Goal: Task Accomplishment & Management: Manage account settings

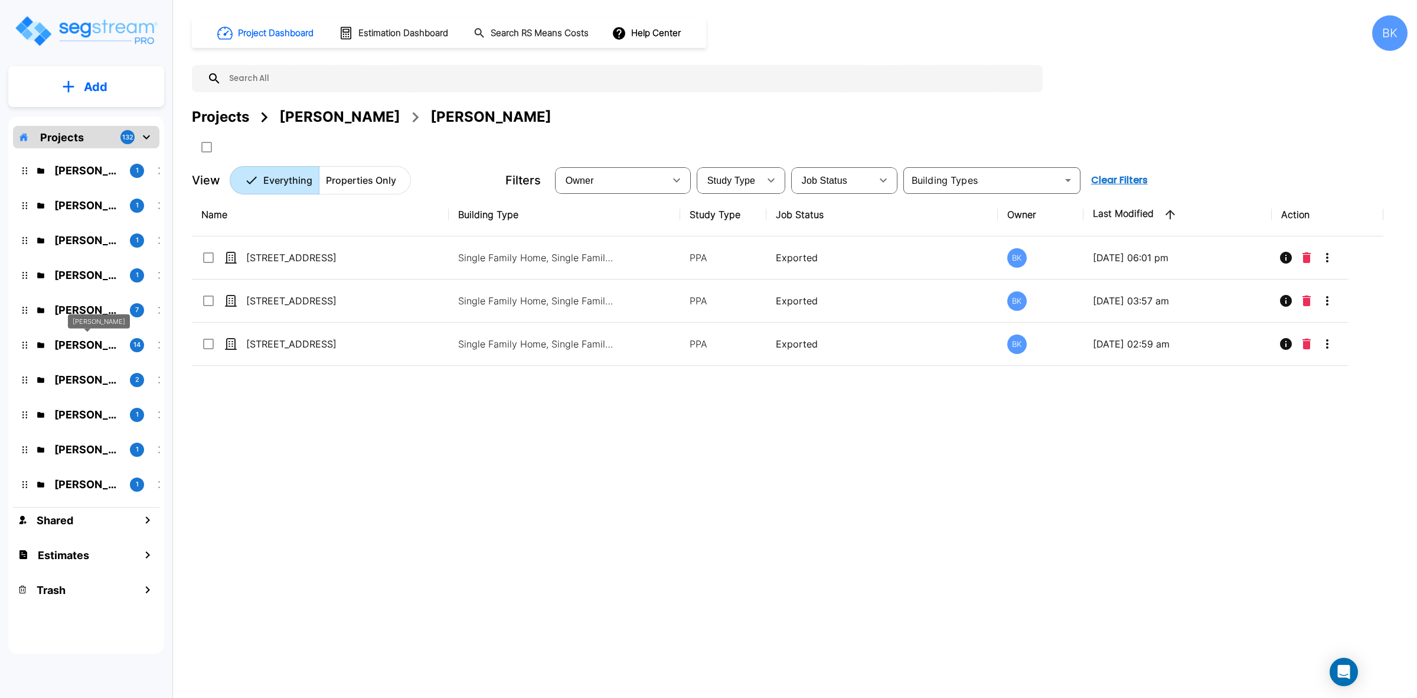
click at [87, 340] on p "Marci Fair" at bounding box center [87, 345] width 66 height 16
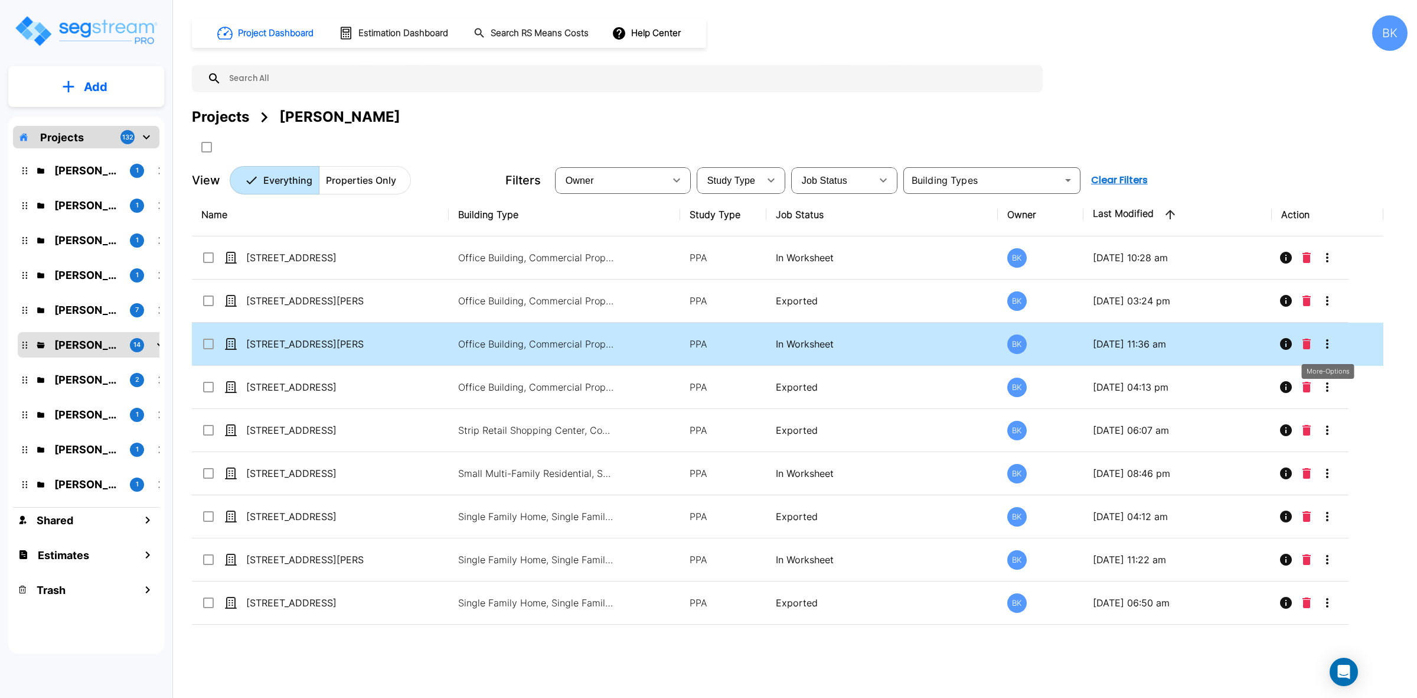
click at [1330, 344] on icon "More-Options" at bounding box center [1328, 344] width 14 height 14
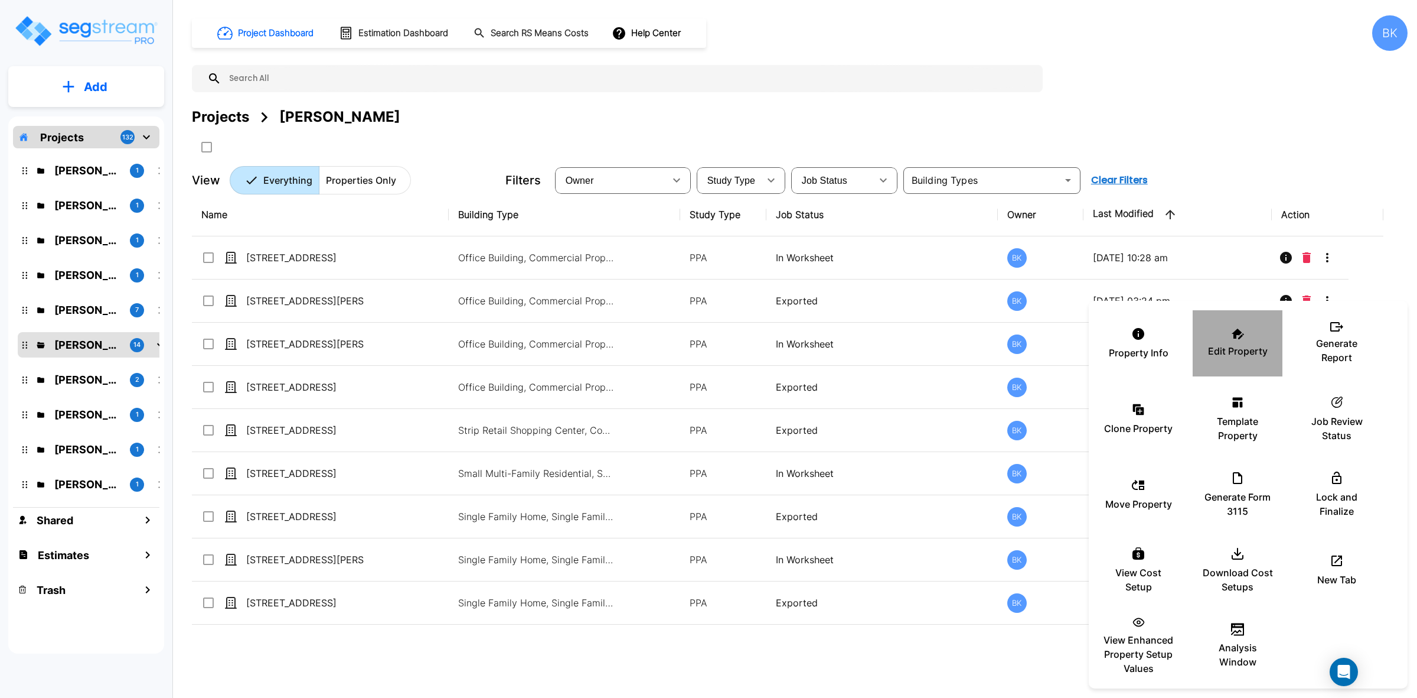
click at [1244, 333] on icon at bounding box center [1238, 333] width 12 height 11
click at [1229, 107] on div at bounding box center [708, 349] width 1417 height 698
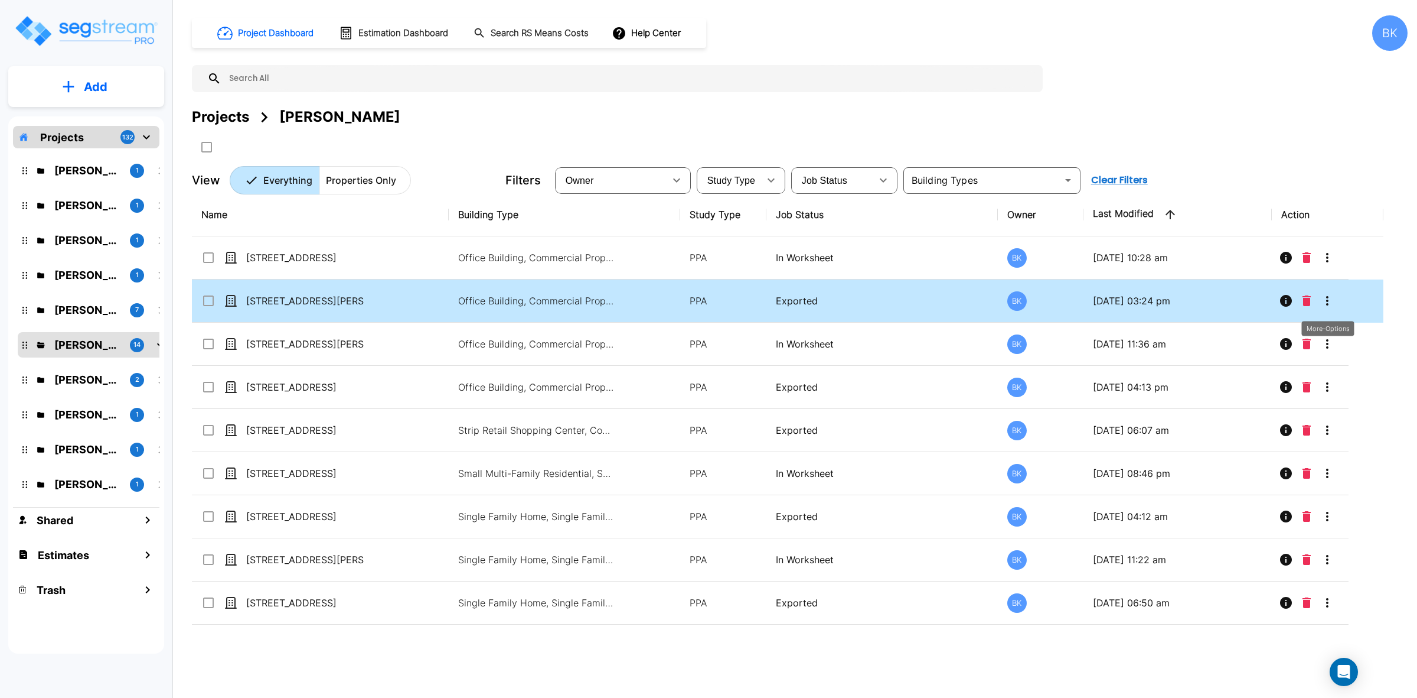
click at [1329, 299] on icon "More-Options" at bounding box center [1328, 301] width 14 height 14
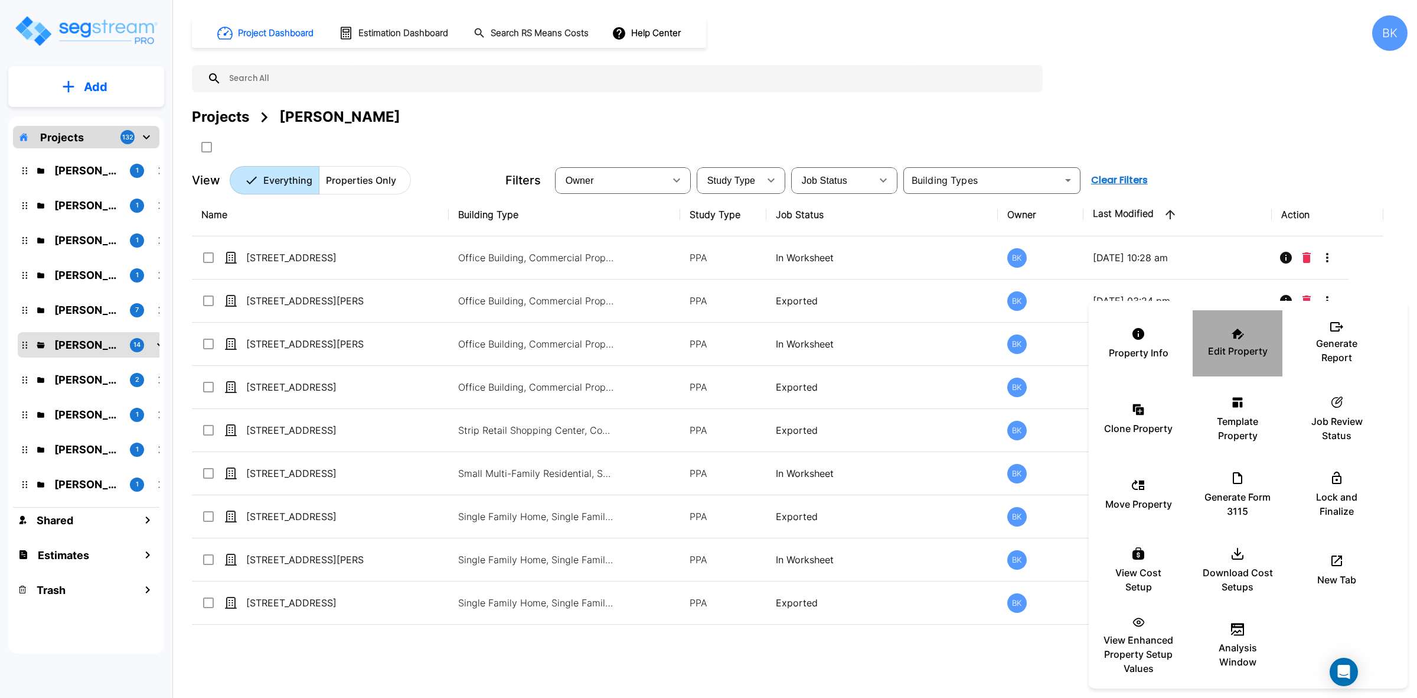
click at [1250, 343] on div "Edit Property" at bounding box center [1237, 343] width 71 height 59
click at [949, 117] on div at bounding box center [708, 349] width 1417 height 698
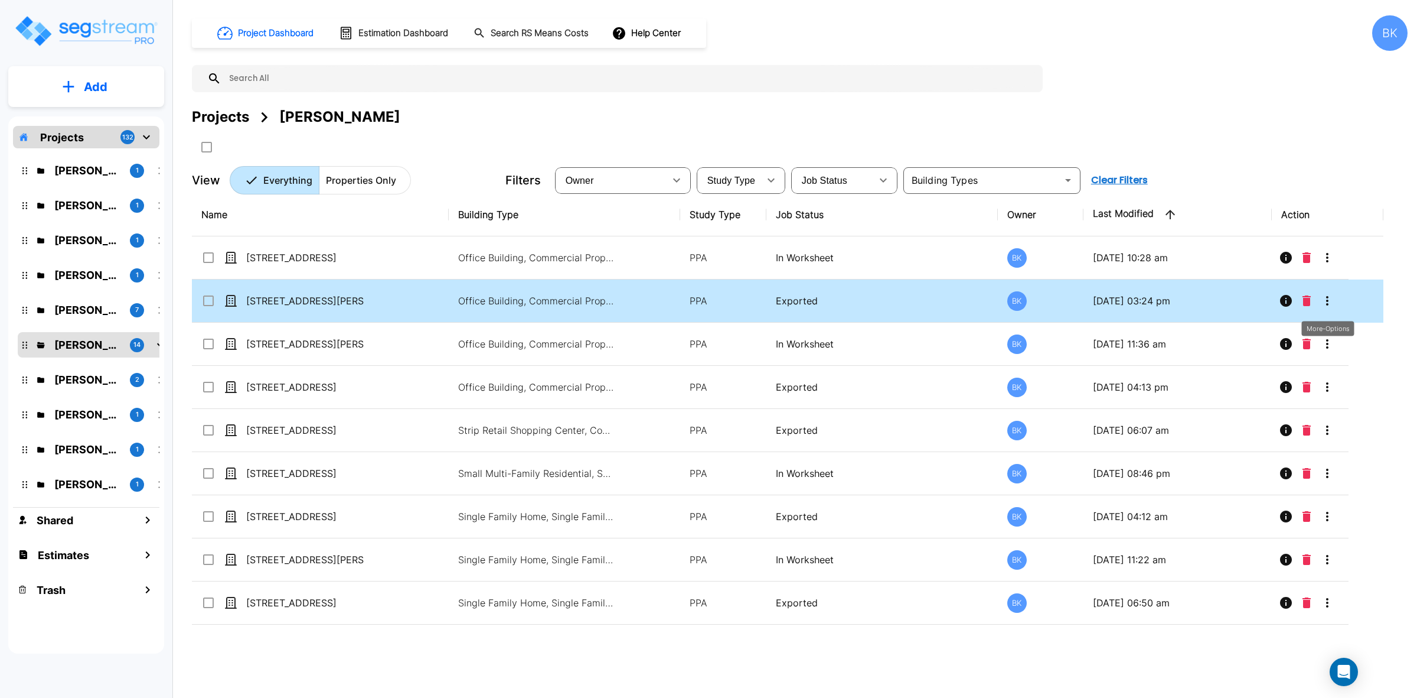
click at [1327, 298] on icon "More-Options" at bounding box center [1327, 300] width 2 height 9
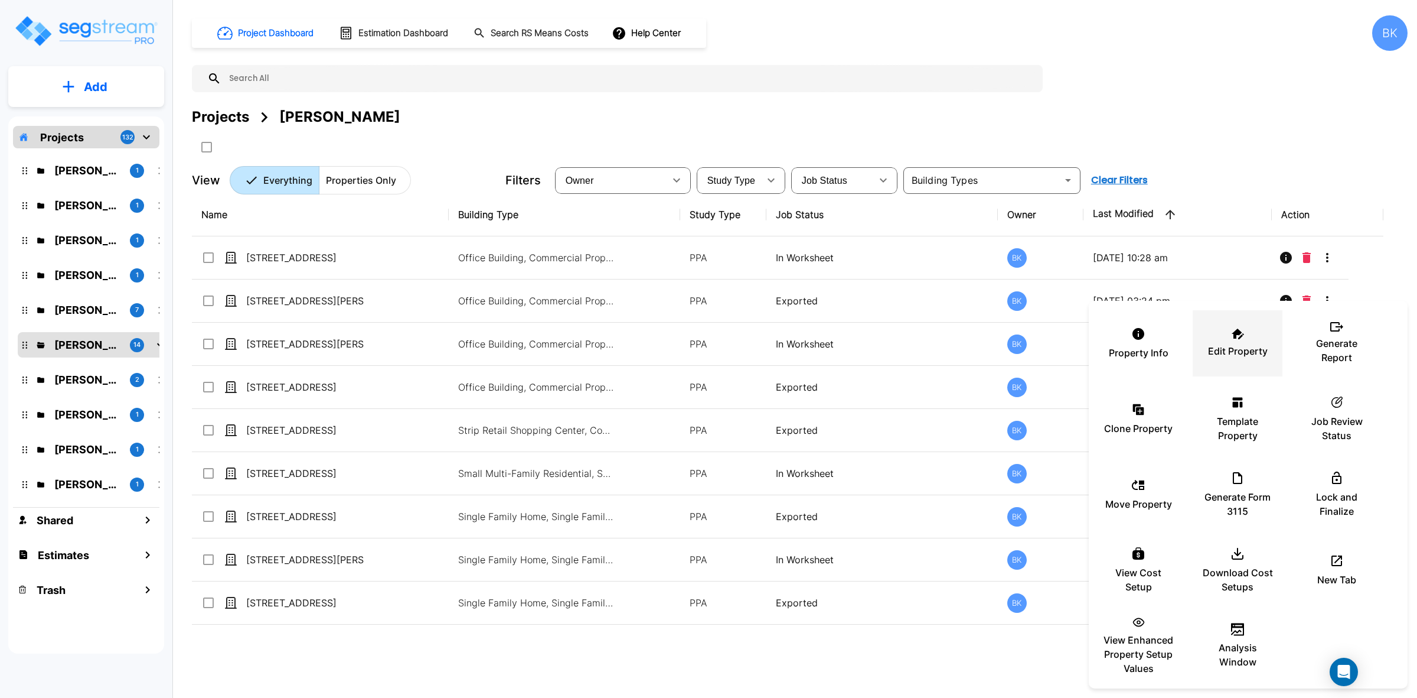
click at [1238, 347] on p "Edit Property" at bounding box center [1238, 351] width 60 height 14
click at [886, 143] on div at bounding box center [708, 349] width 1417 height 698
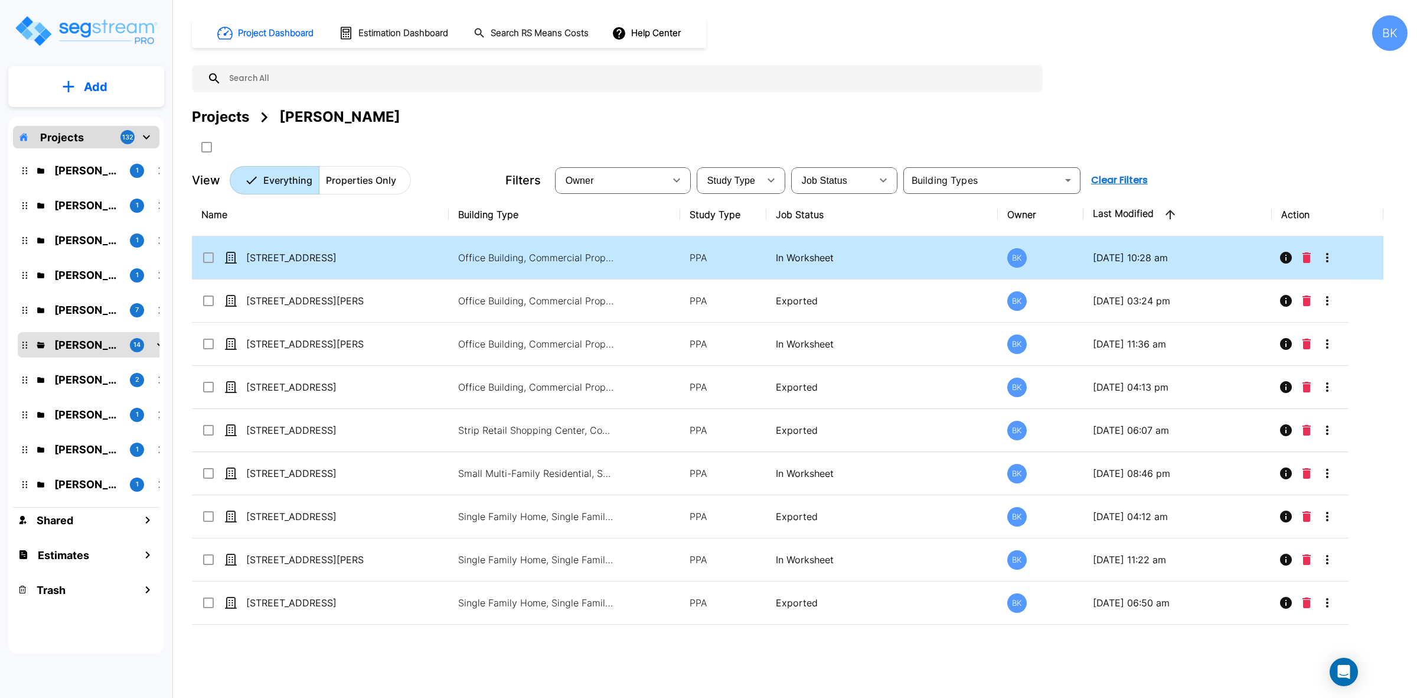
click at [1330, 258] on icon "More-Options" at bounding box center [1328, 257] width 14 height 14
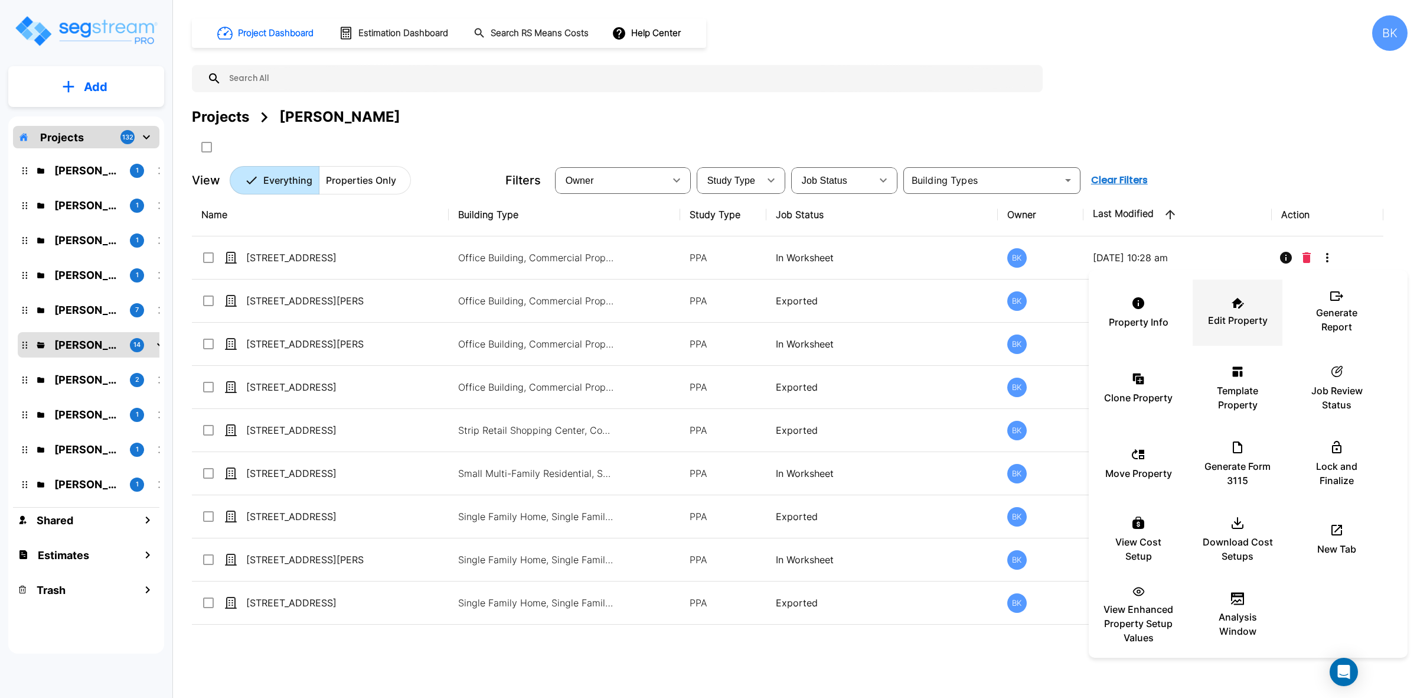
click at [1236, 311] on div "Edit Property" at bounding box center [1237, 312] width 71 height 59
click at [1191, 96] on div at bounding box center [708, 349] width 1417 height 698
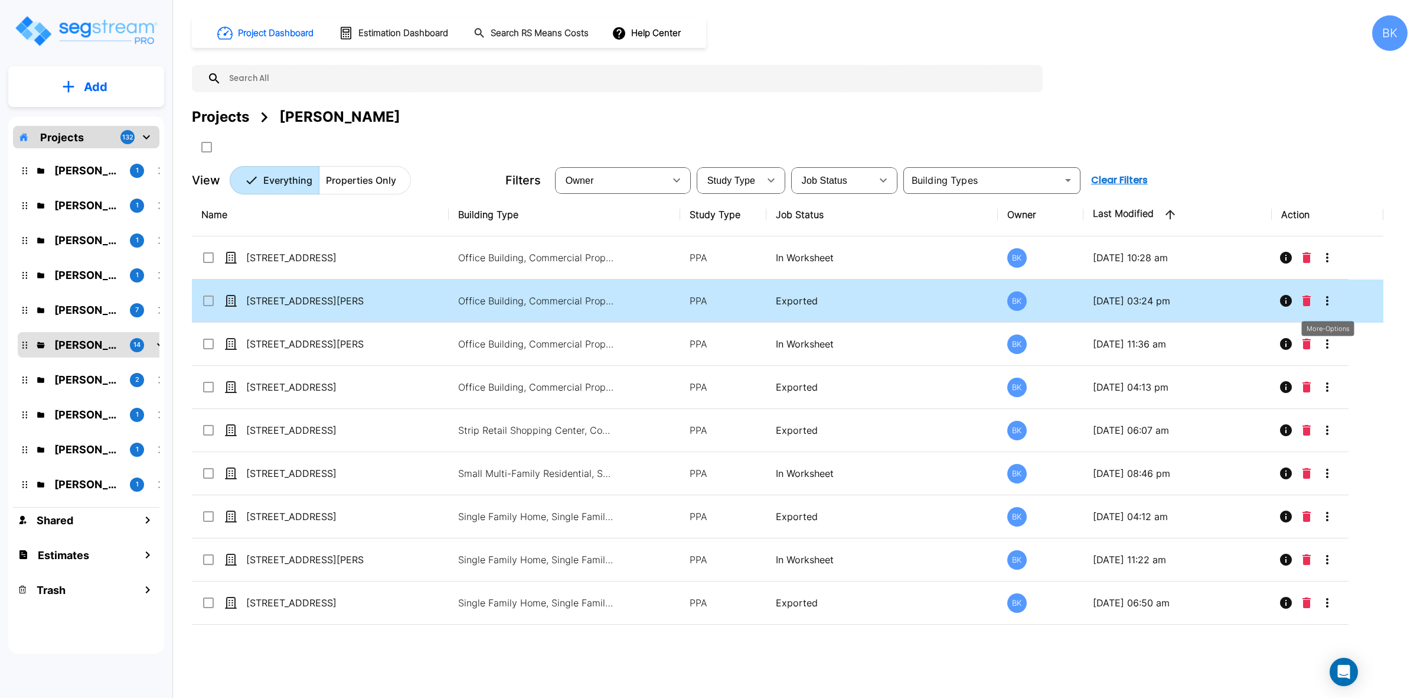
click at [1324, 302] on icon "More-Options" at bounding box center [1328, 301] width 14 height 14
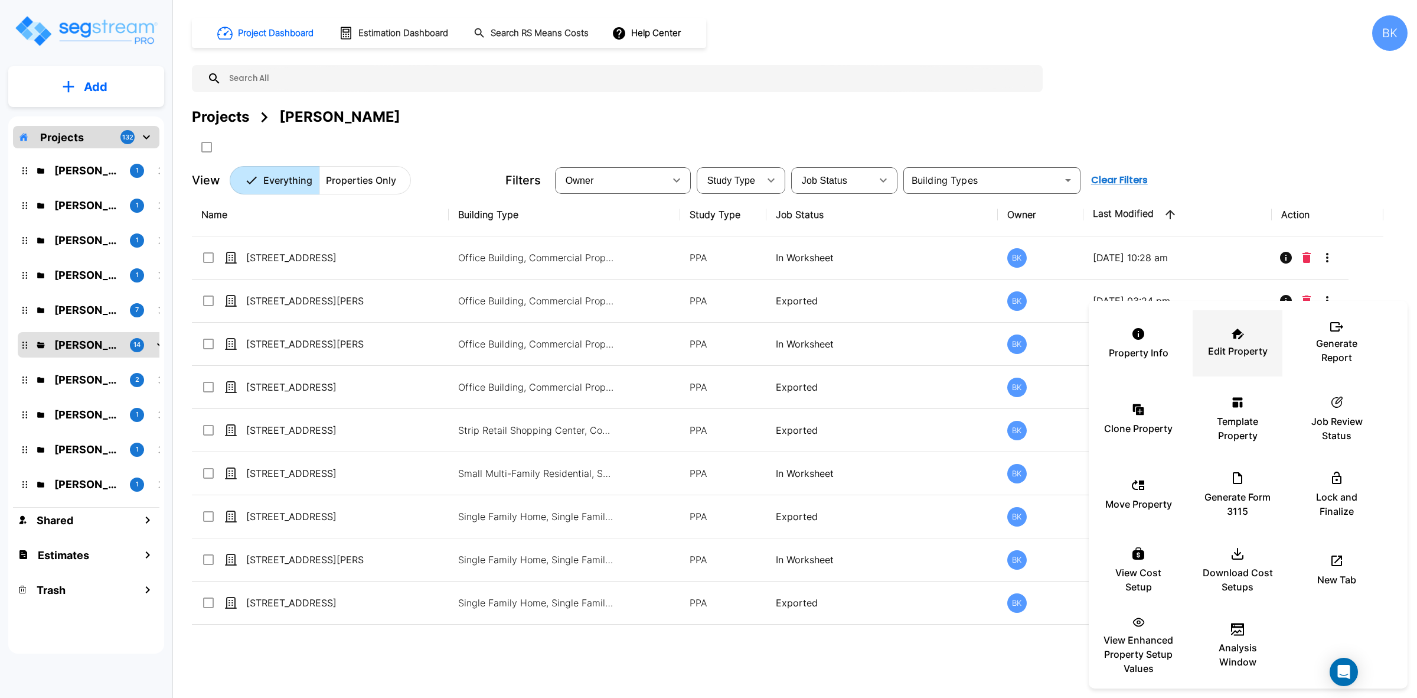
click at [1256, 341] on div "Edit Property" at bounding box center [1237, 343] width 71 height 59
click at [1345, 146] on div at bounding box center [708, 349] width 1417 height 698
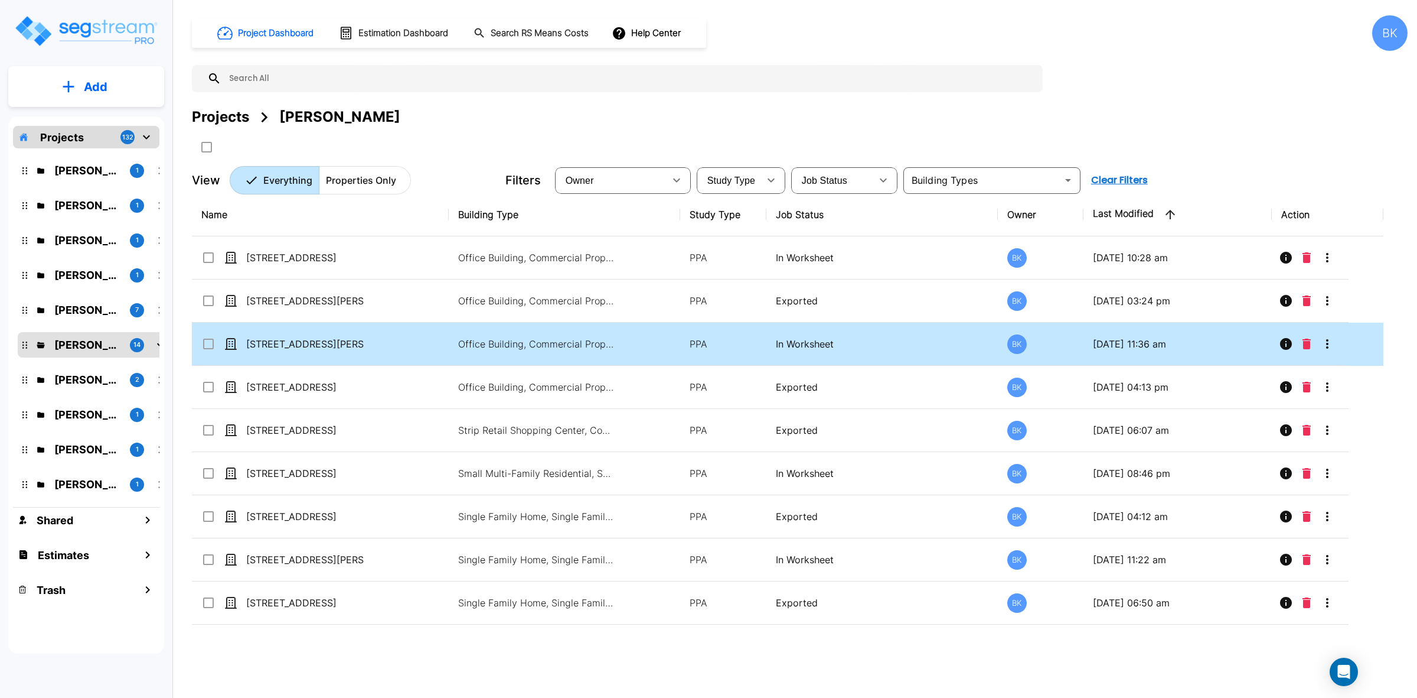
click at [1333, 343] on icon "More-Options" at bounding box center [1328, 344] width 14 height 14
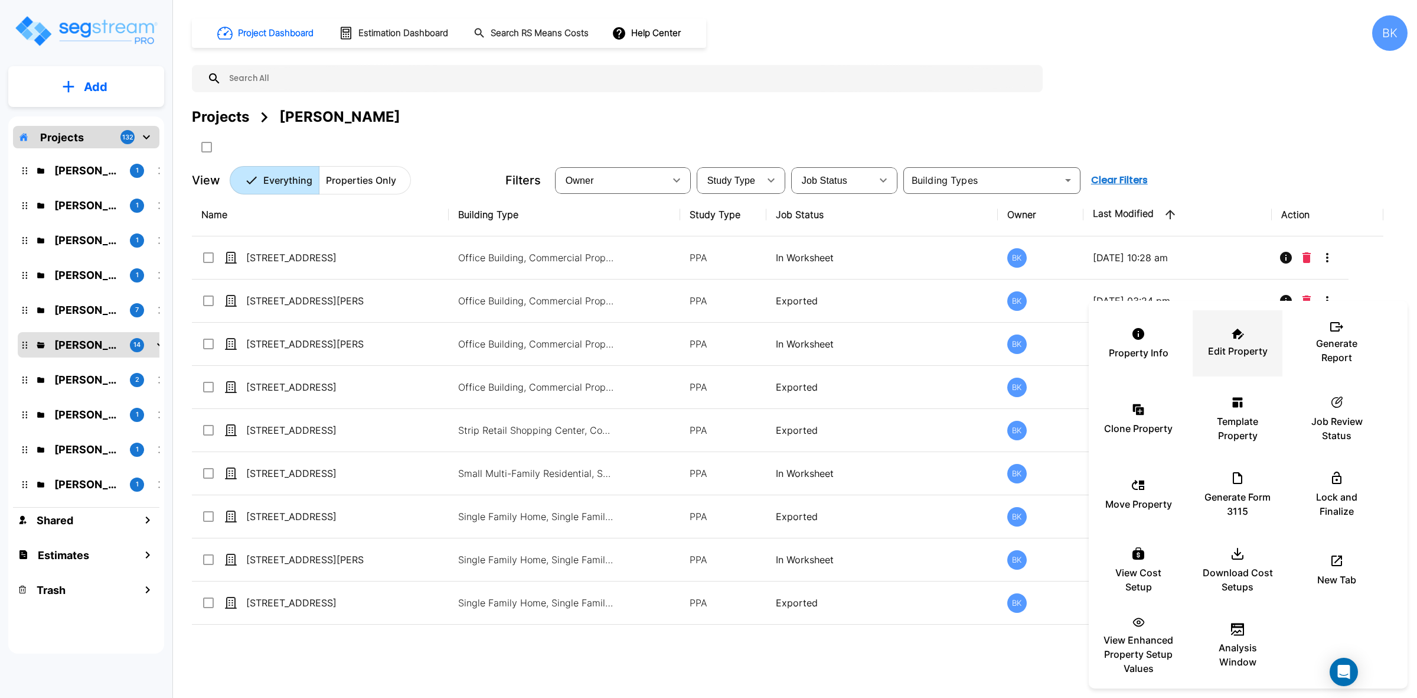
click at [1230, 358] on div "Edit Property" at bounding box center [1237, 343] width 71 height 59
click at [1203, 124] on div at bounding box center [708, 349] width 1417 height 698
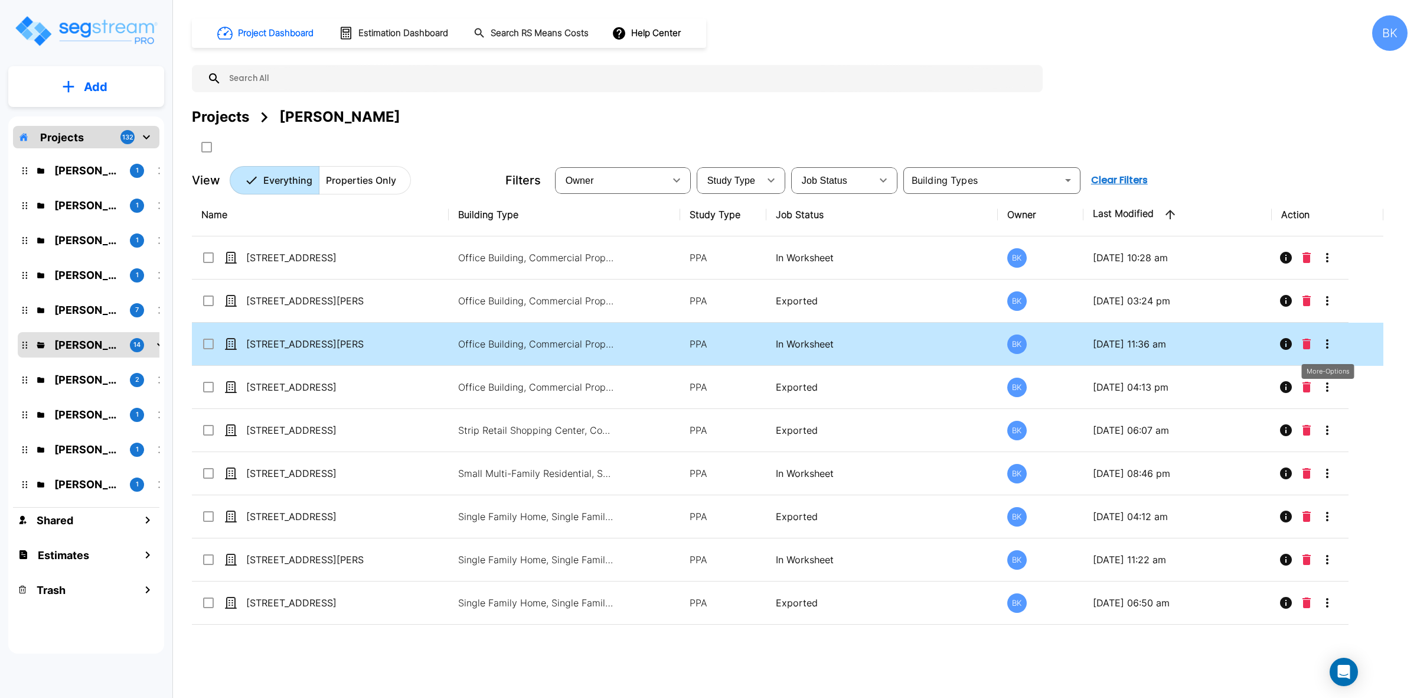
click at [1333, 343] on icon "More-Options" at bounding box center [1328, 344] width 14 height 14
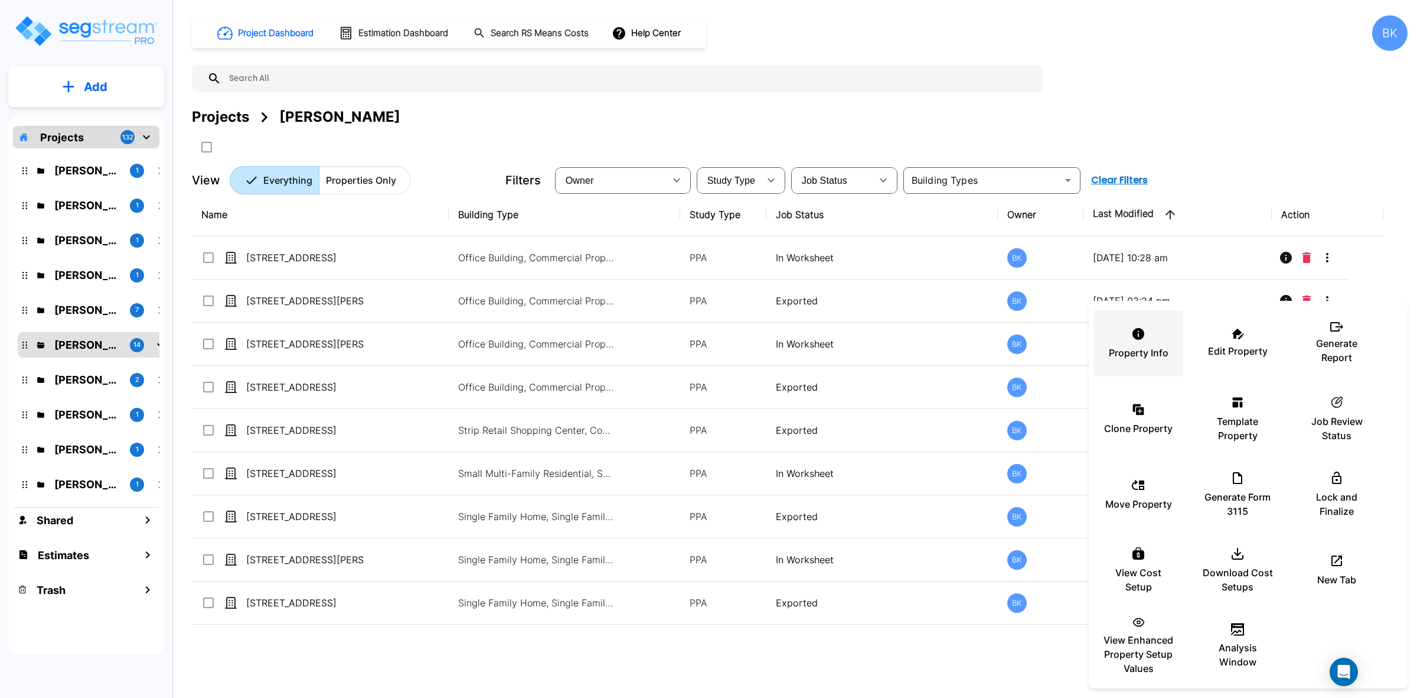
click at [1152, 343] on div "Property Info" at bounding box center [1138, 343] width 71 height 59
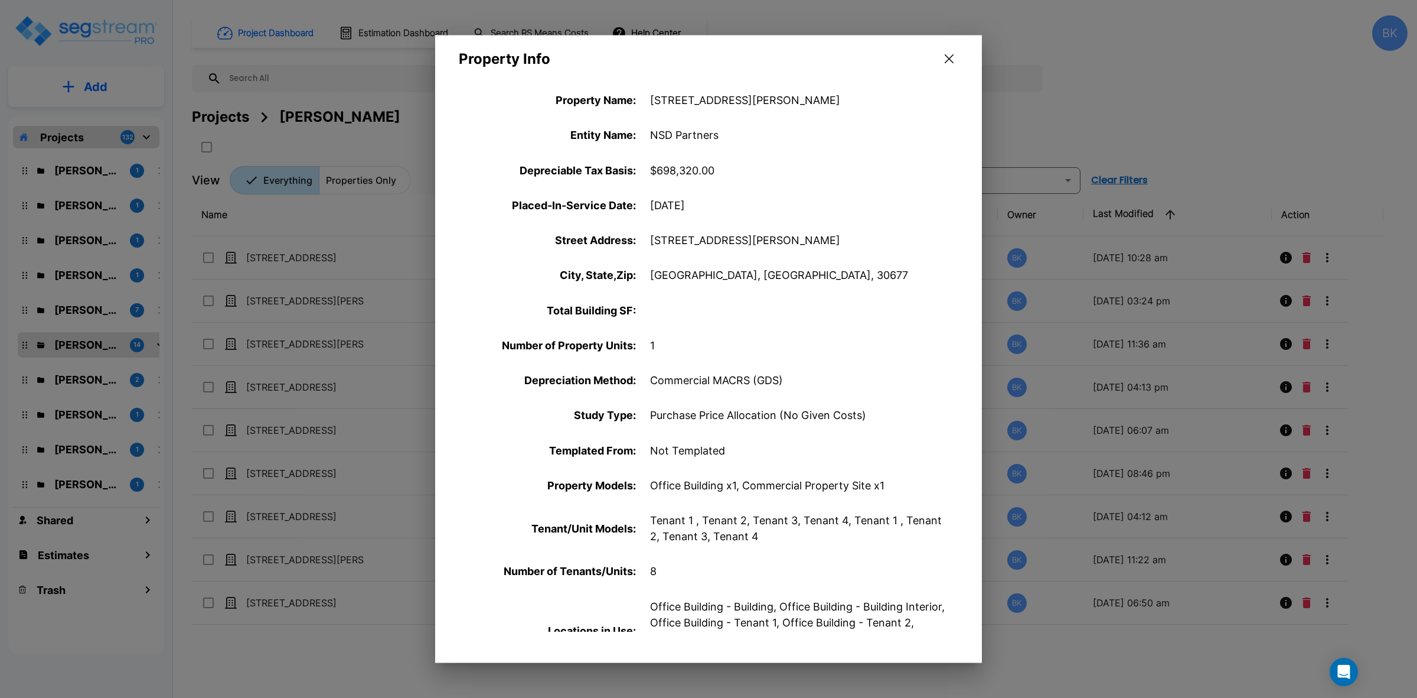
click at [949, 54] on icon "button" at bounding box center [949, 58] width 9 height 9
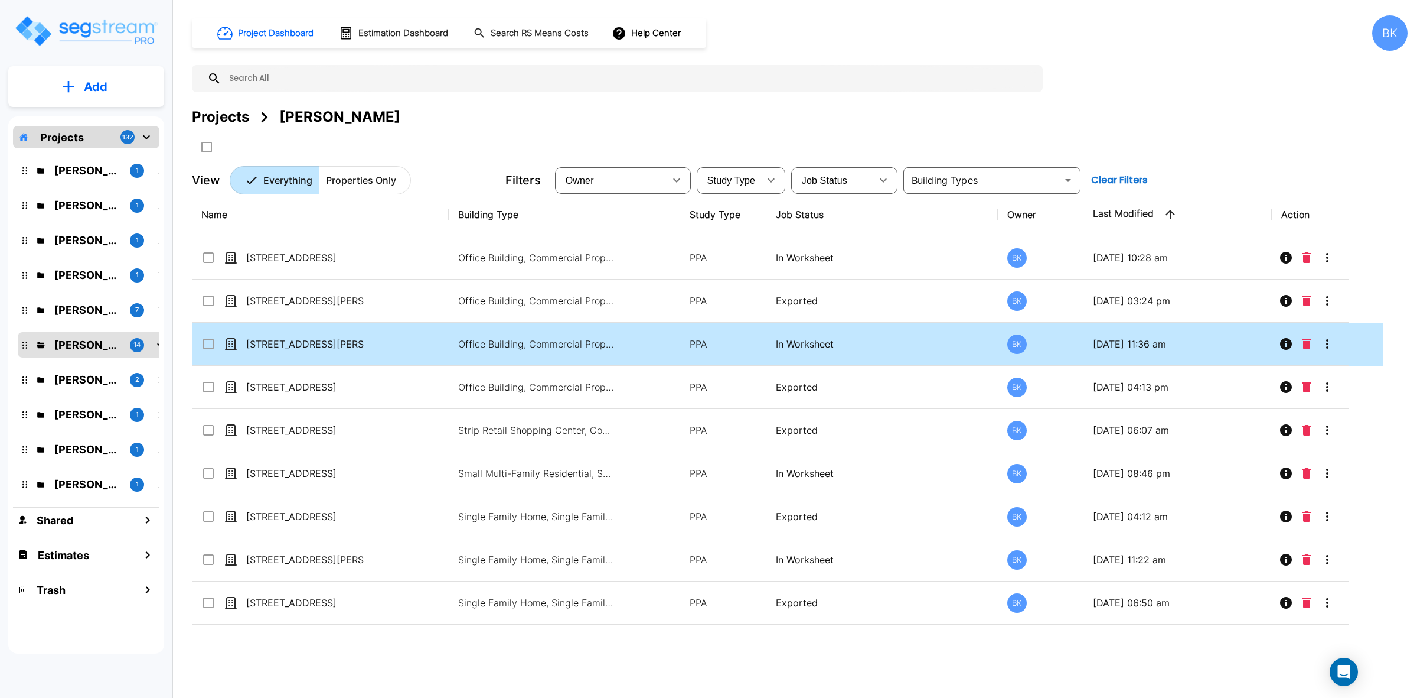
click at [1327, 346] on icon "More-Options" at bounding box center [1327, 343] width 2 height 9
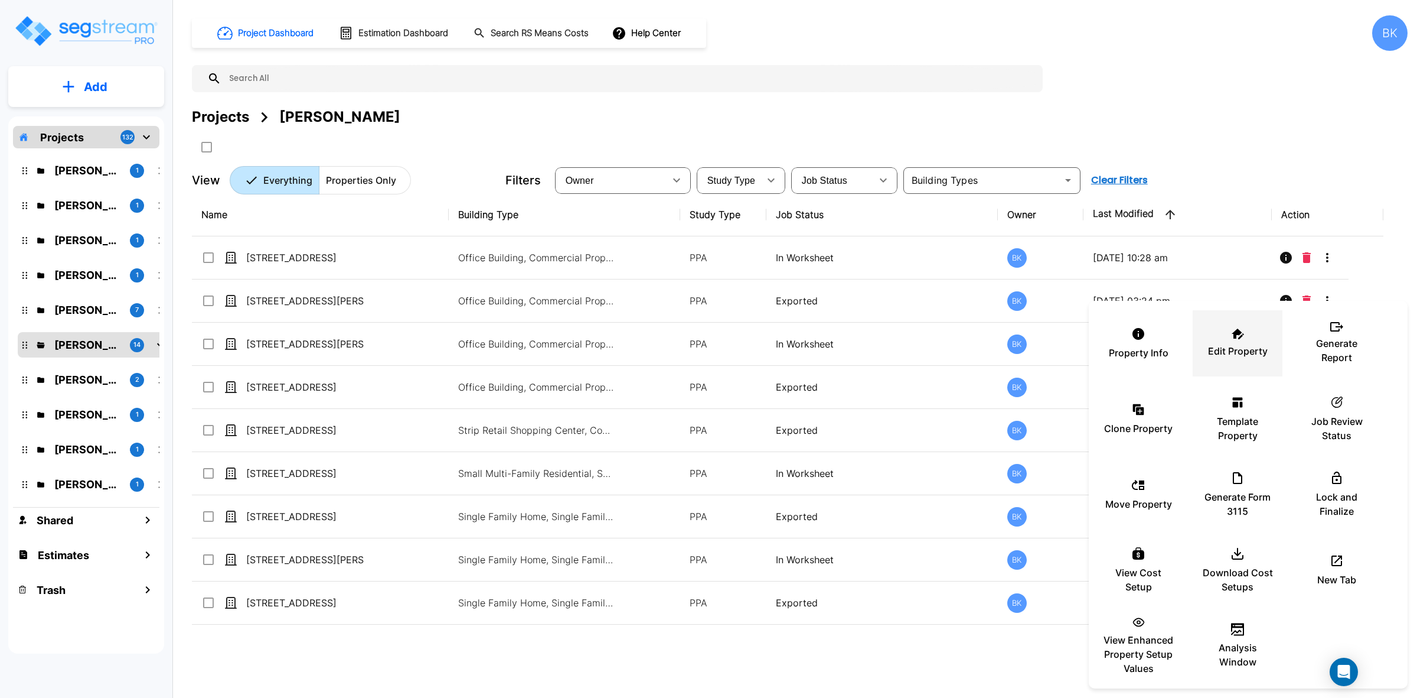
click at [1251, 331] on div "Edit Property" at bounding box center [1237, 343] width 71 height 59
click at [1248, 104] on div at bounding box center [708, 349] width 1417 height 698
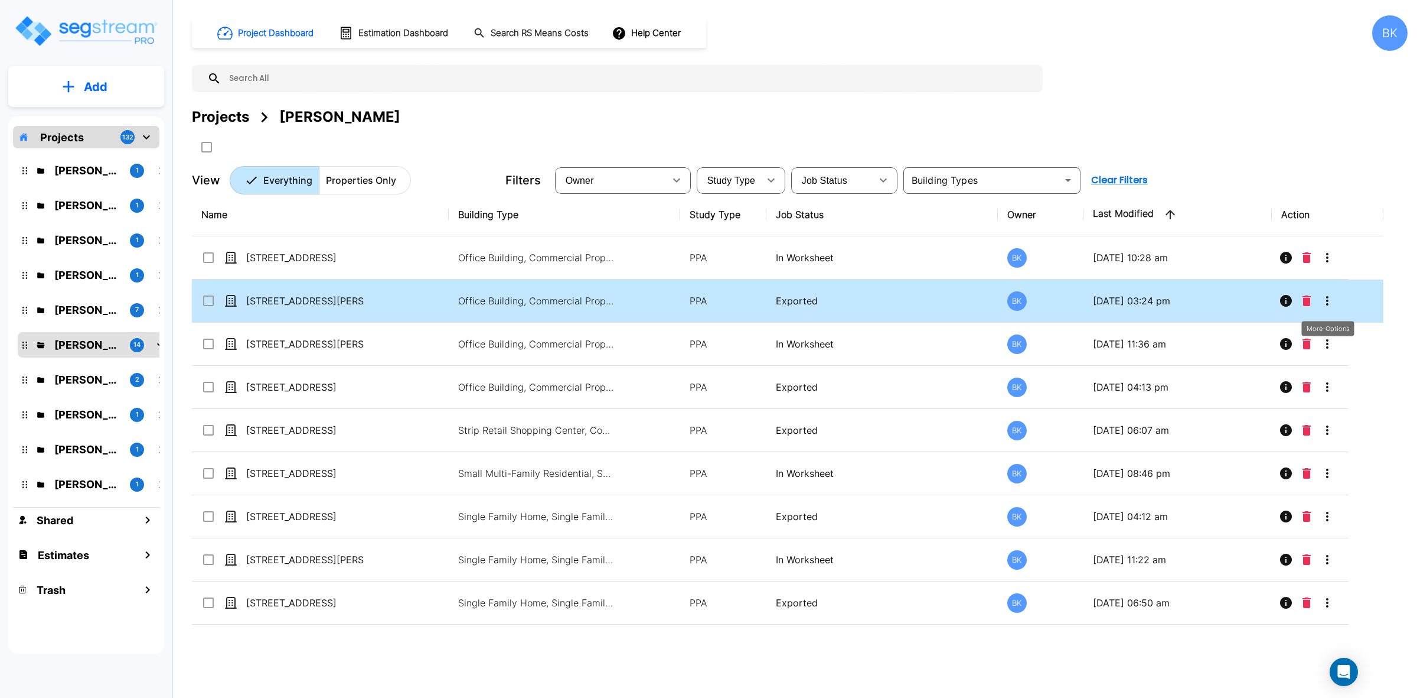
click at [1336, 299] on button "More-Options" at bounding box center [1328, 301] width 24 height 24
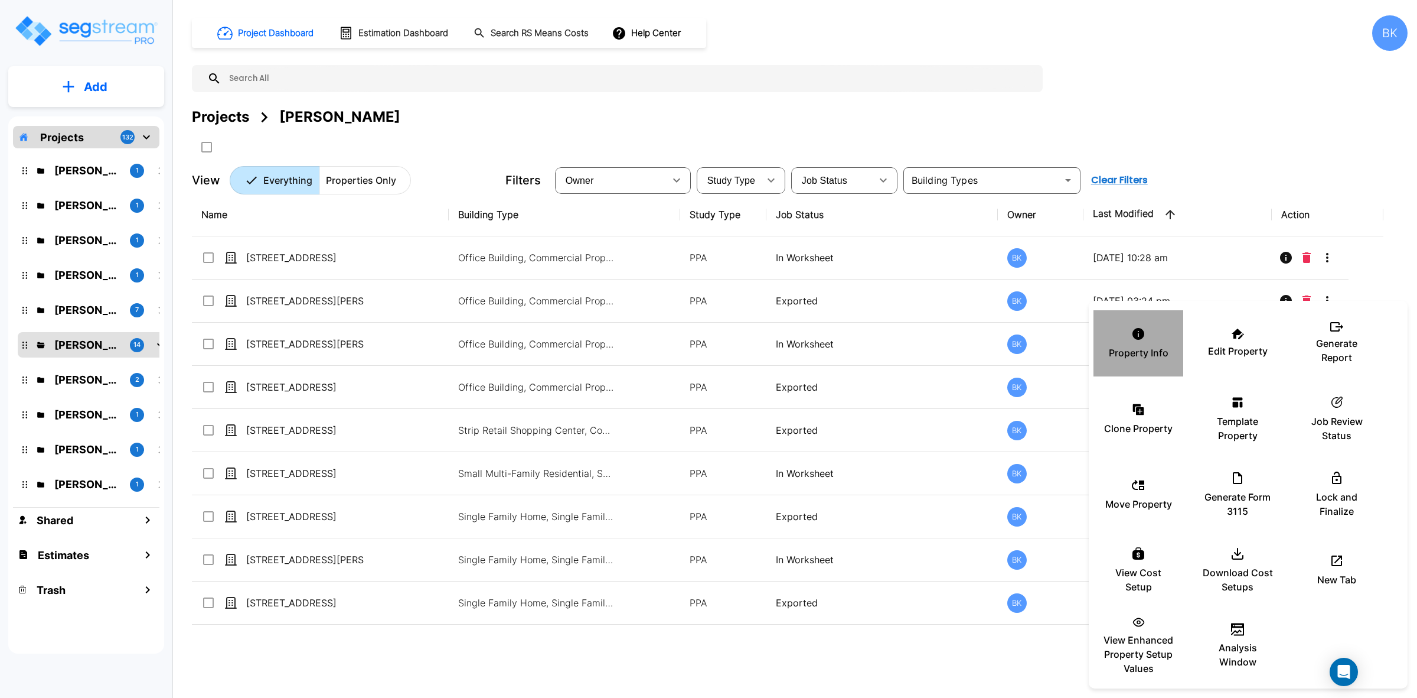
click at [1135, 343] on div "Property Info" at bounding box center [1138, 343] width 71 height 59
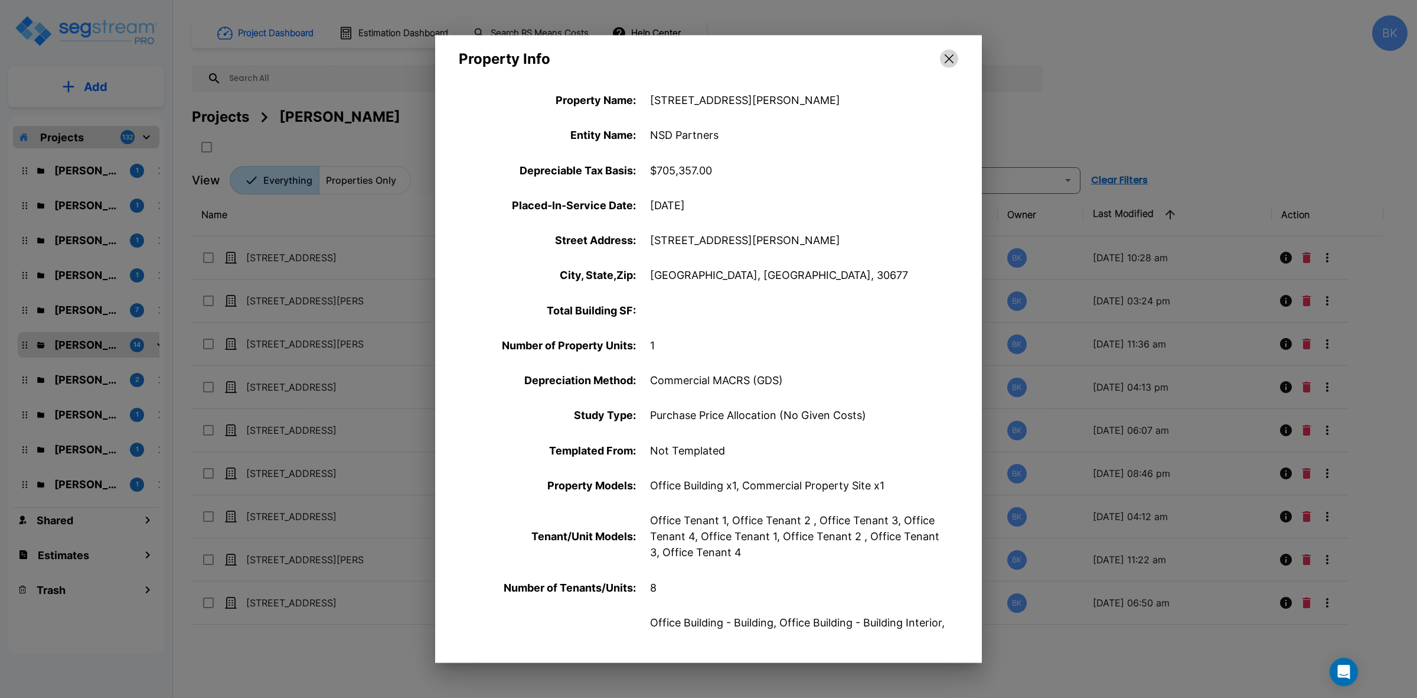
click at [949, 58] on icon "button" at bounding box center [949, 58] width 9 height 9
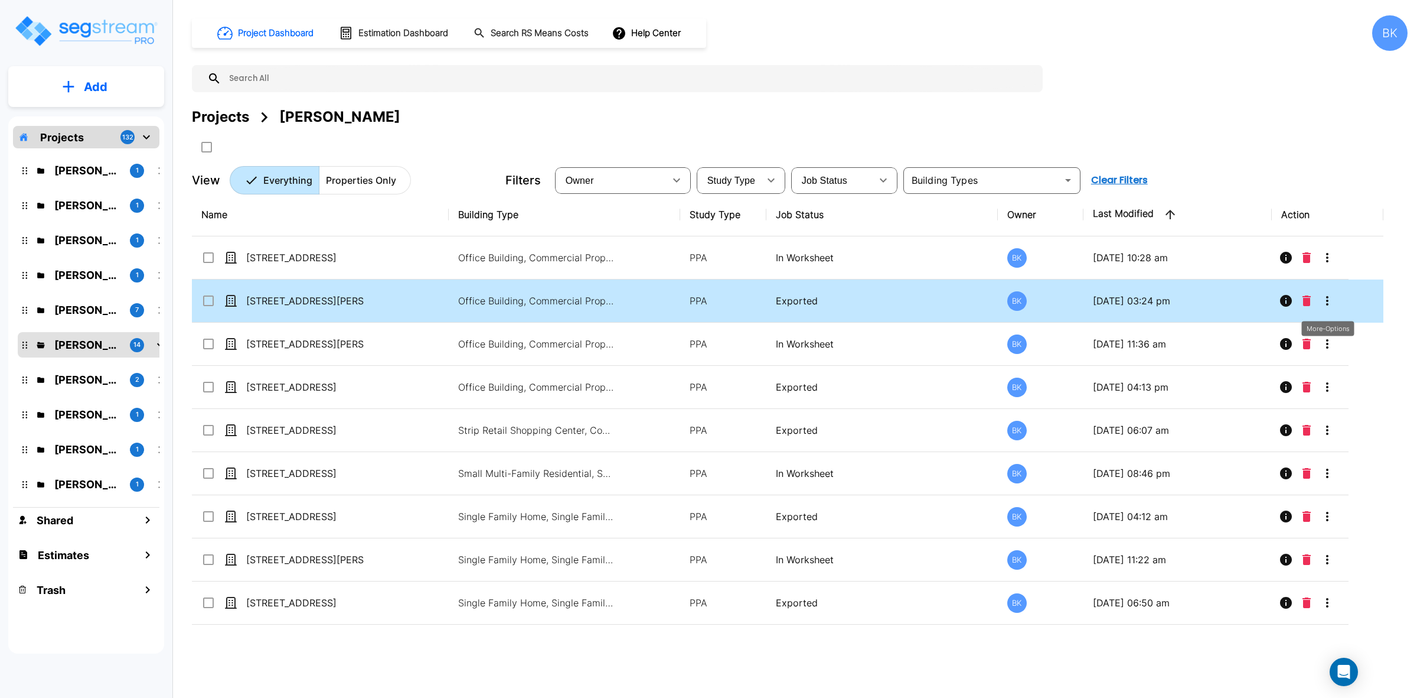
click at [1323, 307] on icon "More-Options" at bounding box center [1328, 301] width 14 height 14
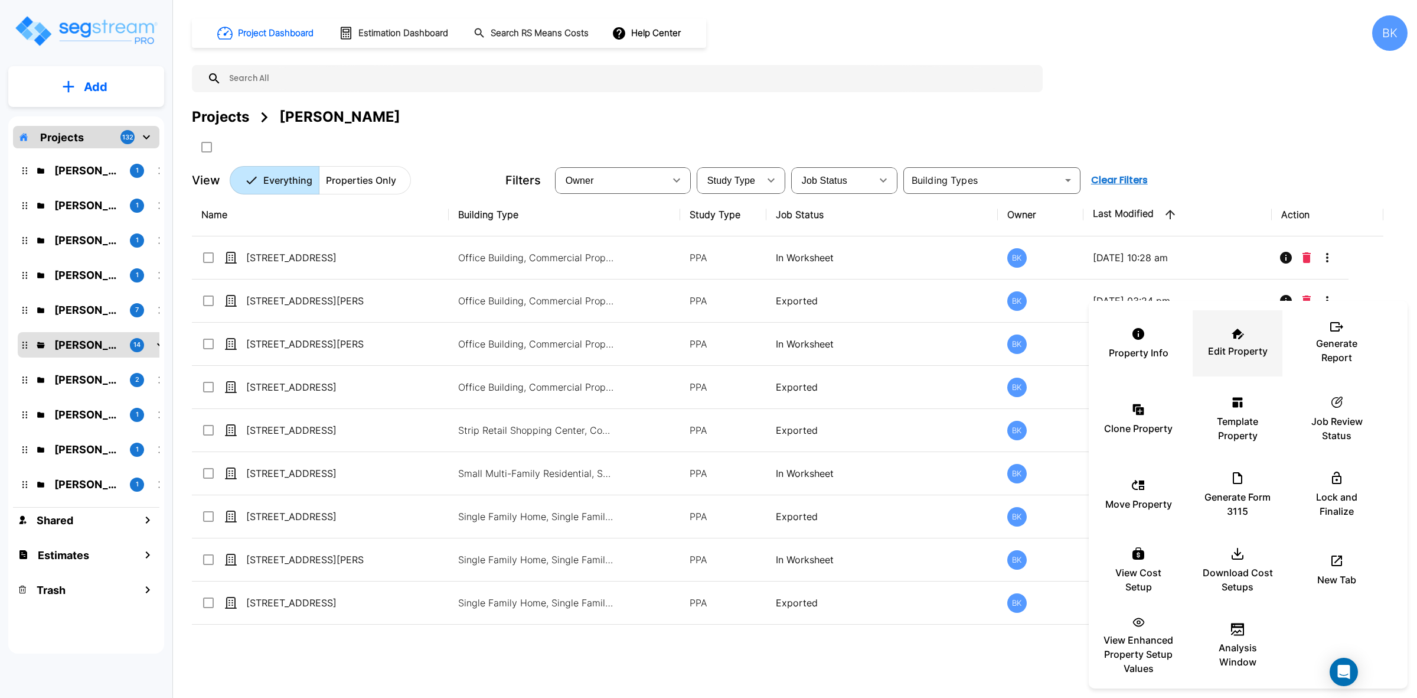
click at [1238, 340] on div "Edit Property" at bounding box center [1237, 343] width 71 height 59
click at [483, 666] on div at bounding box center [708, 349] width 1417 height 698
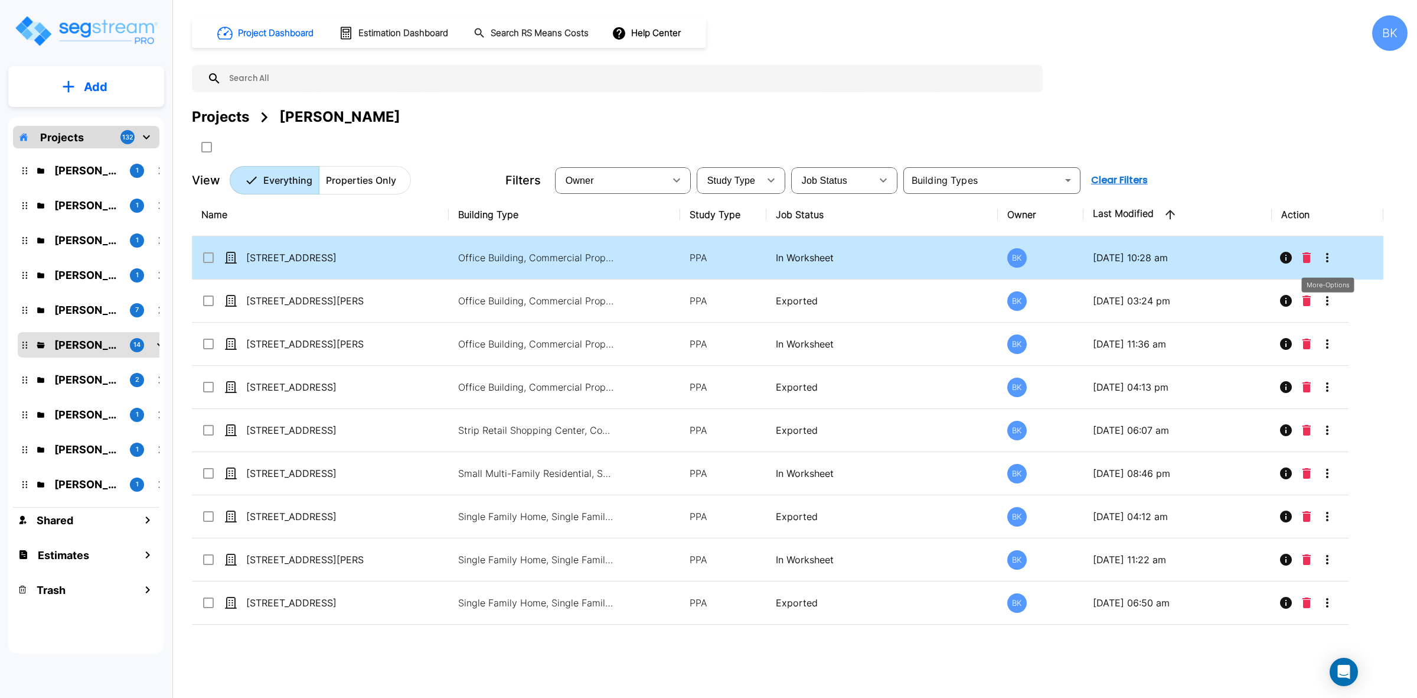
click at [1328, 257] on icon "More-Options" at bounding box center [1327, 257] width 2 height 9
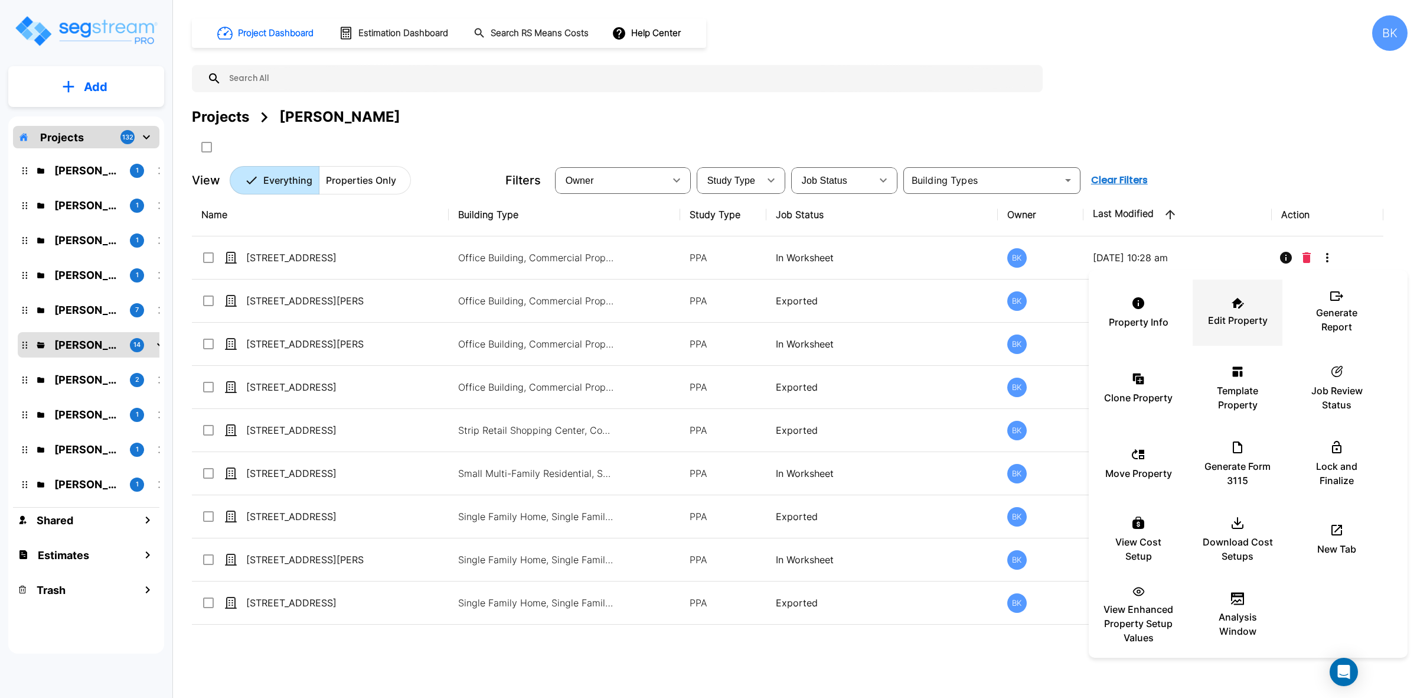
click at [1237, 311] on div "Edit Property" at bounding box center [1237, 312] width 71 height 59
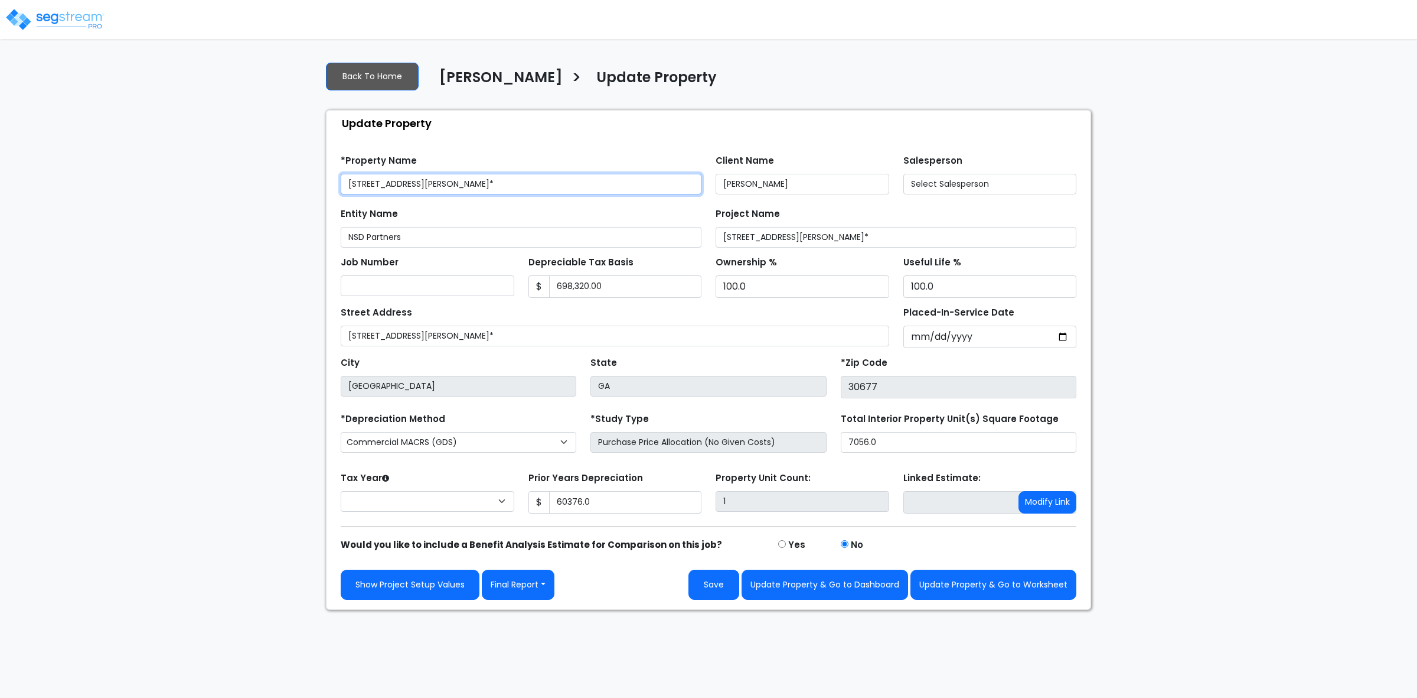
type input "60,376.0"
select select "2025"
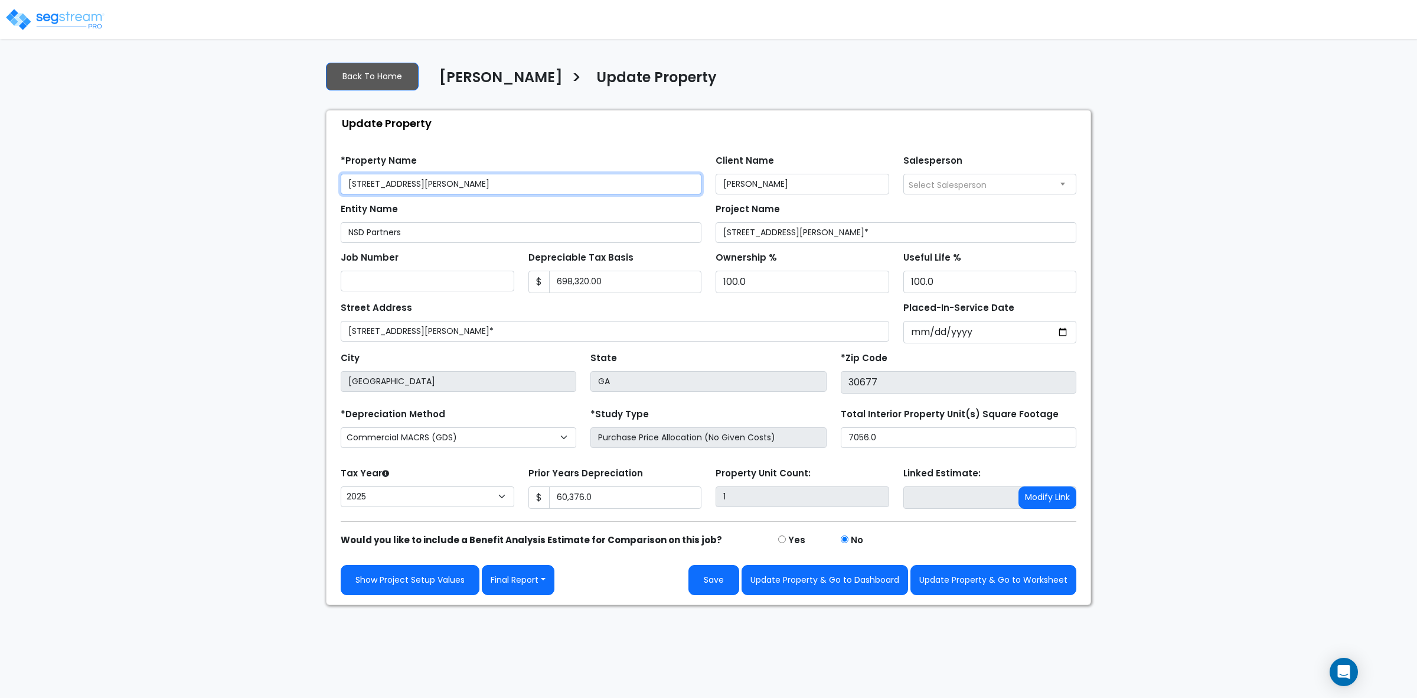
click at [449, 187] on input "1361 Jennings Mill Road Bldg 300" at bounding box center [521, 184] width 361 height 21
click at [454, 182] on input "[STREET_ADDRESS][PERSON_NAME]" at bounding box center [521, 184] width 361 height 21
type input "[STREET_ADDRESS][PERSON_NAME]"
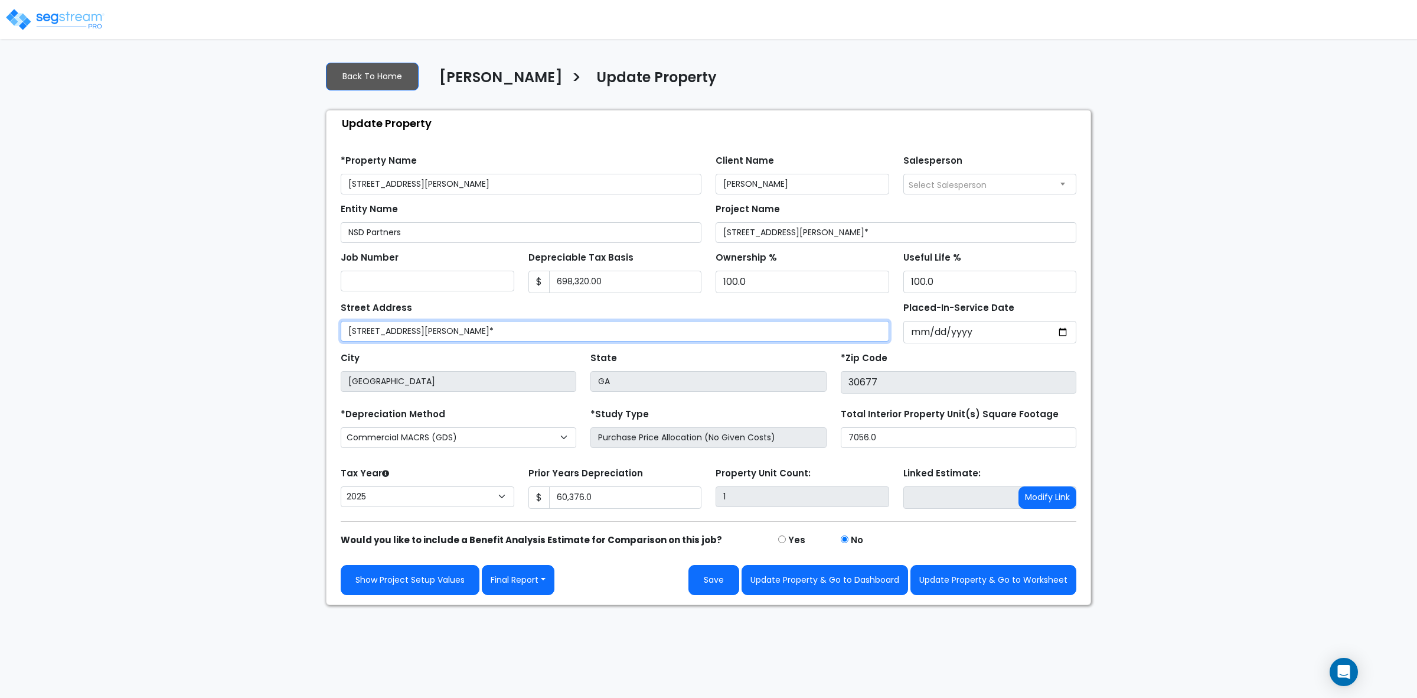
drag, startPoint x: 499, startPoint y: 337, endPoint x: 576, endPoint y: 326, distance: 78.2
click at [499, 337] on input "[STREET_ADDRESS][PERSON_NAME]*" at bounding box center [615, 331] width 549 height 21
type input "[STREET_ADDRESS][PERSON_NAME]"
click at [530, 586] on button "Final Report" at bounding box center [518, 580] width 73 height 30
click at [521, 607] on link "Report Custom Fields" at bounding box center [544, 615] width 123 height 27
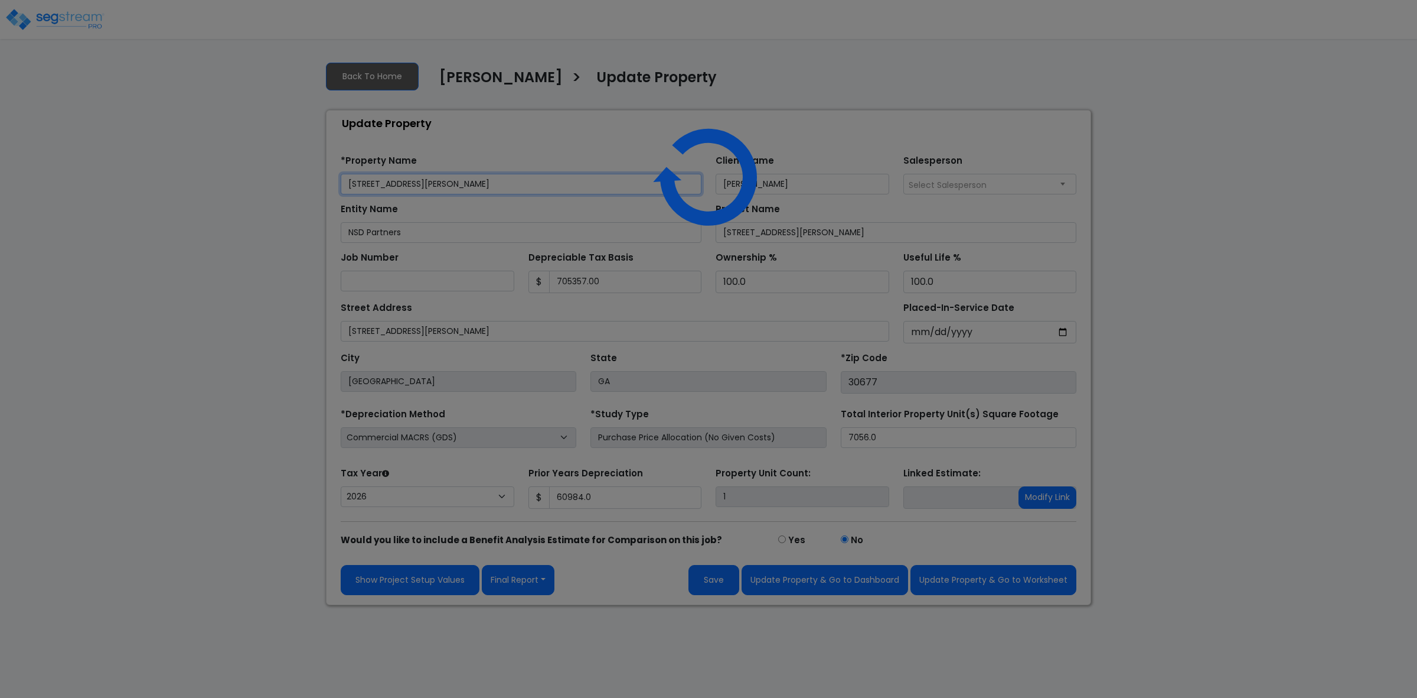
type input "705,357.00"
select select "2025"
type input "60,984.0"
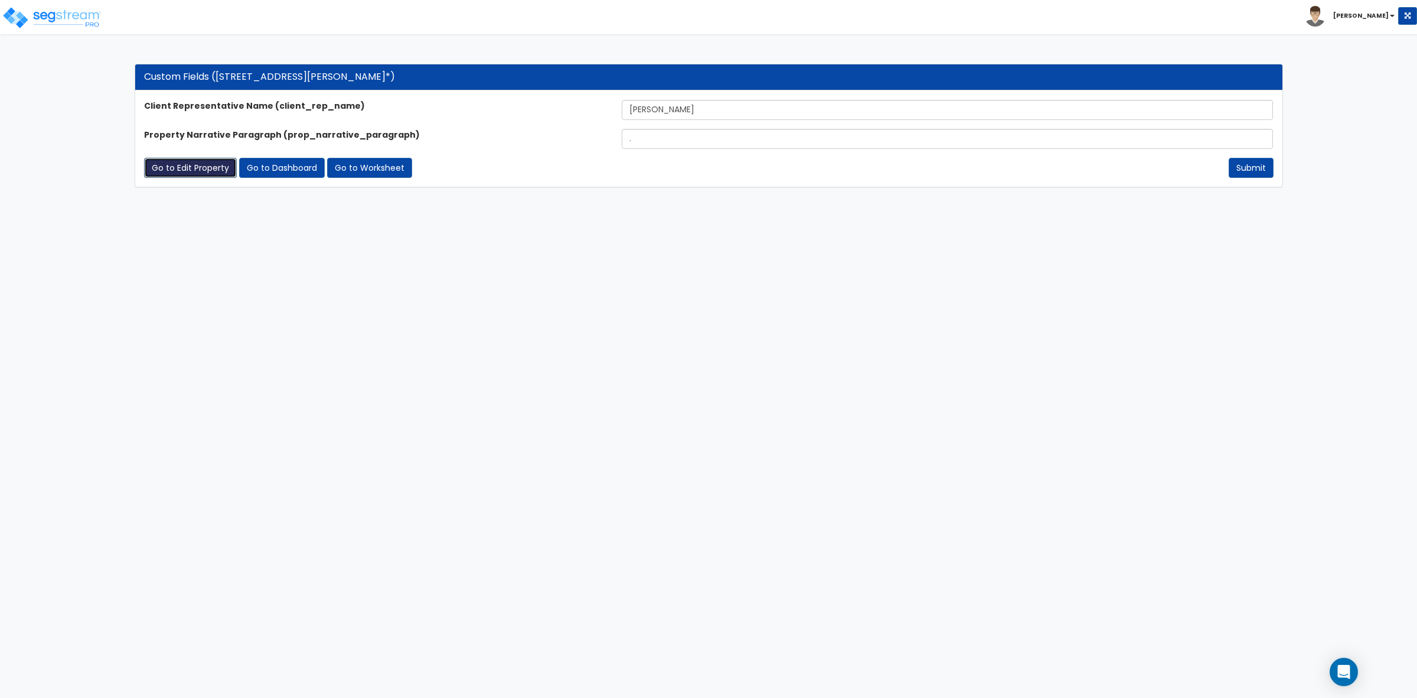
click at [181, 172] on link "Go to Edit Property" at bounding box center [190, 168] width 93 height 20
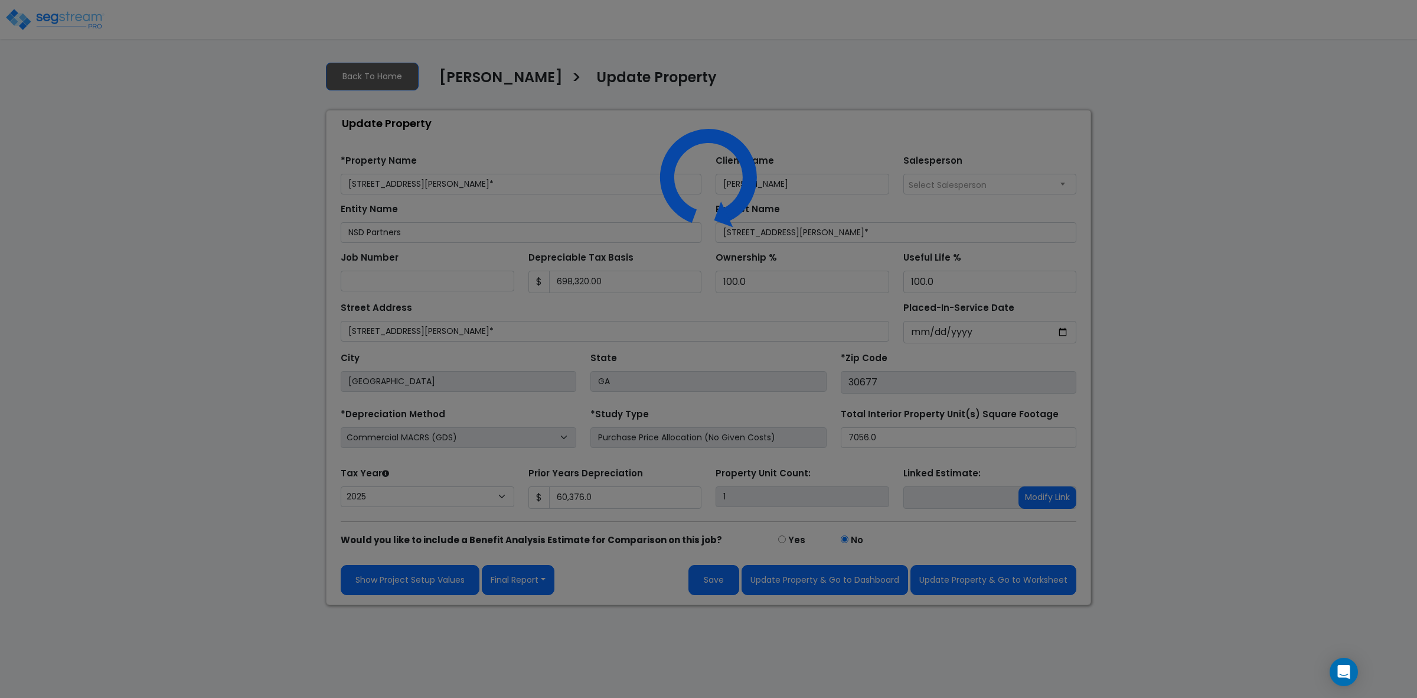
select select "2025"
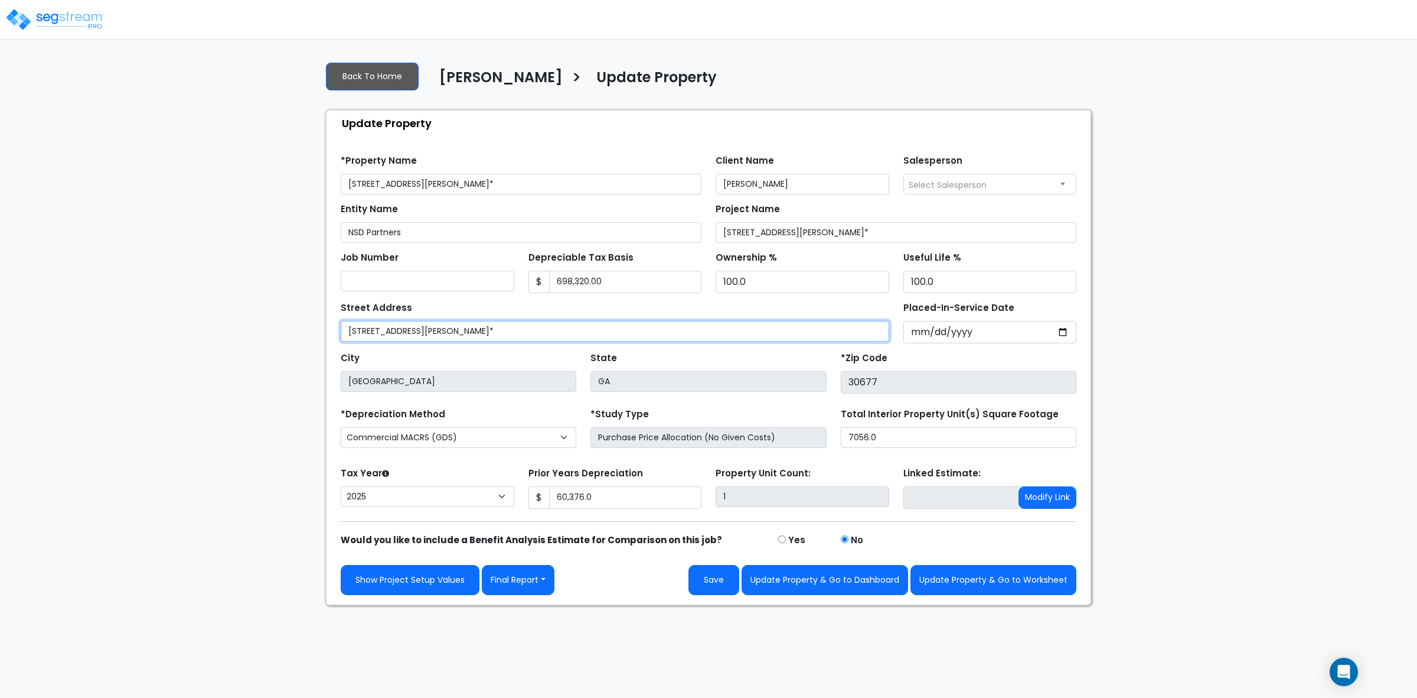
click at [507, 340] on input "[STREET_ADDRESS][PERSON_NAME]*" at bounding box center [615, 331] width 549 height 21
type input "[STREET_ADDRESS][PERSON_NAME]"
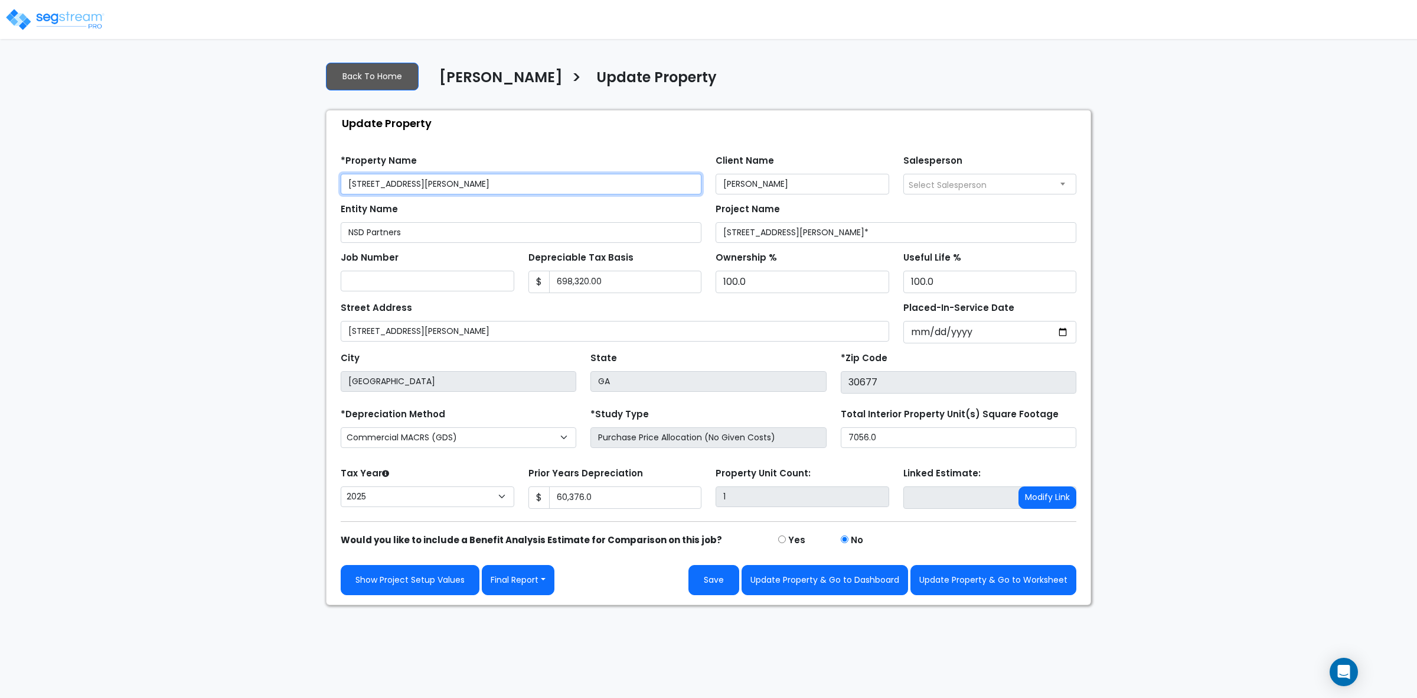
drag, startPoint x: 500, startPoint y: 185, endPoint x: 524, endPoint y: 220, distance: 43.3
click at [500, 185] on input "[STREET_ADDRESS][PERSON_NAME]" at bounding box center [521, 184] width 361 height 21
type input "[STREET_ADDRESS][PERSON_NAME]"
click at [713, 586] on button "Save" at bounding box center [714, 580] width 51 height 30
type input "60376"
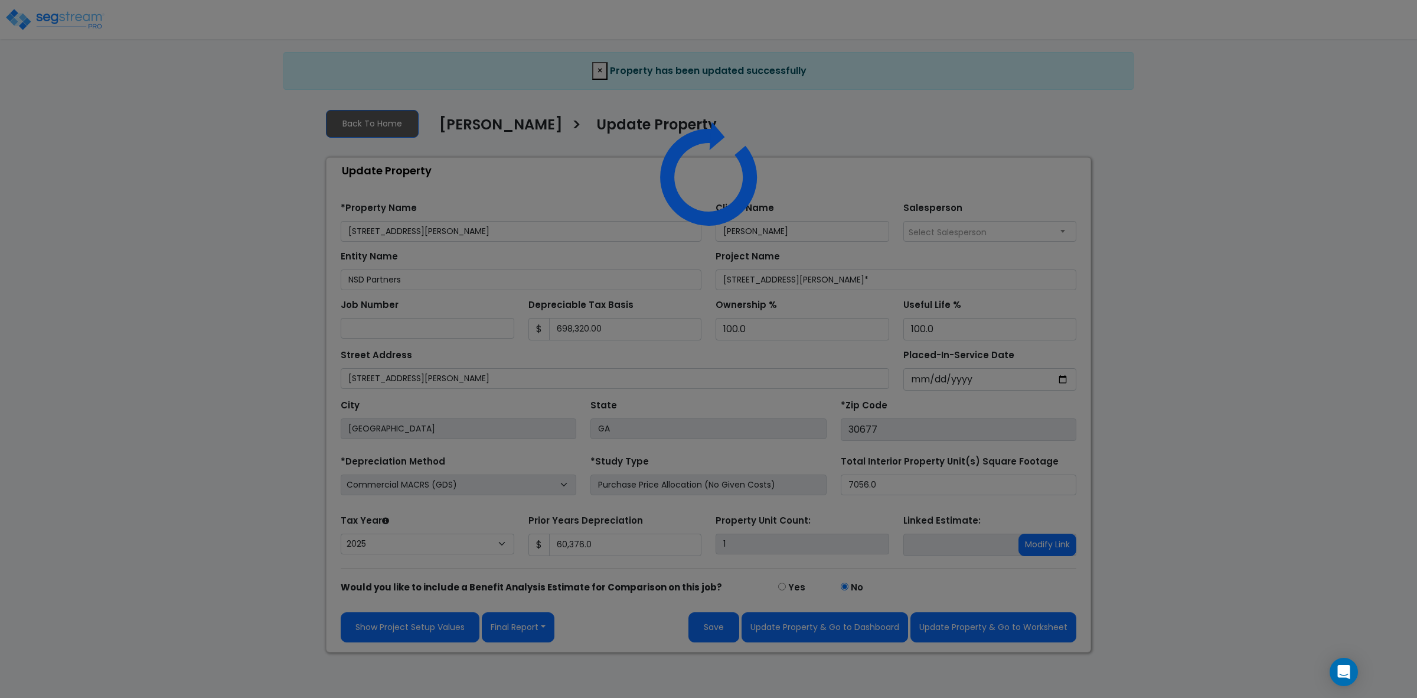
select select "2025"
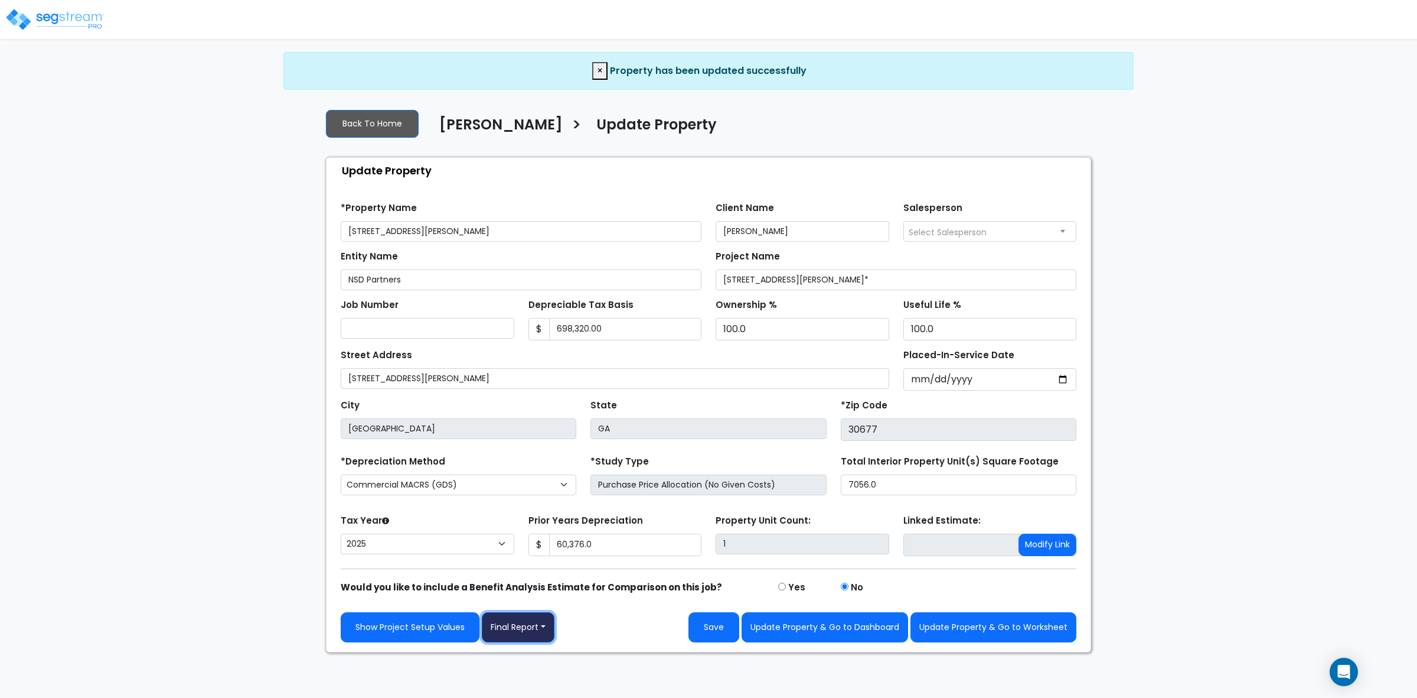
click at [529, 630] on button "Final Report" at bounding box center [518, 627] width 73 height 30
click at [540, 562] on link "Report Images" at bounding box center [544, 565] width 123 height 27
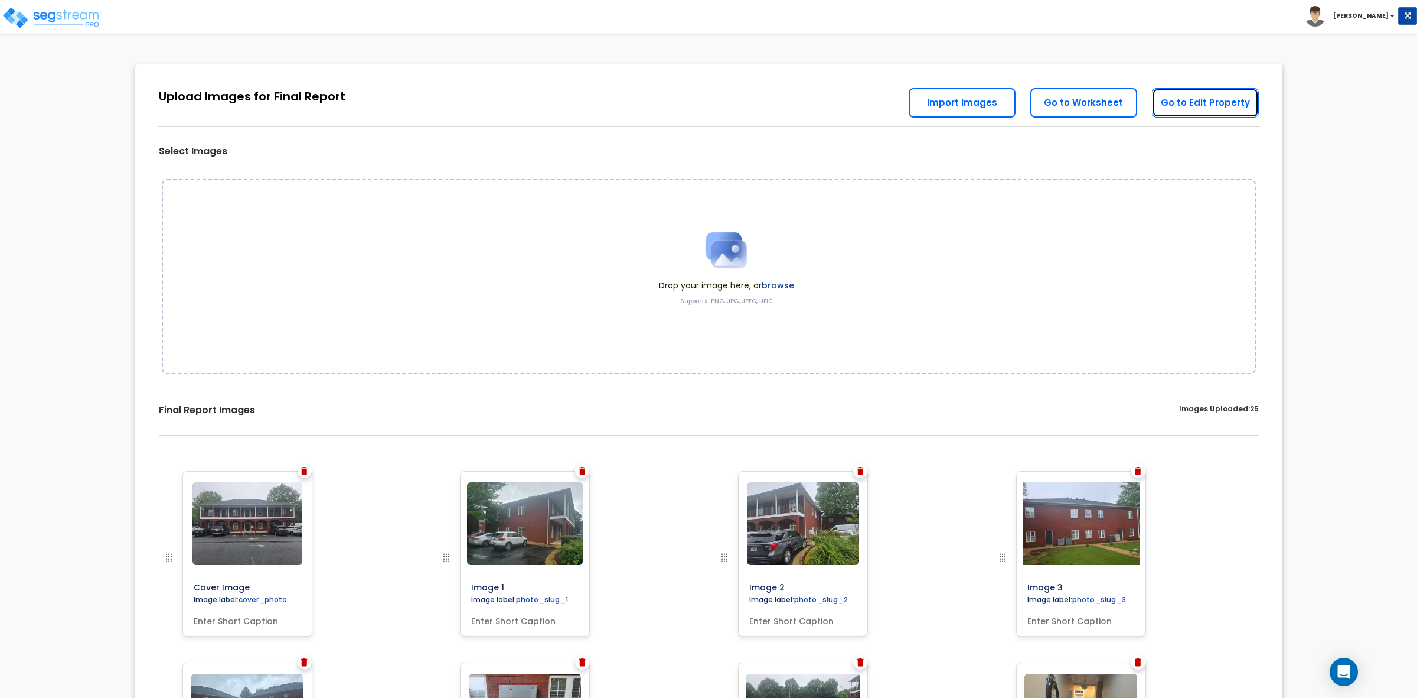
click at [1163, 105] on link "Go to Edit Property" at bounding box center [1205, 103] width 107 height 30
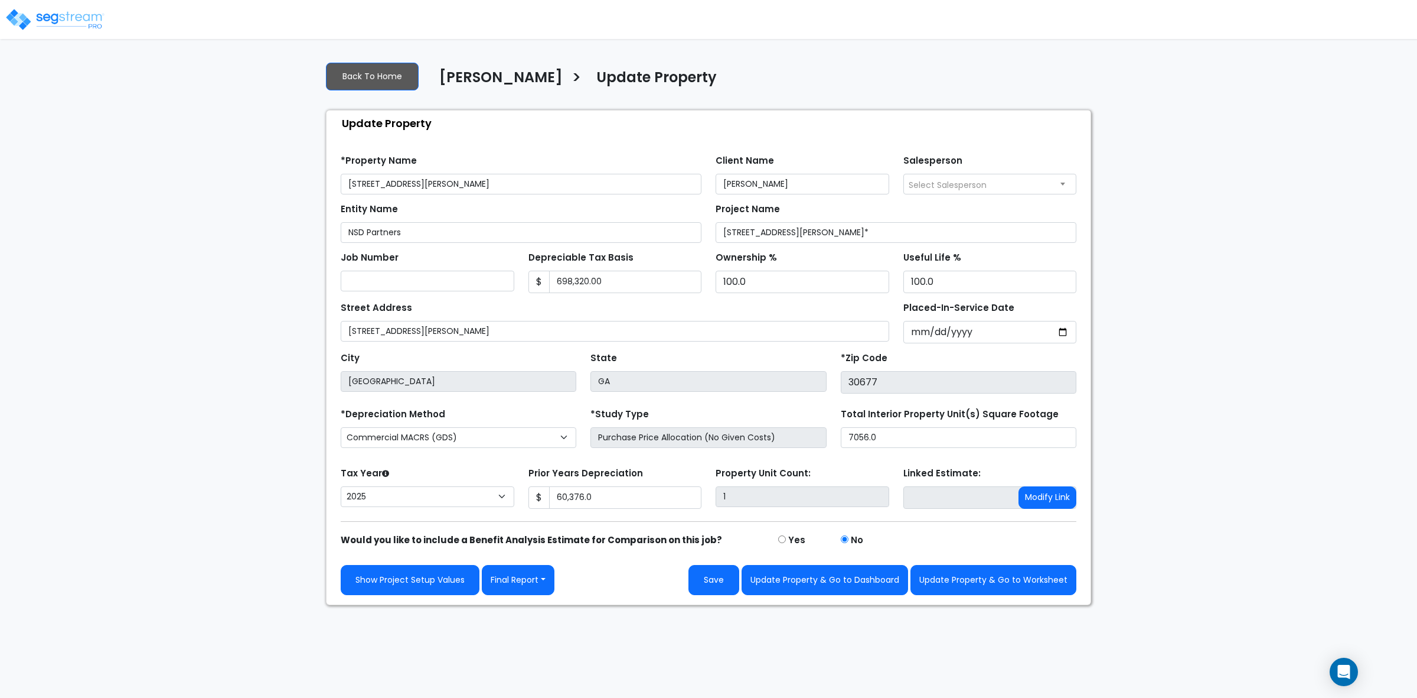
select select "2025"
click at [1013, 586] on button "Update Property & Go to Worksheet" at bounding box center [994, 580] width 166 height 30
type input "60376"
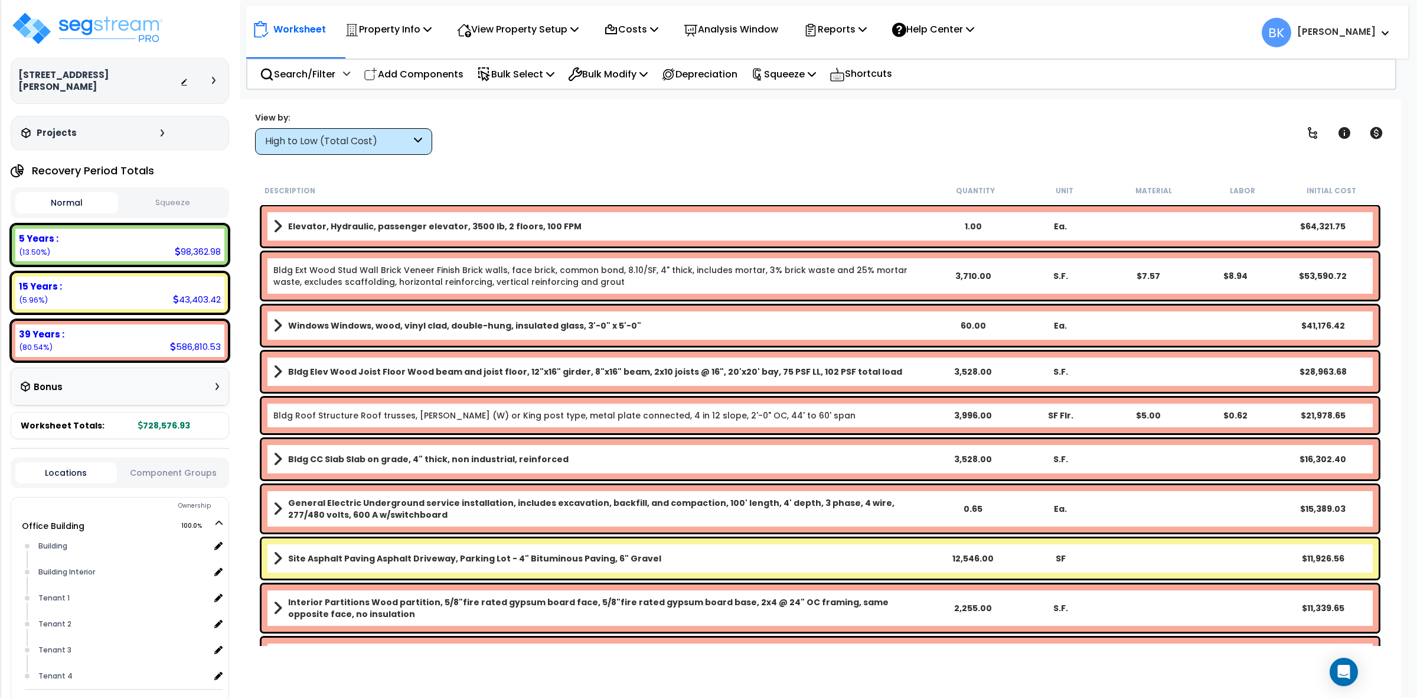
click at [368, 142] on div "High to Low (Total Cost)" at bounding box center [338, 142] width 146 height 14
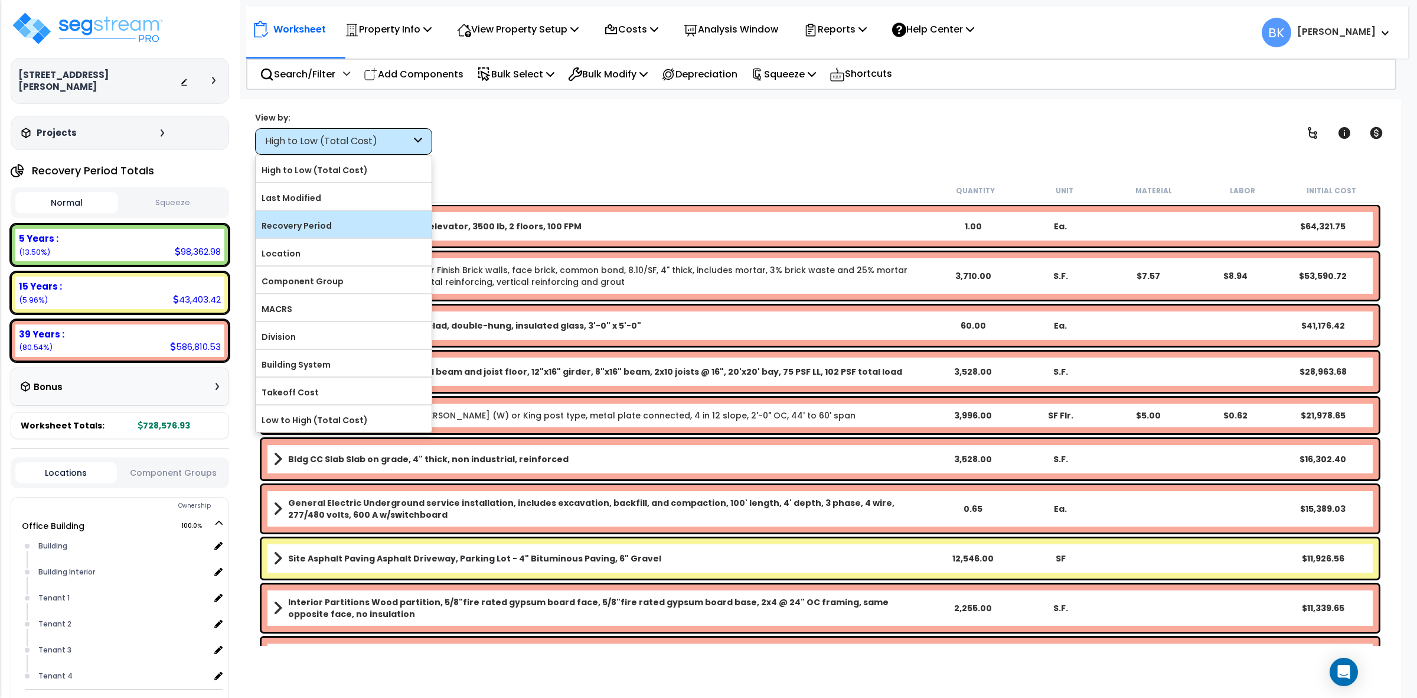
click at [347, 232] on label "Recovery Period" at bounding box center [344, 226] width 176 height 18
click at [0, 0] on input "Recovery Period" at bounding box center [0, 0] width 0 height 0
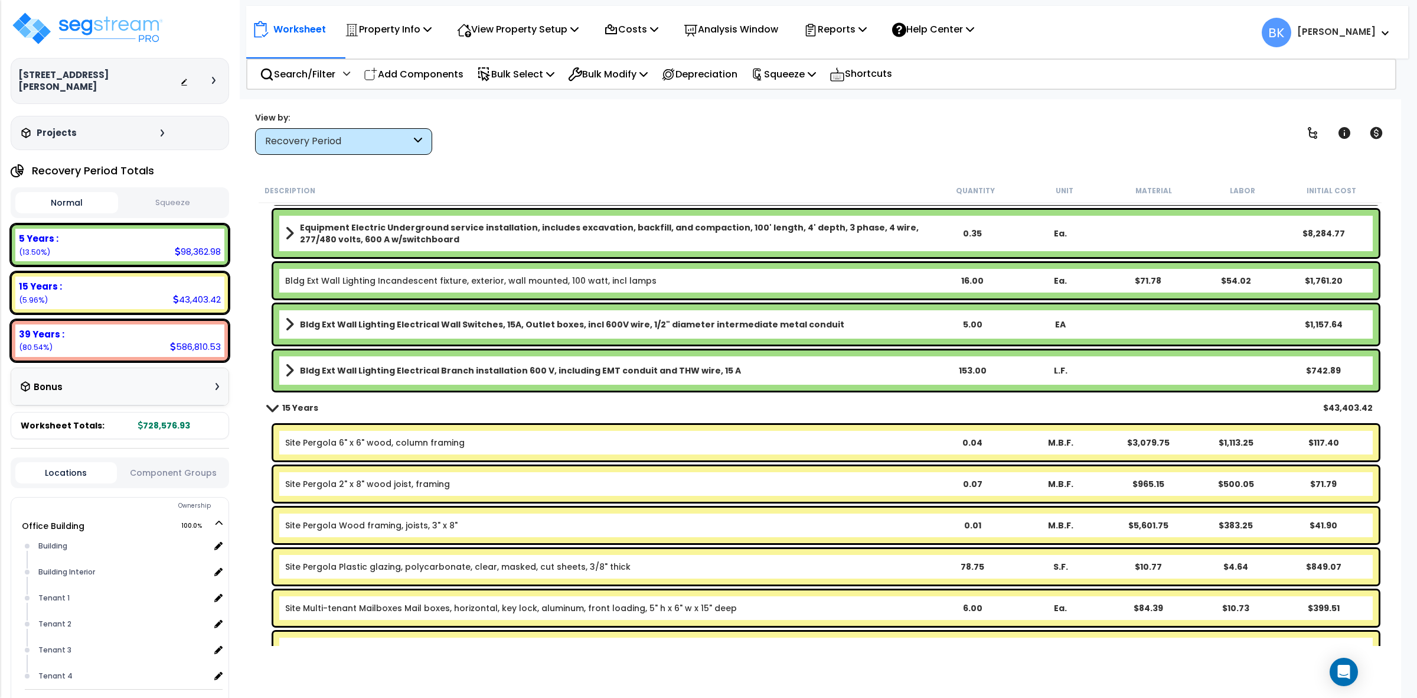
scroll to position [2141, 0]
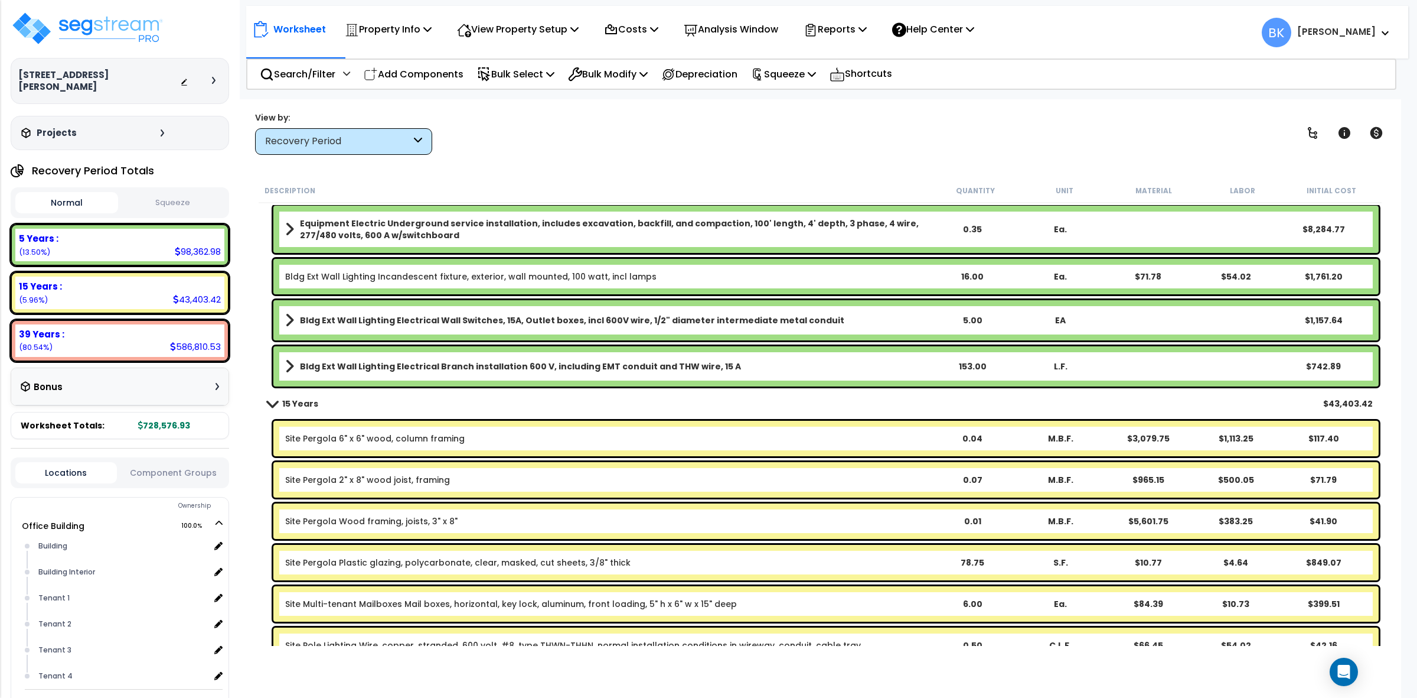
click at [635, 10] on div "Worksheet Property Info Property Setup Add Property Unit Template property Clon…" at bounding box center [827, 26] width 1162 height 41
click at [627, 40] on div "Costs" at bounding box center [631, 29] width 54 height 28
click at [633, 90] on link "Direct Costs" at bounding box center [656, 81] width 117 height 24
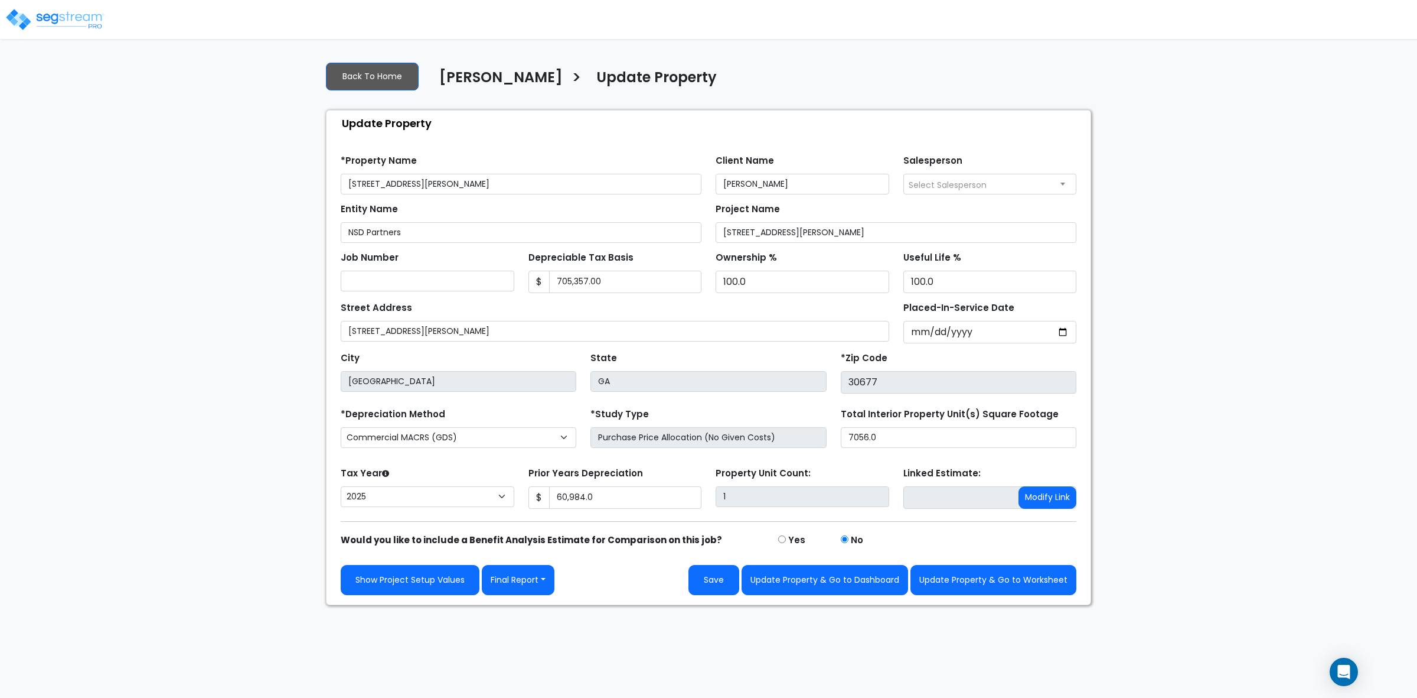
select select "2025"
click at [1049, 573] on button "Update Property & Go to Worksheet" at bounding box center [994, 580] width 166 height 30
type input "60984"
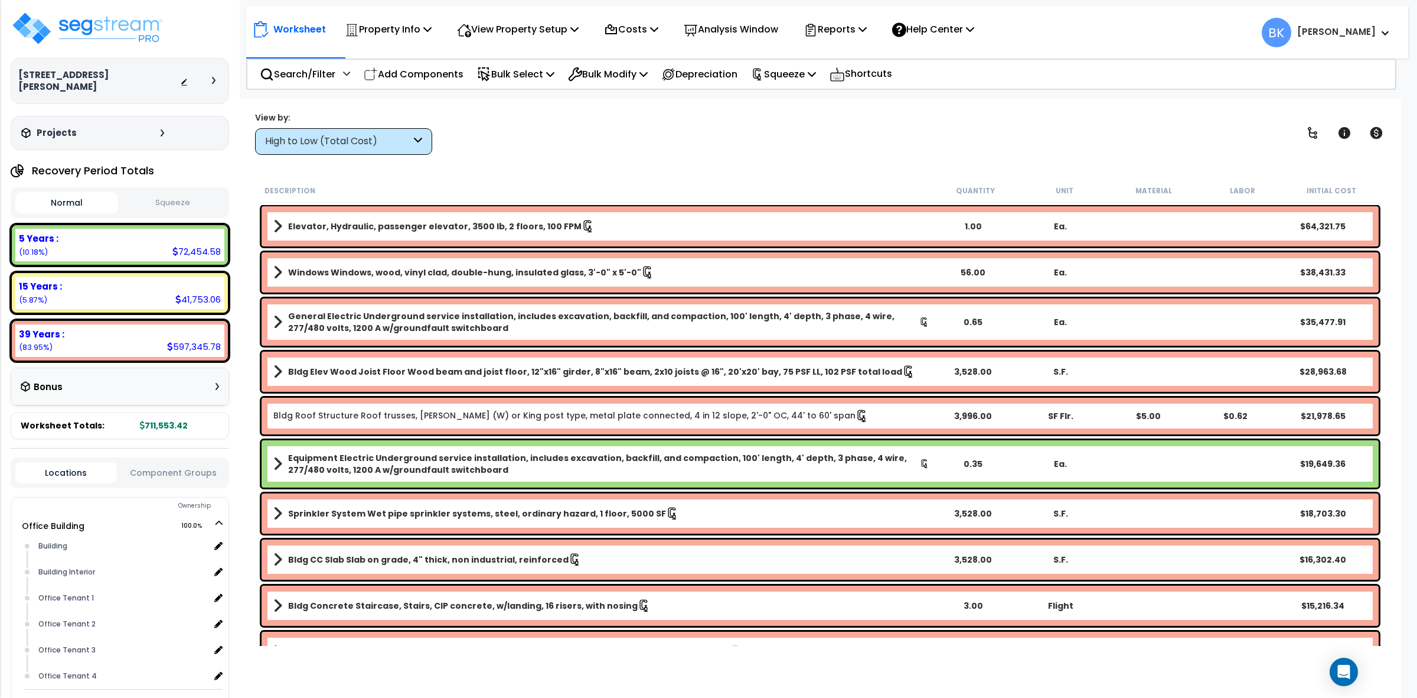
click at [344, 142] on div "High to Low (Total Cost)" at bounding box center [338, 142] width 146 height 14
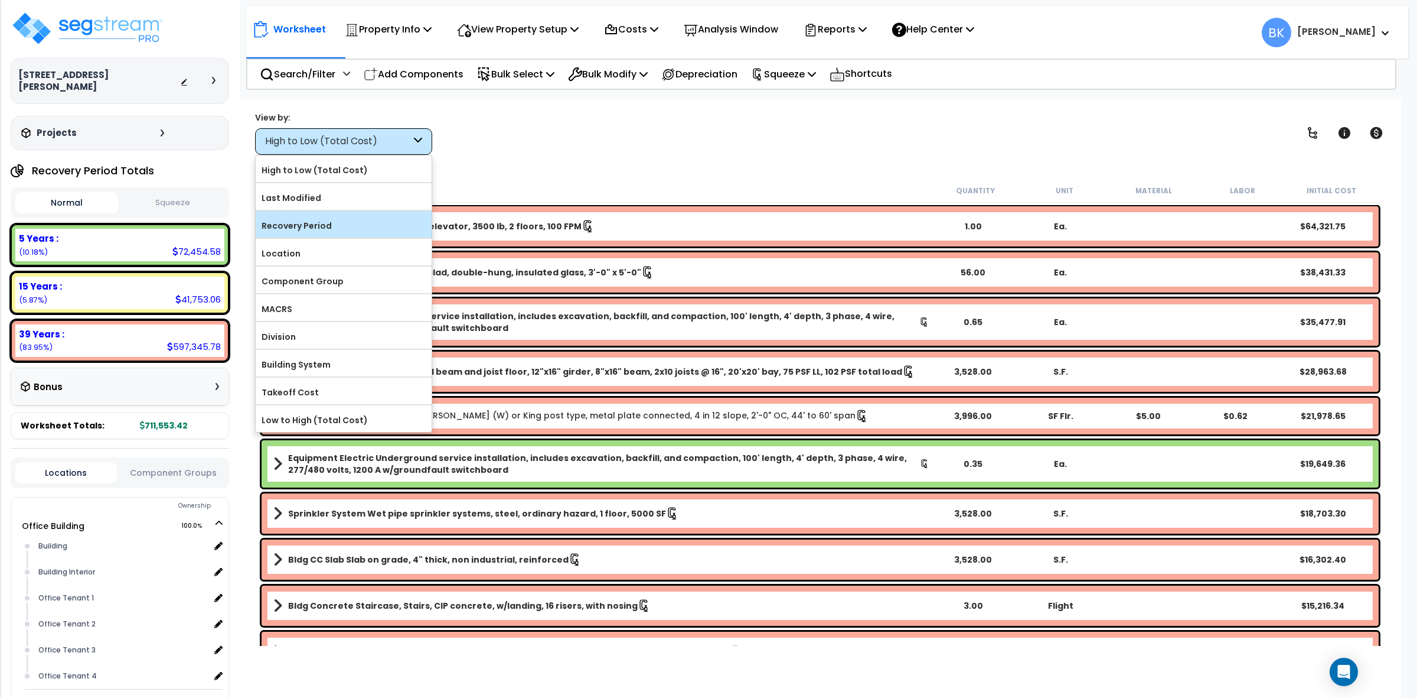
click at [317, 232] on label "Recovery Period" at bounding box center [344, 226] width 176 height 18
click at [0, 0] on input "Recovery Period" at bounding box center [0, 0] width 0 height 0
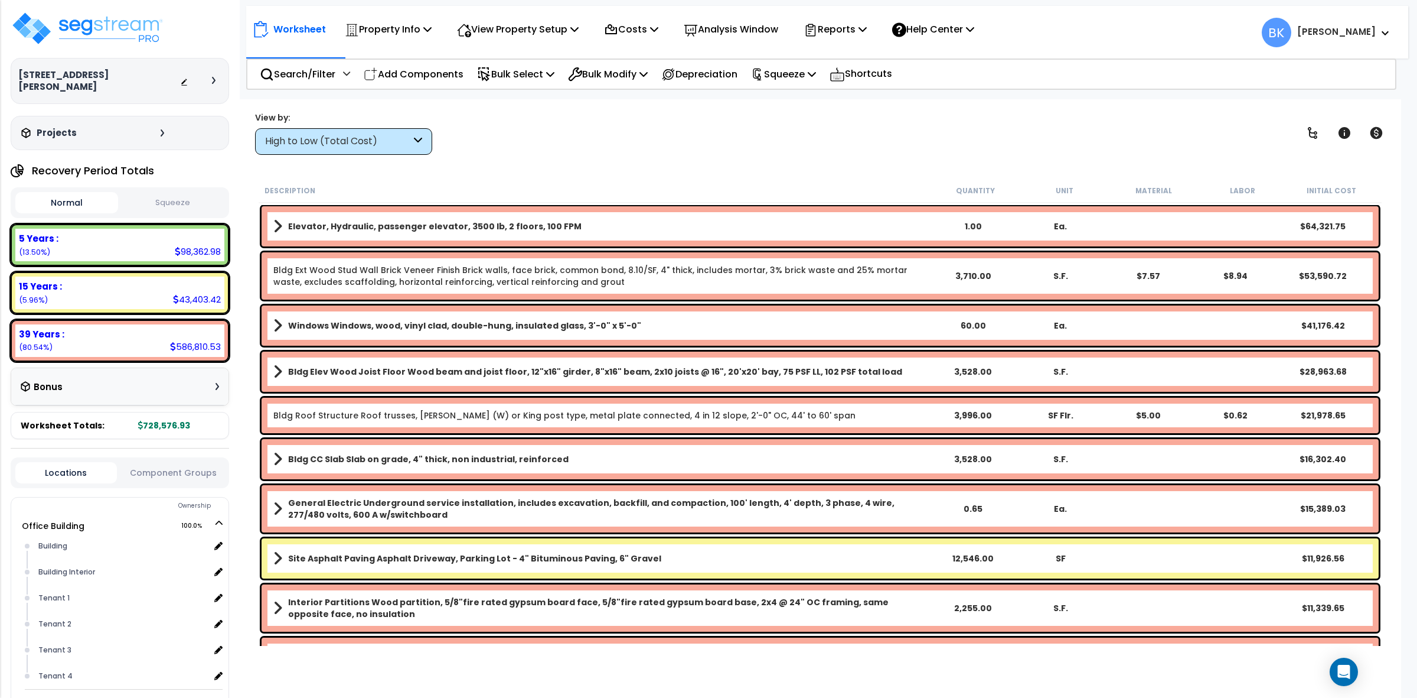
click at [361, 146] on div "High to Low (Total Cost)" at bounding box center [338, 142] width 146 height 14
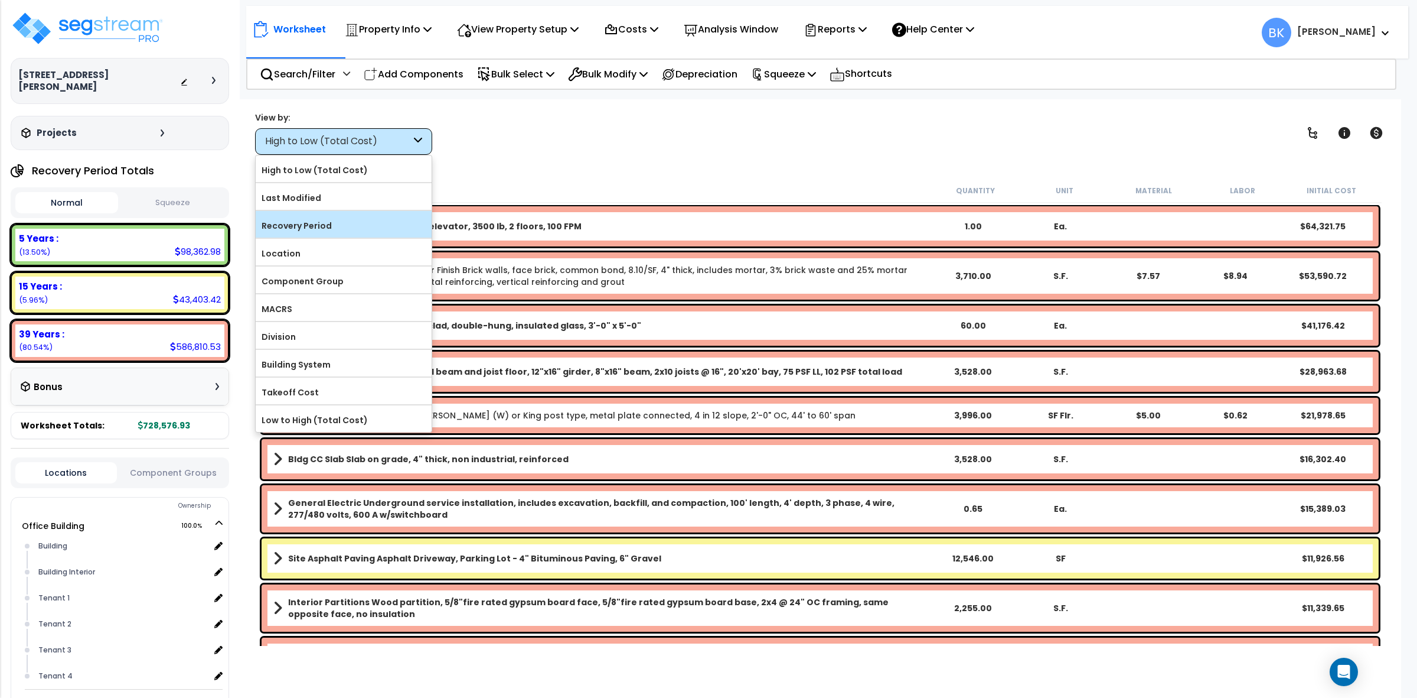
click at [328, 234] on label "Recovery Period" at bounding box center [344, 226] width 176 height 18
click at [0, 0] on input "Recovery Period" at bounding box center [0, 0] width 0 height 0
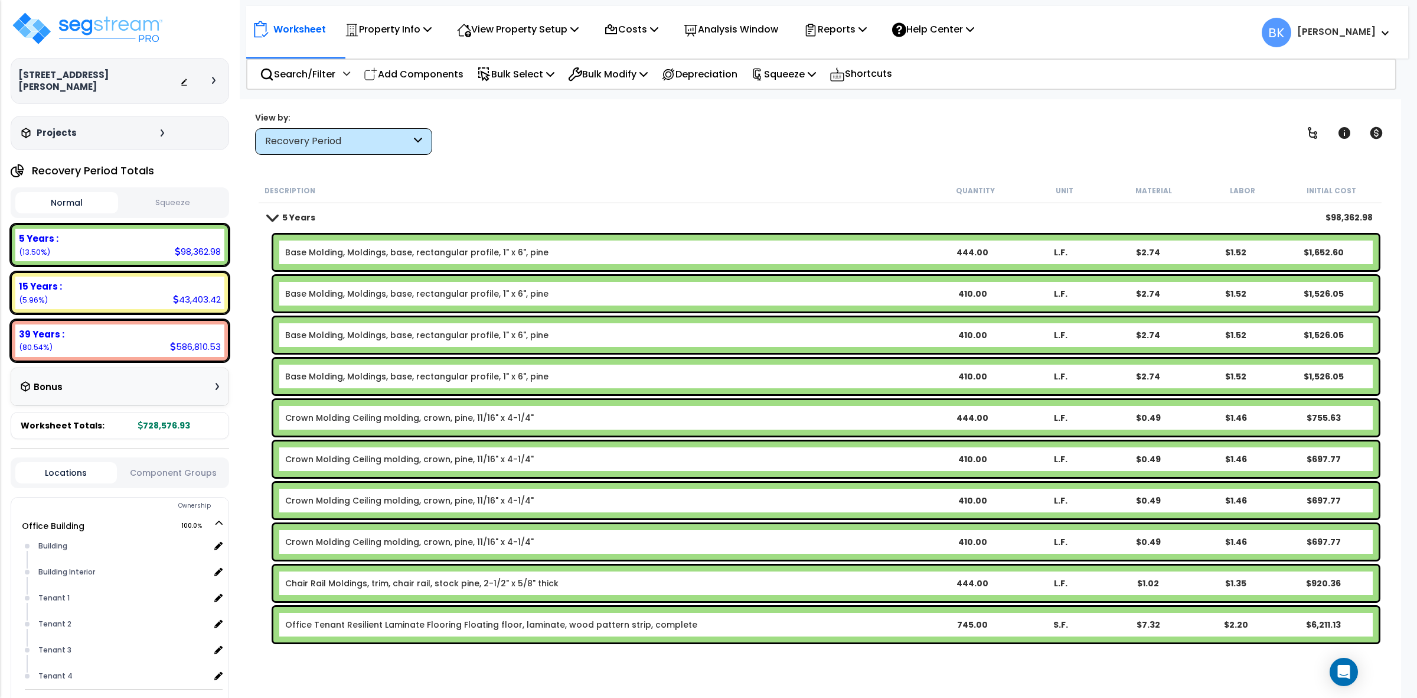
click at [718, 254] on b "Base Molding, Moldings, base, rectangular profile, 1" x 6", pine" at bounding box center [606, 252] width 643 height 12
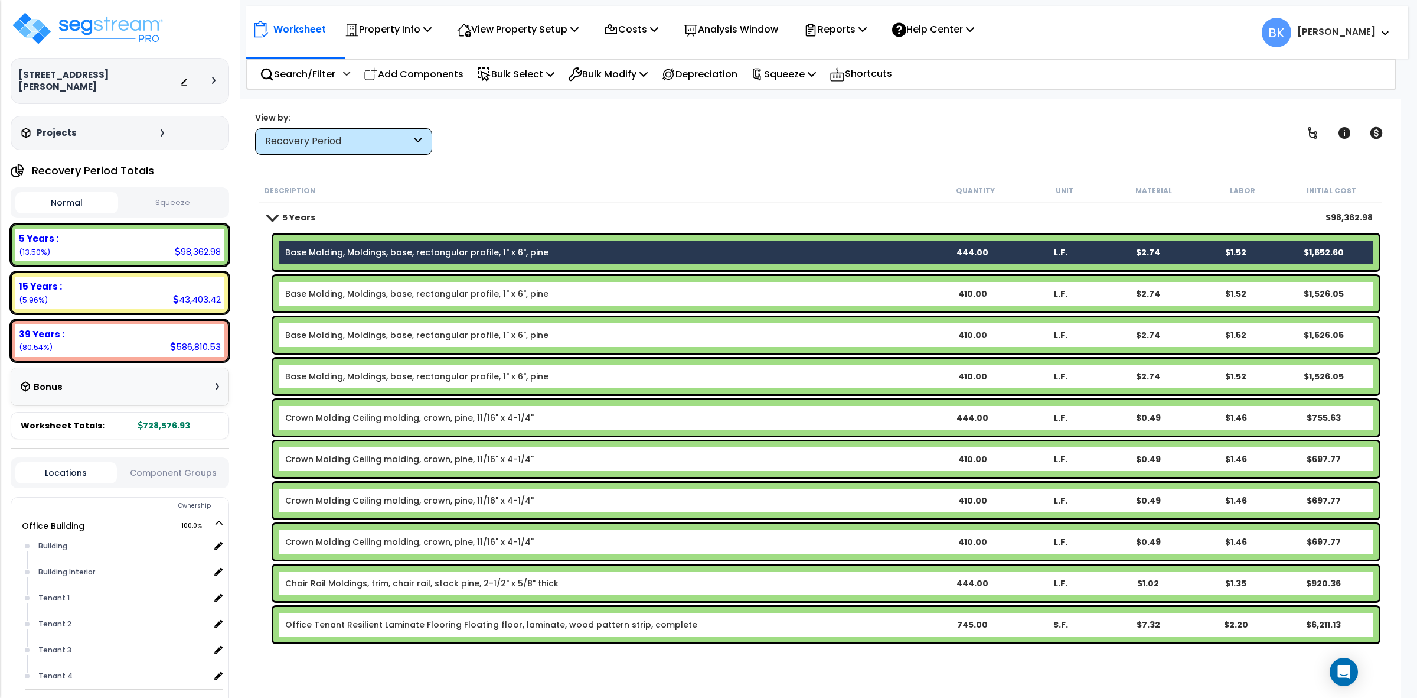
click at [718, 254] on b "Base Molding, Moldings, base, rectangular profile, 1" x 6", pine" at bounding box center [606, 252] width 643 height 12
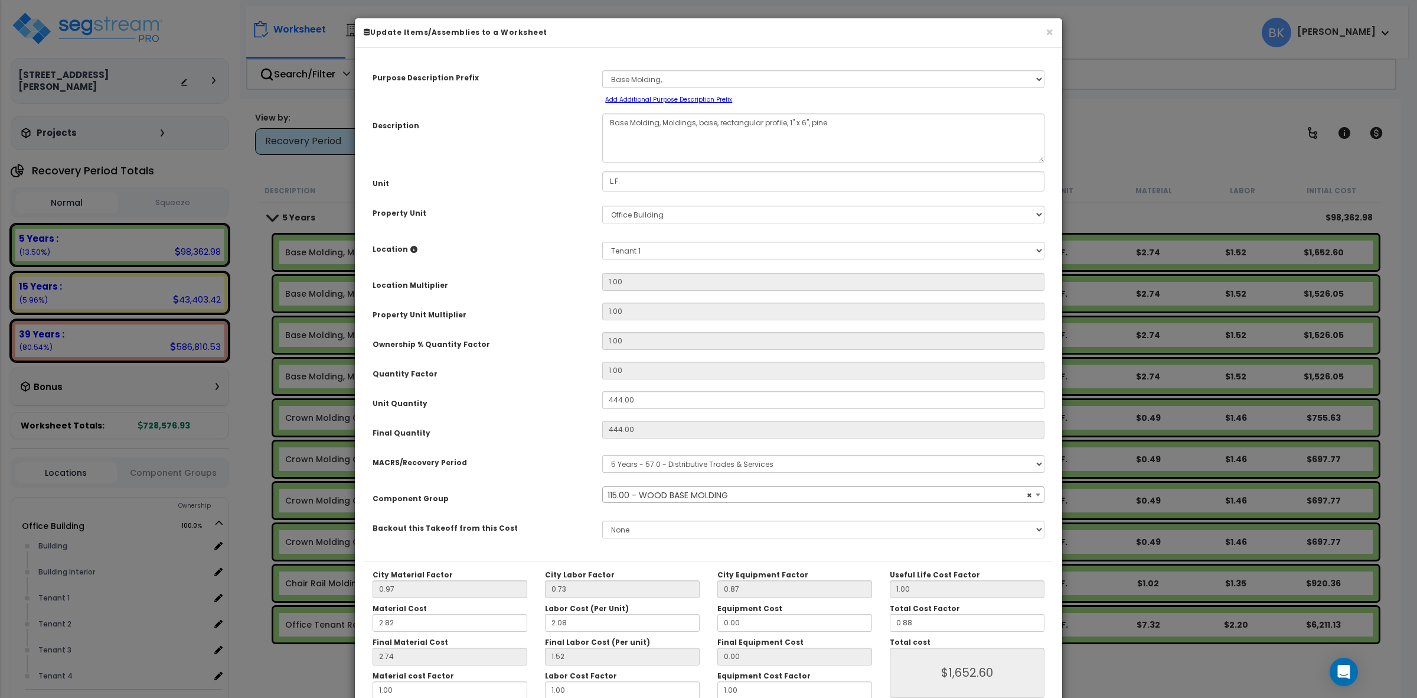
select select "39227"
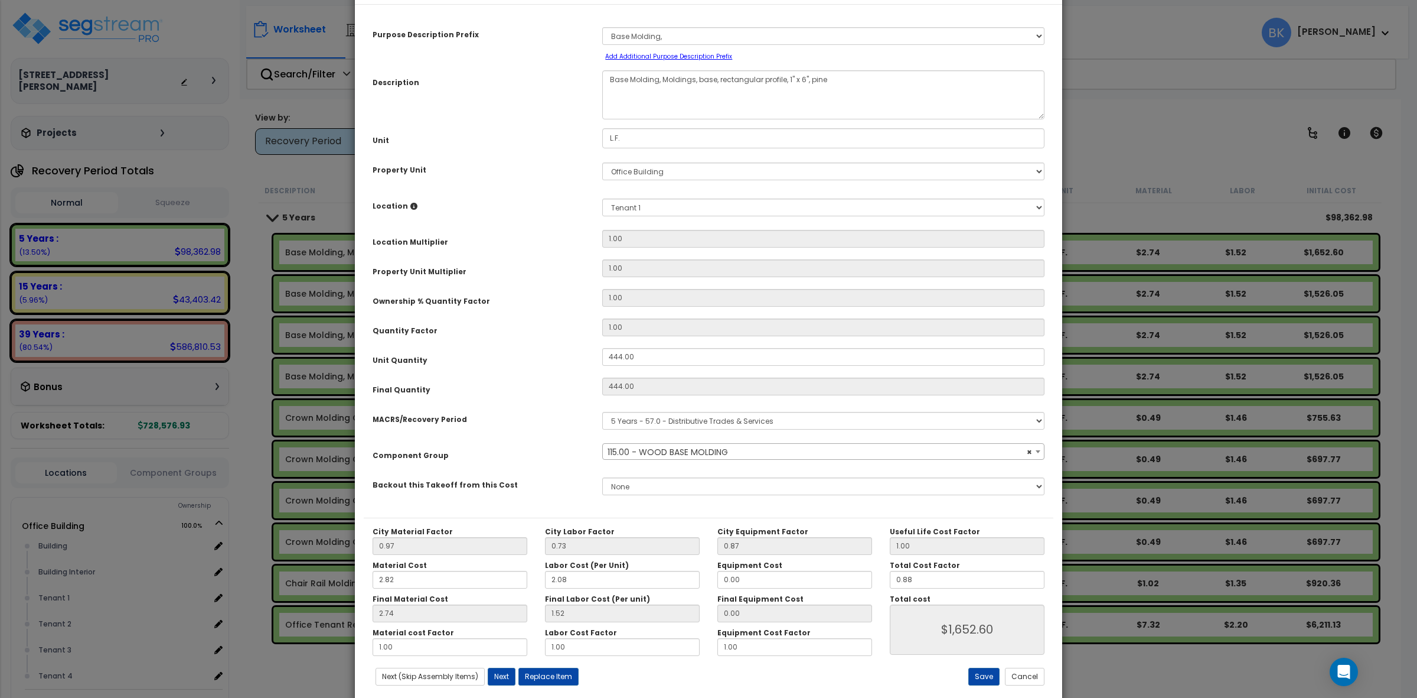
scroll to position [67, 0]
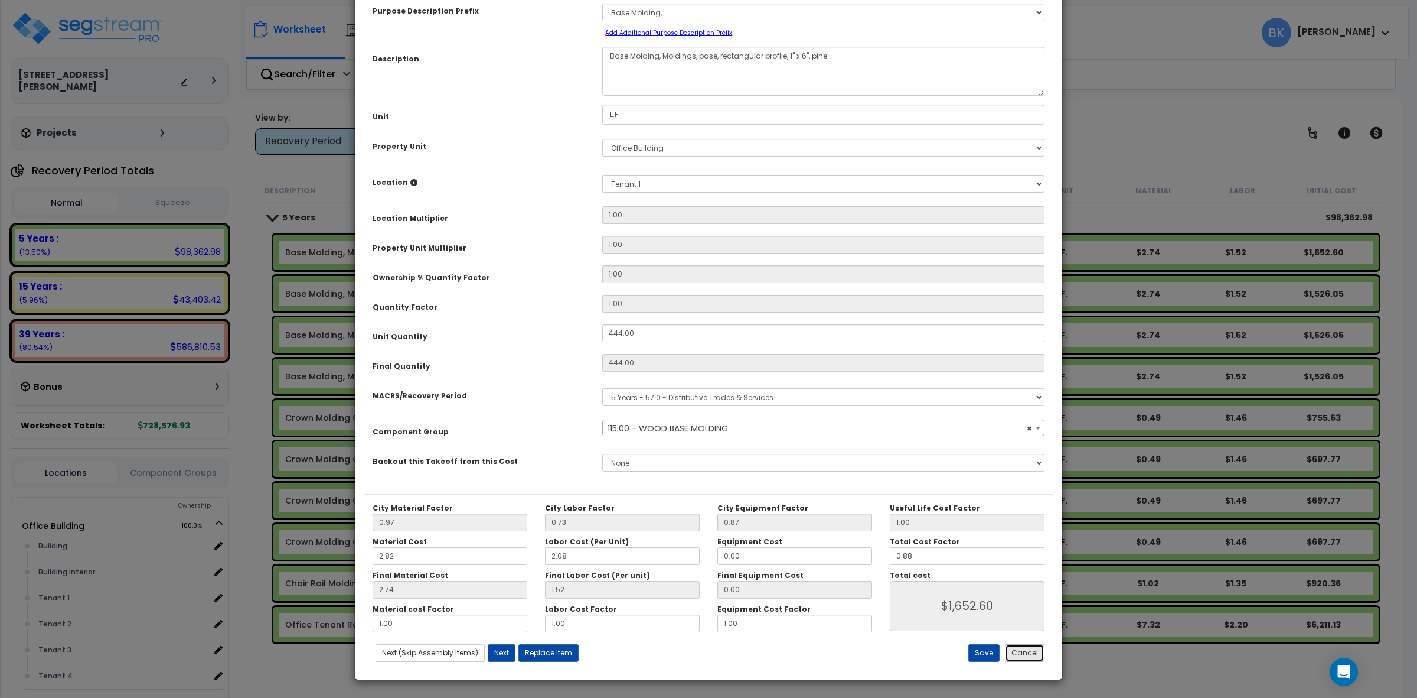
click at [1040, 653] on button "Cancel" at bounding box center [1025, 653] width 40 height 18
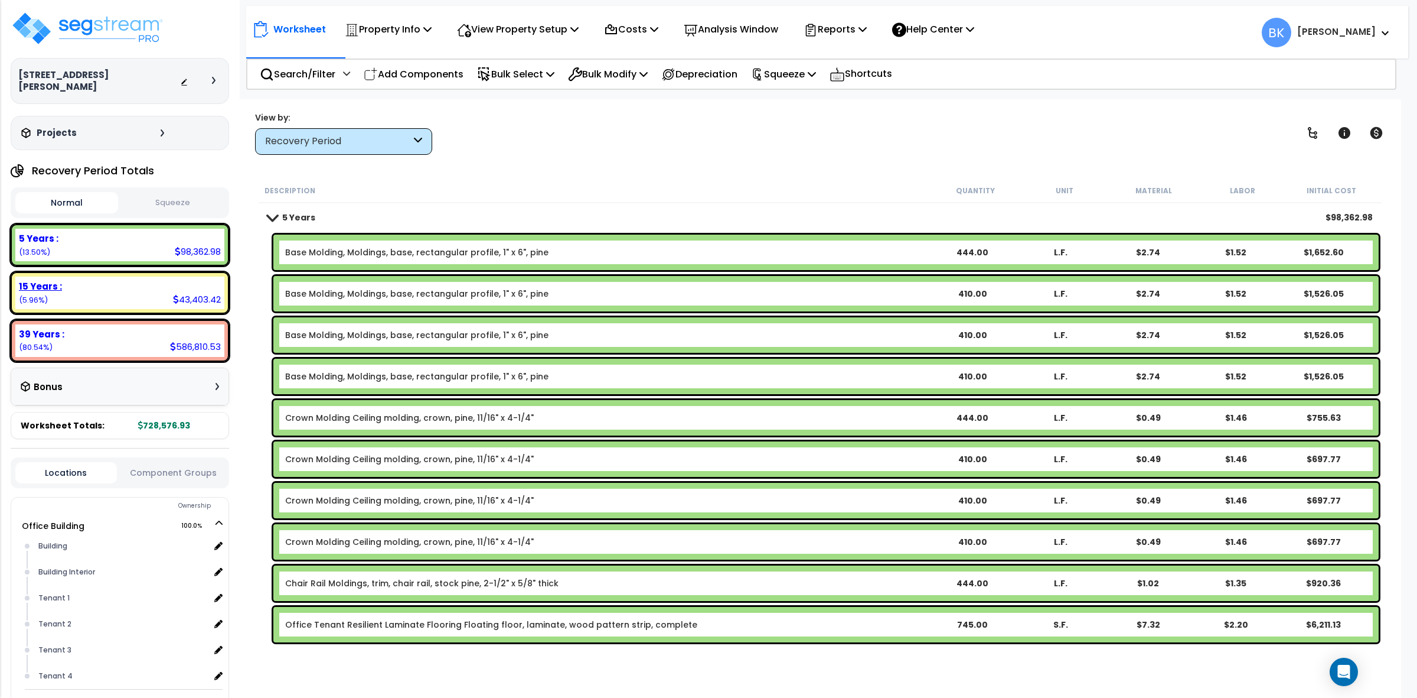
click at [125, 280] on div "15 Years :" at bounding box center [120, 286] width 202 height 12
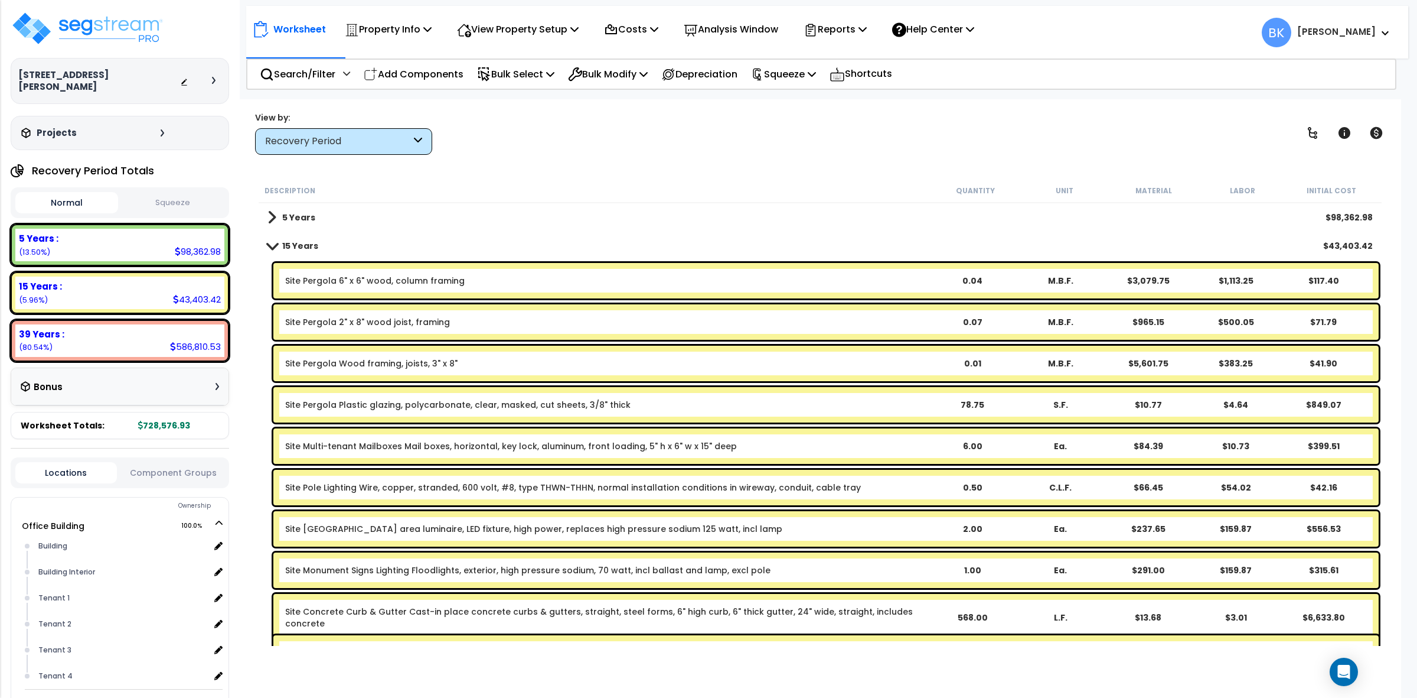
click at [710, 272] on div "Site Pergola 6" x 6" wood, column framing 0.04 M.B.F. $3,079.75 $1,113.25 $117.…" at bounding box center [826, 280] width 1106 height 35
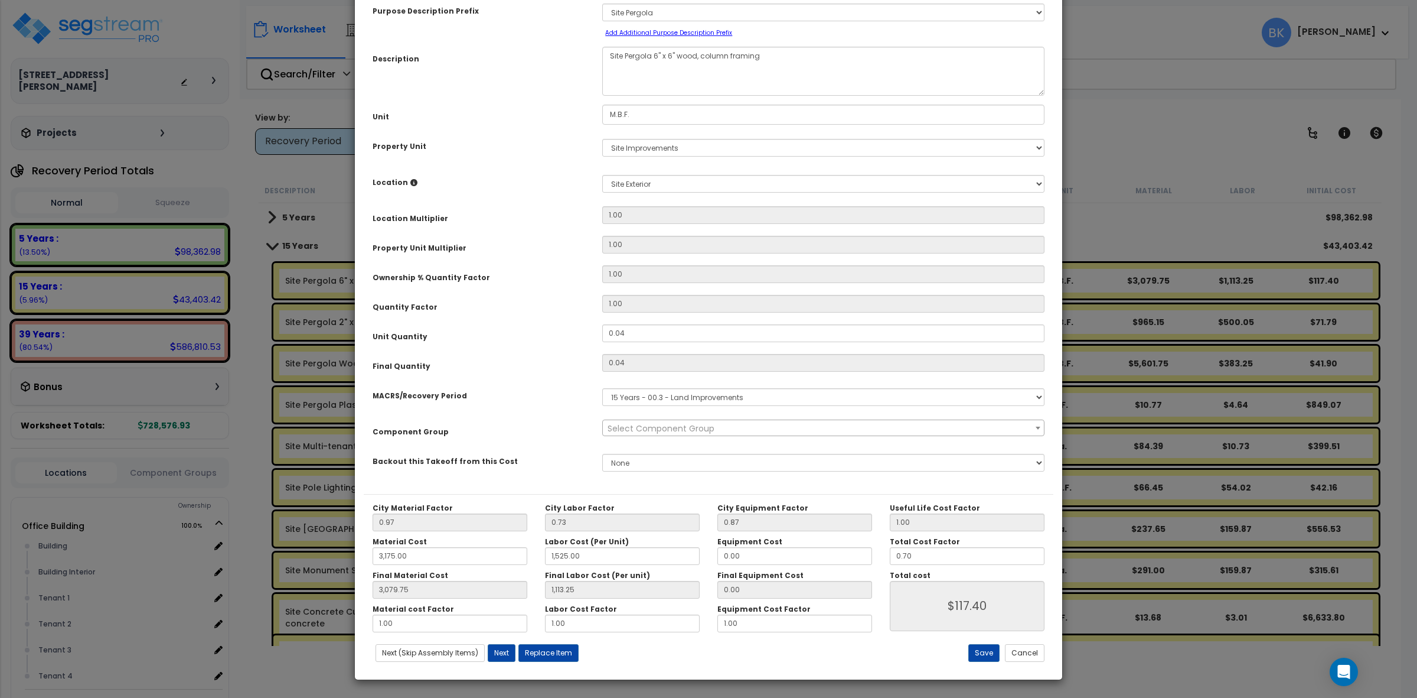
scroll to position [0, 0]
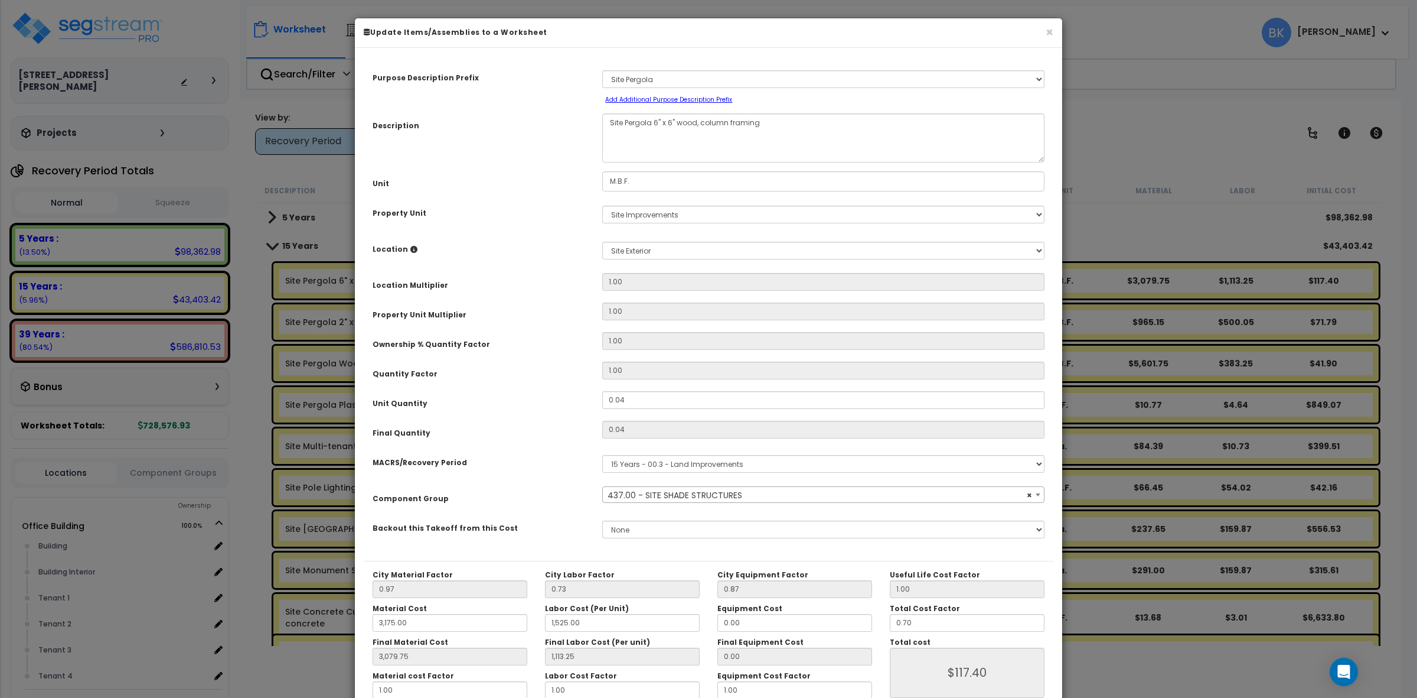
select select "39518"
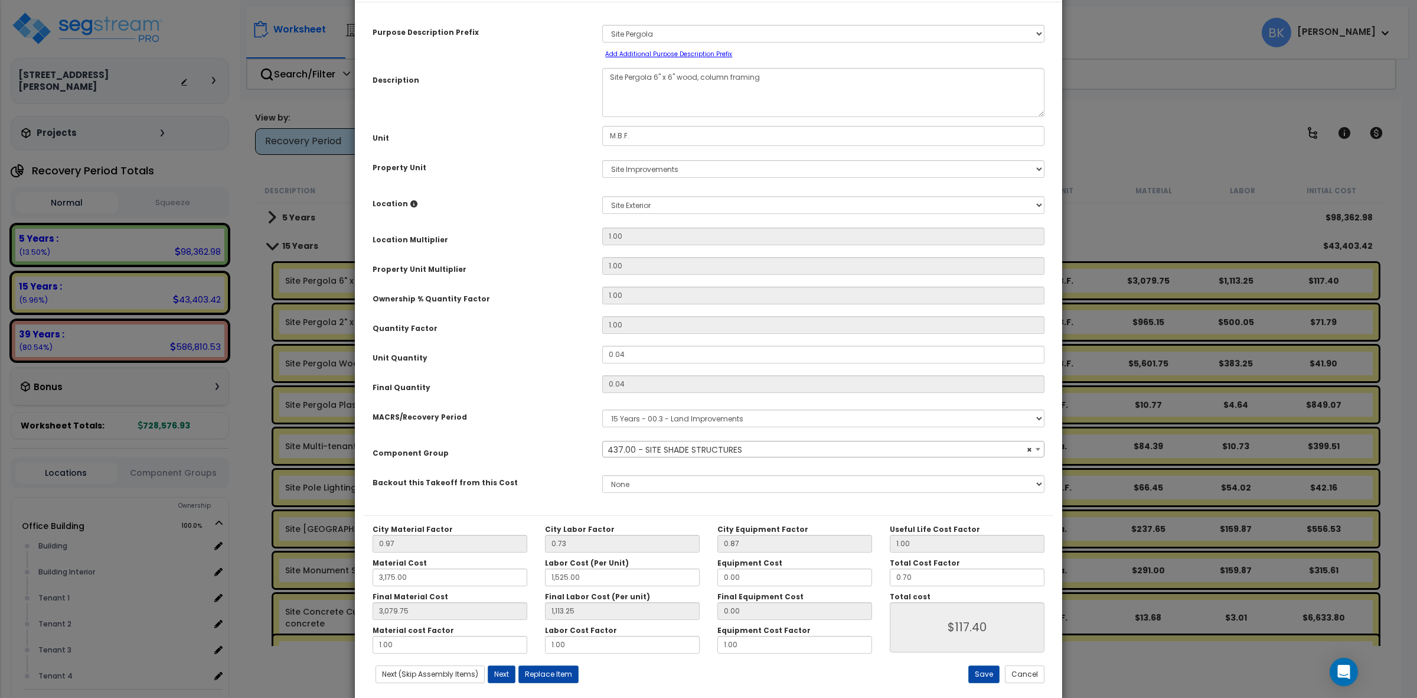
scroll to position [67, 0]
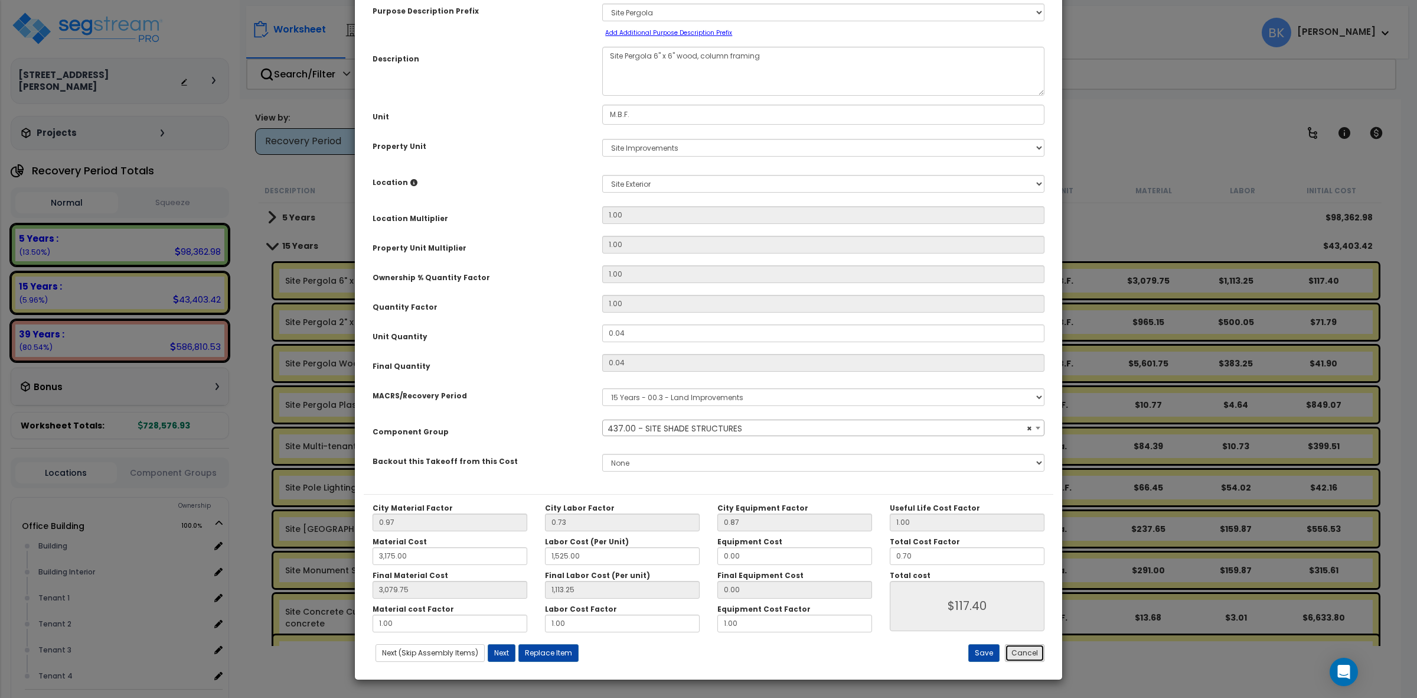
click at [1022, 653] on button "Cancel" at bounding box center [1025, 653] width 40 height 18
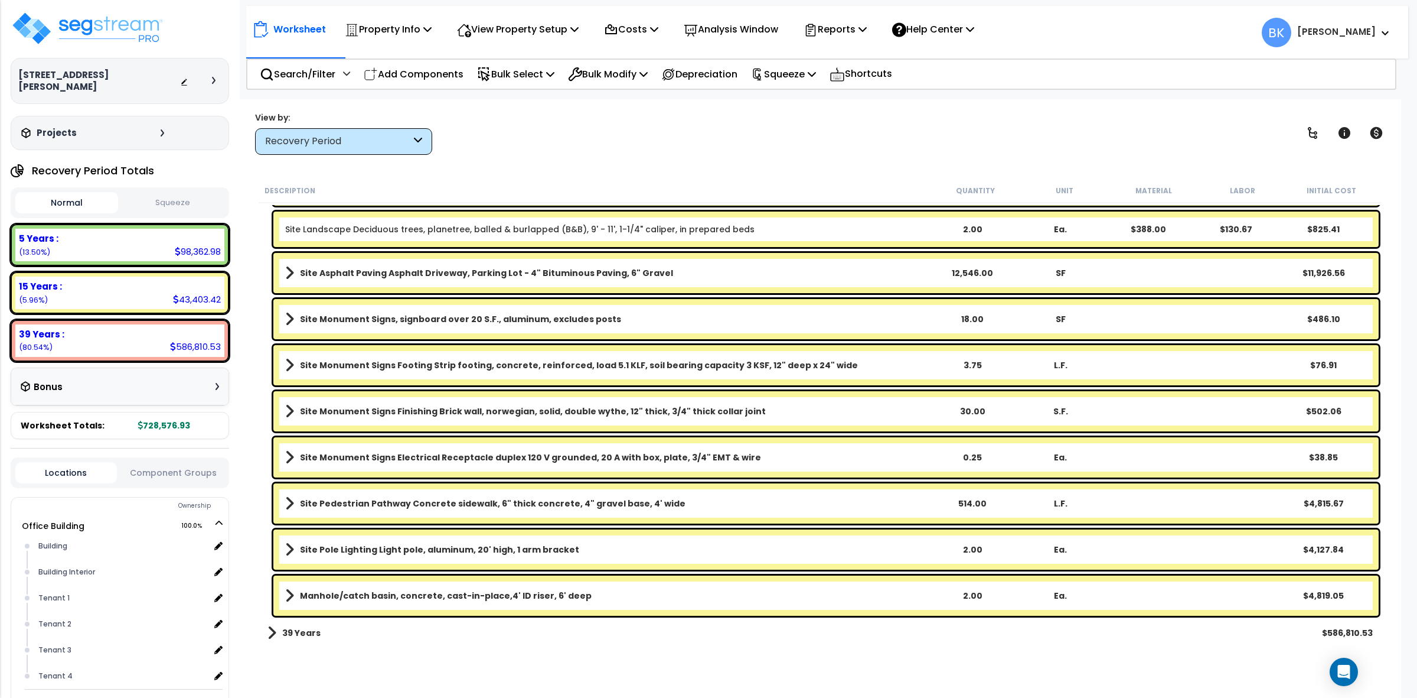
scroll to position [51, 0]
click at [272, 631] on span at bounding box center [272, 632] width 9 height 17
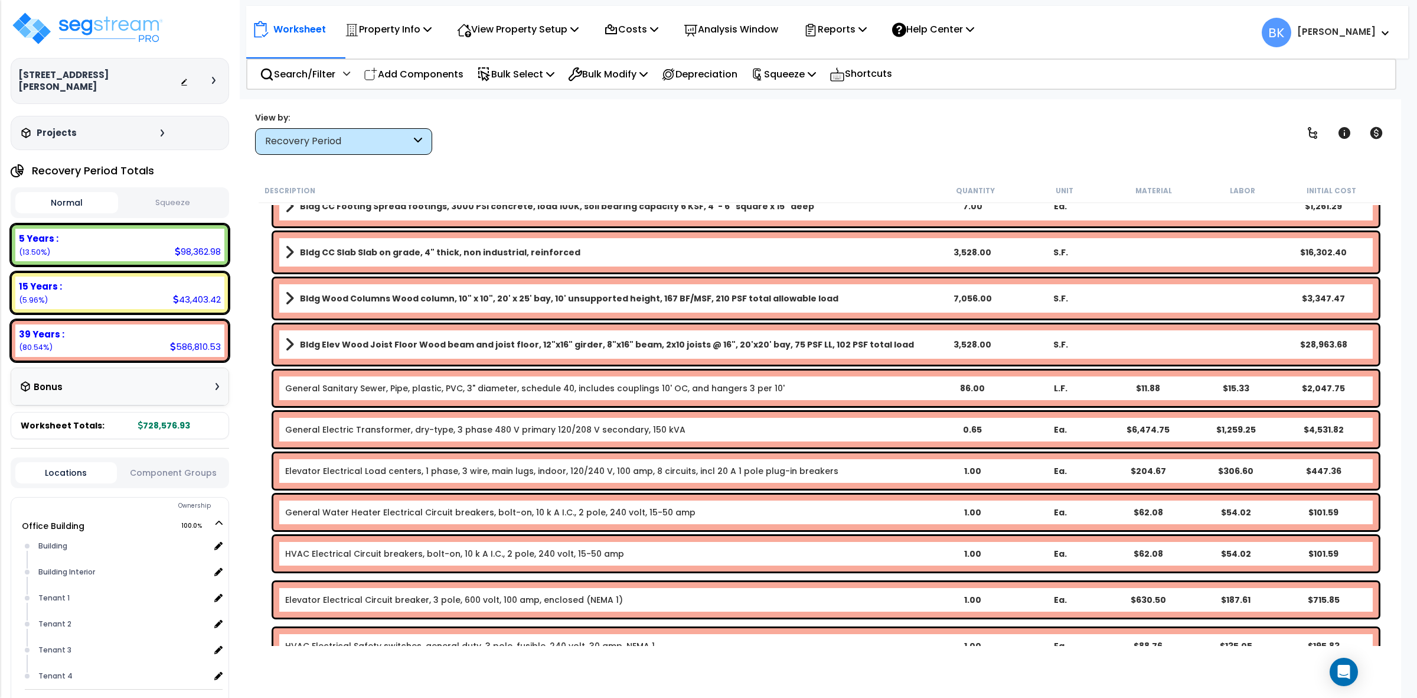
scroll to position [5798, 0]
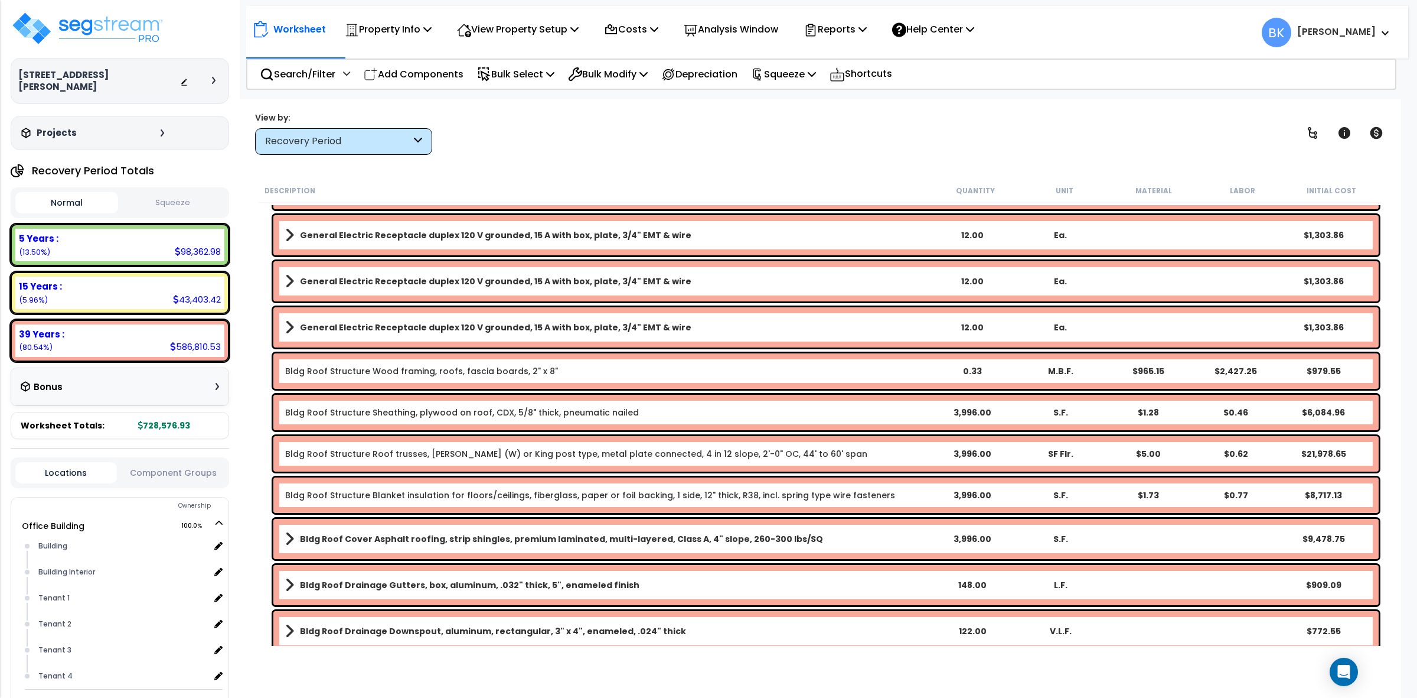
click at [845, 376] on b "Bldg Roof Structure Wood framing, roofs, fascia boards, 2" x 8"" at bounding box center [606, 371] width 643 height 12
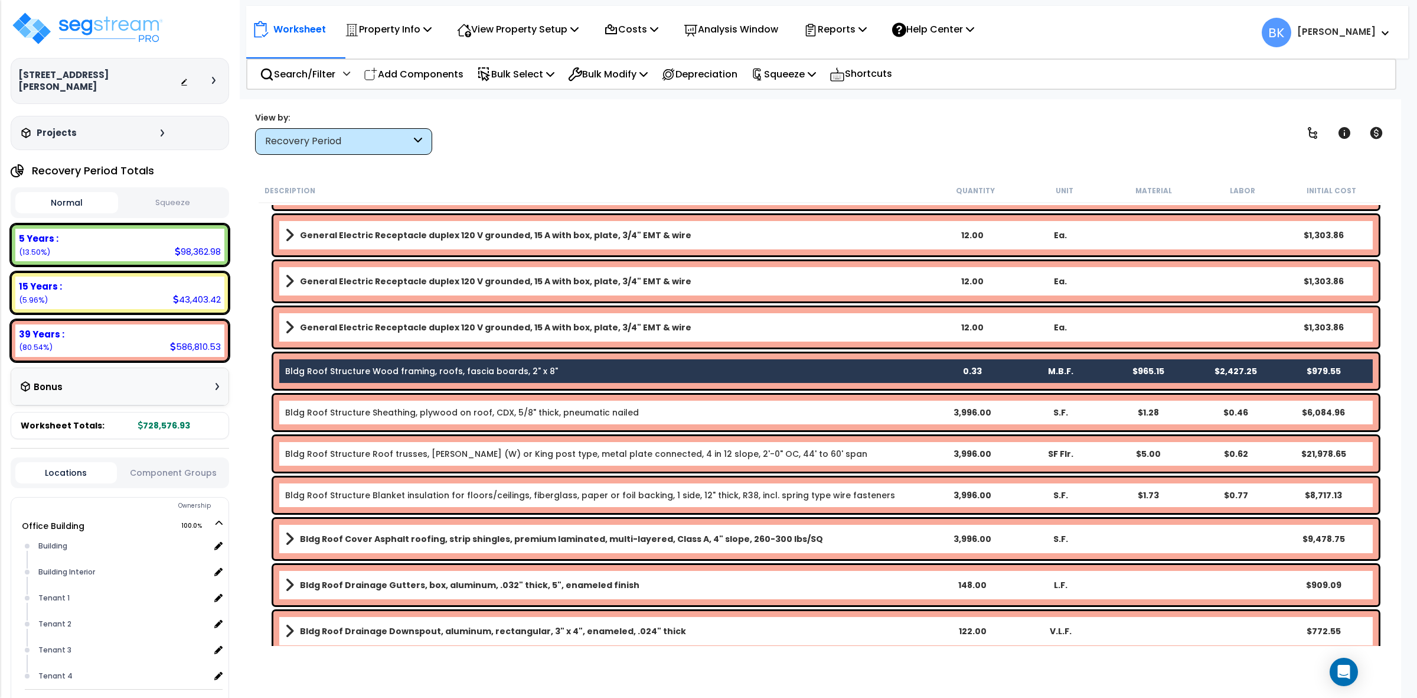
click at [845, 376] on b "Bldg Roof Structure Wood framing, roofs, fascia boards, 2" x 8"" at bounding box center [606, 371] width 643 height 12
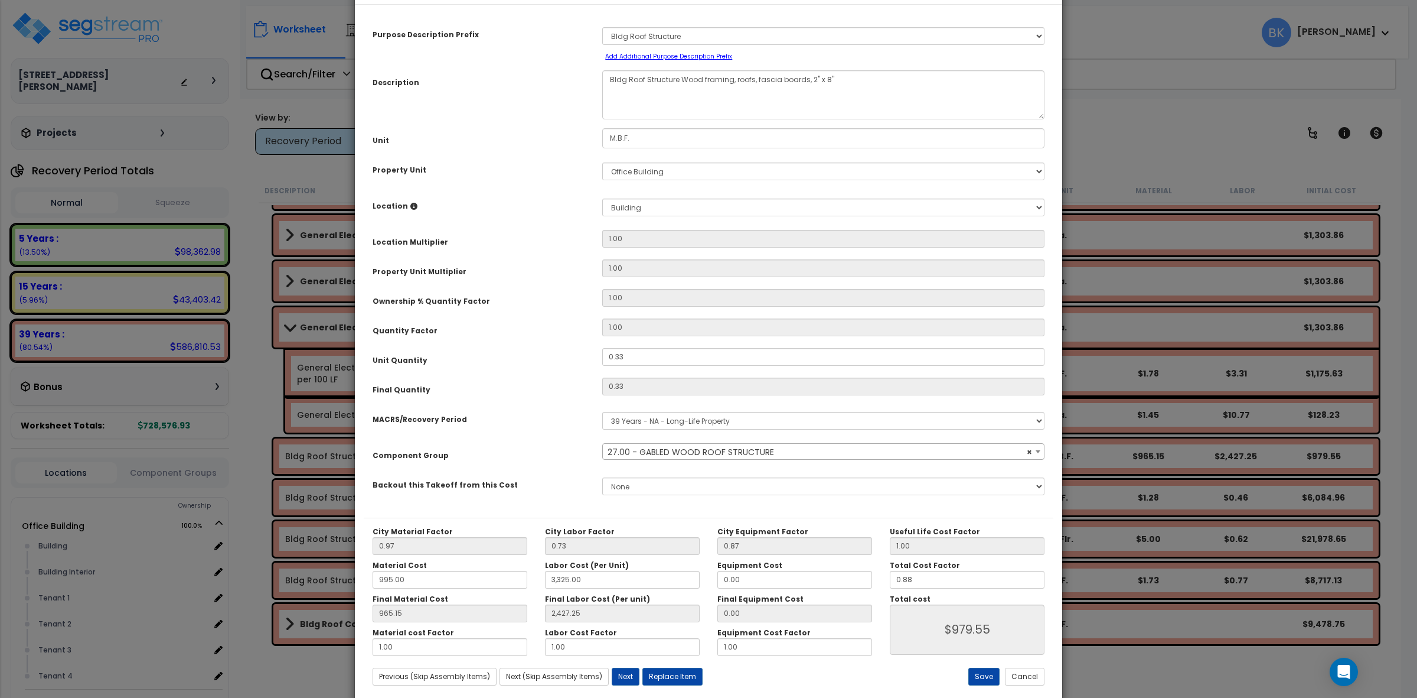
scroll to position [67, 0]
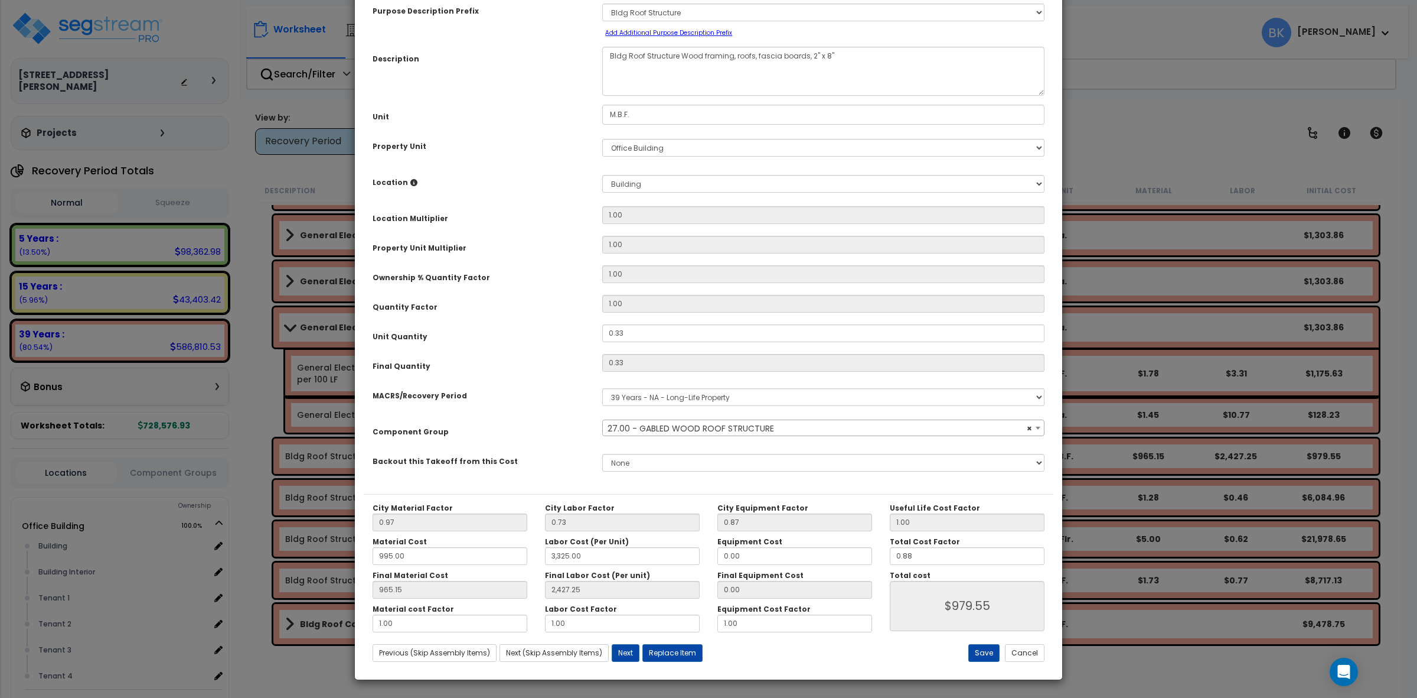
select select "39148"
click at [1021, 648] on button "Cancel" at bounding box center [1025, 653] width 40 height 18
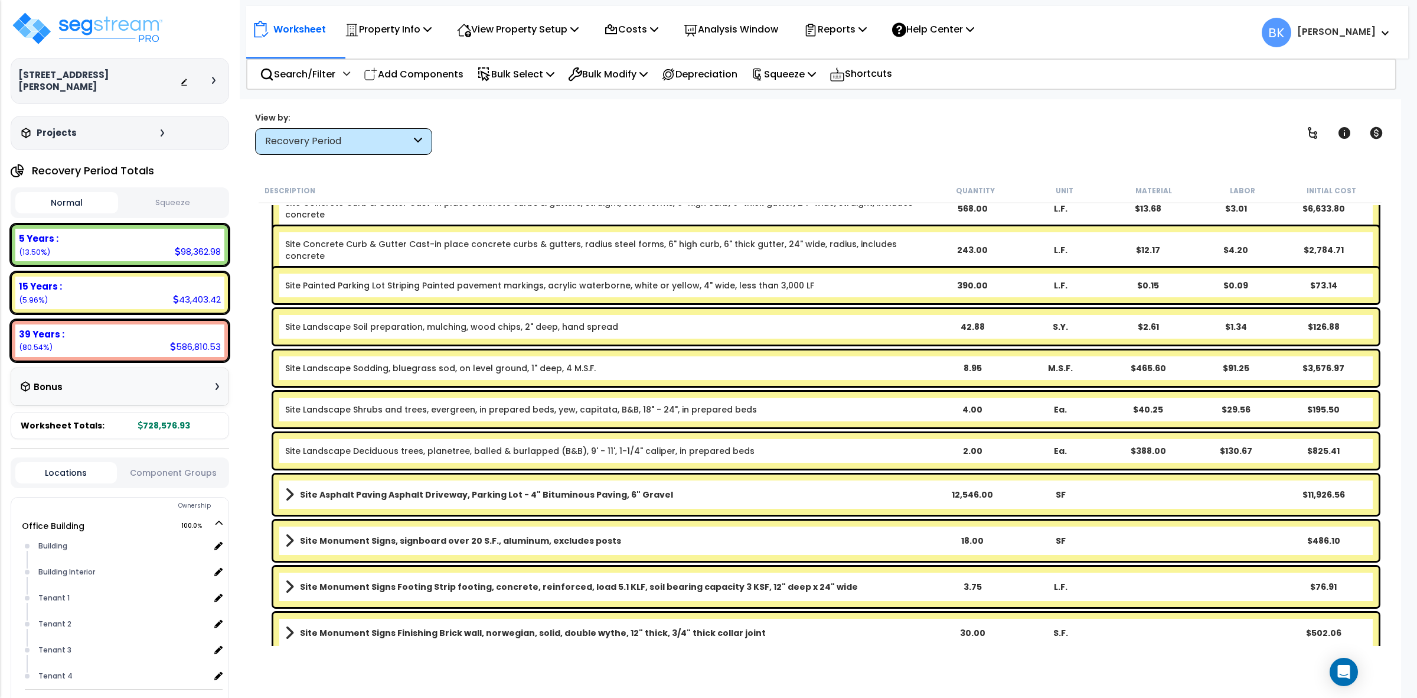
scroll to position [0, 0]
click at [808, 71] on p "Squeeze" at bounding box center [783, 74] width 65 height 16
click at [853, 28] on p "Reports" at bounding box center [835, 29] width 63 height 16
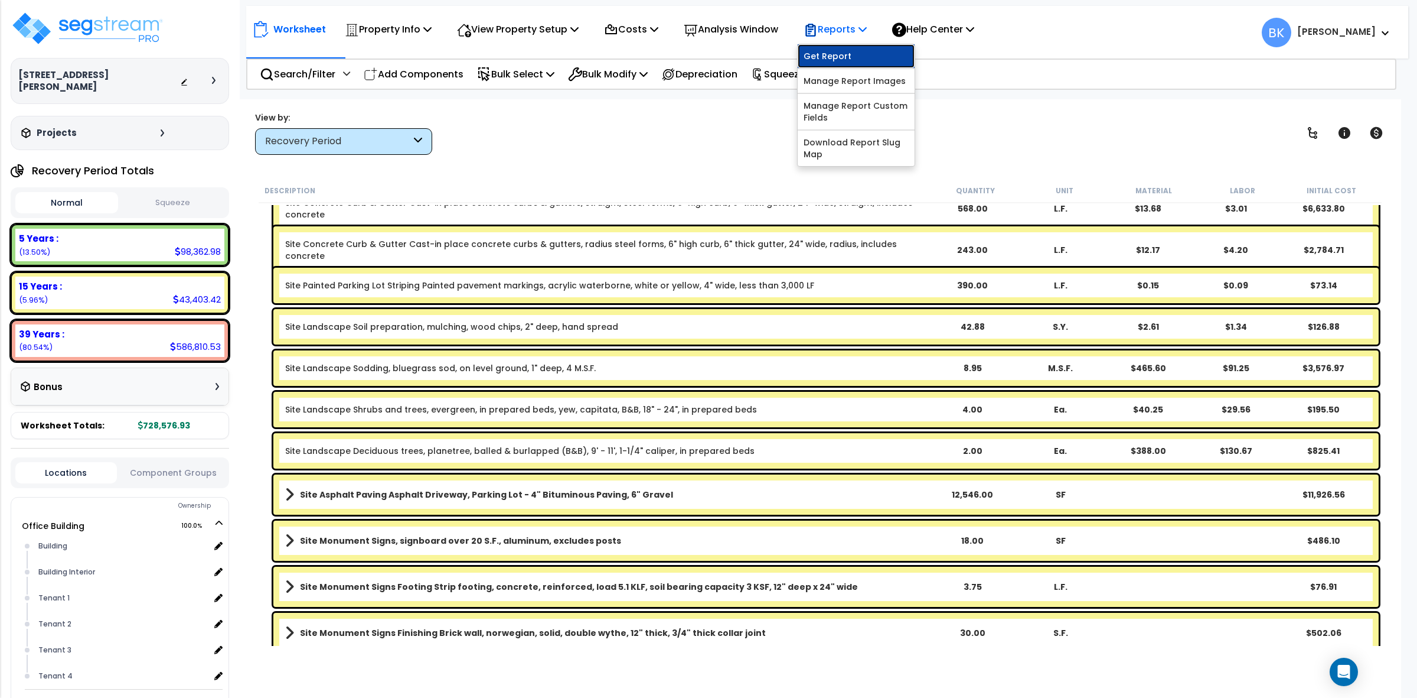
click at [855, 51] on link "Get Report" at bounding box center [856, 56] width 117 height 24
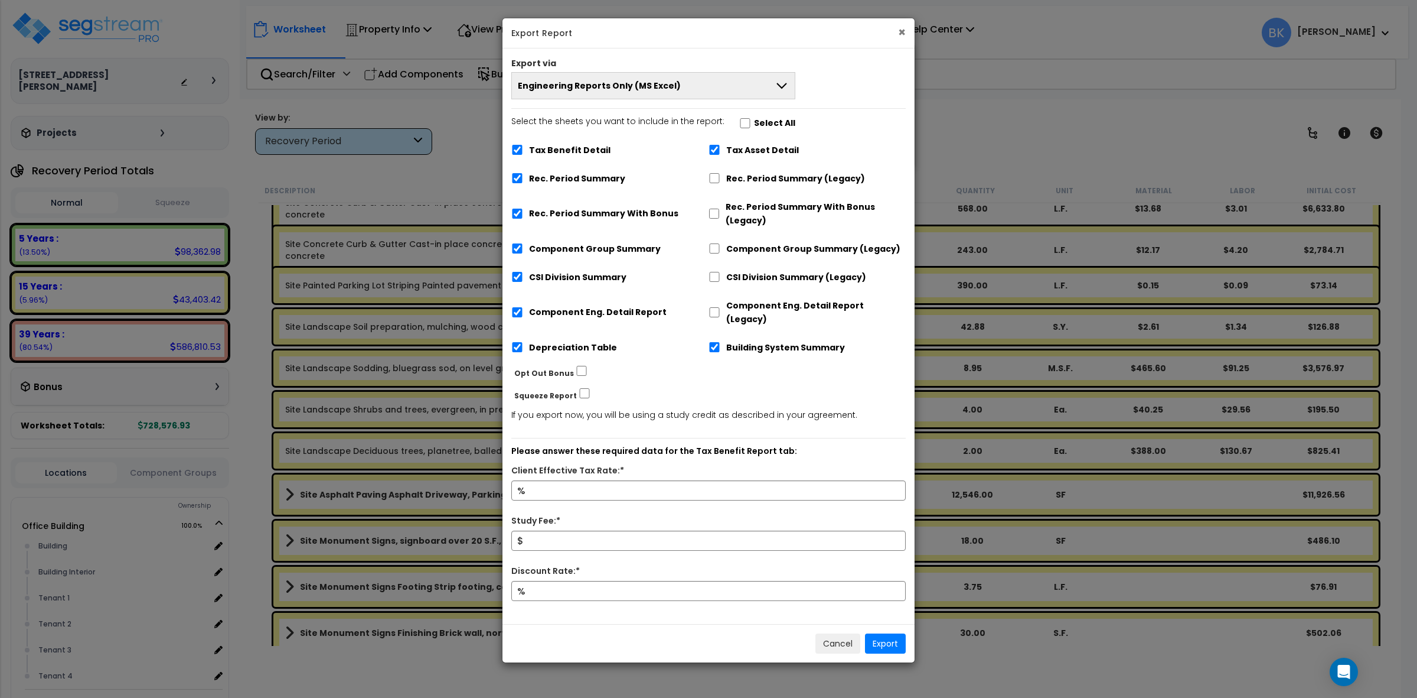
click at [905, 34] on button "×" at bounding box center [902, 32] width 8 height 12
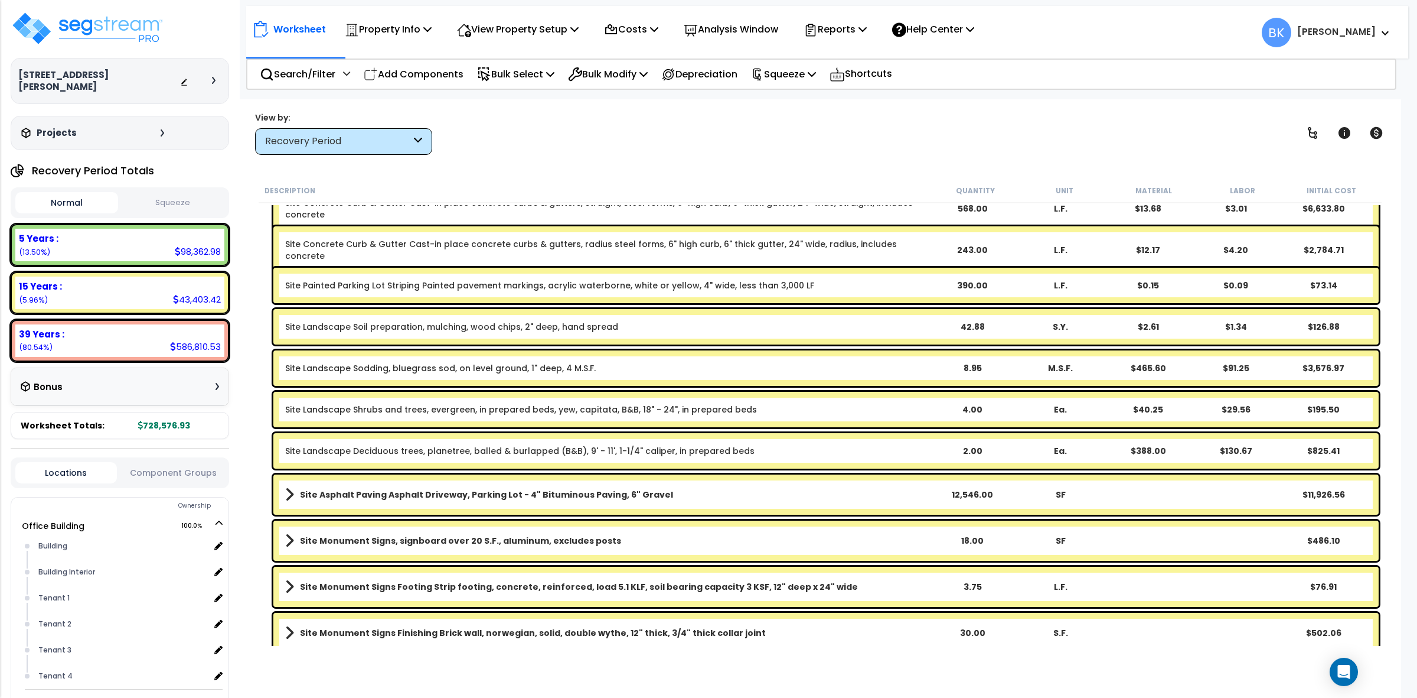
click at [835, 48] on nav "Worksheet Property Info Property Setup Add Property Unit Template property Clon…" at bounding box center [827, 32] width 1162 height 53
click at [848, 31] on p "Reports" at bounding box center [835, 29] width 63 height 16
click at [842, 57] on link "Get Report" at bounding box center [856, 56] width 117 height 24
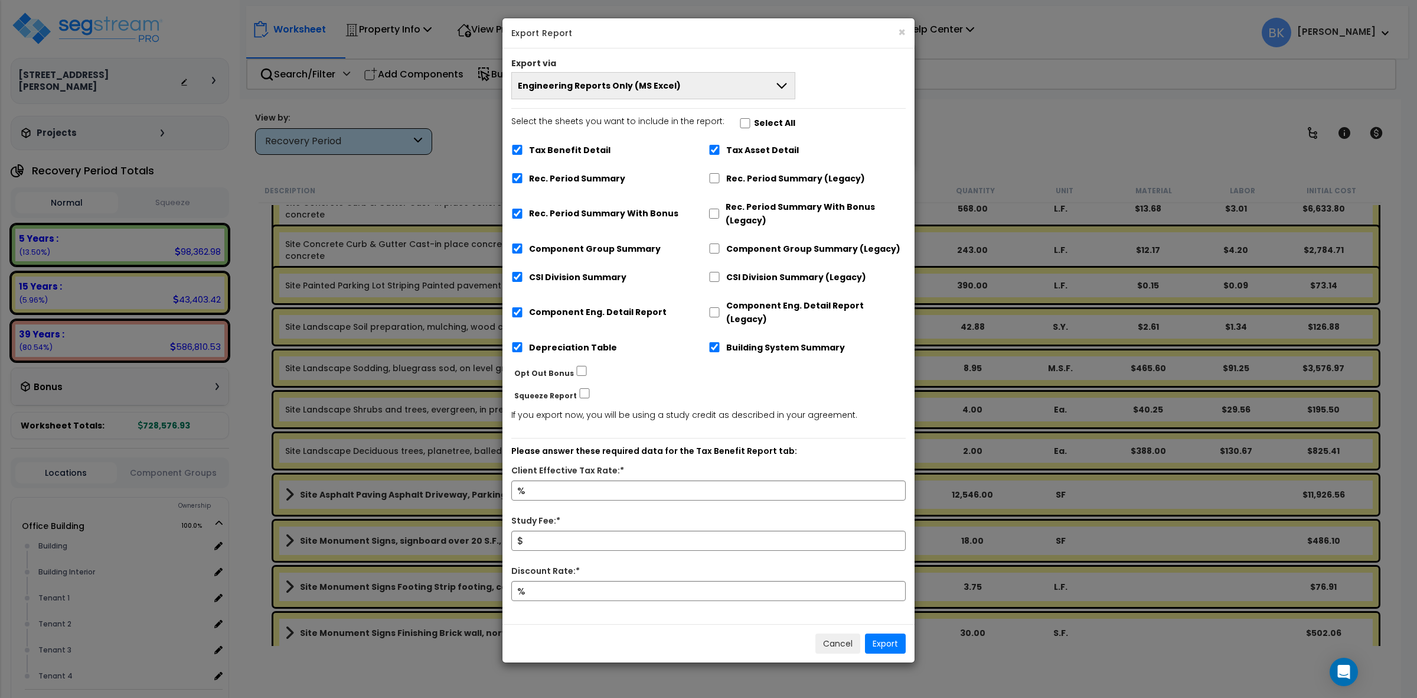
click at [575, 148] on label "Tax Benefit Detail" at bounding box center [570, 151] width 82 height 14
click at [523, 148] on input "Tax Benefit Detail" at bounding box center [517, 150] width 12 height 10
checkbox input "false"
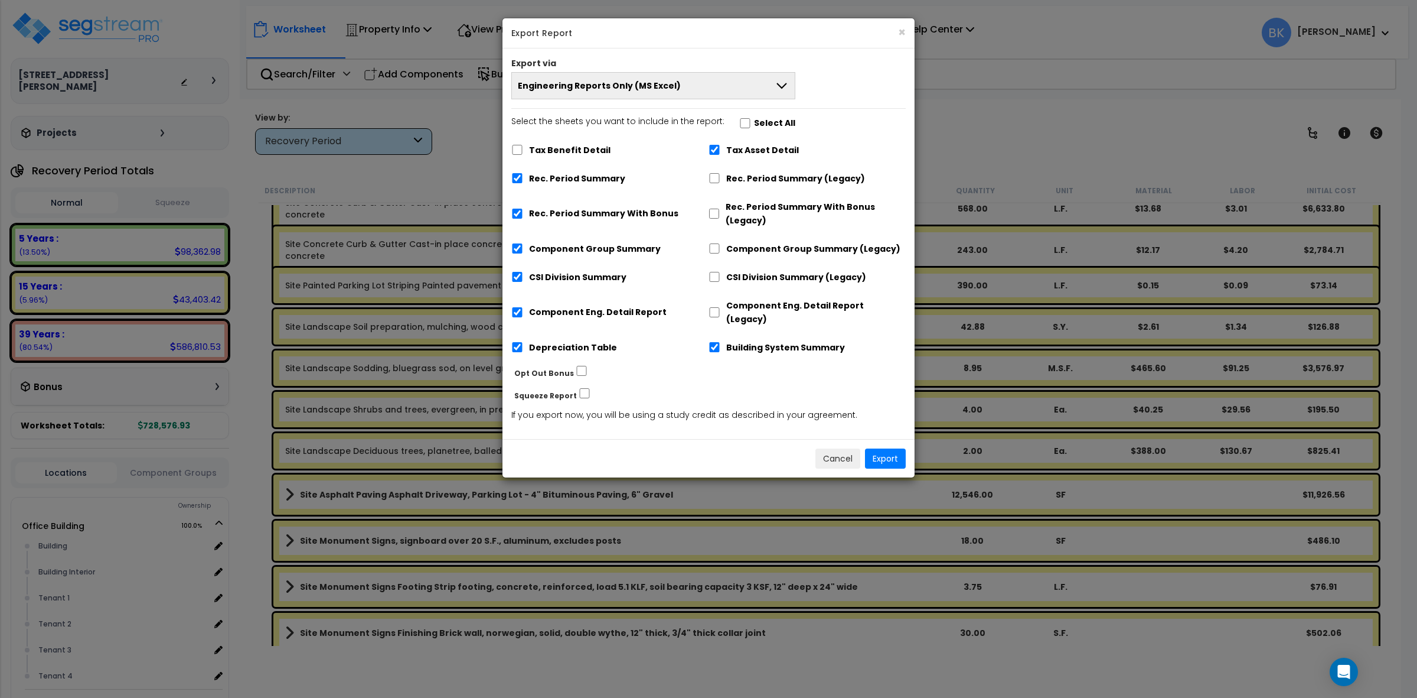
click at [746, 151] on label "Tax Asset Detail" at bounding box center [762, 151] width 73 height 14
click at [721, 151] on input "Tax Asset Detail" at bounding box center [715, 150] width 12 height 10
checkbox input "false"
click at [538, 341] on label "Depreciation Table" at bounding box center [573, 348] width 88 height 14
click at [523, 342] on input "Depreciation Table" at bounding box center [517, 347] width 12 height 10
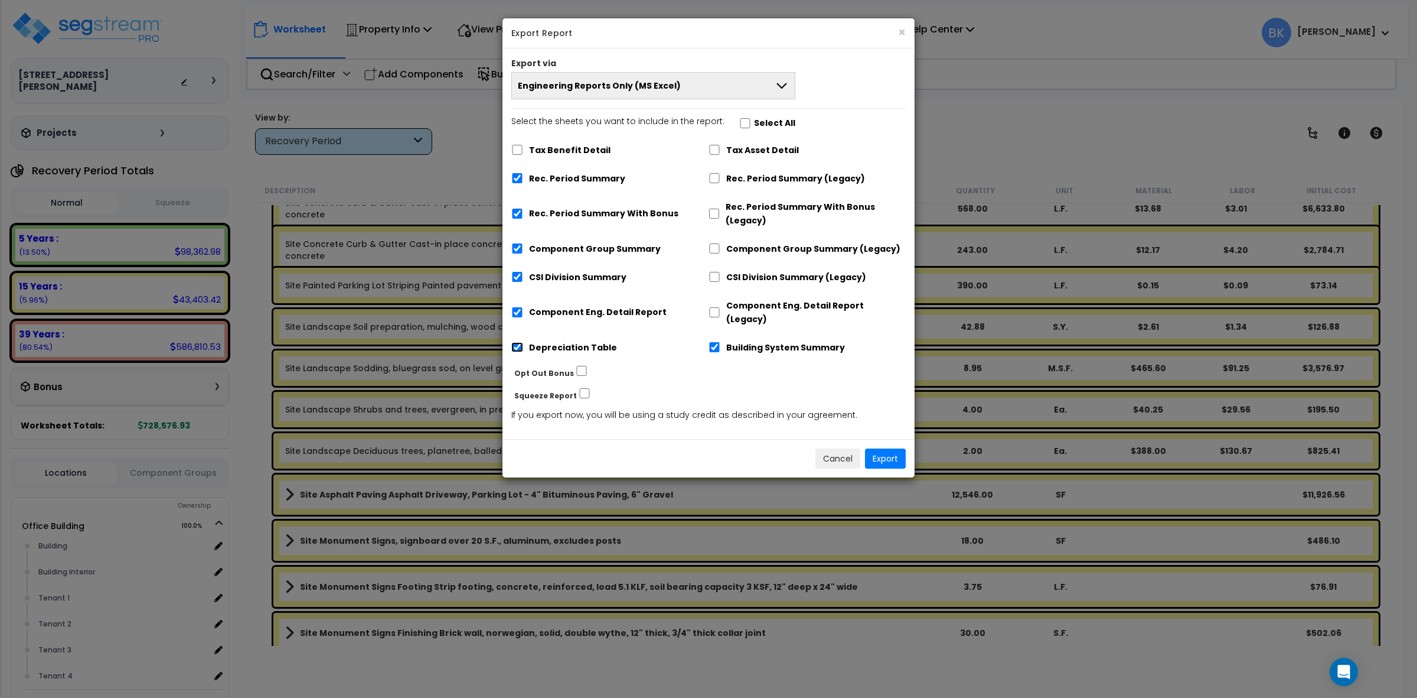
checkbox input "false"
click at [585, 211] on label "Rec. Period Summary With Bonus" at bounding box center [603, 214] width 149 height 14
click at [523, 211] on input "Rec. Period Summary With Bonus" at bounding box center [517, 213] width 12 height 10
checkbox input "false"
click at [889, 451] on button "Export" at bounding box center [885, 458] width 41 height 20
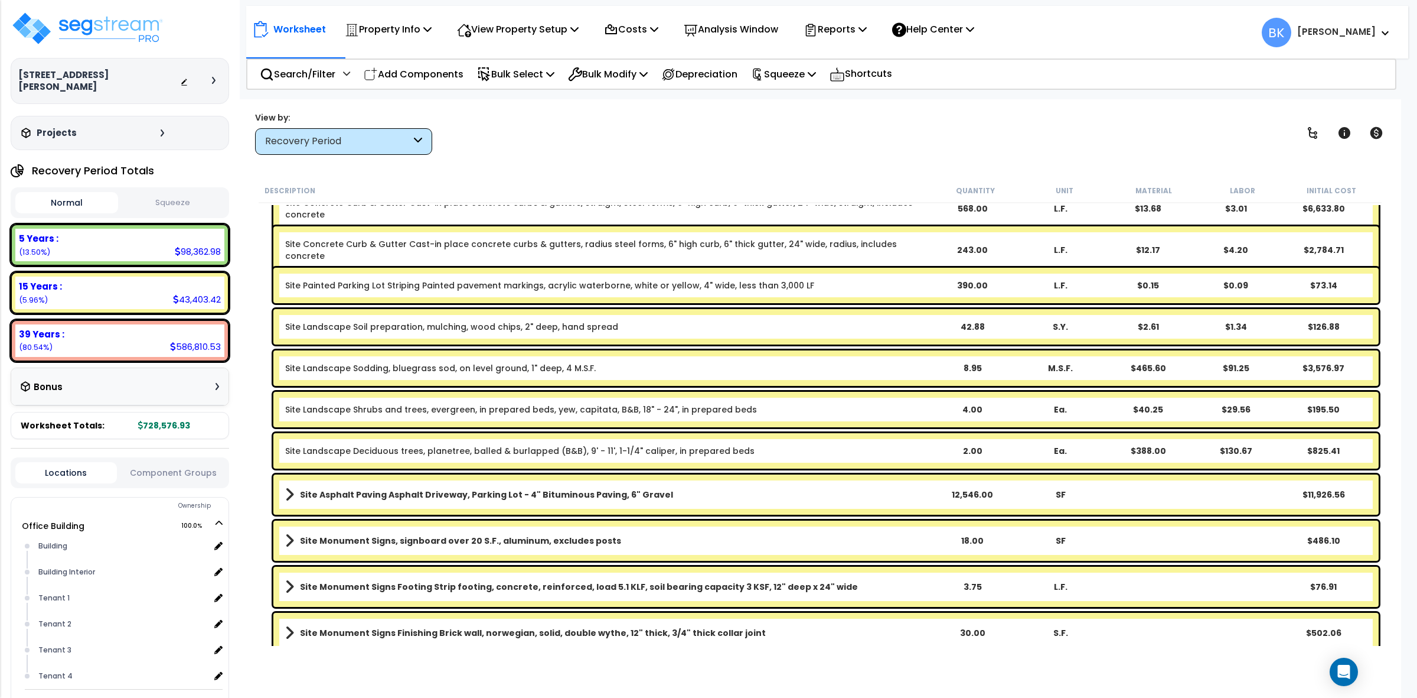
click at [394, 133] on div "Recovery Period" at bounding box center [343, 141] width 177 height 27
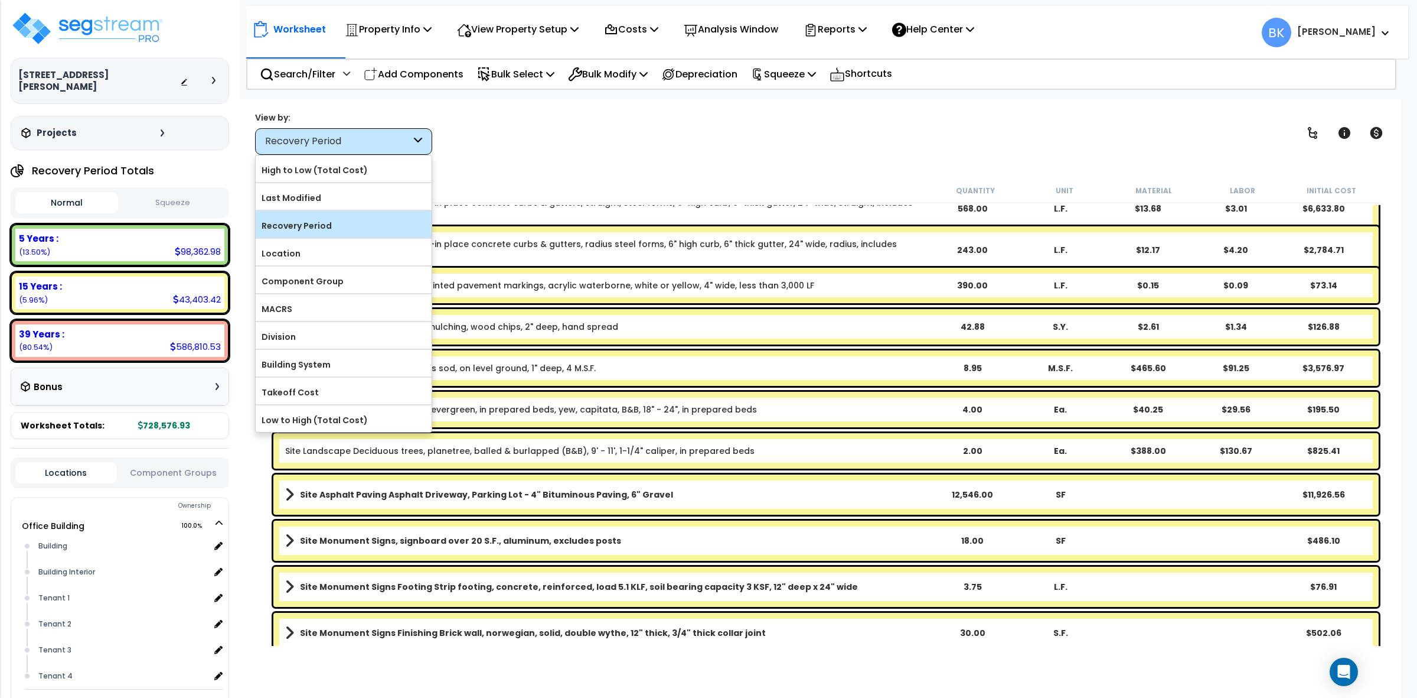
click at [282, 229] on label "Recovery Period" at bounding box center [344, 226] width 176 height 18
click at [0, 0] on input "Recovery Period" at bounding box center [0, 0] width 0 height 0
click at [302, 217] on label "Recovery Period" at bounding box center [344, 226] width 176 height 18
click at [0, 0] on input "Recovery Period" at bounding box center [0, 0] width 0 height 0
click at [308, 249] on label "Location" at bounding box center [344, 254] width 176 height 18
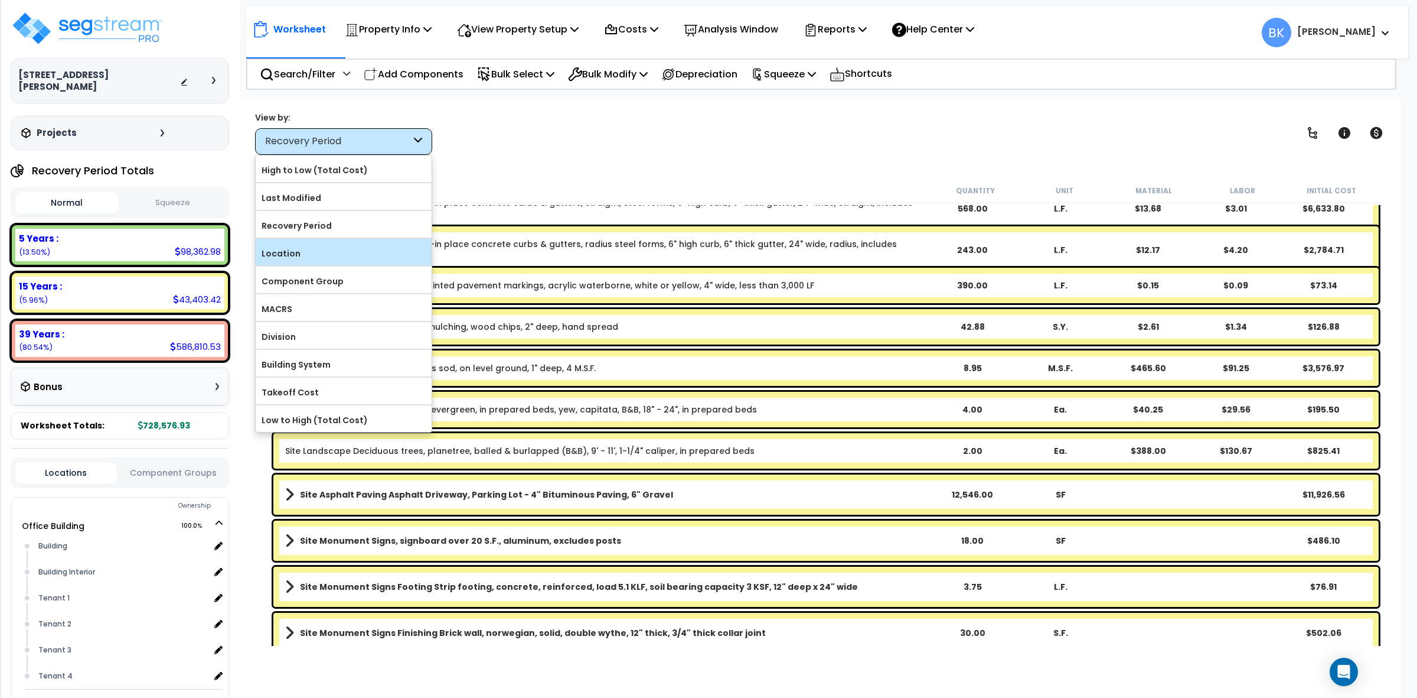
click at [0, 0] on input "Location" at bounding box center [0, 0] width 0 height 0
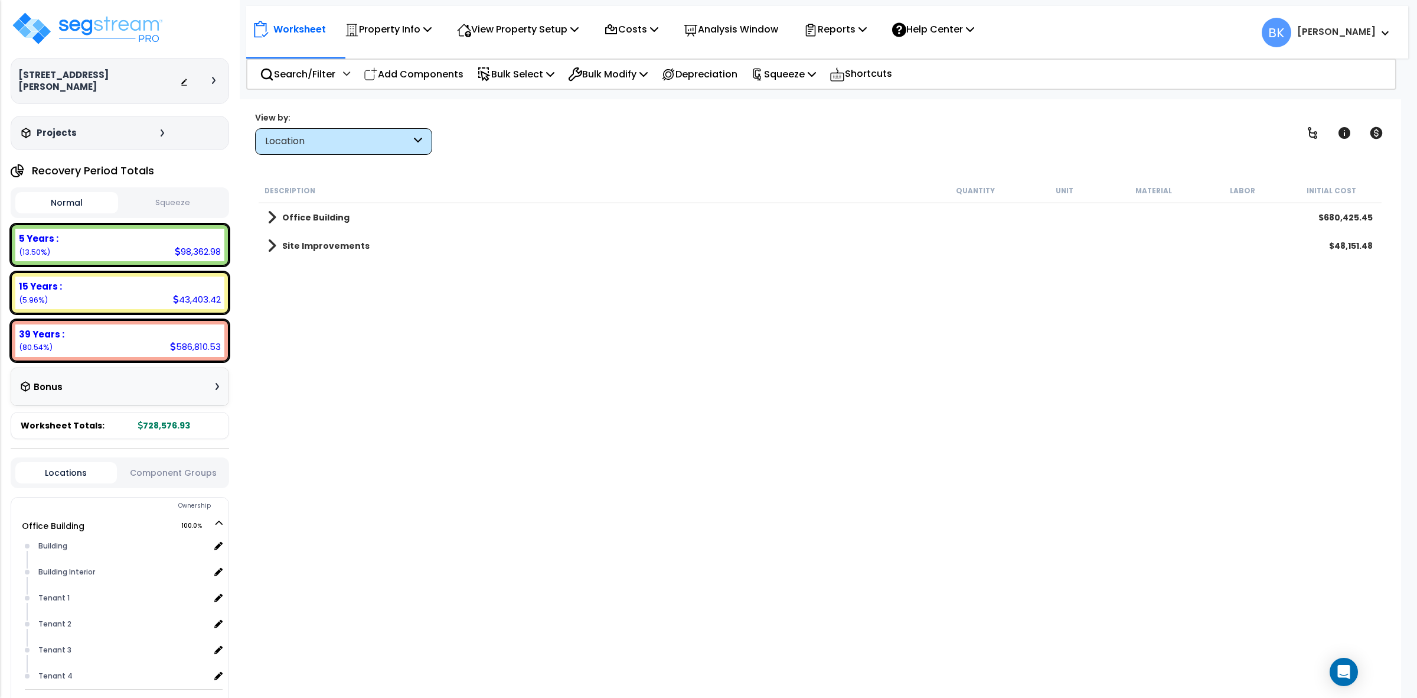
click at [264, 241] on div "Site Improvements $48,151.48" at bounding box center [820, 246] width 1117 height 28
click at [273, 240] on span at bounding box center [272, 245] width 9 height 17
click at [286, 269] on span at bounding box center [283, 274] width 9 height 17
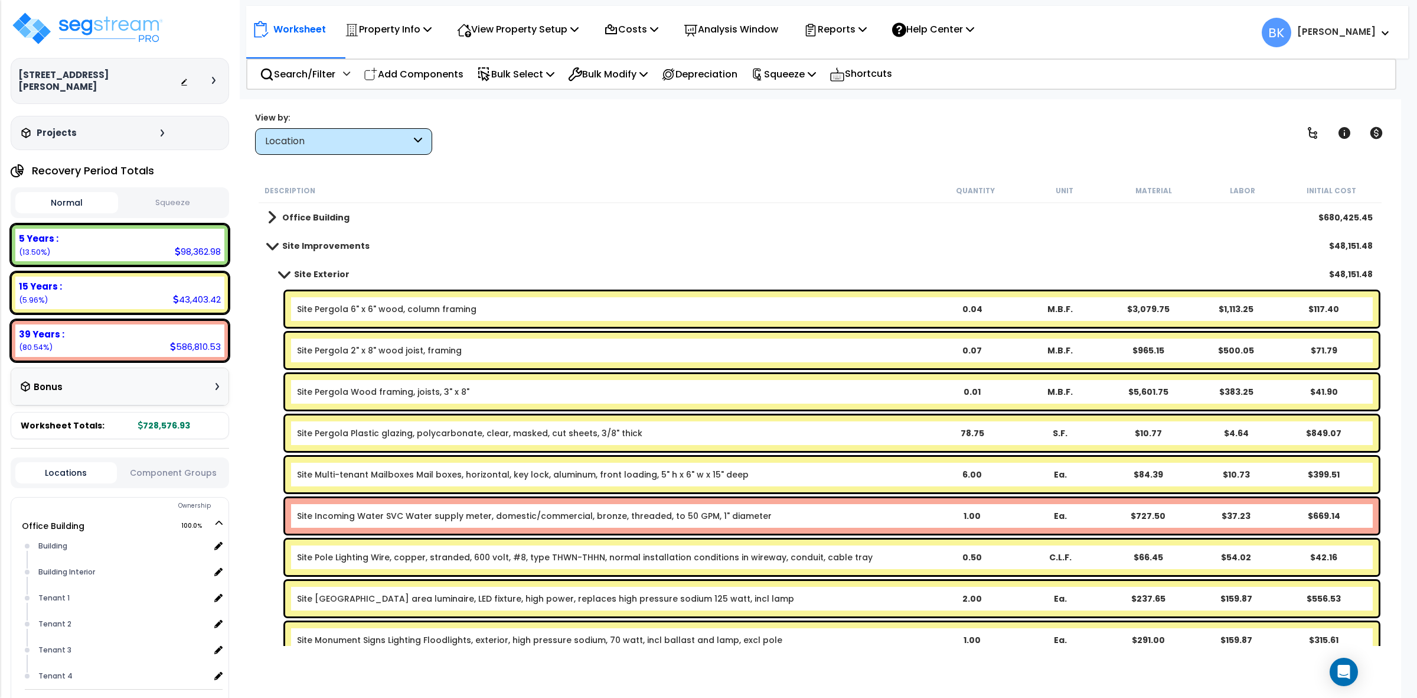
click at [421, 511] on link "Site Incoming Water SVC Water supply meter, domestic/commercial, bronze, thread…" at bounding box center [534, 516] width 475 height 12
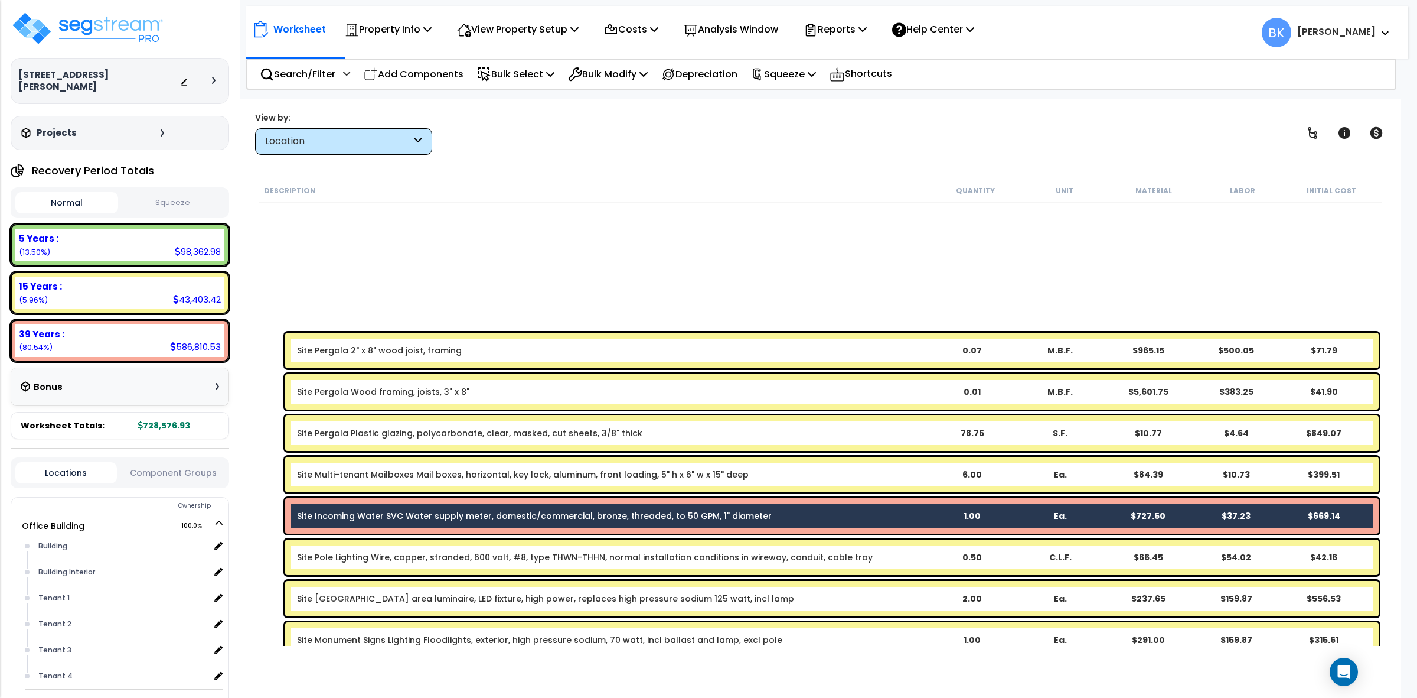
scroll to position [369, 0]
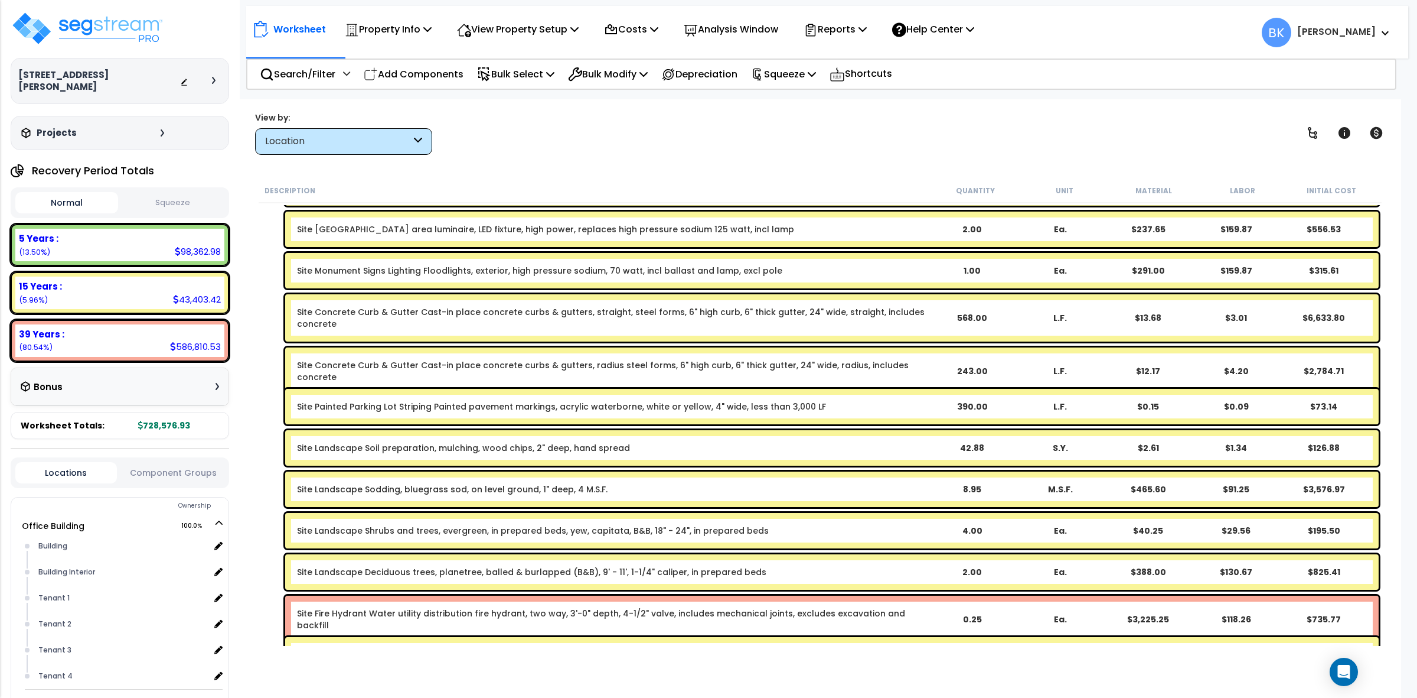
click at [405, 609] on link "Site Fire Hydrant Water utility distribution fire hydrant, two way, 3'-0" depth…" at bounding box center [612, 619] width 630 height 24
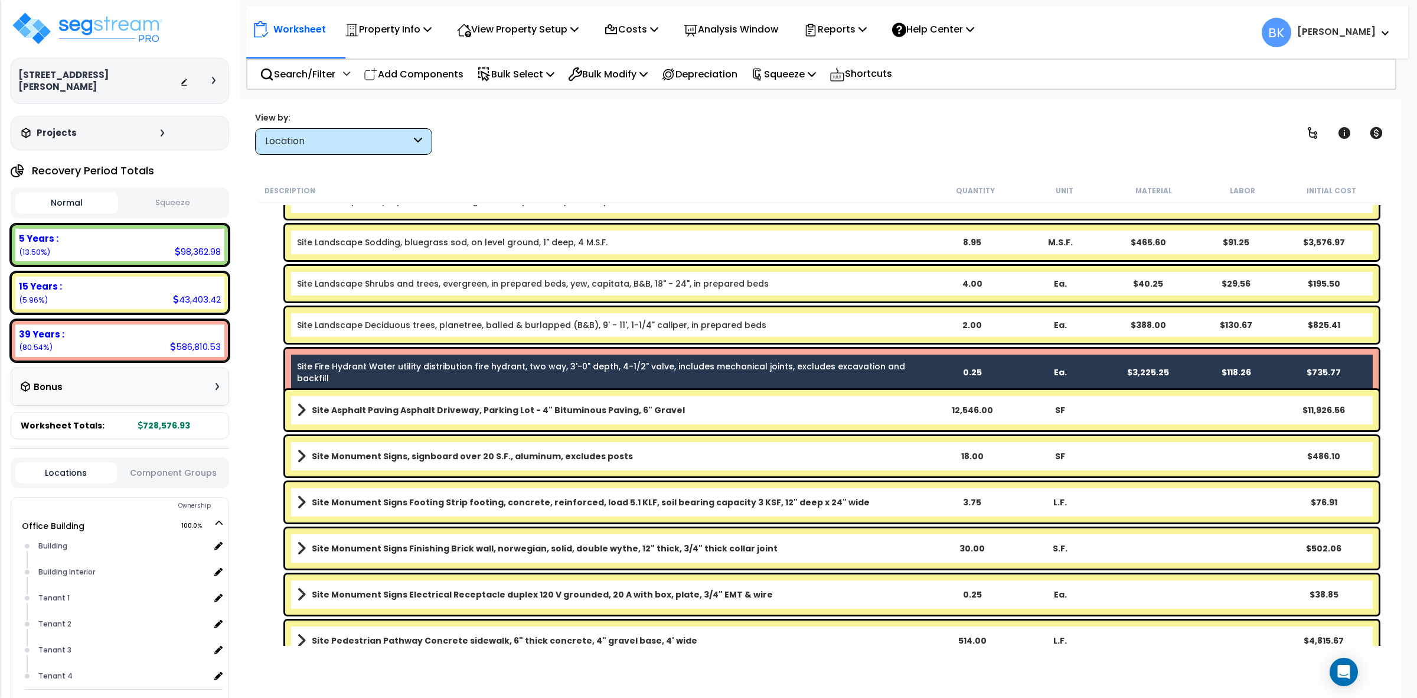
scroll to position [738, 0]
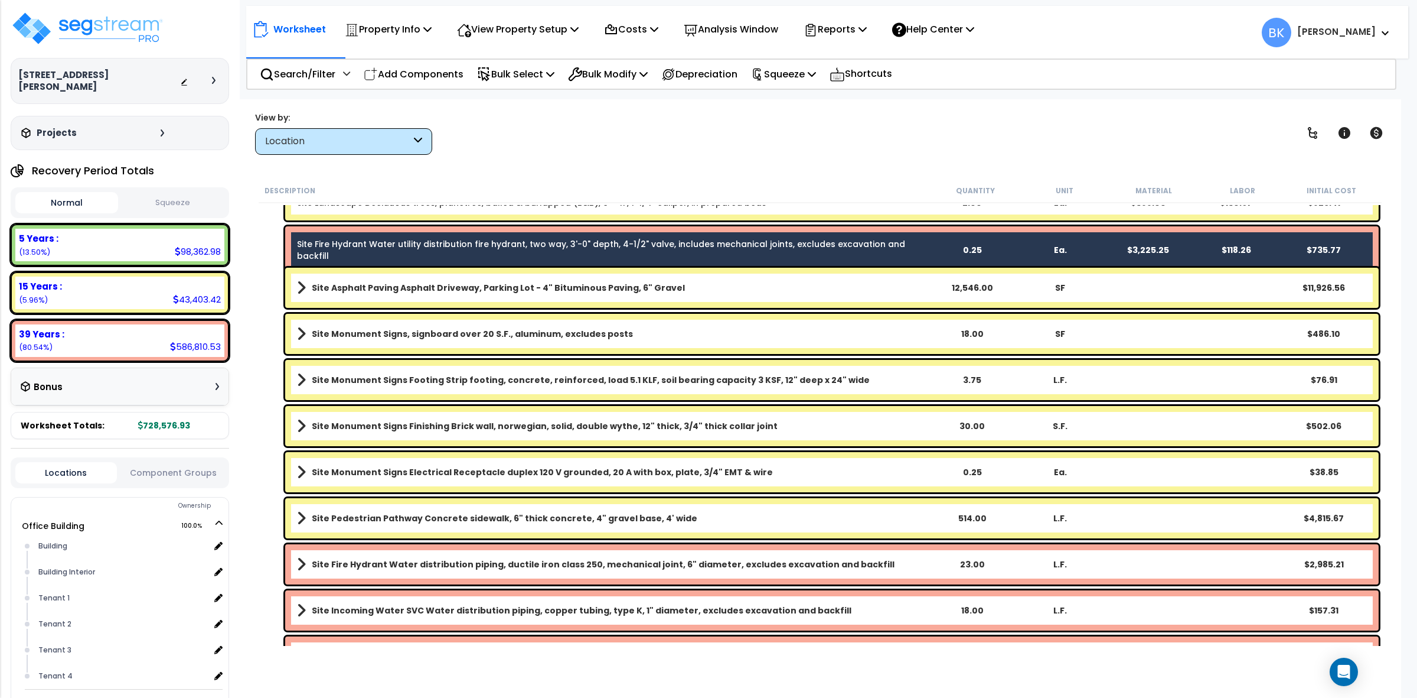
click at [371, 562] on b "Site Fire Hydrant Water distribution piping, ductile iron class 250, mechanical…" at bounding box center [603, 564] width 583 height 12
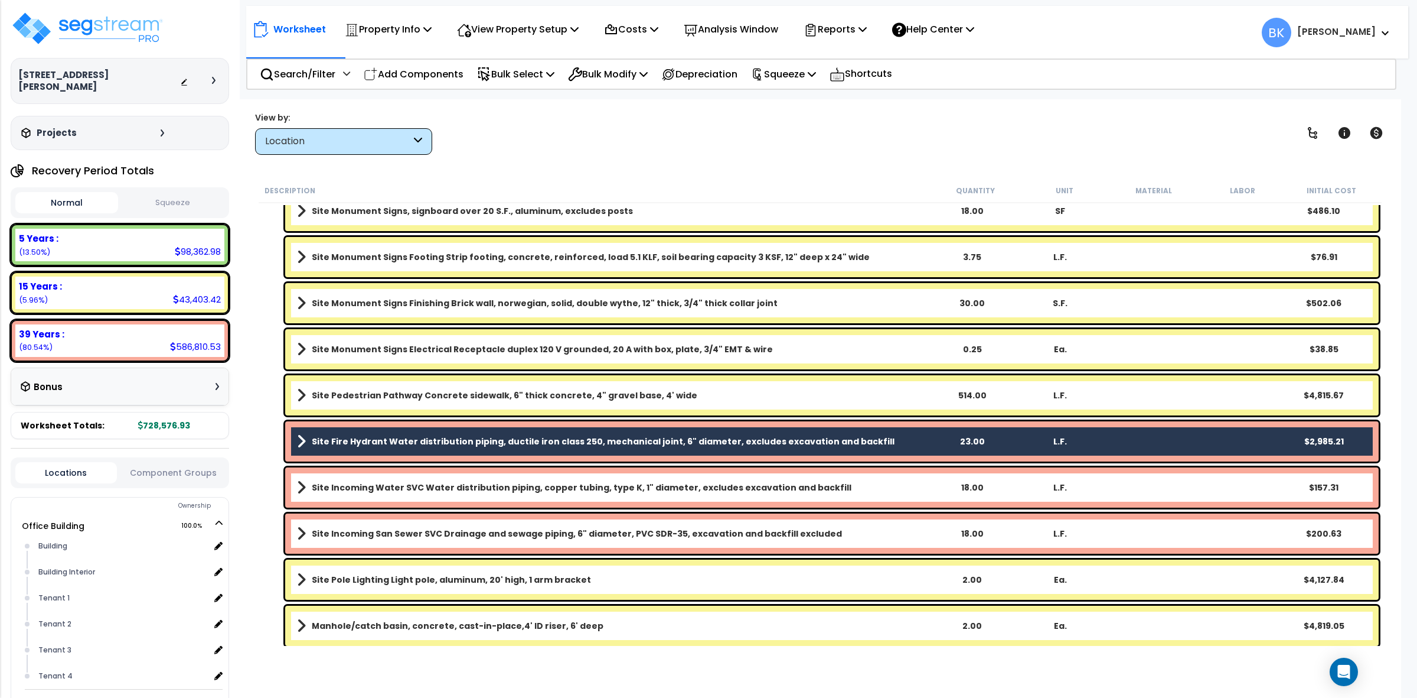
scroll to position [863, 0]
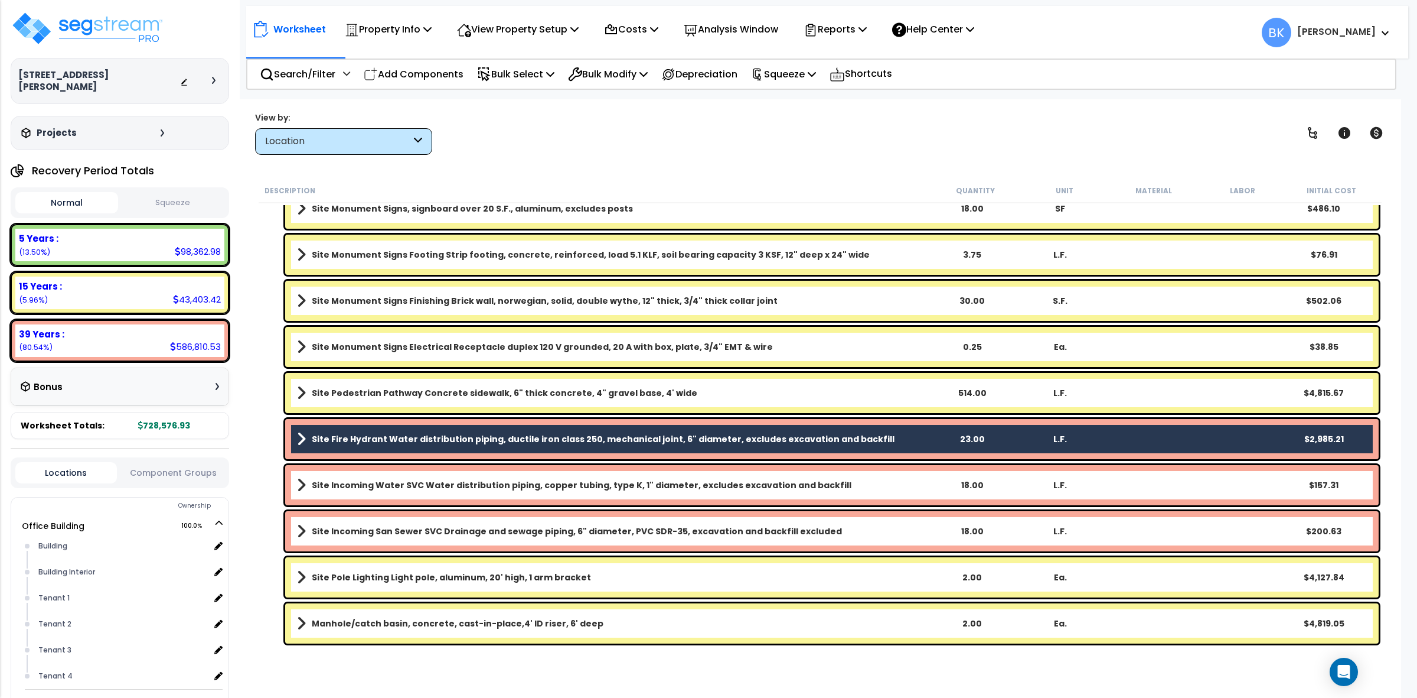
click at [389, 472] on div "Site Incoming Water SVC Water distribution piping, copper tubing, type K, 1" di…" at bounding box center [832, 485] width 1094 height 40
click at [390, 488] on b "Site Incoming Water SVC Water distribution piping, copper tubing, type K, 1" di…" at bounding box center [582, 485] width 540 height 12
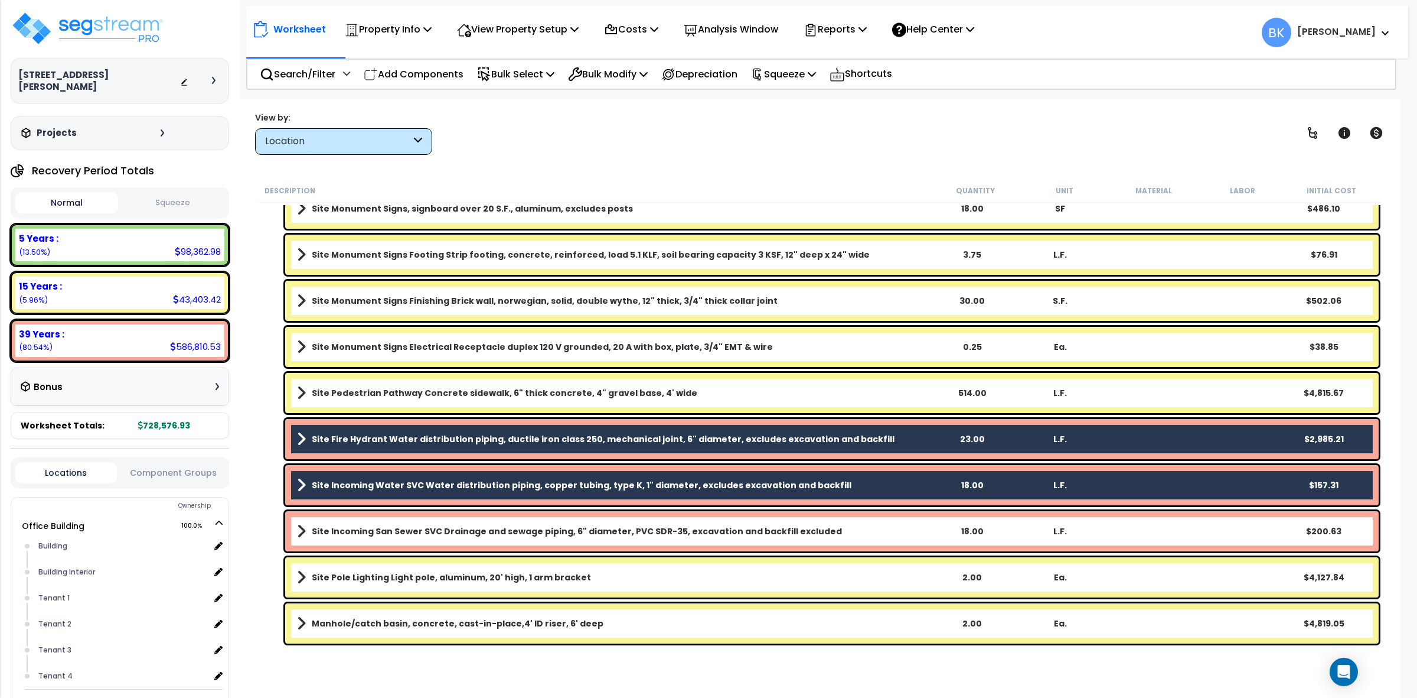
click at [399, 526] on b "Site Incoming San Sewer SVC Drainage and sewage piping, 6" diameter, PVC SDR-35…" at bounding box center [577, 531] width 530 height 12
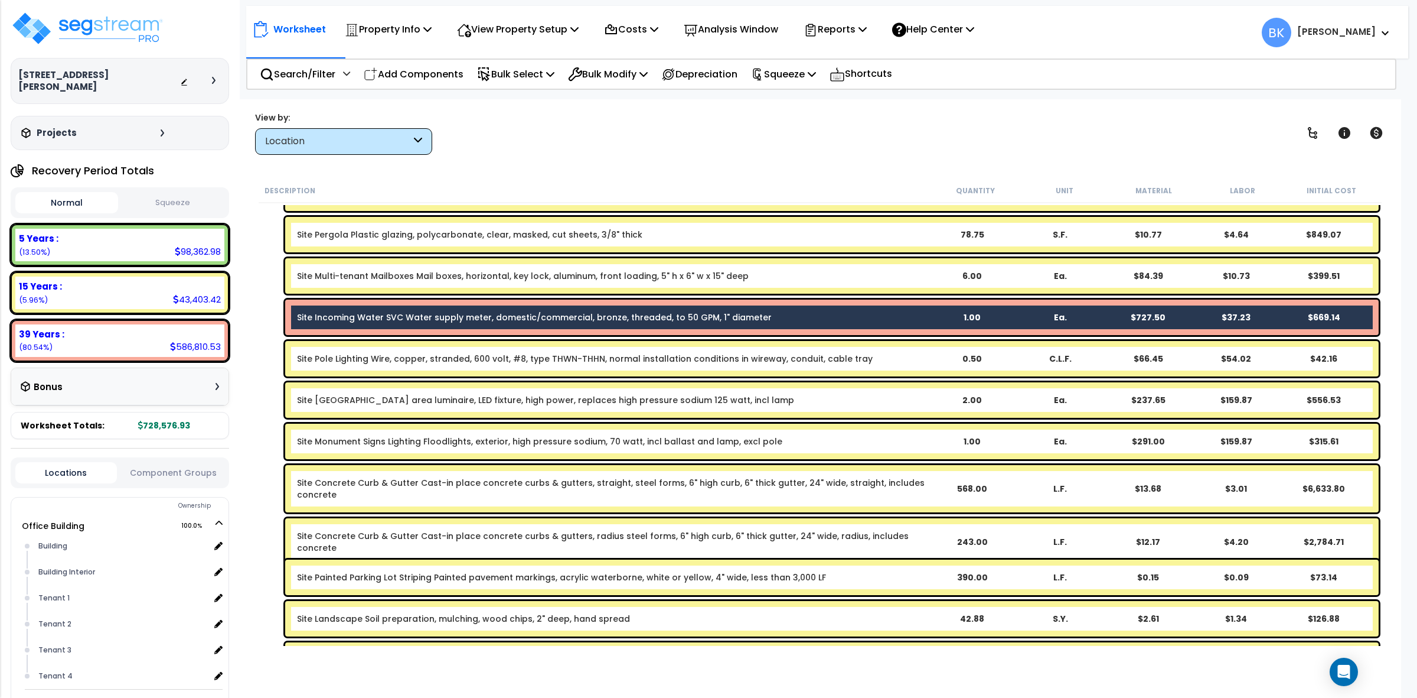
scroll to position [0, 0]
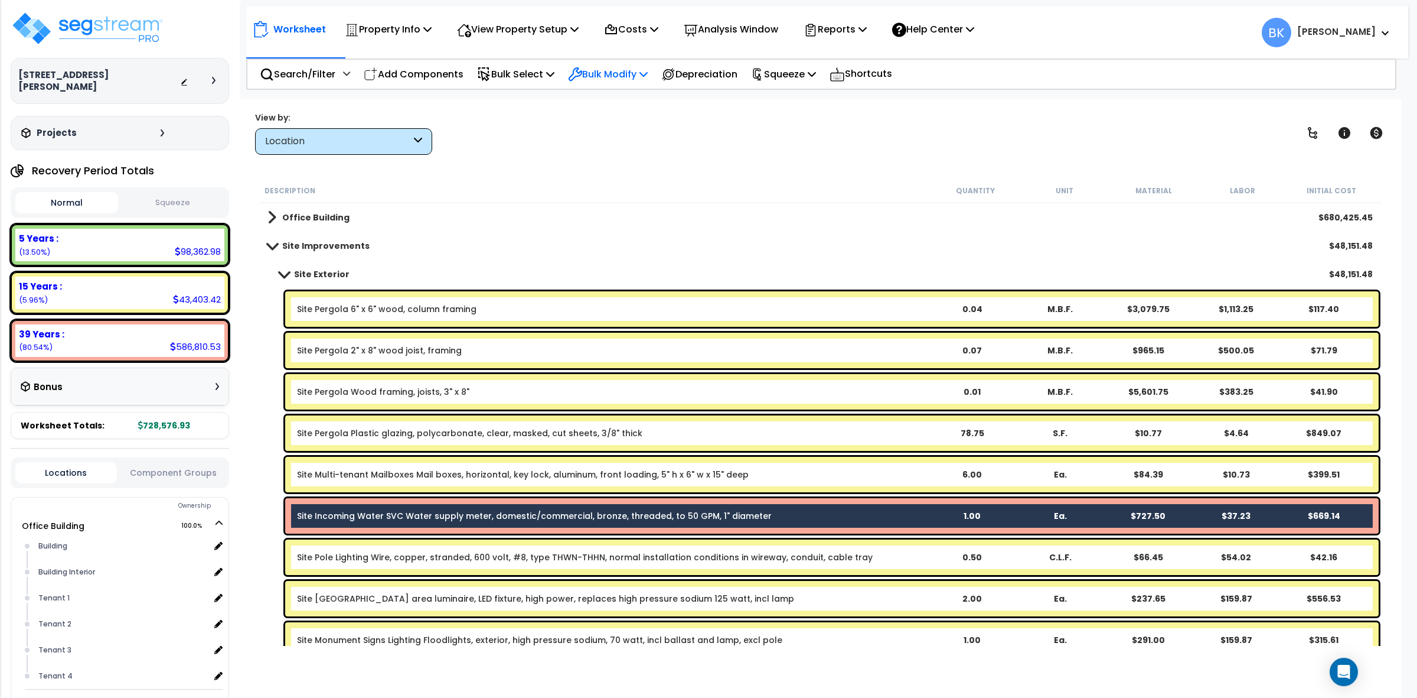
click at [623, 64] on div "Bulk Modify" at bounding box center [608, 74] width 80 height 28
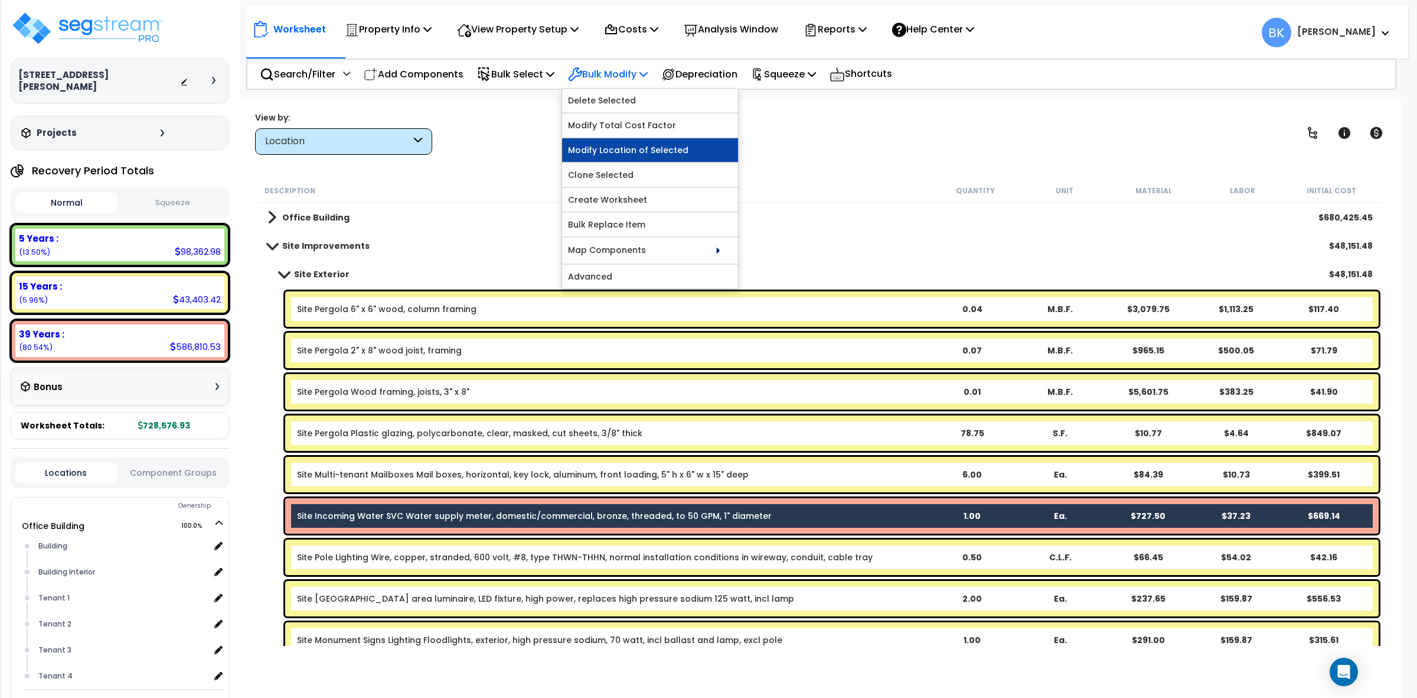
click at [626, 149] on link "Modify Location of Selected" at bounding box center [650, 150] width 176 height 24
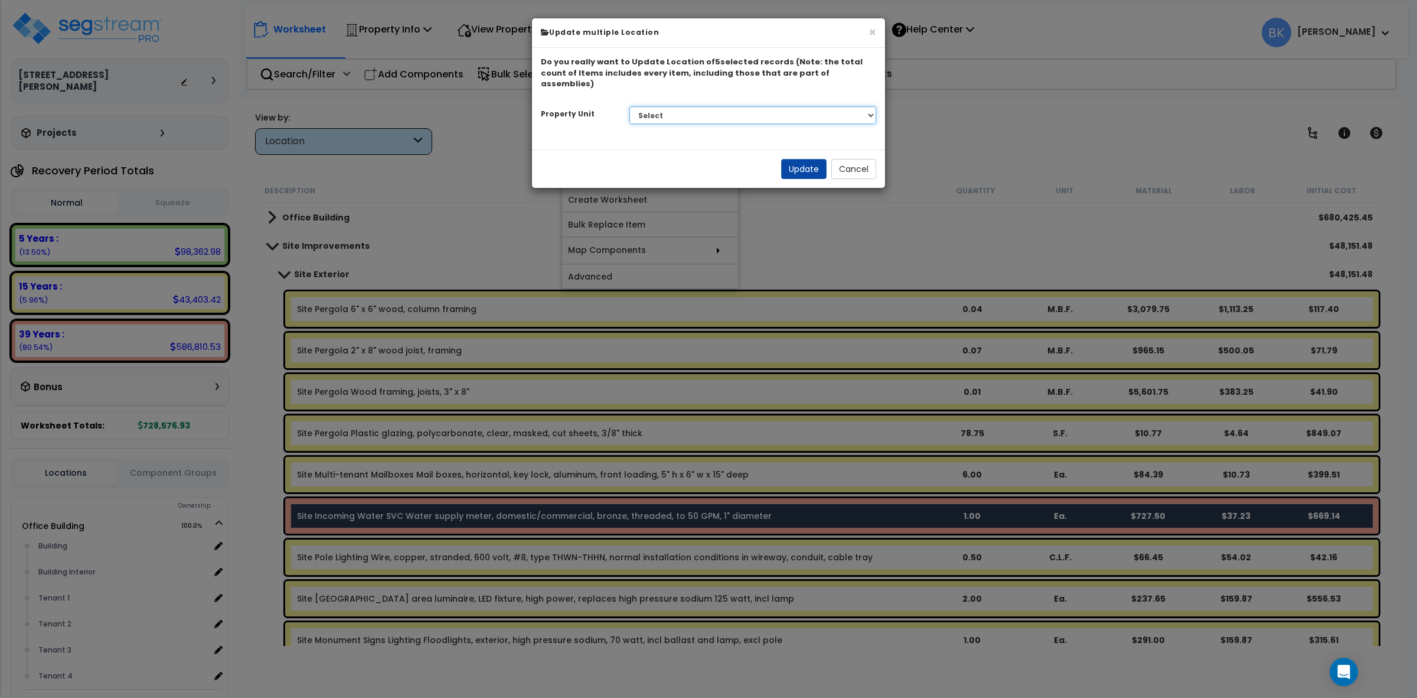
click at [696, 106] on select "Select Office Building Site Improvements" at bounding box center [753, 115] width 247 height 18
select select "164435"
click at [630, 106] on select "Select Office Building Site Improvements" at bounding box center [753, 115] width 247 height 18
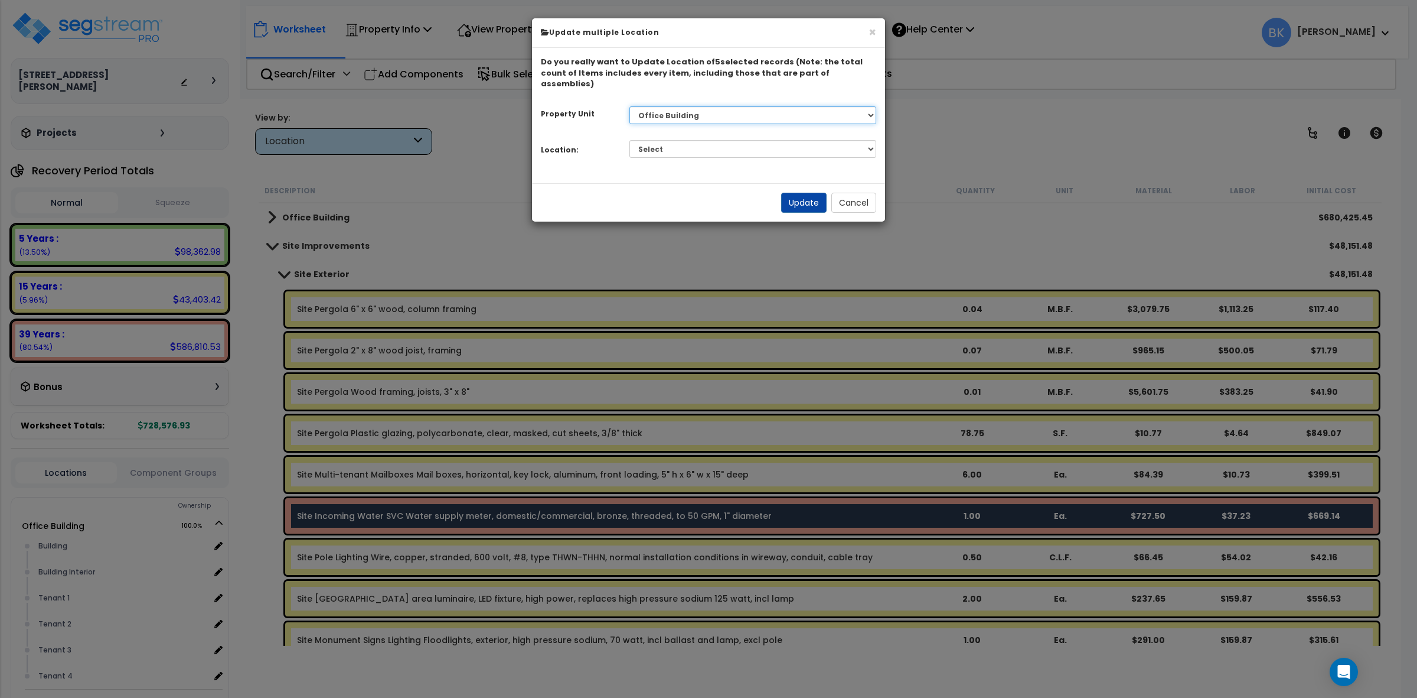
click at [698, 110] on select "Select Office Building Site Improvements" at bounding box center [753, 115] width 247 height 18
click at [680, 106] on select "Select Office Building Site Improvements" at bounding box center [753, 115] width 247 height 18
drag, startPoint x: 674, startPoint y: 135, endPoint x: 678, endPoint y: 140, distance: 6.7
click at [674, 140] on select "Select Building Building Interior Tenant 1 Tenant 2 Tenant 3 Tenant 4 Add Addit…" at bounding box center [753, 149] width 247 height 18
select select "6"
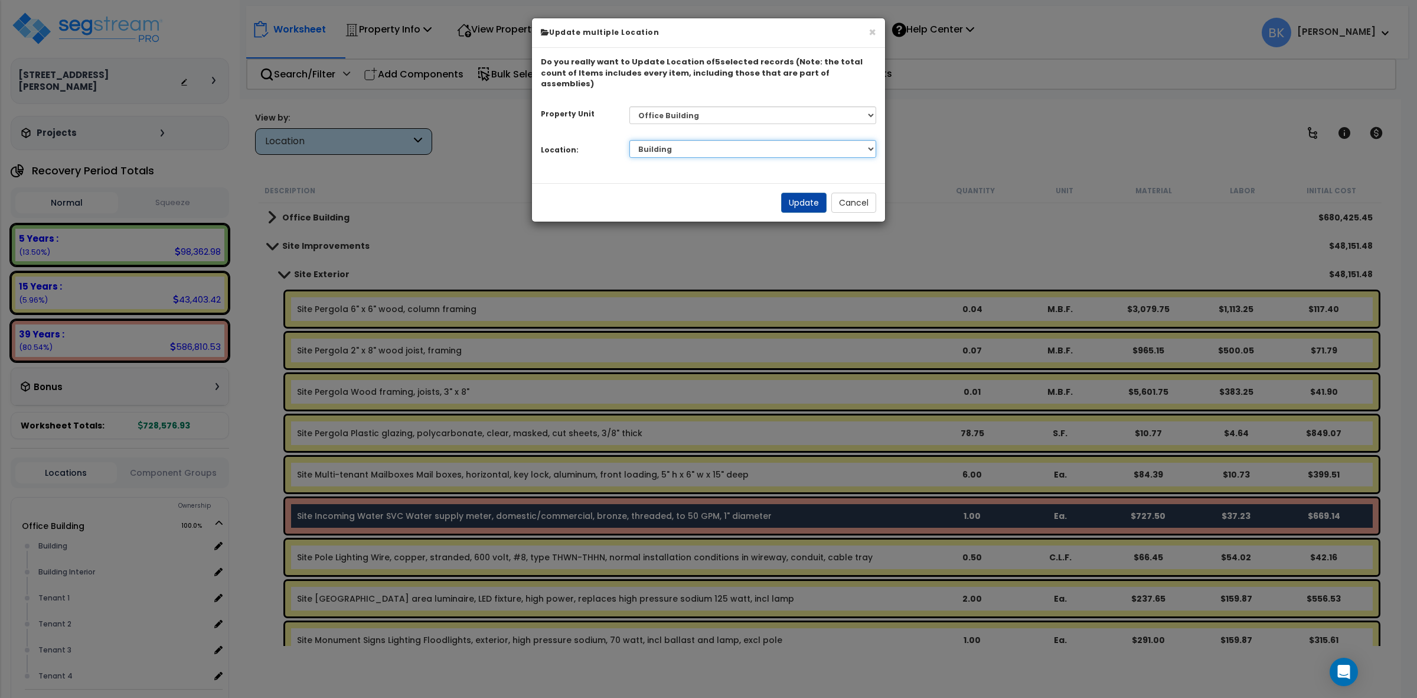
click at [630, 140] on select "Select Building Building Interior Tenant 1 Tenant 2 Tenant 3 Tenant 4 Add Addit…" at bounding box center [753, 149] width 247 height 18
click at [810, 193] on button "Update" at bounding box center [803, 203] width 45 height 20
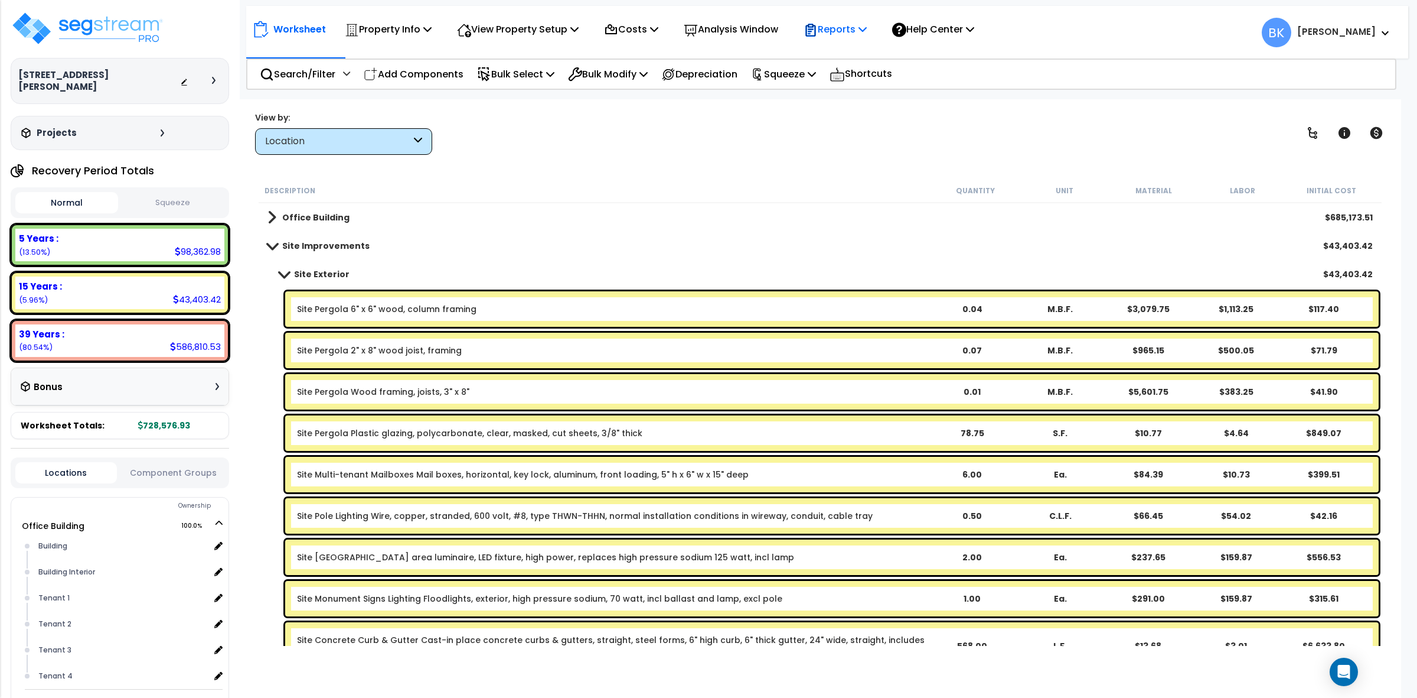
click at [839, 18] on div "Reports" at bounding box center [835, 29] width 63 height 28
click at [849, 59] on link "Get Report" at bounding box center [856, 56] width 117 height 24
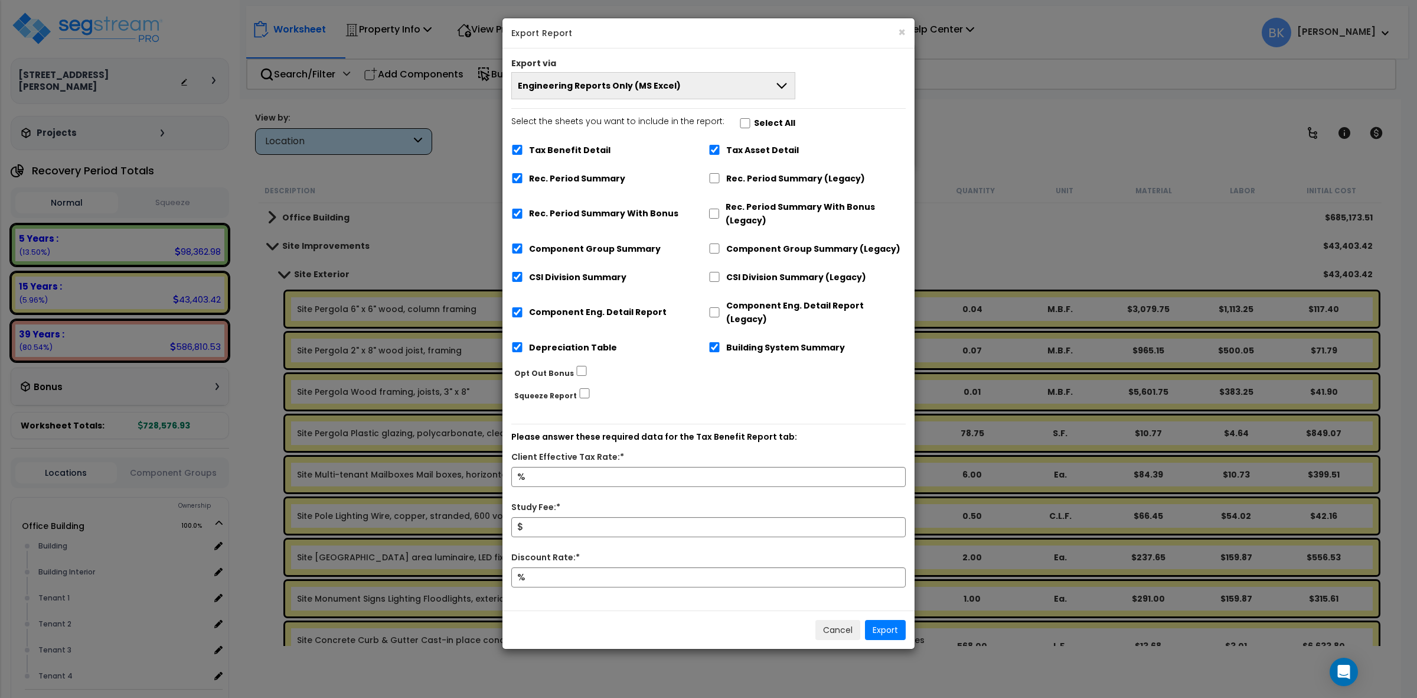
click at [568, 152] on label "Tax Benefit Detail" at bounding box center [570, 151] width 82 height 14
click at [523, 152] on input "Tax Benefit Detail" at bounding box center [517, 150] width 12 height 10
checkbox input "false"
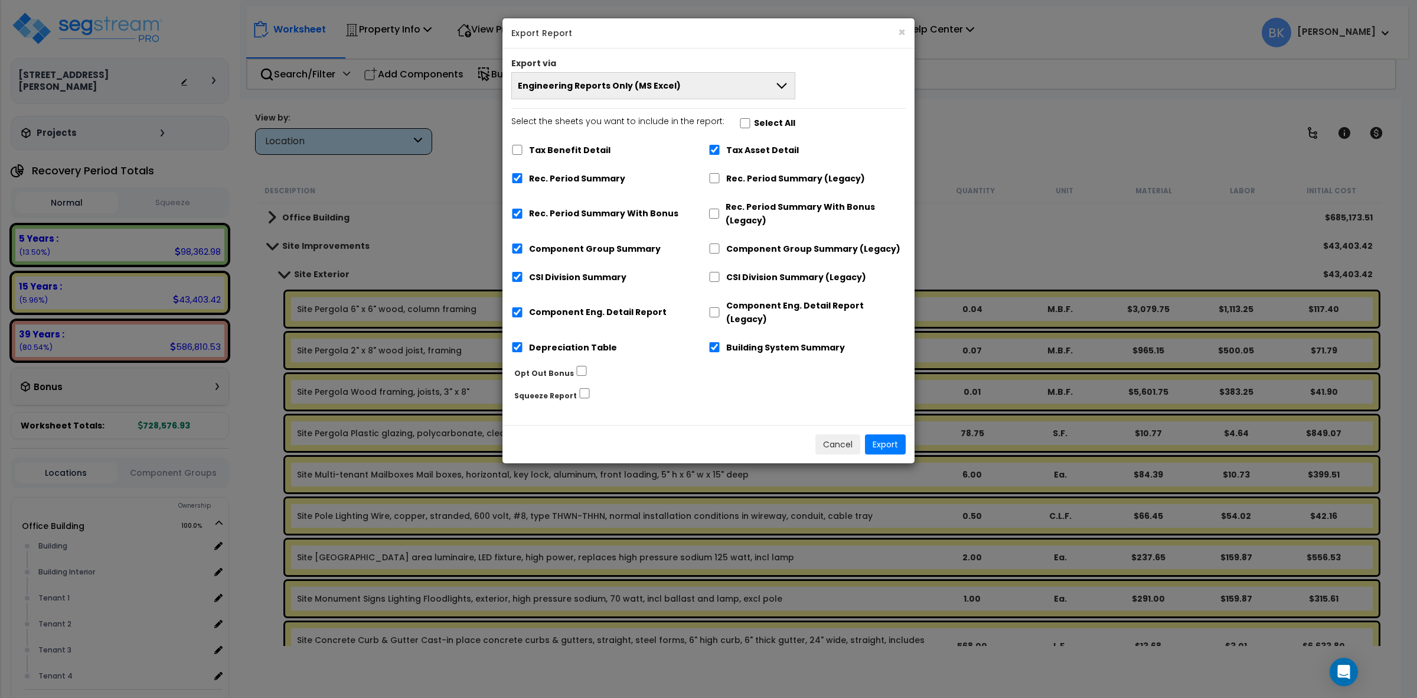
click at [735, 149] on label "Tax Asset Detail" at bounding box center [762, 151] width 73 height 14
click at [721, 149] on input "Tax Asset Detail" at bounding box center [715, 150] width 12 height 10
checkbox input "false"
click at [569, 341] on label "Depreciation Table" at bounding box center [573, 348] width 88 height 14
click at [523, 342] on input "Depreciation Table" at bounding box center [517, 347] width 12 height 10
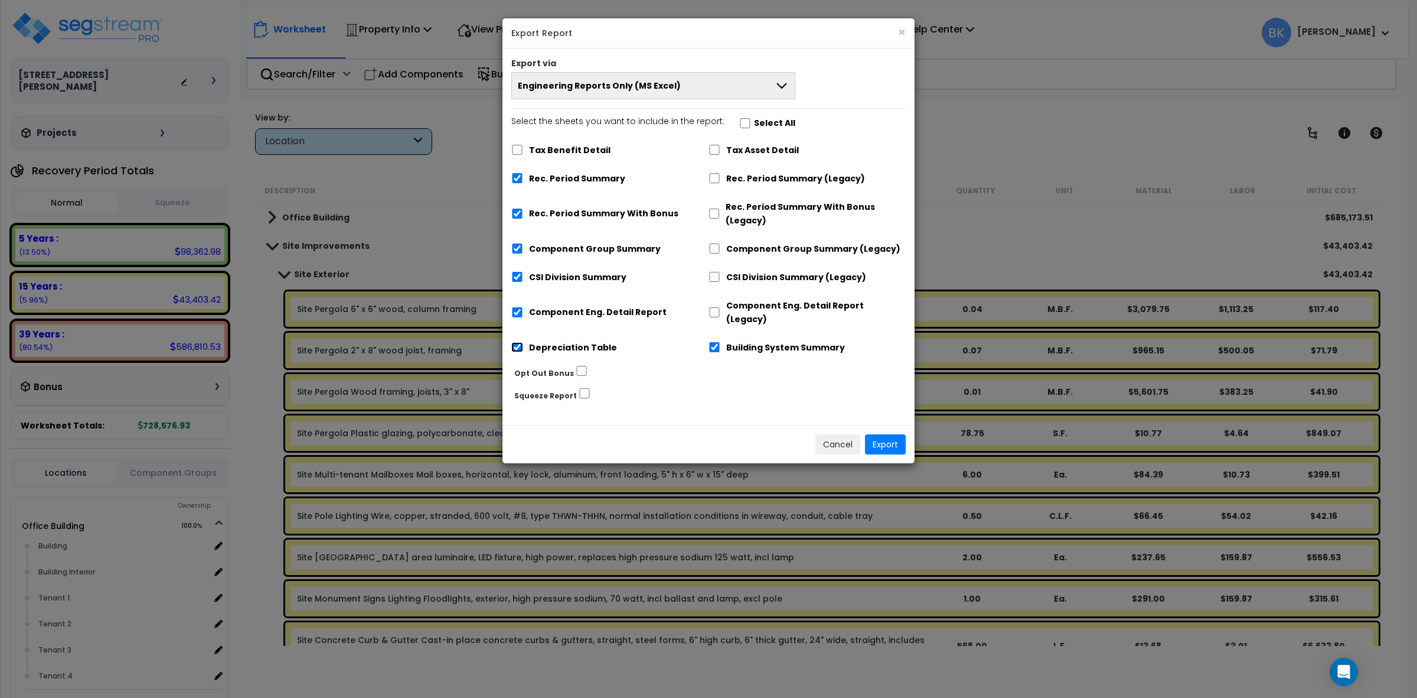
checkbox input "false"
click at [592, 213] on label "Rec. Period Summary With Bonus" at bounding box center [603, 214] width 149 height 14
click at [523, 213] on input "Rec. Period Summary With Bonus" at bounding box center [517, 213] width 12 height 10
checkbox input "false"
click at [883, 434] on button "Export" at bounding box center [885, 444] width 41 height 20
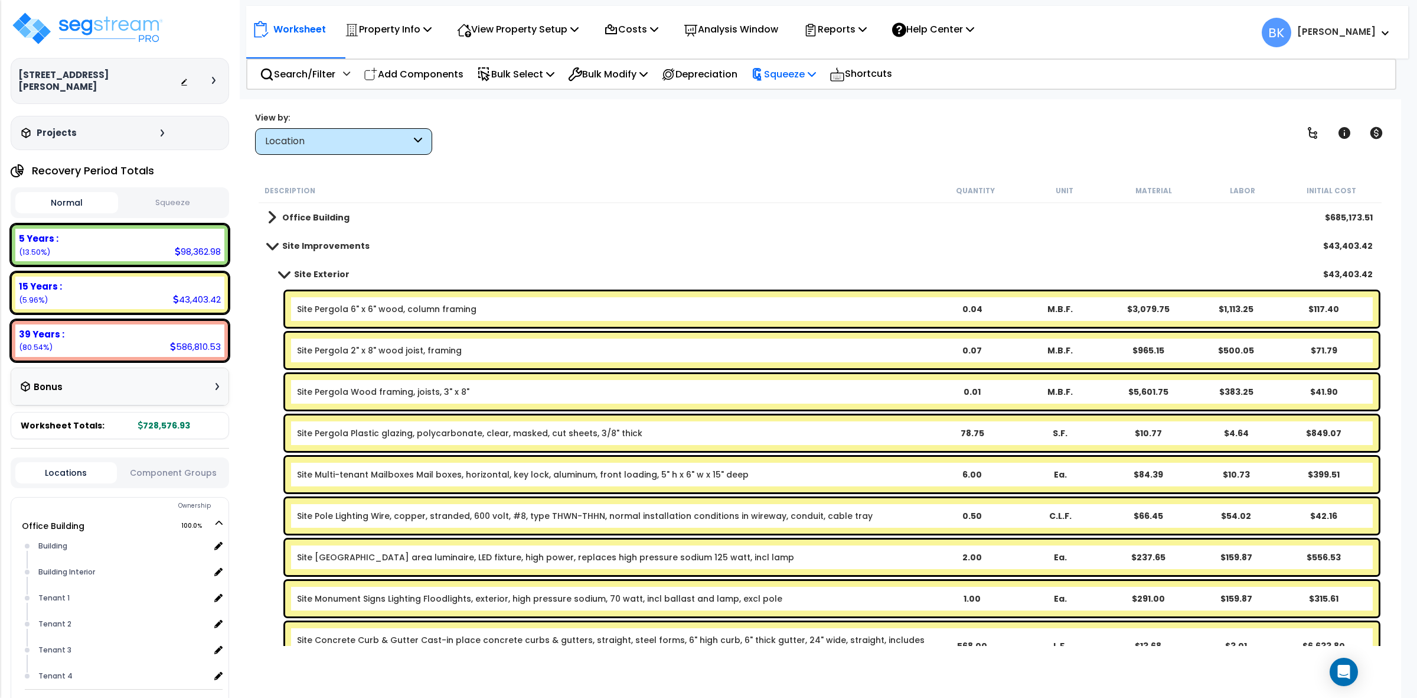
click at [812, 77] on p "Squeeze" at bounding box center [783, 74] width 65 height 16
click at [787, 100] on link "Squeeze" at bounding box center [803, 101] width 117 height 24
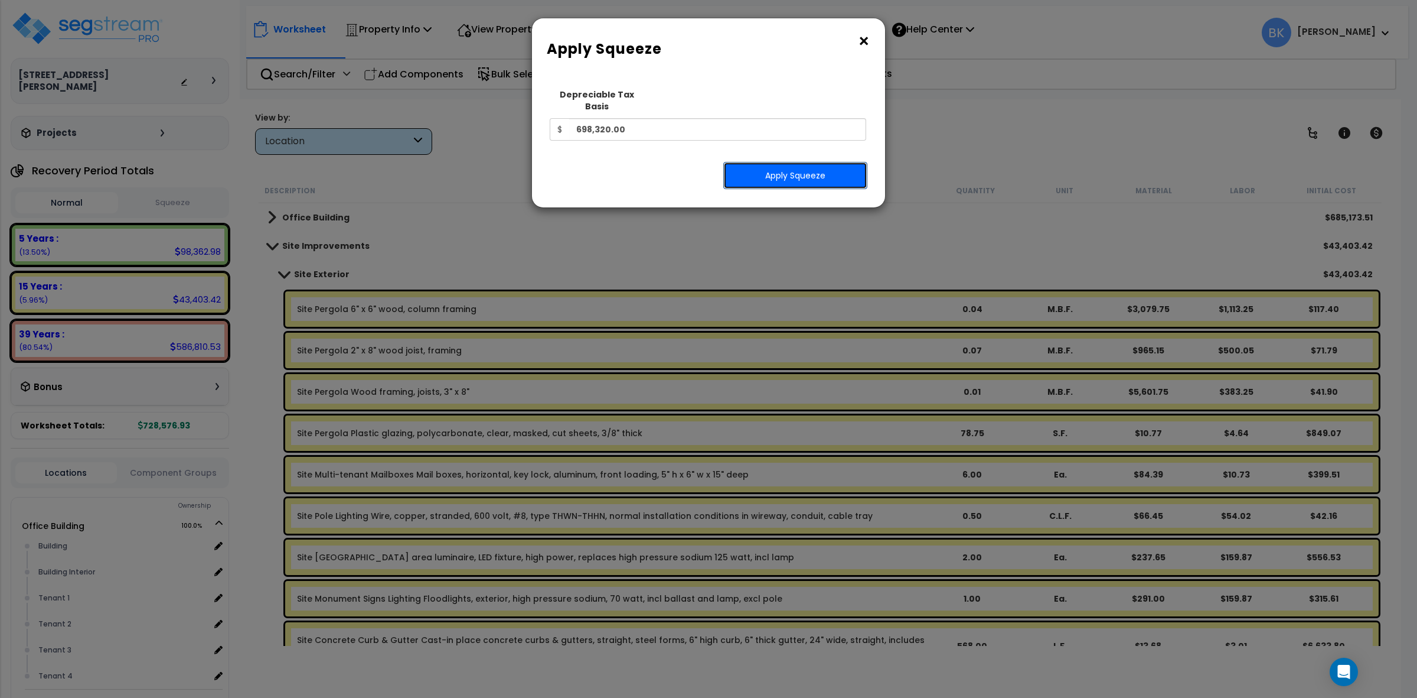
click at [800, 162] on button "Apply Squeeze" at bounding box center [795, 175] width 144 height 27
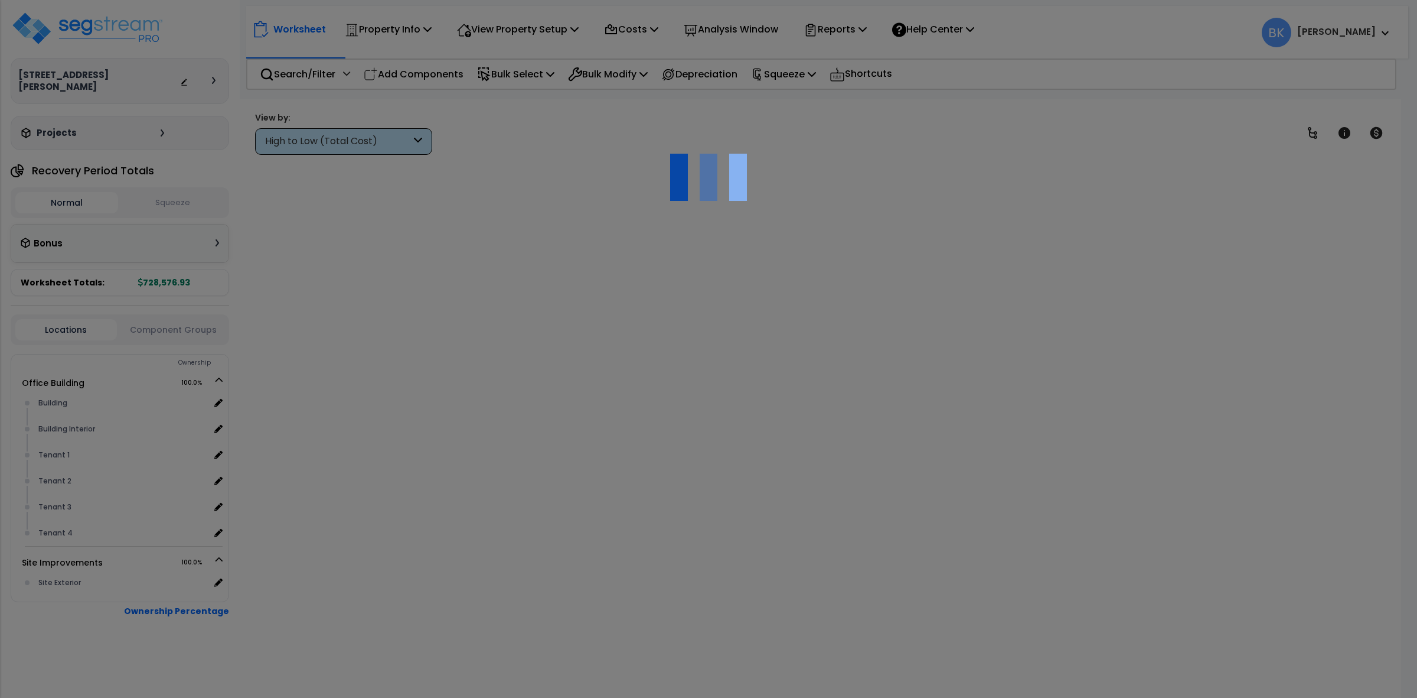
scroll to position [51, 0]
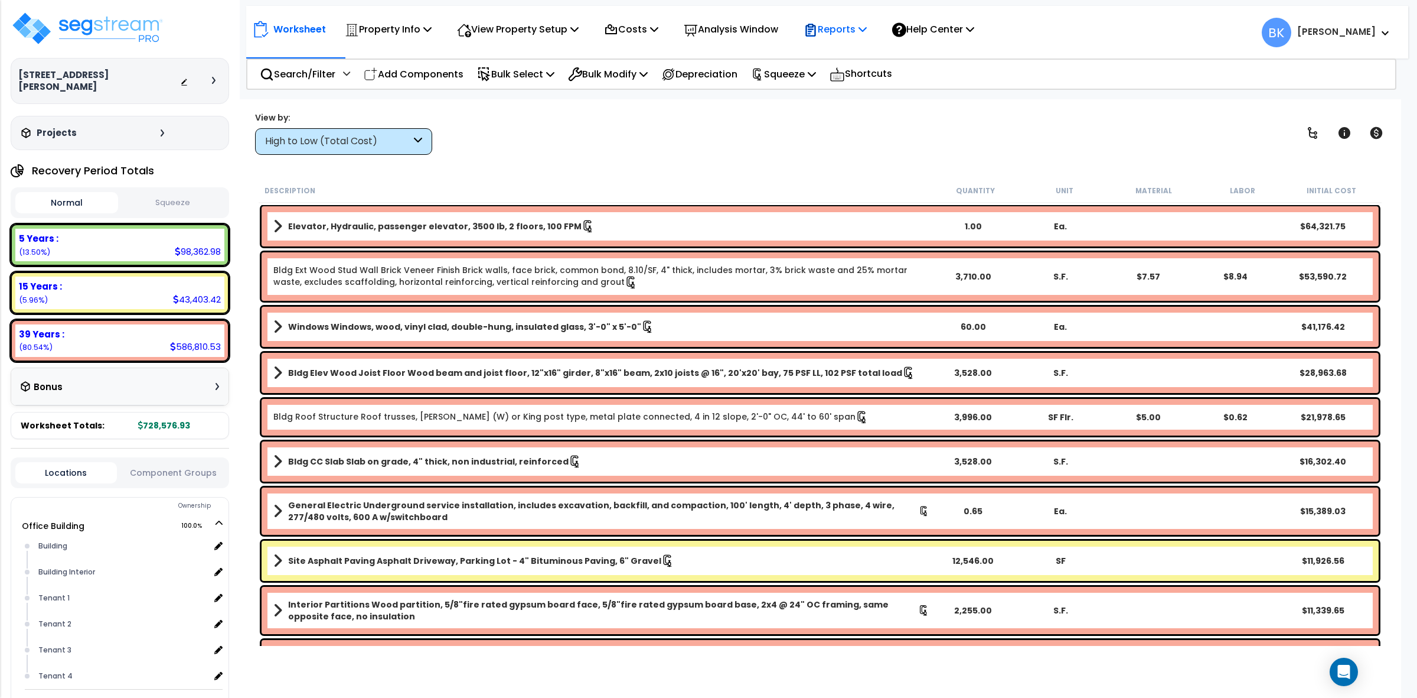
click at [836, 25] on p "Reports" at bounding box center [835, 29] width 63 height 16
click at [849, 47] on link "Get Report" at bounding box center [856, 56] width 117 height 24
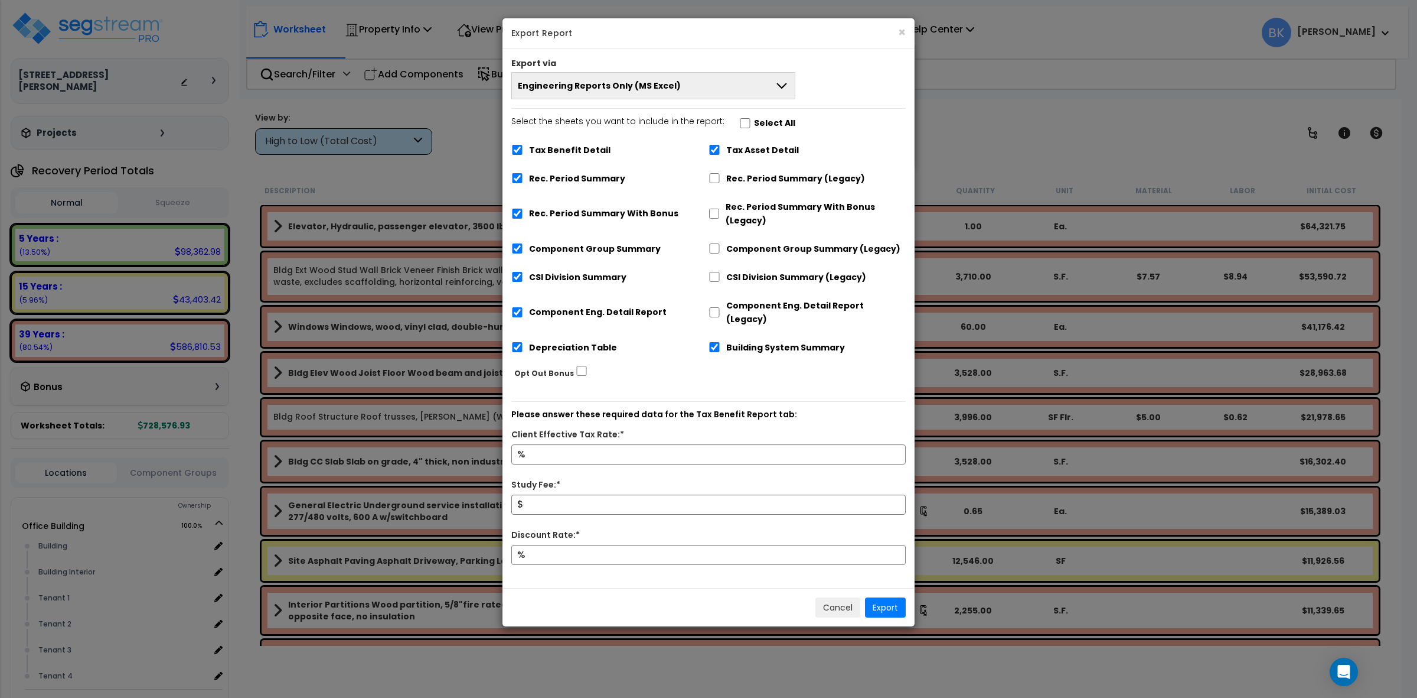
click at [697, 78] on button "Engineering Reports Only (MS Excel)" at bounding box center [653, 85] width 284 height 27
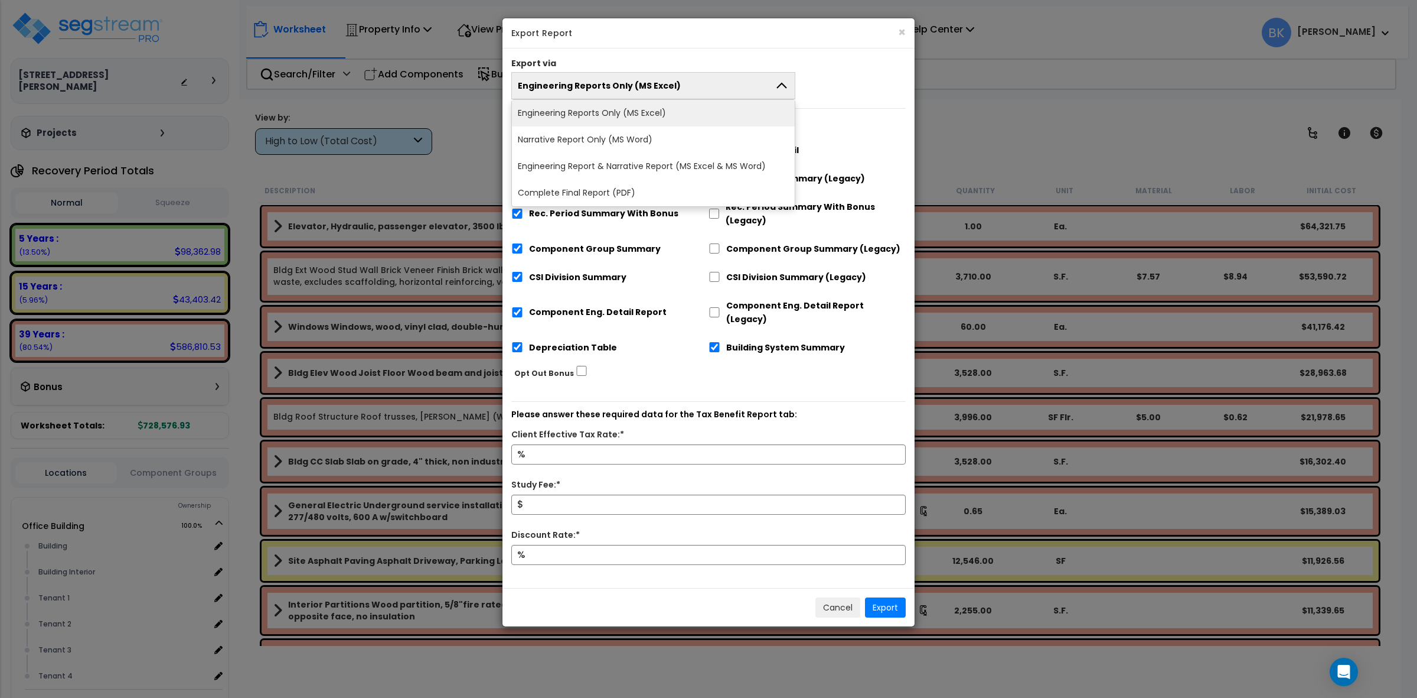
click at [691, 78] on button "Engineering Reports Only (MS Excel)" at bounding box center [653, 85] width 284 height 27
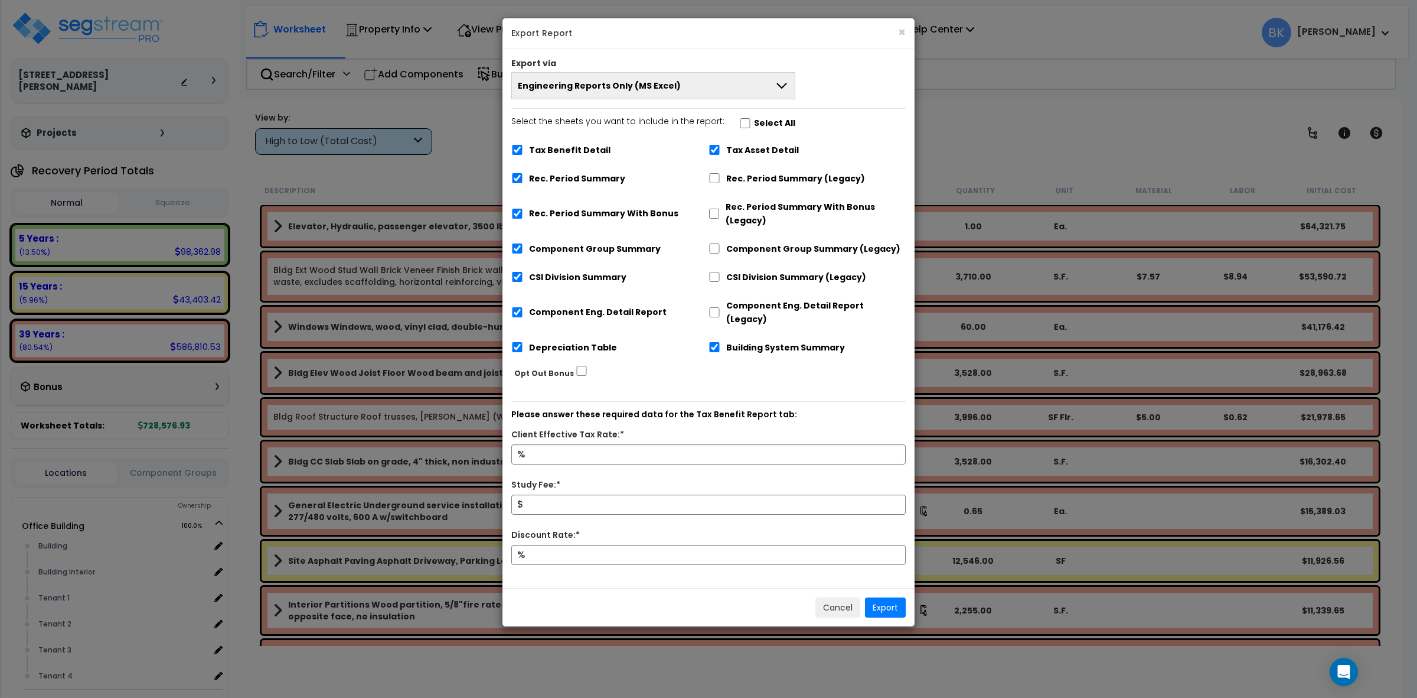
click at [673, 94] on button "Engineering Reports Only (MS Excel)" at bounding box center [653, 85] width 284 height 27
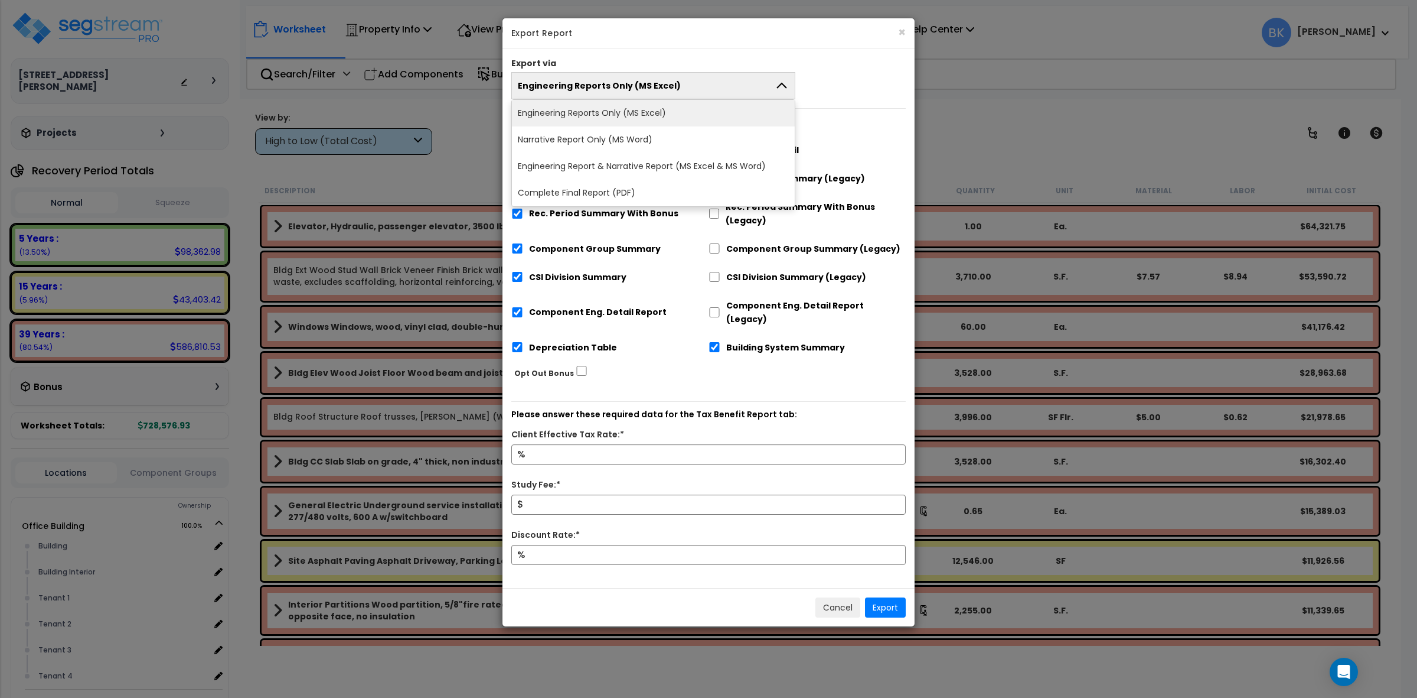
click at [689, 84] on button "Engineering Reports Only (MS Excel)" at bounding box center [653, 85] width 284 height 27
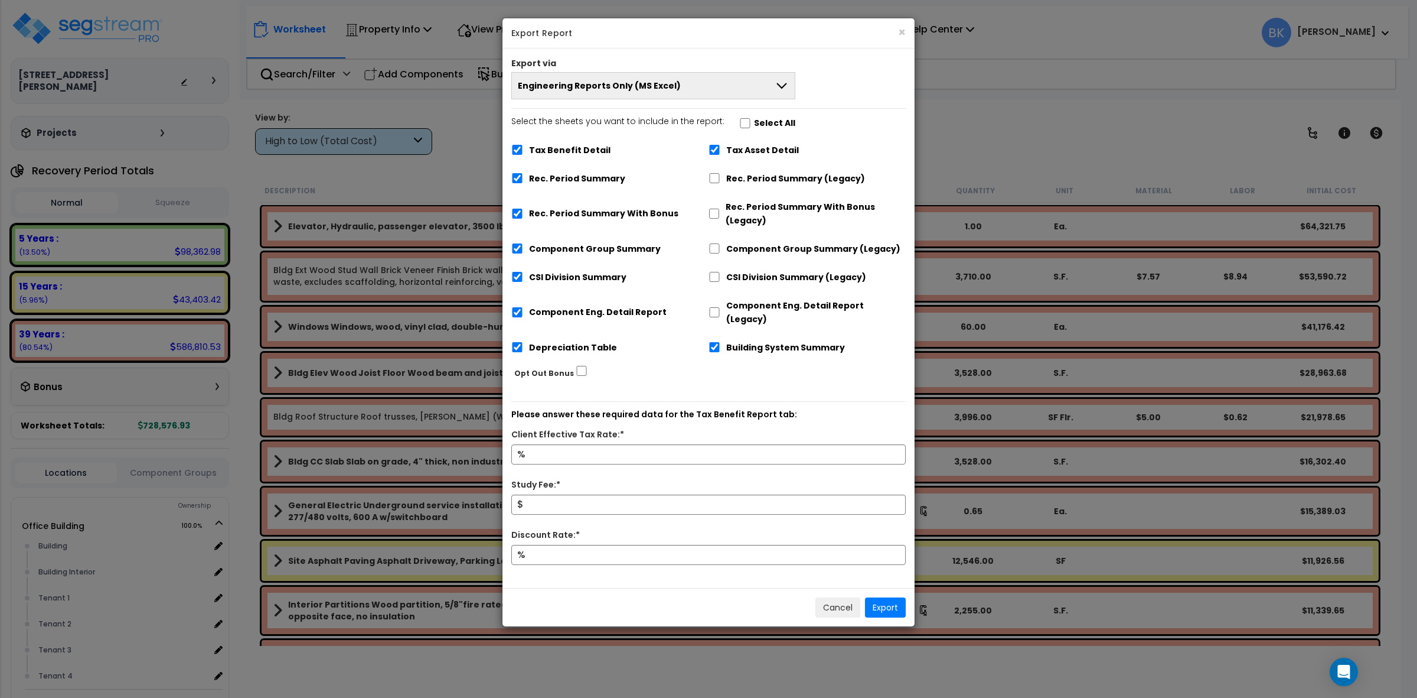
click at [573, 145] on label "Tax Benefit Detail" at bounding box center [570, 151] width 82 height 14
click at [523, 145] on input "Tax Benefit Detail" at bounding box center [517, 150] width 12 height 10
checkbox input "false"
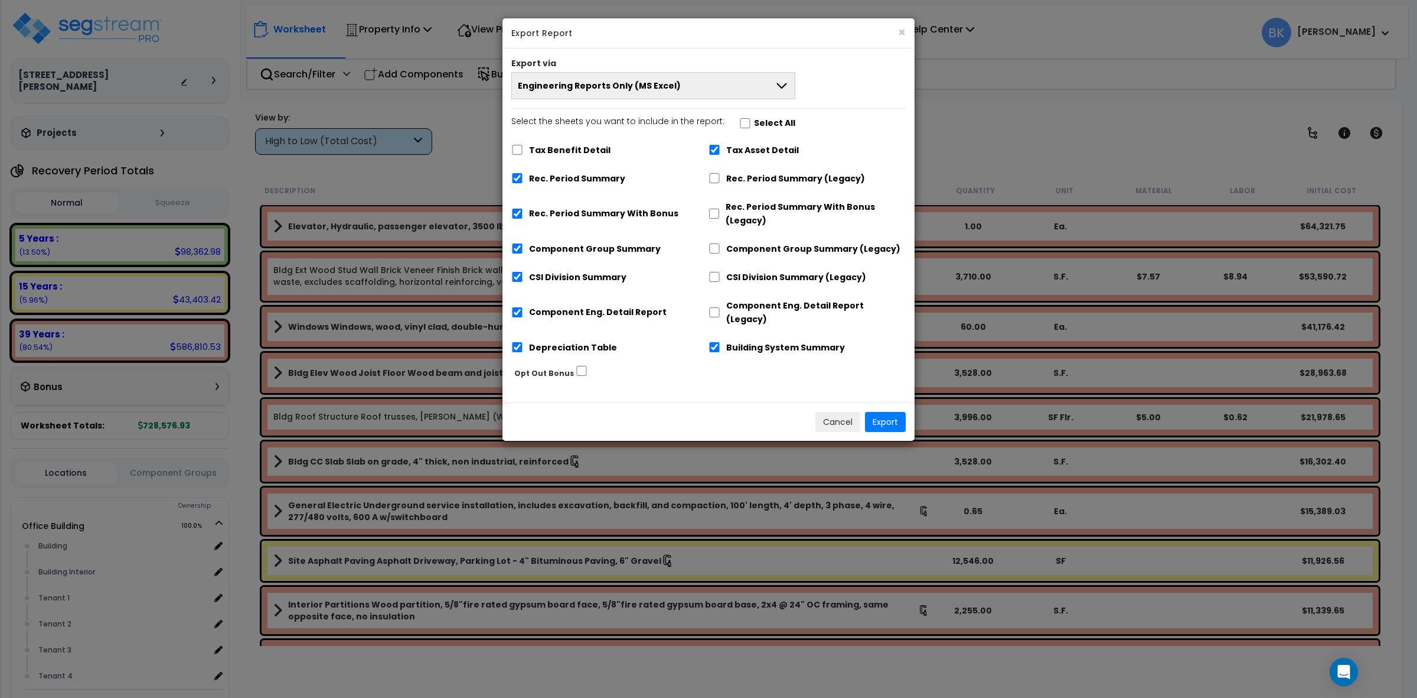
click at [742, 151] on label "Tax Asset Detail" at bounding box center [762, 151] width 73 height 14
click at [721, 151] on input "Tax Asset Detail" at bounding box center [715, 150] width 12 height 10
checkbox input "false"
click at [768, 341] on label "Building System Summary" at bounding box center [785, 348] width 119 height 14
click at [721, 342] on input "Building System Summary" at bounding box center [715, 347] width 12 height 10
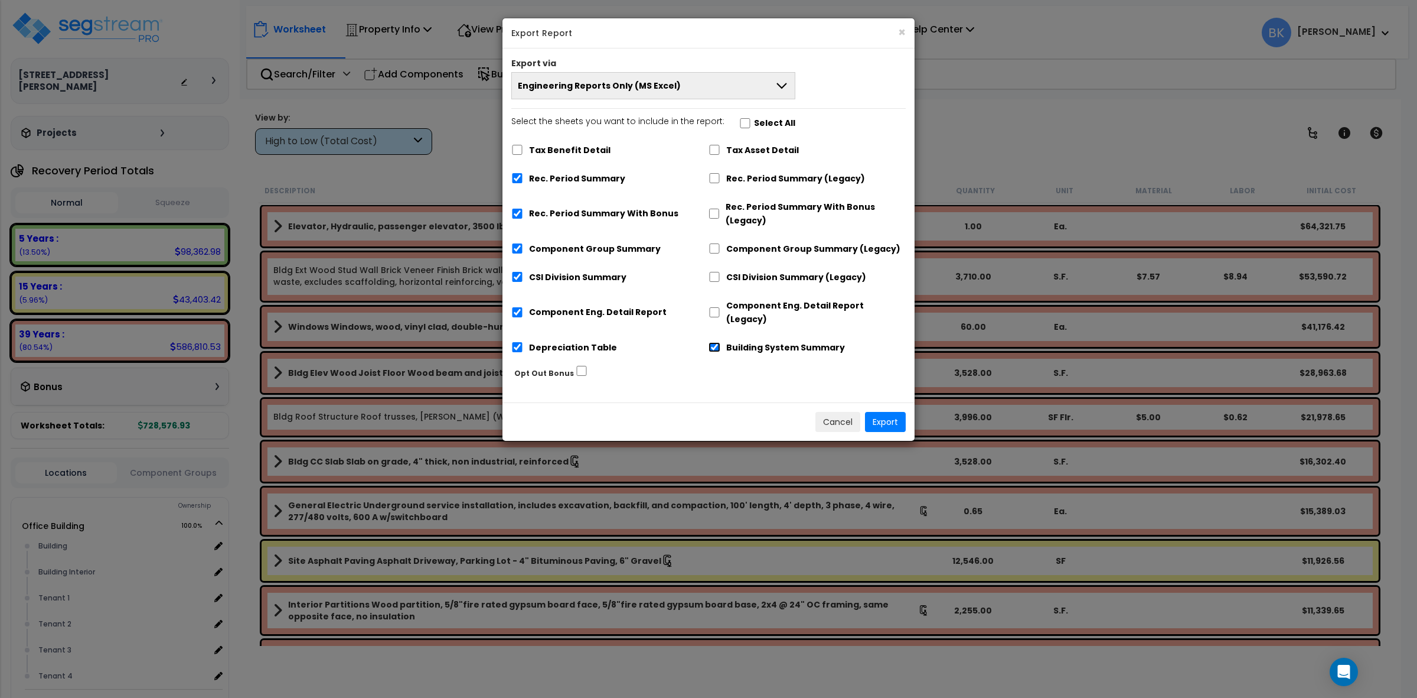
checkbox input "false"
click at [586, 341] on label "Depreciation Table" at bounding box center [573, 348] width 88 height 14
click at [523, 342] on input "Depreciation Table" at bounding box center [517, 347] width 12 height 10
checkbox input "false"
click at [595, 214] on label "Rec. Period Summary With Bonus" at bounding box center [603, 214] width 149 height 14
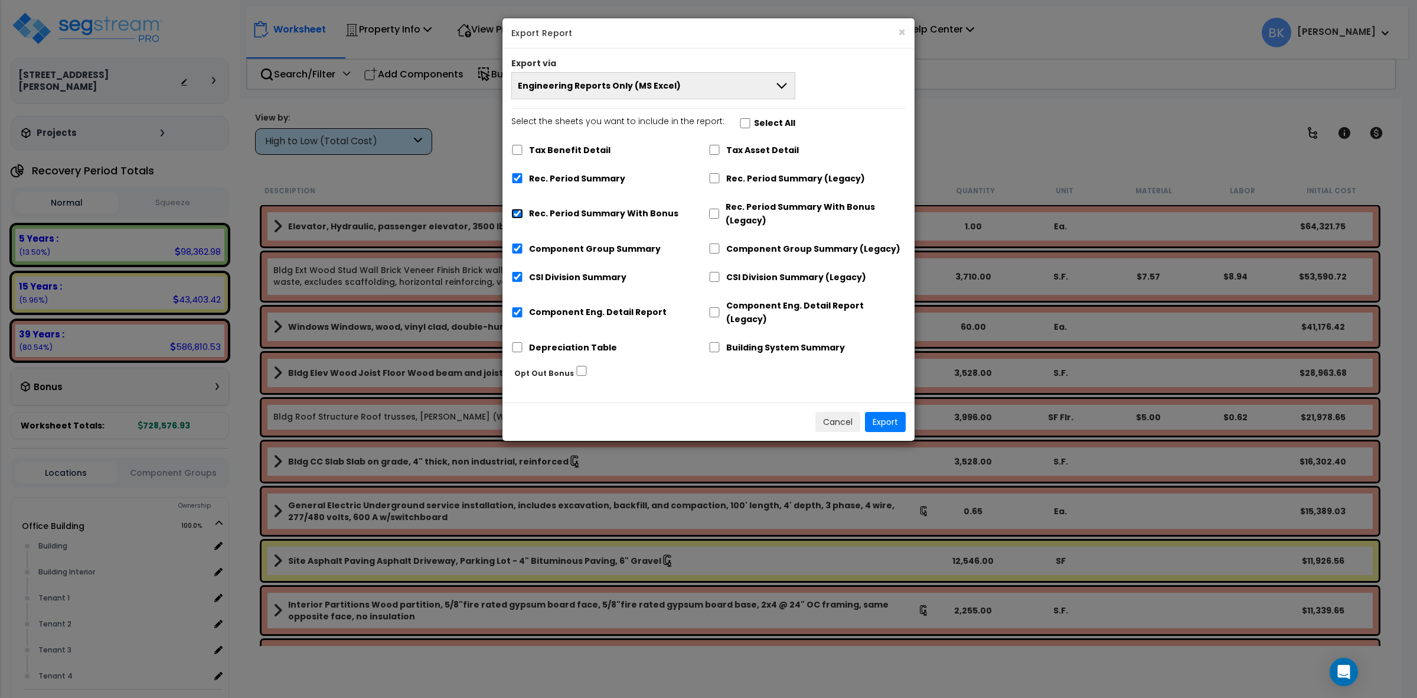
click at [523, 214] on input "Rec. Period Summary With Bonus" at bounding box center [517, 213] width 12 height 10
checkbox input "false"
click at [745, 341] on label "Building System Summary" at bounding box center [785, 348] width 119 height 14
click at [721, 342] on input "Building System Summary" at bounding box center [715, 347] width 12 height 10
checkbox input "true"
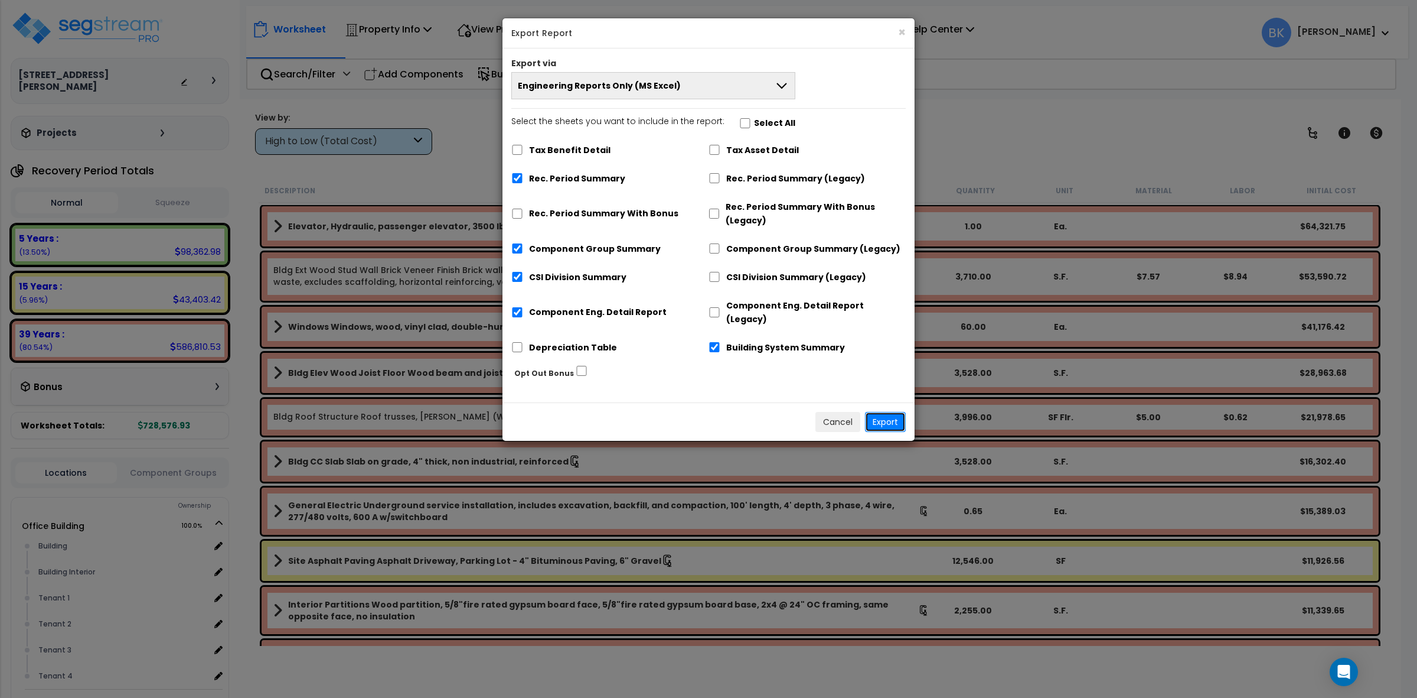
click at [895, 412] on button "Export" at bounding box center [885, 422] width 41 height 20
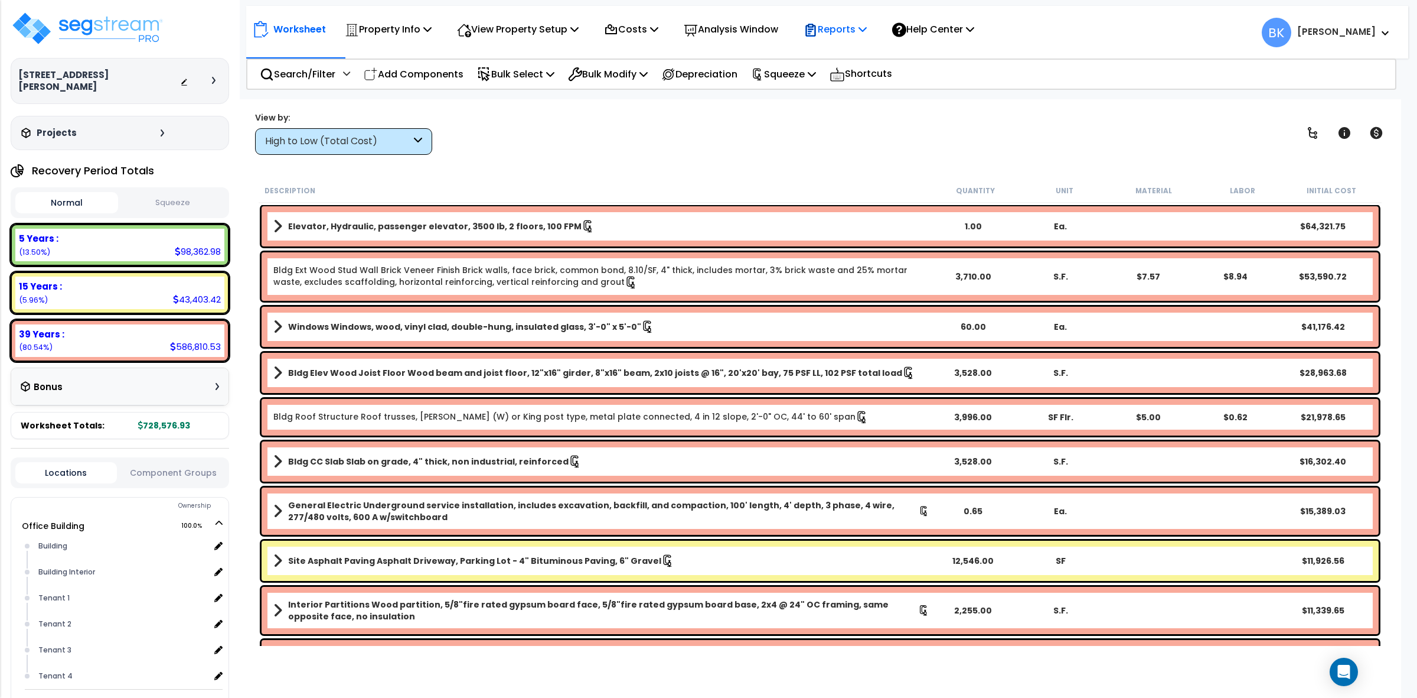
click at [865, 25] on p "Reports" at bounding box center [835, 29] width 63 height 16
click at [852, 54] on link "Get Report" at bounding box center [856, 56] width 117 height 24
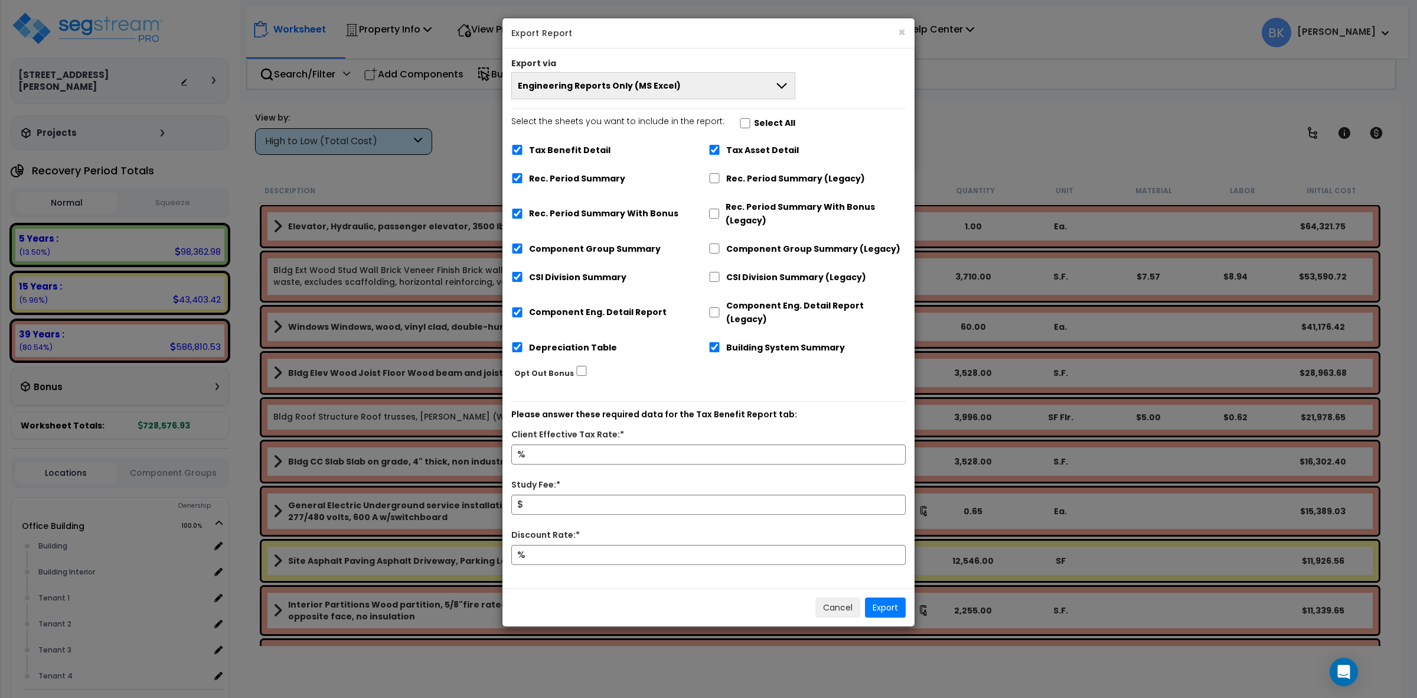
click at [710, 93] on button "Engineering Reports Only (MS Excel)" at bounding box center [653, 85] width 284 height 27
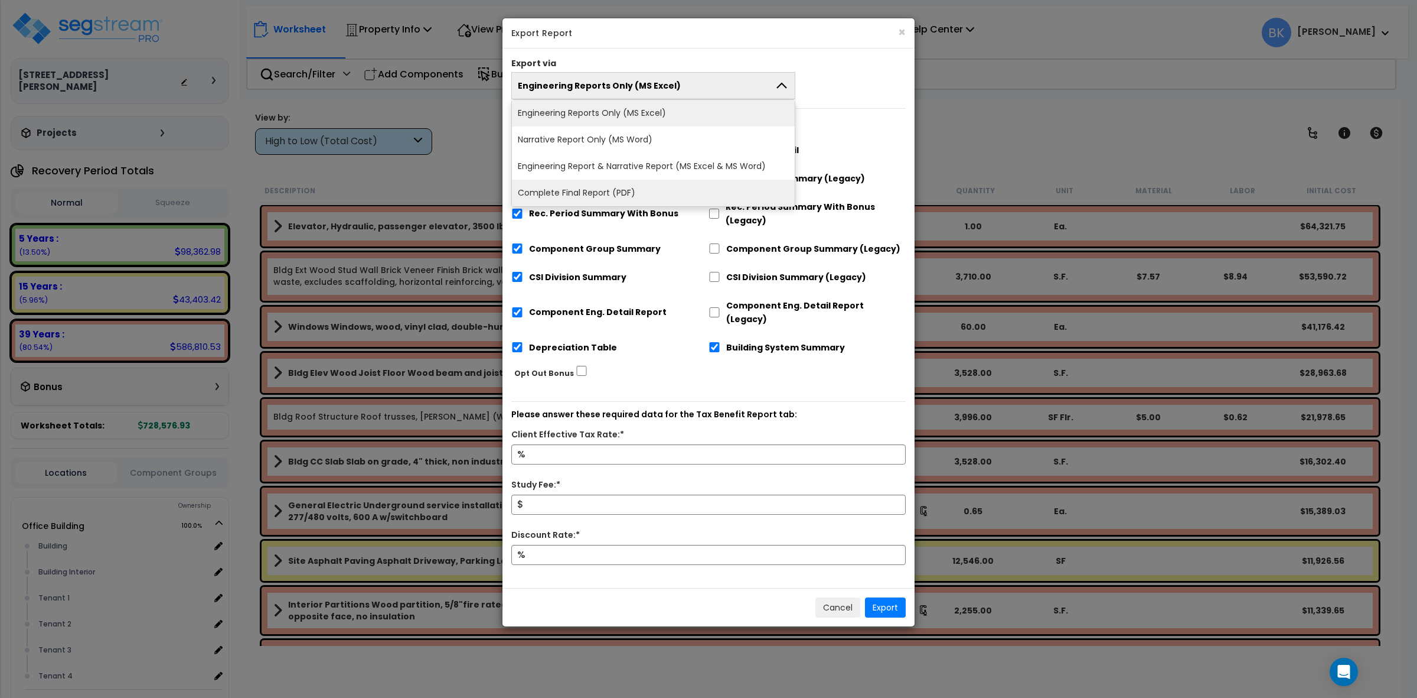
click at [597, 191] on li "Complete Final Report (PDF)" at bounding box center [653, 193] width 283 height 27
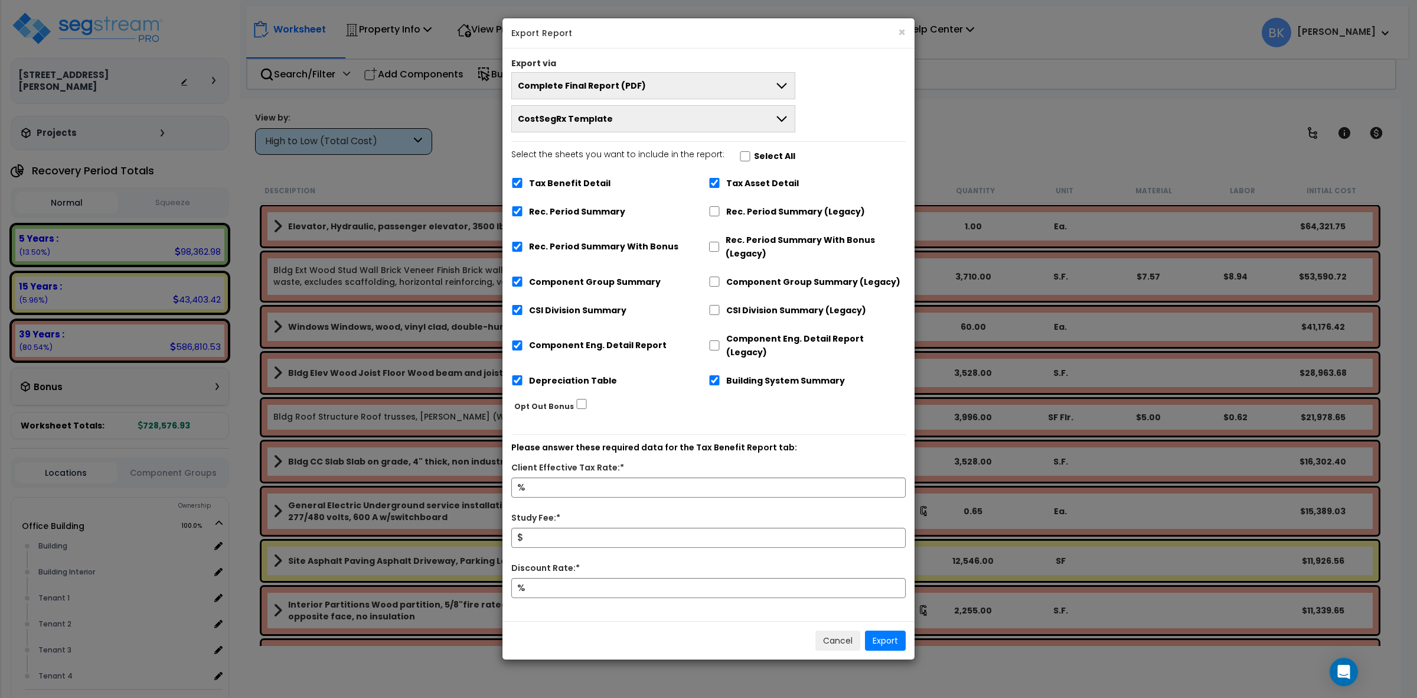
click at [565, 187] on label "Tax Benefit Detail" at bounding box center [570, 184] width 82 height 14
click at [523, 187] on input "Tax Benefit Detail" at bounding box center [517, 183] width 12 height 10
checkbox input "false"
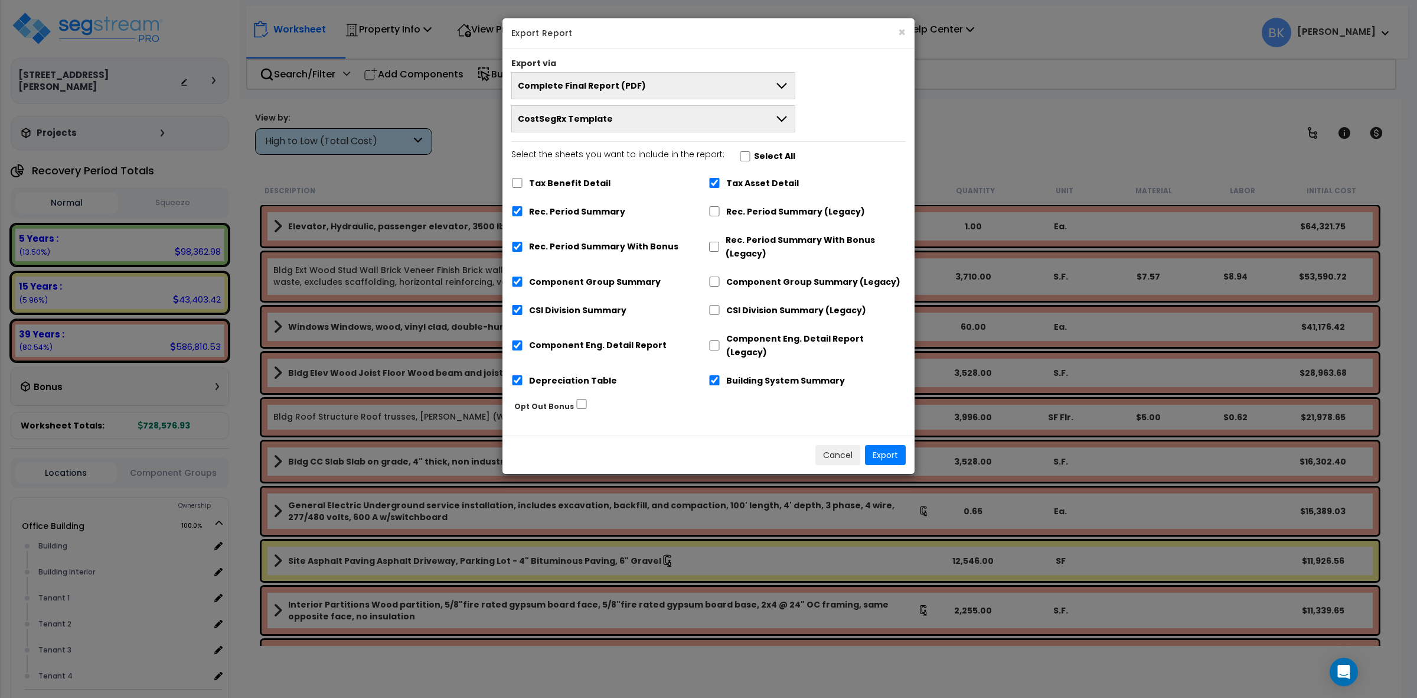
click at [733, 181] on label "Tax Asset Detail" at bounding box center [762, 184] width 73 height 14
click at [721, 181] on input "Tax Asset Detail" at bounding box center [715, 183] width 12 height 10
checkbox input "false"
click at [567, 245] on label "Rec. Period Summary With Bonus" at bounding box center [603, 247] width 149 height 14
click at [523, 245] on input "Rec. Period Summary With Bonus" at bounding box center [517, 247] width 12 height 10
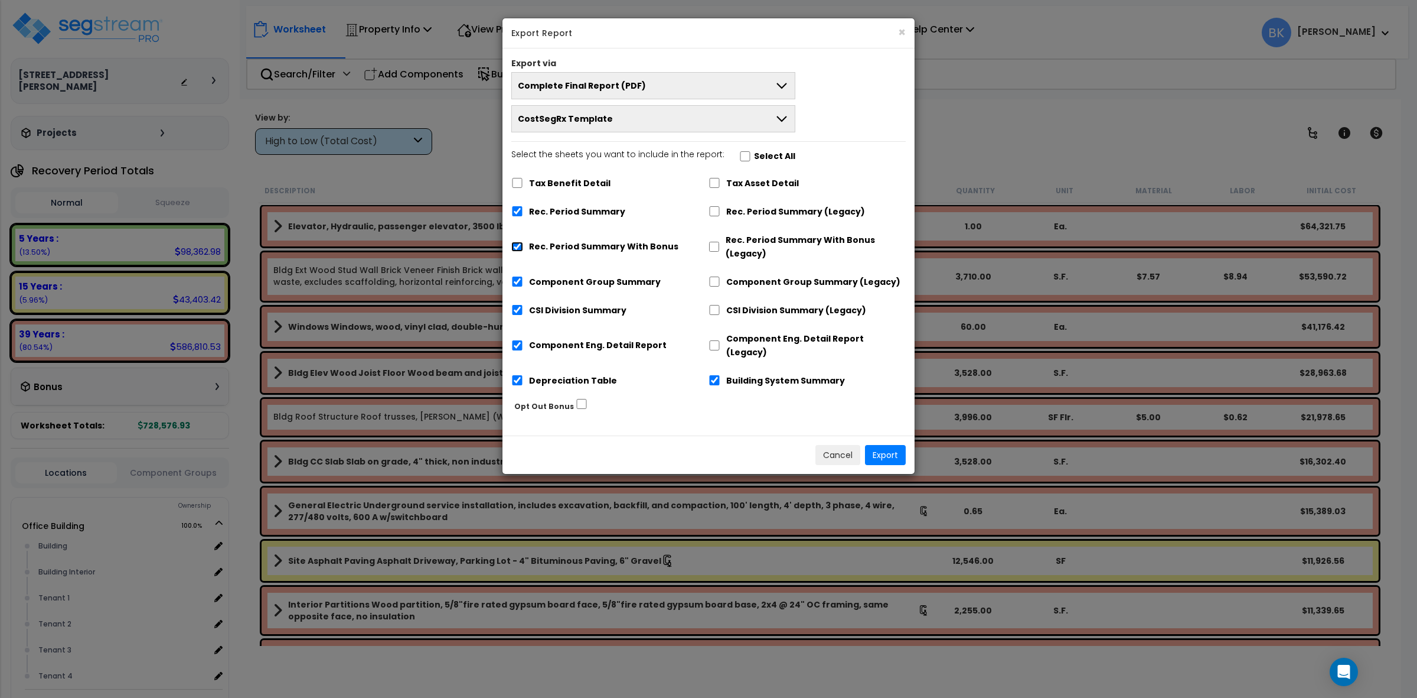
checkbox input "false"
click at [576, 374] on label "Depreciation Table" at bounding box center [573, 381] width 88 height 14
click at [556, 374] on label "Depreciation Table" at bounding box center [573, 381] width 88 height 14
click at [523, 375] on input "Depreciation Table" at bounding box center [517, 380] width 12 height 10
checkbox input "false"
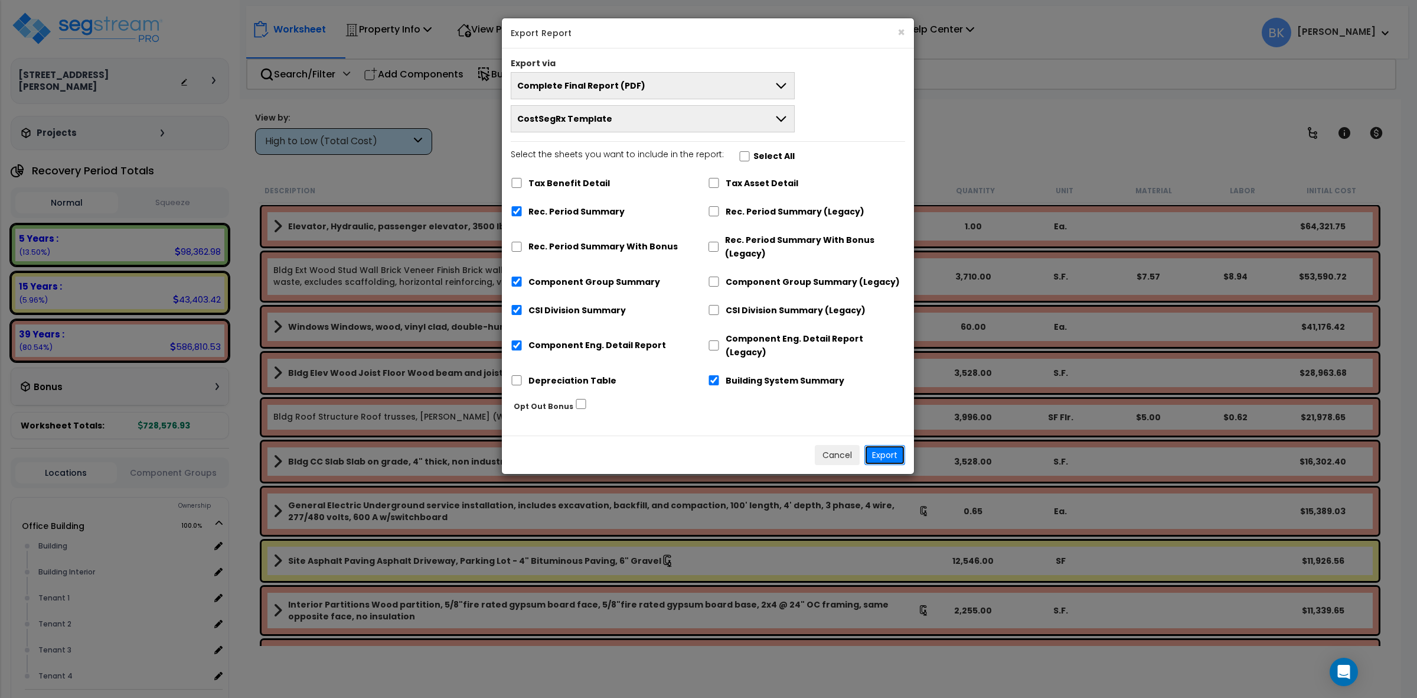
click at [879, 445] on button "Export" at bounding box center [885, 455] width 41 height 20
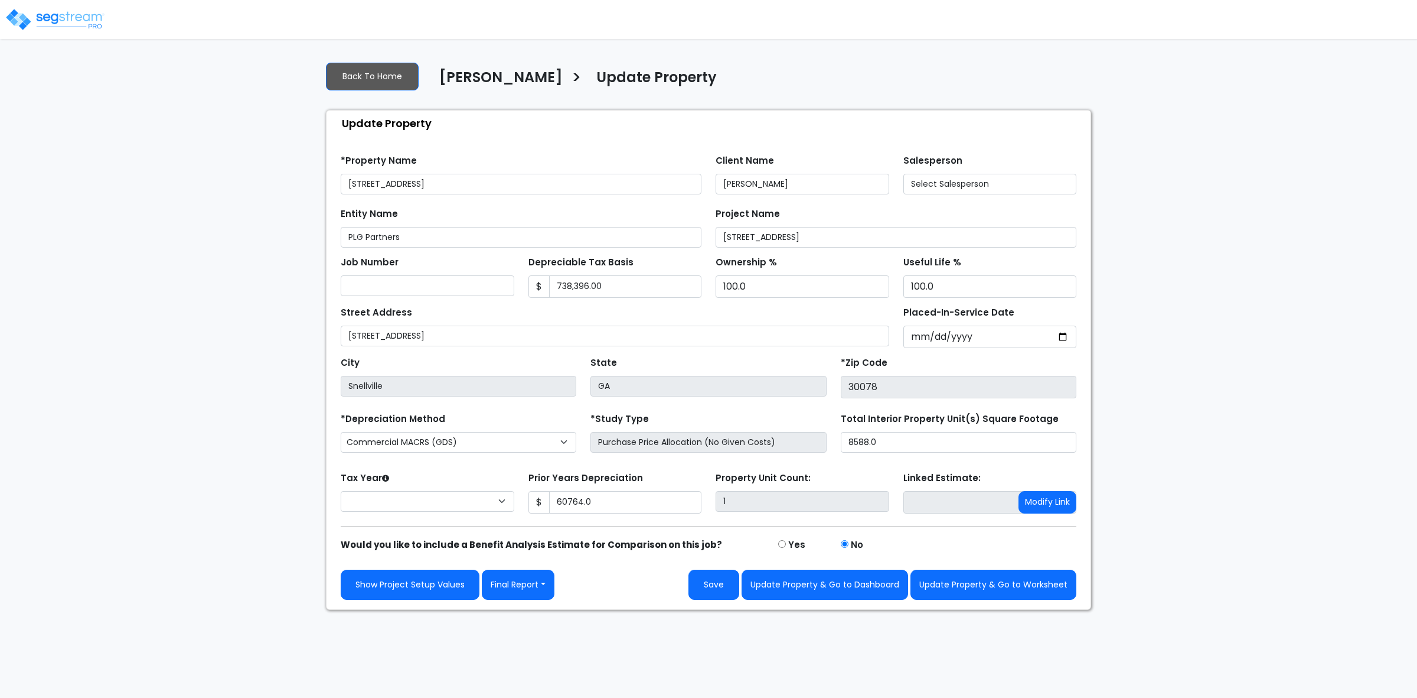
type input "60,764.0"
select select "2025"
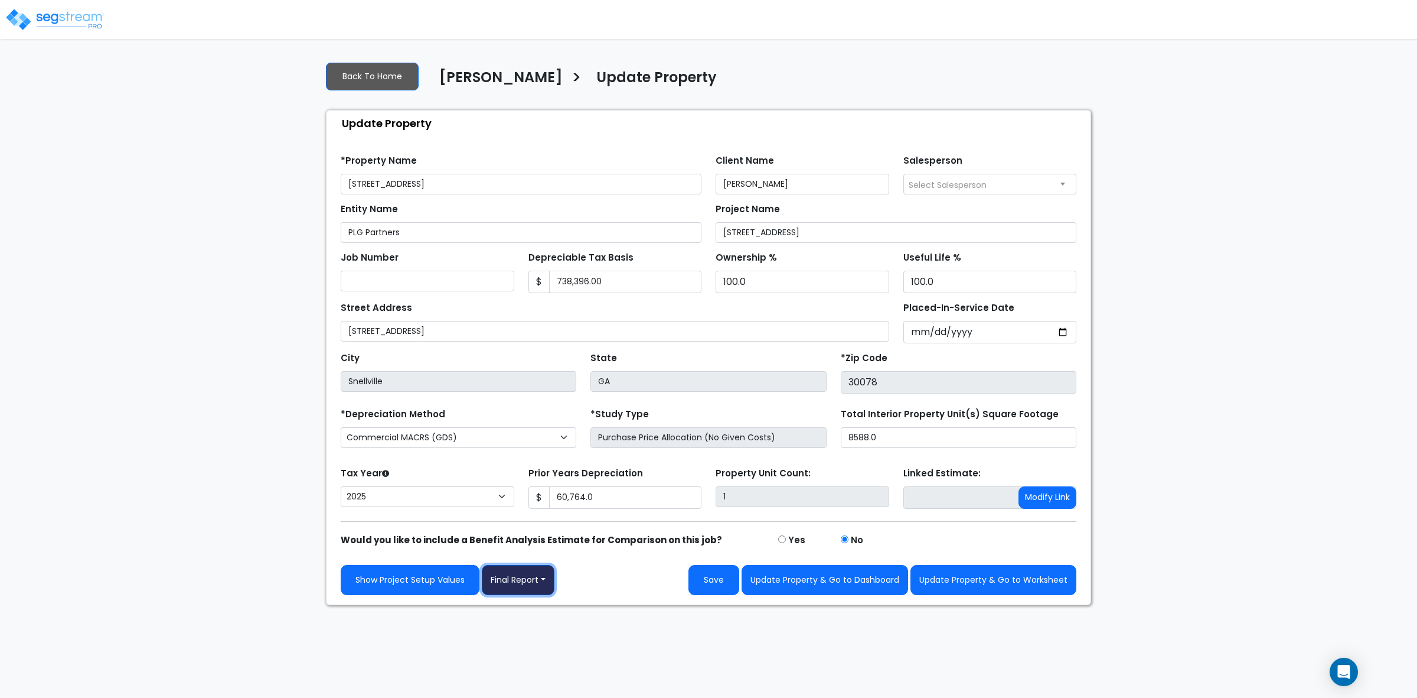
click at [518, 588] on button "Final Report" at bounding box center [518, 580] width 73 height 30
click at [546, 612] on link "Report Custom Fields" at bounding box center [544, 615] width 123 height 27
select select "2025"
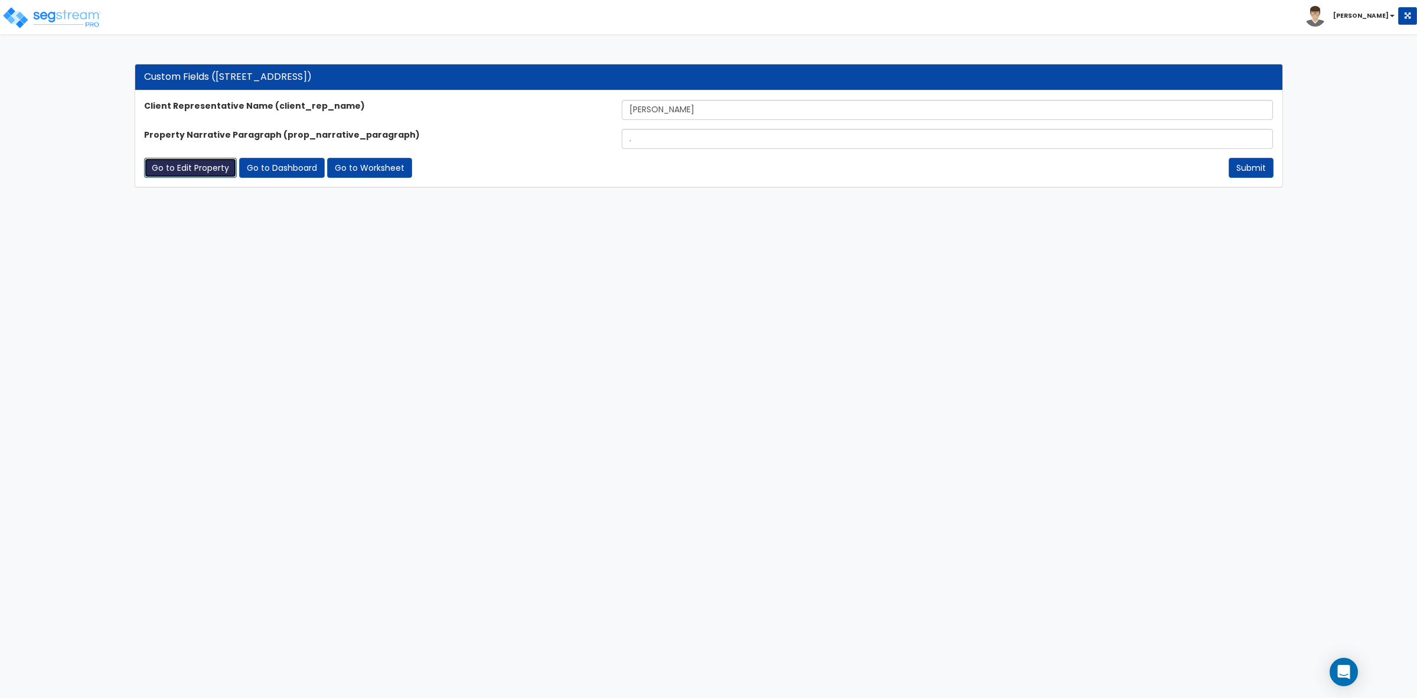
click at [181, 167] on link "Go to Edit Property" at bounding box center [190, 168] width 93 height 20
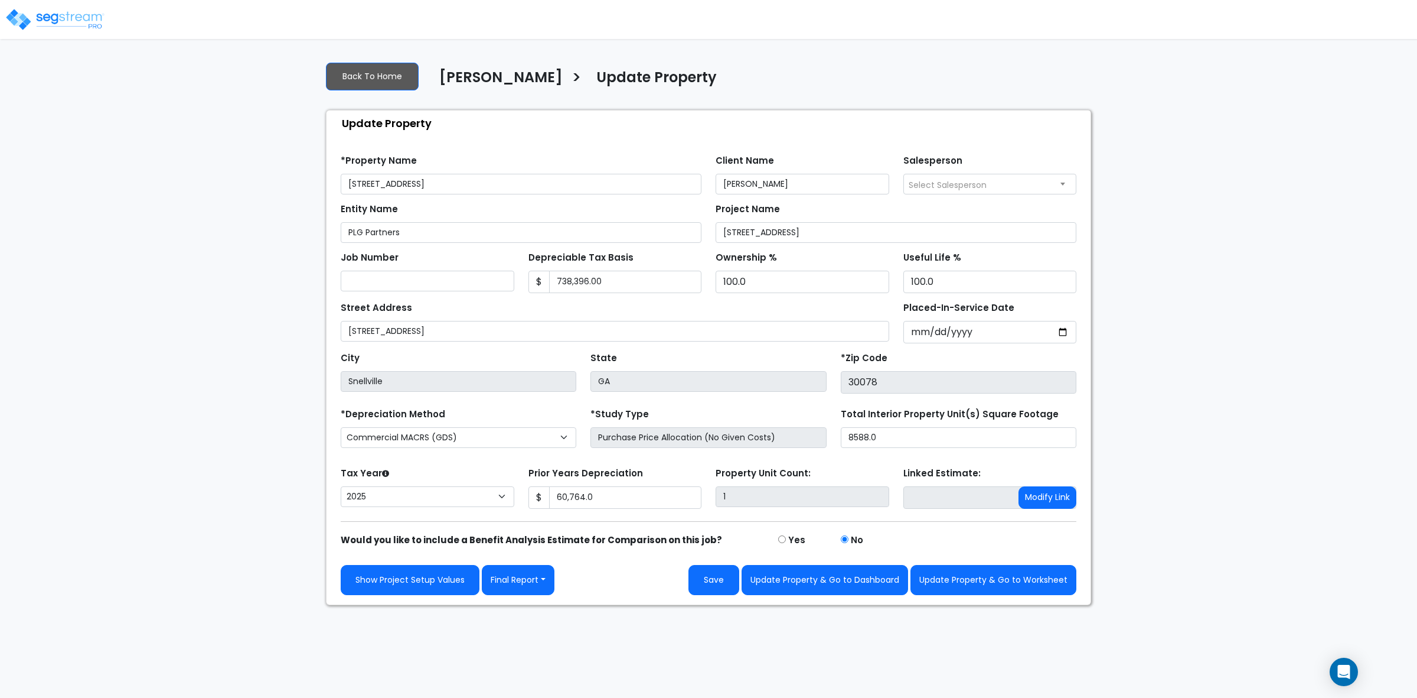
select select "2025"
click at [513, 578] on button "Final Report" at bounding box center [518, 580] width 73 height 30
click at [527, 637] on link "Report Images" at bounding box center [544, 641] width 123 height 27
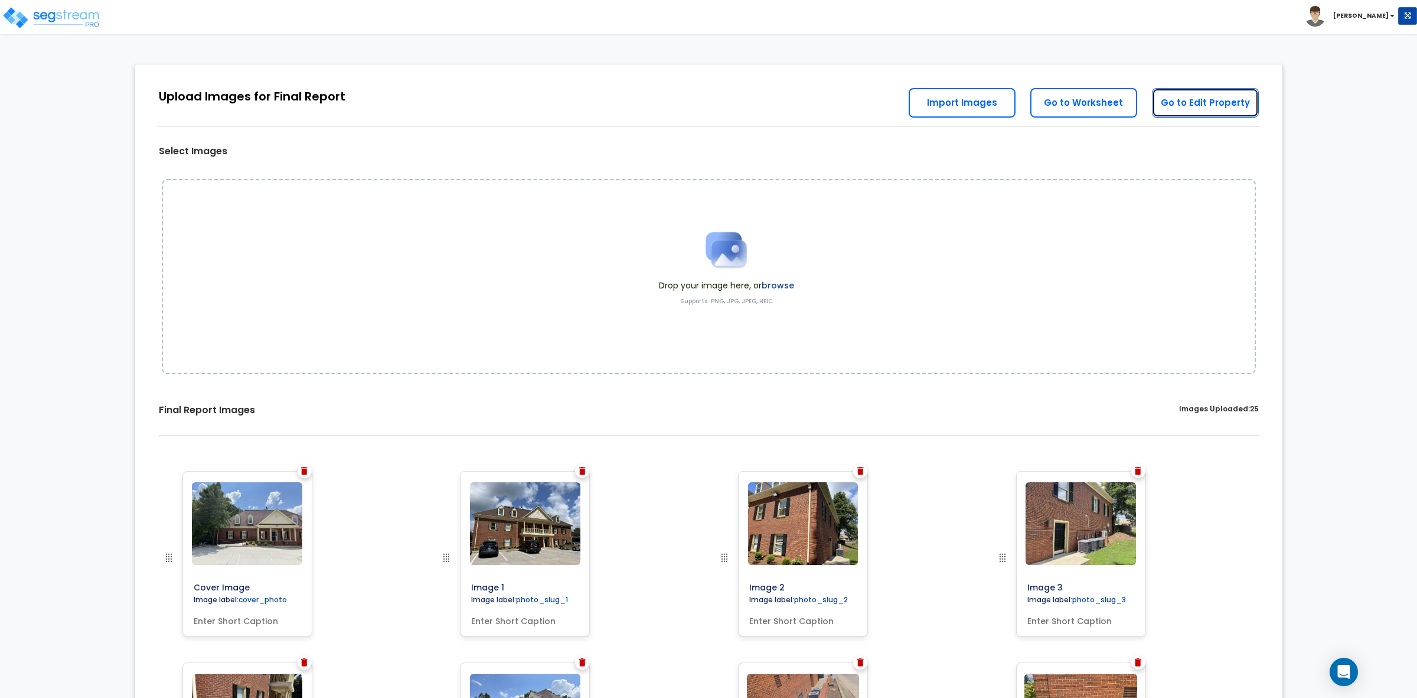
click at [1197, 107] on link "Go to Edit Property" at bounding box center [1205, 103] width 107 height 30
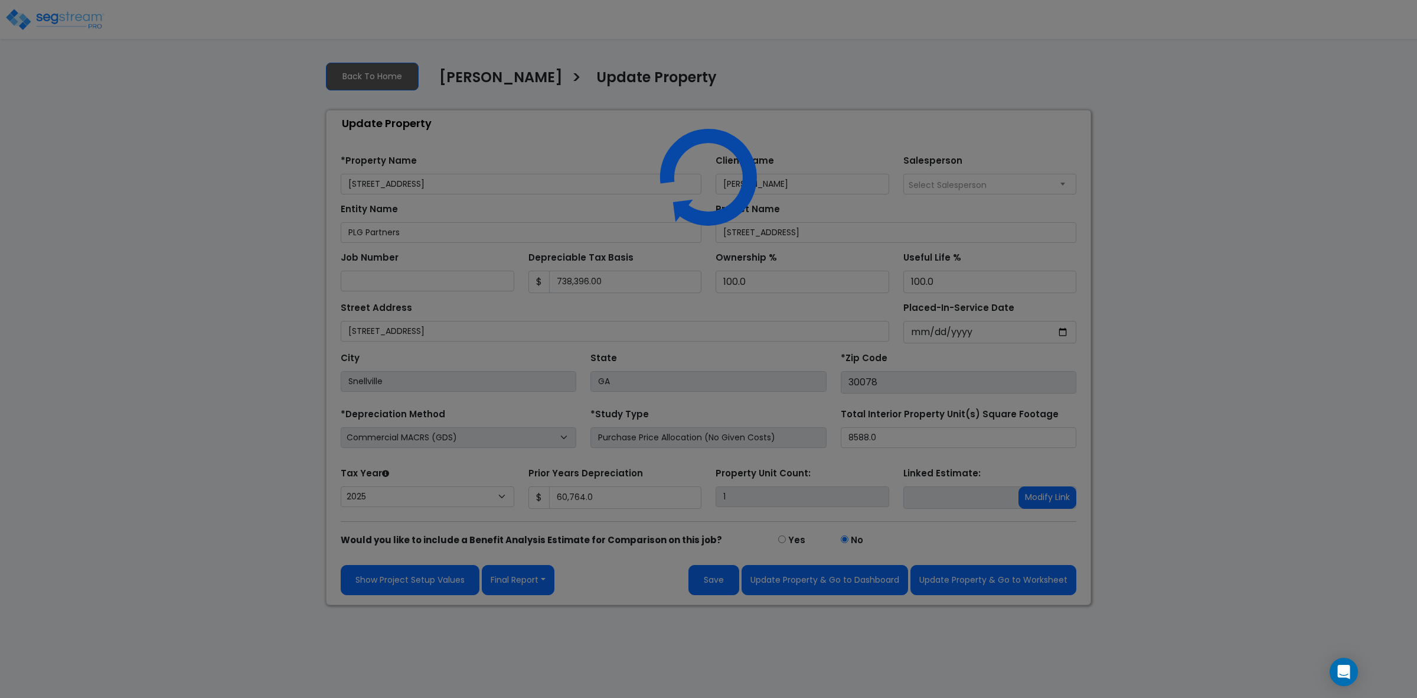
select select "2025"
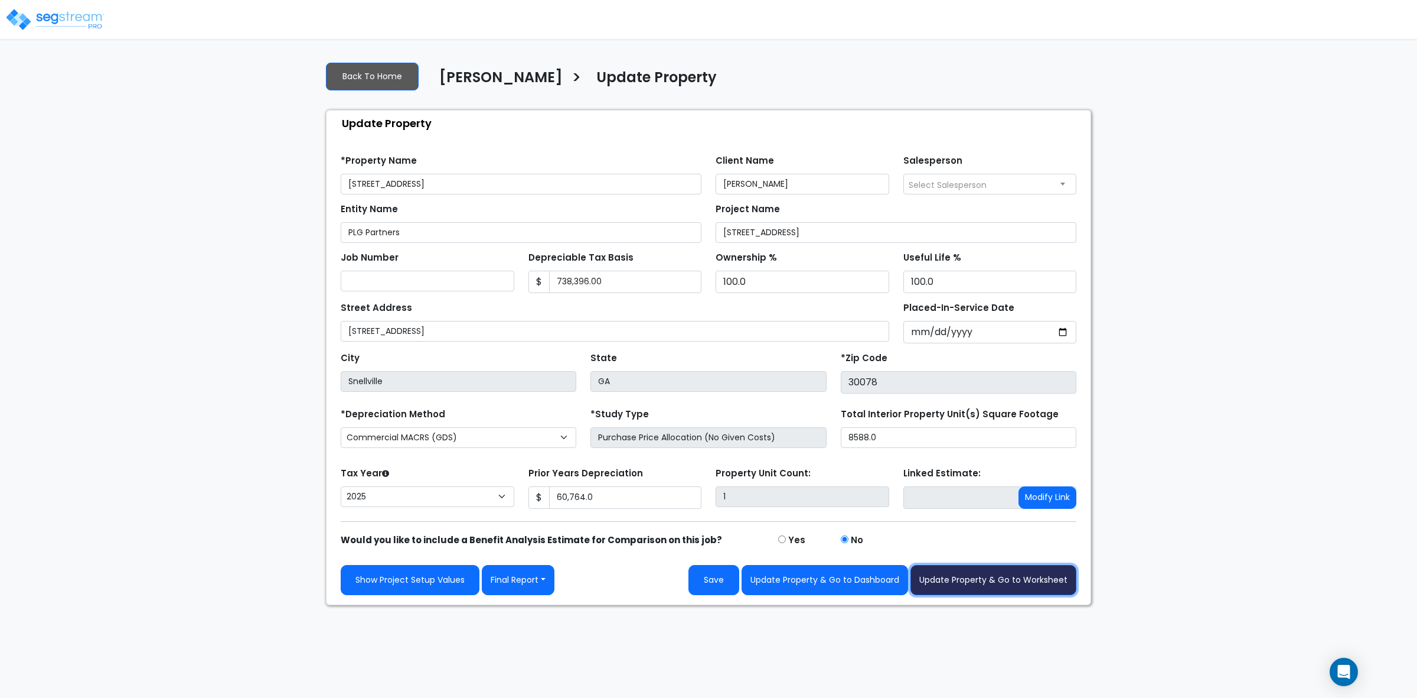
click at [973, 585] on button "Update Property & Go to Worksheet" at bounding box center [994, 580] width 166 height 30
type input "60764"
select select "2025"
click at [985, 588] on button "Update Property & Go to Worksheet" at bounding box center [994, 580] width 166 height 30
type input "60376"
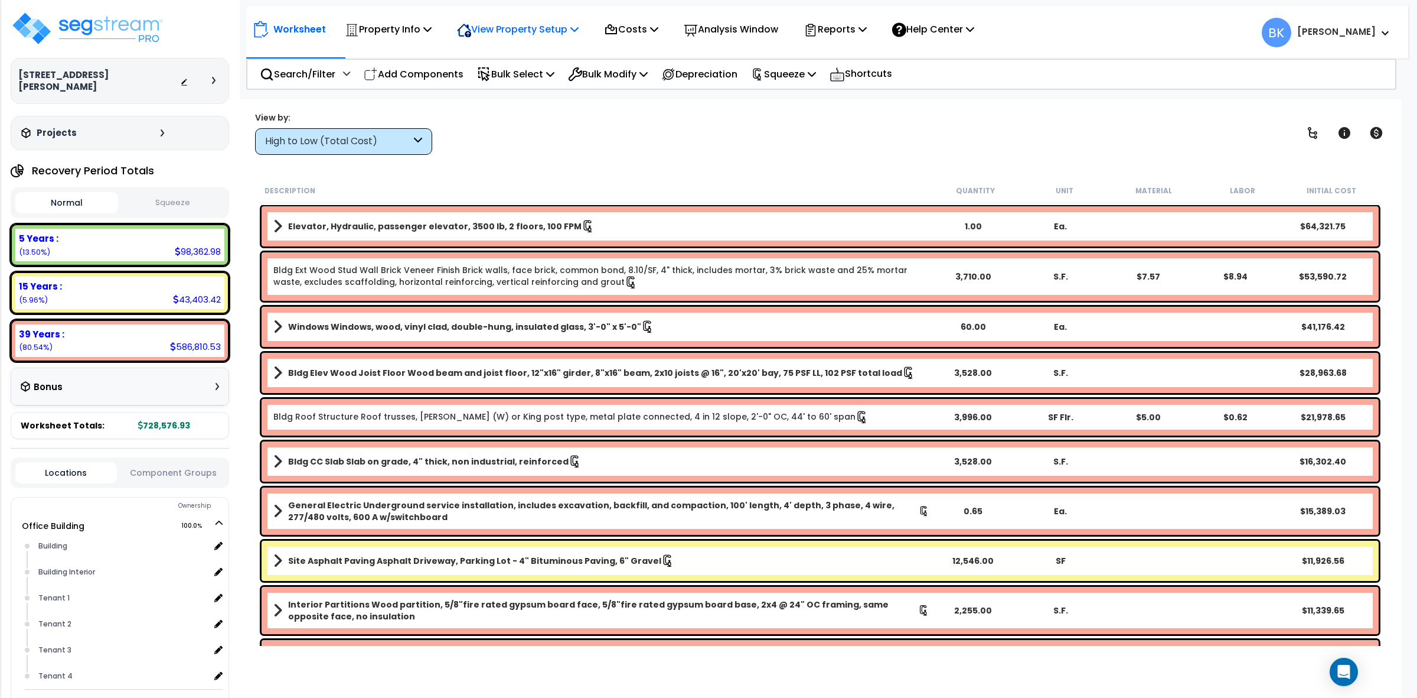
click at [534, 36] on p "View Property Setup" at bounding box center [518, 29] width 122 height 16
click at [516, 54] on link "Building Setup" at bounding box center [509, 56] width 117 height 24
click at [387, 28] on p "Property Info" at bounding box center [388, 29] width 87 height 16
click at [582, 5] on html "We are Building your Property. So please grab a coffee and let us do the heavy …" at bounding box center [708, 349] width 1417 height 698
click at [523, 43] on div "View Property Setup" at bounding box center [518, 29] width 122 height 28
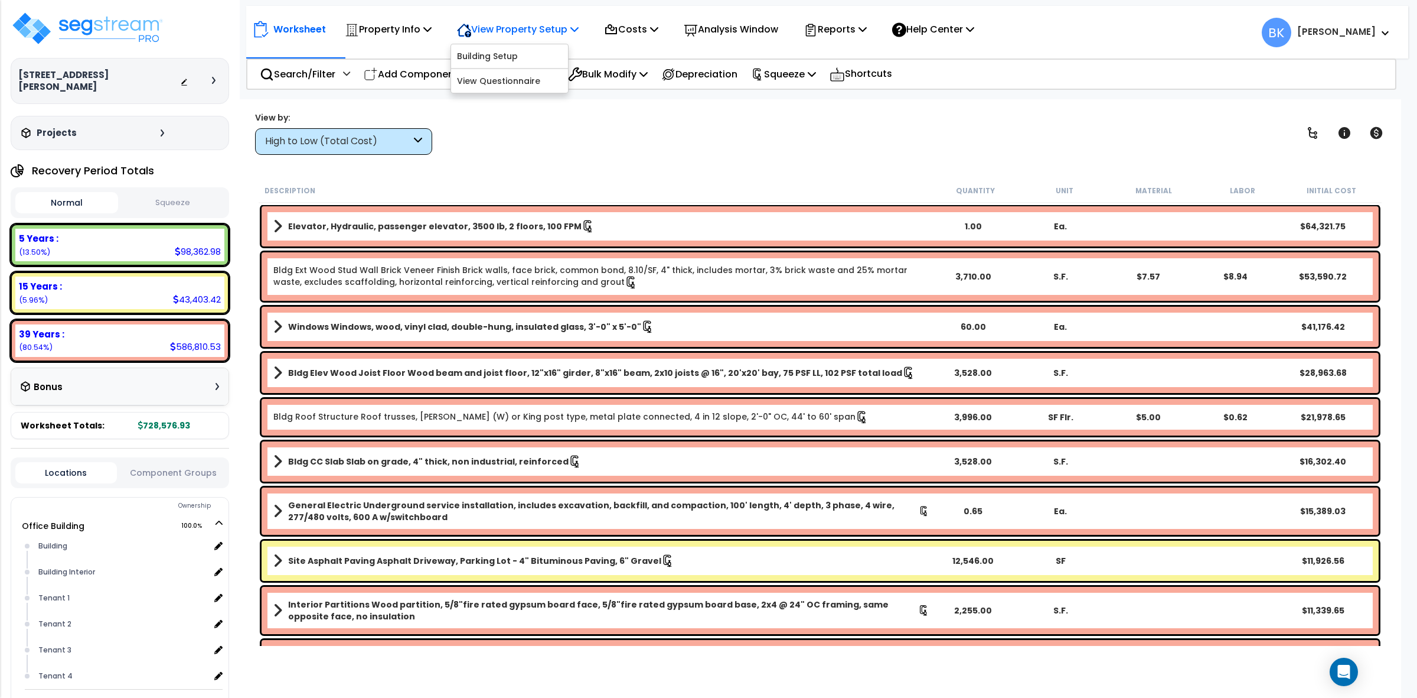
click at [532, 27] on p "View Property Setup" at bounding box center [518, 29] width 122 height 16
click at [507, 69] on link "View Questionnaire" at bounding box center [509, 81] width 117 height 24
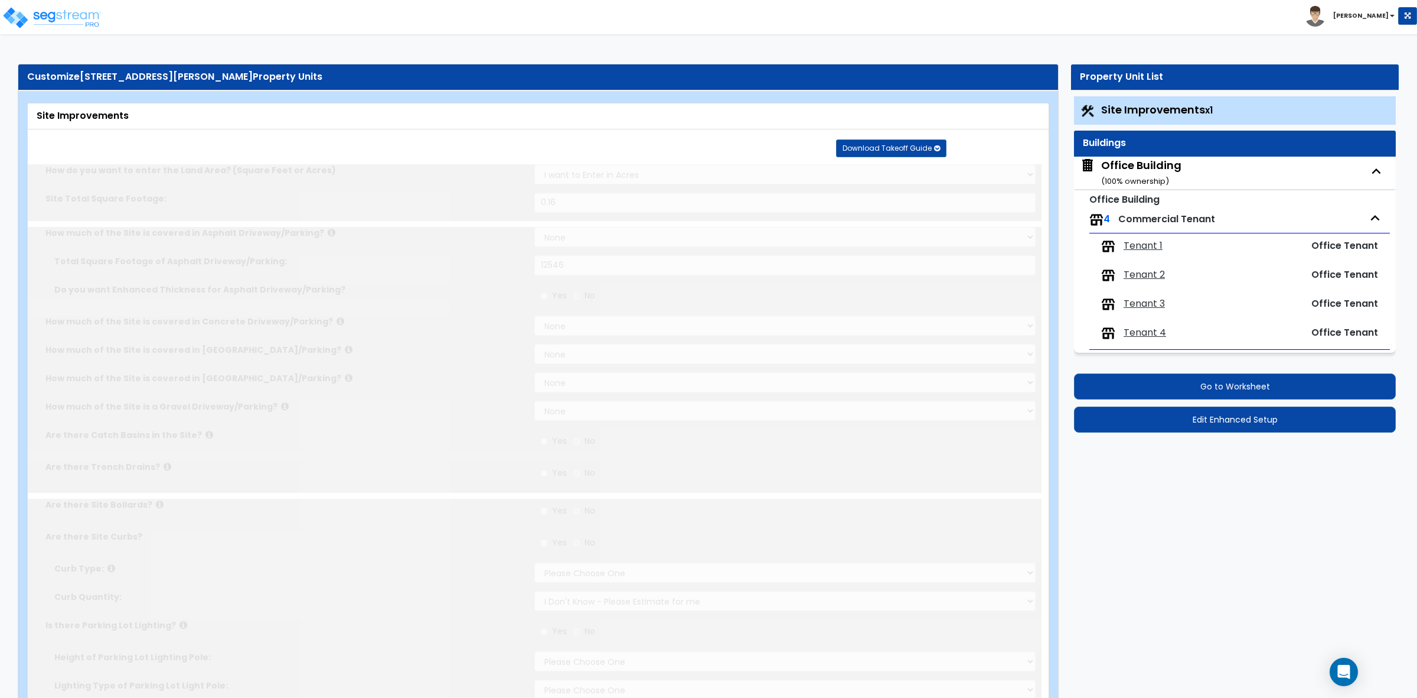
select select "2"
type input "0.16"
select select "2"
type input "12546"
radio input "true"
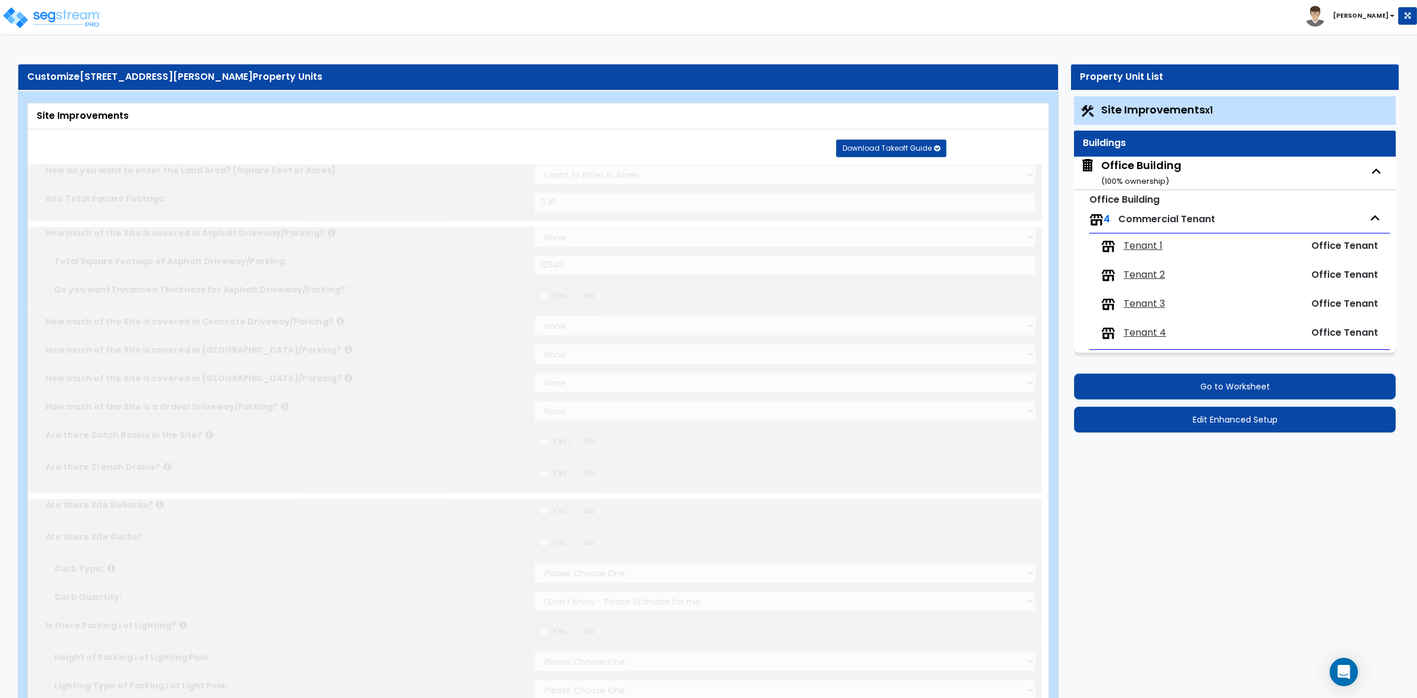
select select "2"
radio input "true"
select select "1"
type input "2"
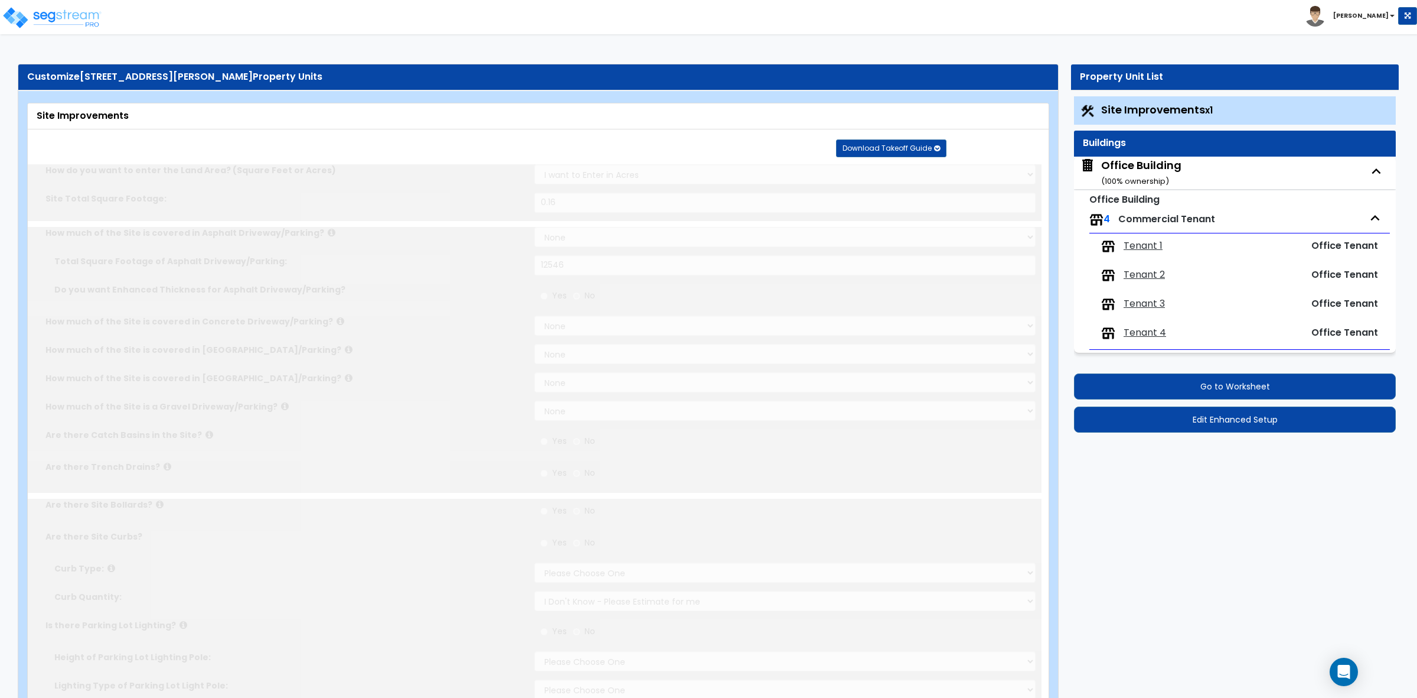
radio input "true"
select select "1"
type input "26"
radio input "true"
select select "2"
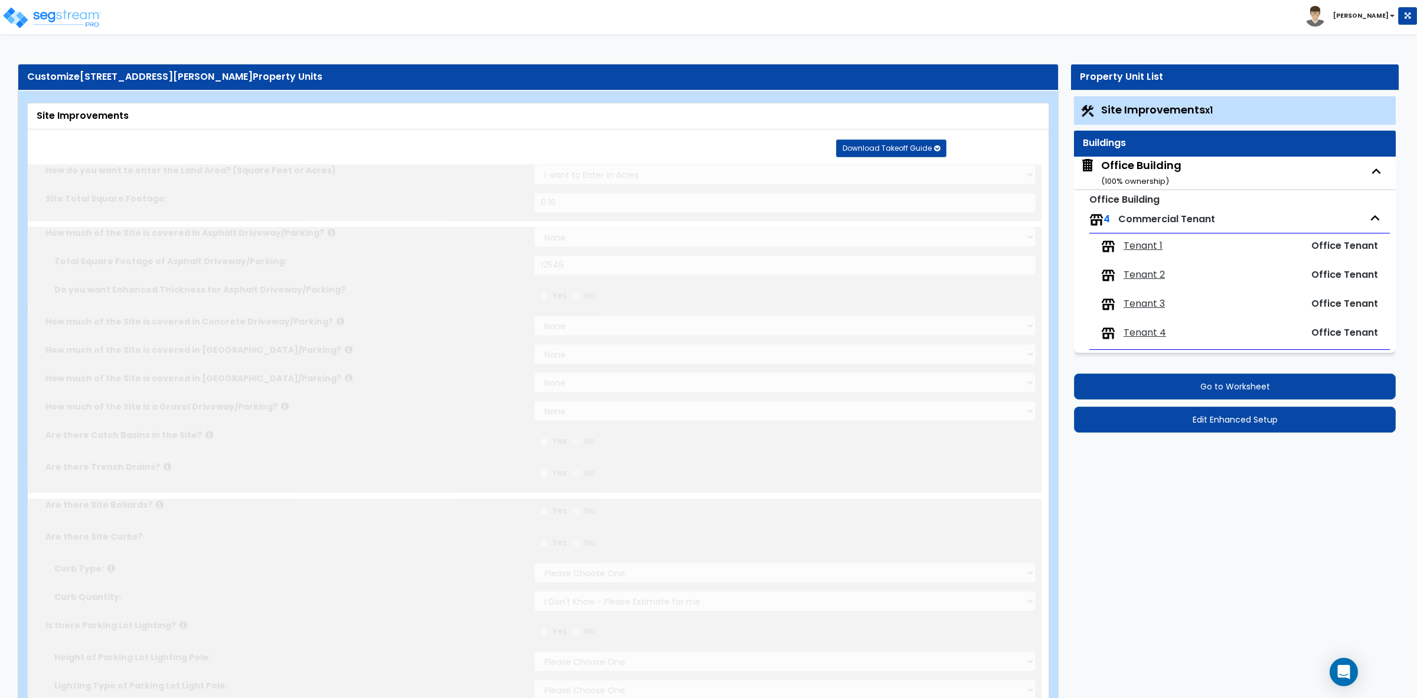
type input "514"
select select "1"
radio input "true"
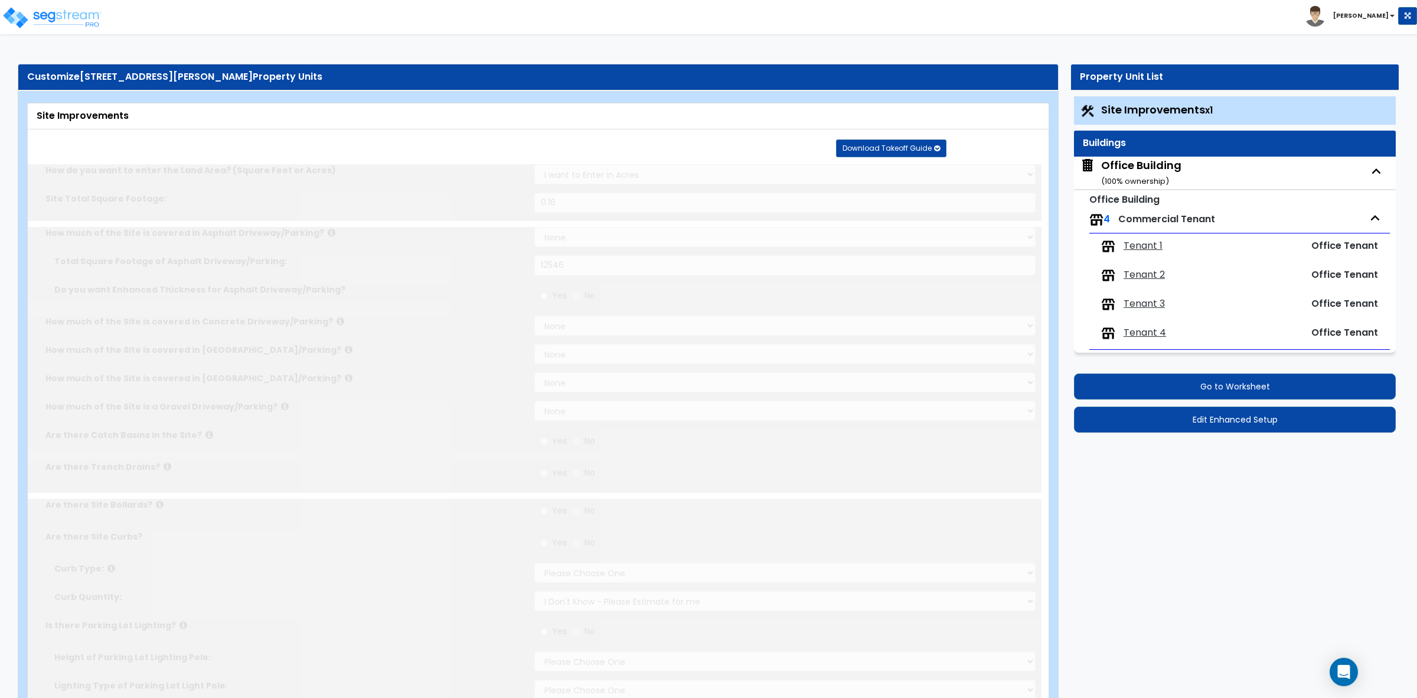
select select "2"
type input "8948.25"
radio input "true"
select select "1"
select select "2"
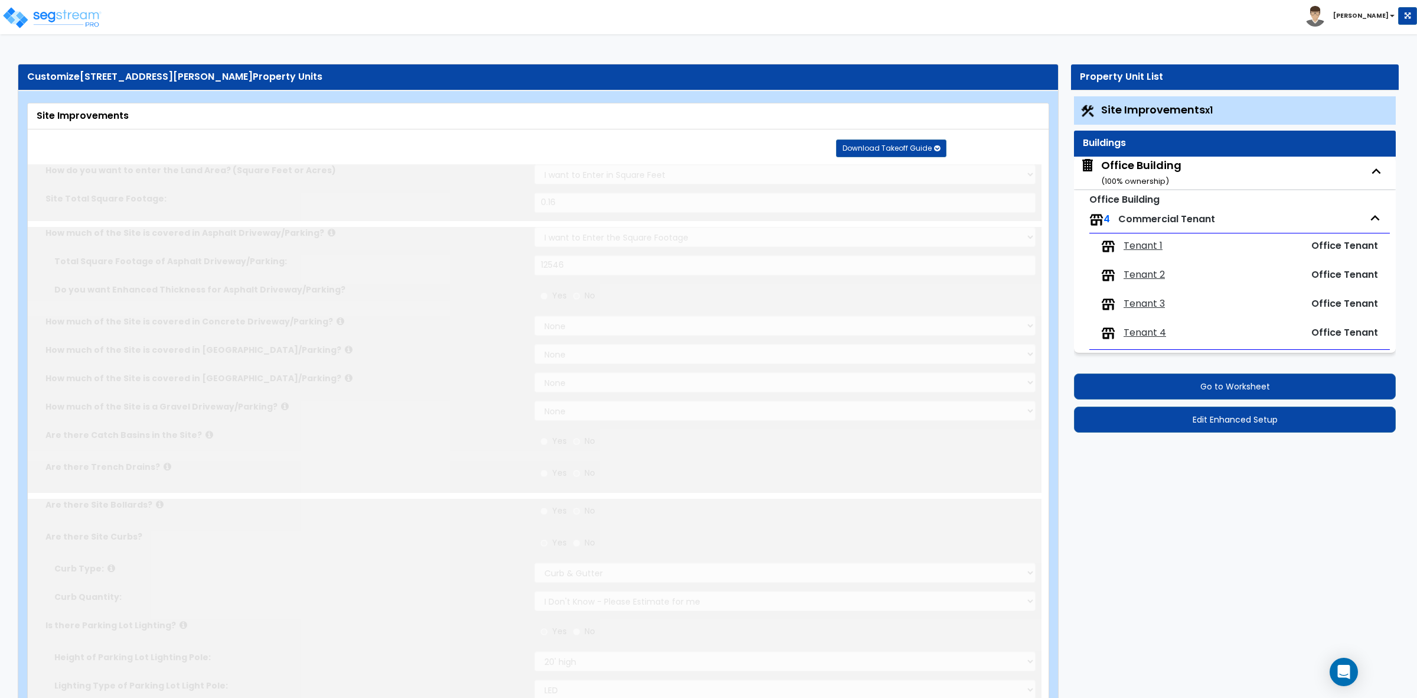
type input "2"
select select "1"
select select "3"
type input "4"
radio input "true"
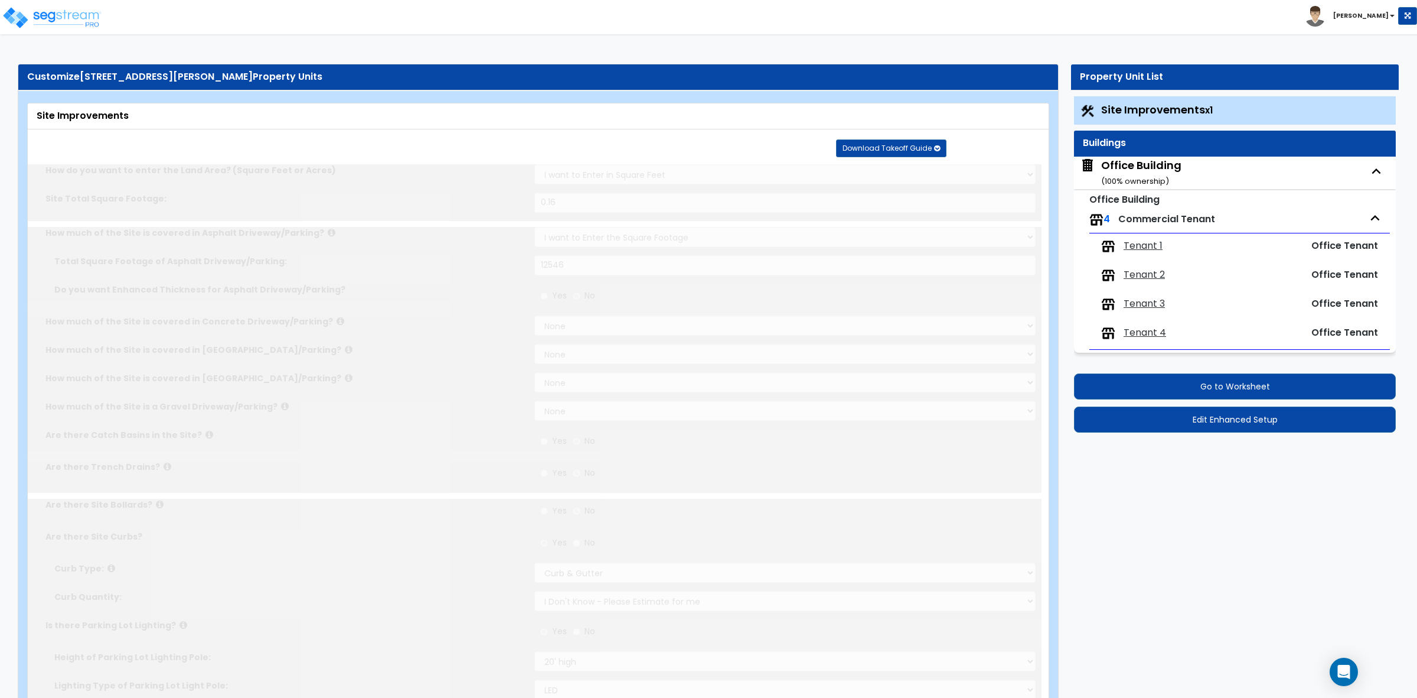
type input "1544.62"
radio input "true"
type input "6"
radio input "true"
type input "1"
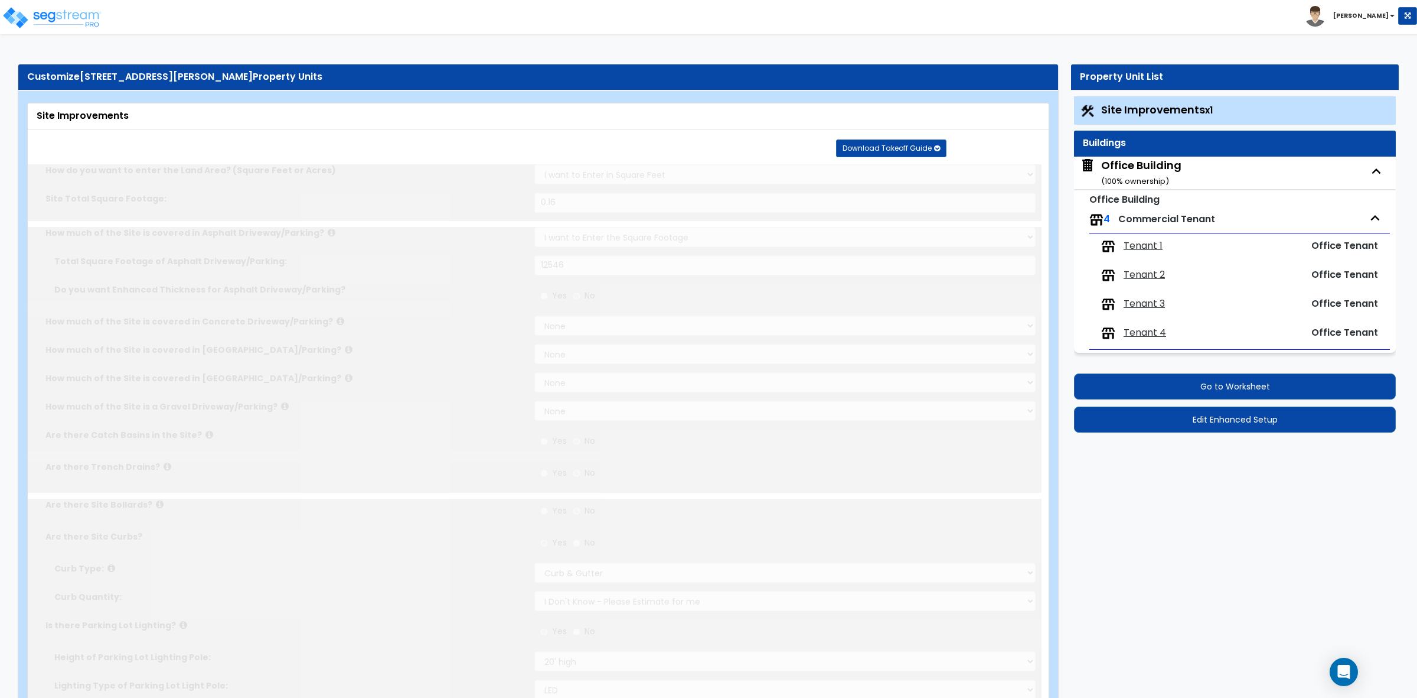
type input "315"
type input "7"
select select "1"
radio input "true"
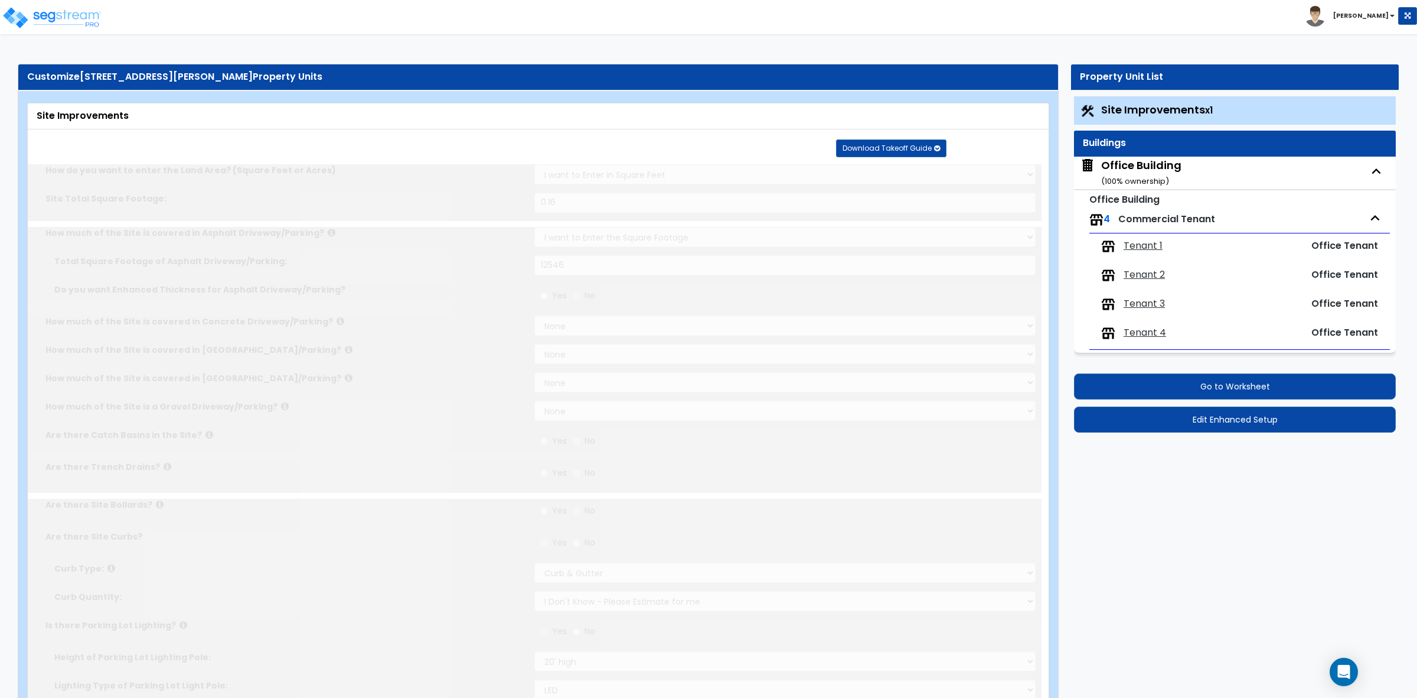
select select "1"
select select "2"
type input "8"
type input "15"
select select "2"
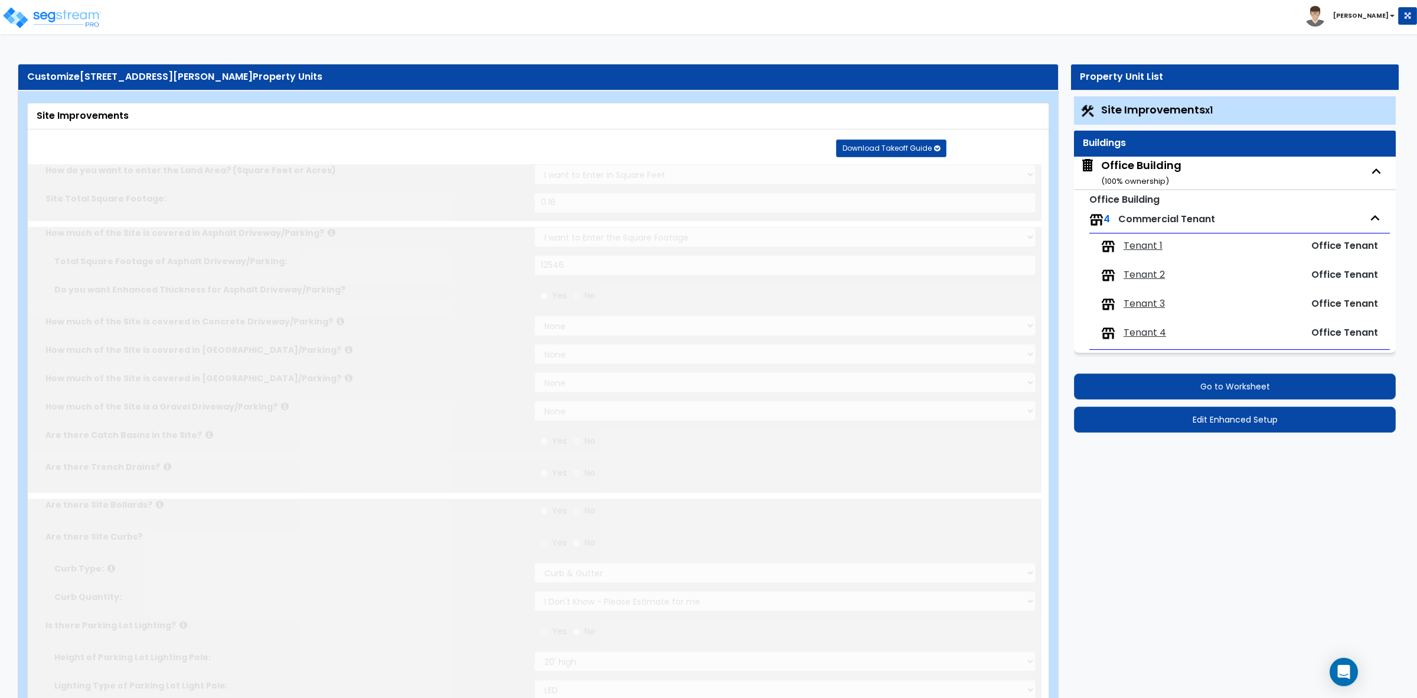
select select "2"
type input "1"
radio input "true"
type input "0.25"
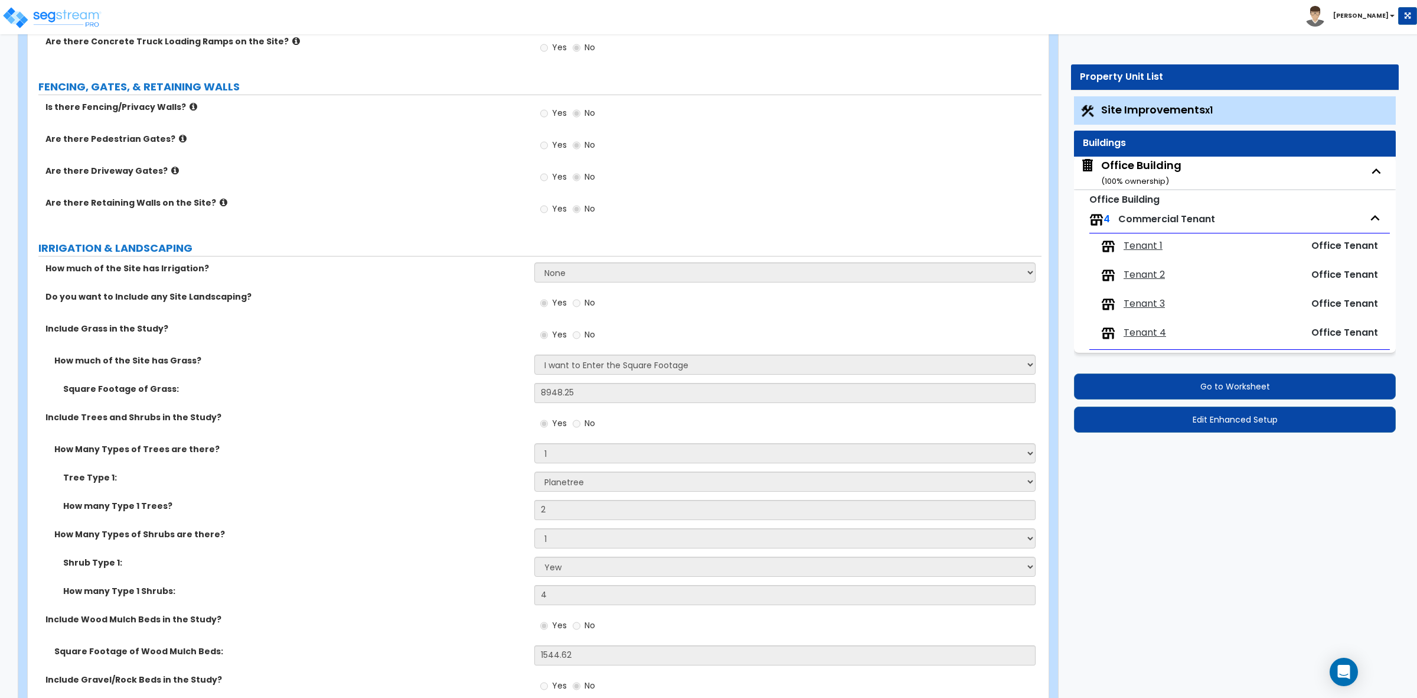
scroll to position [1477, 0]
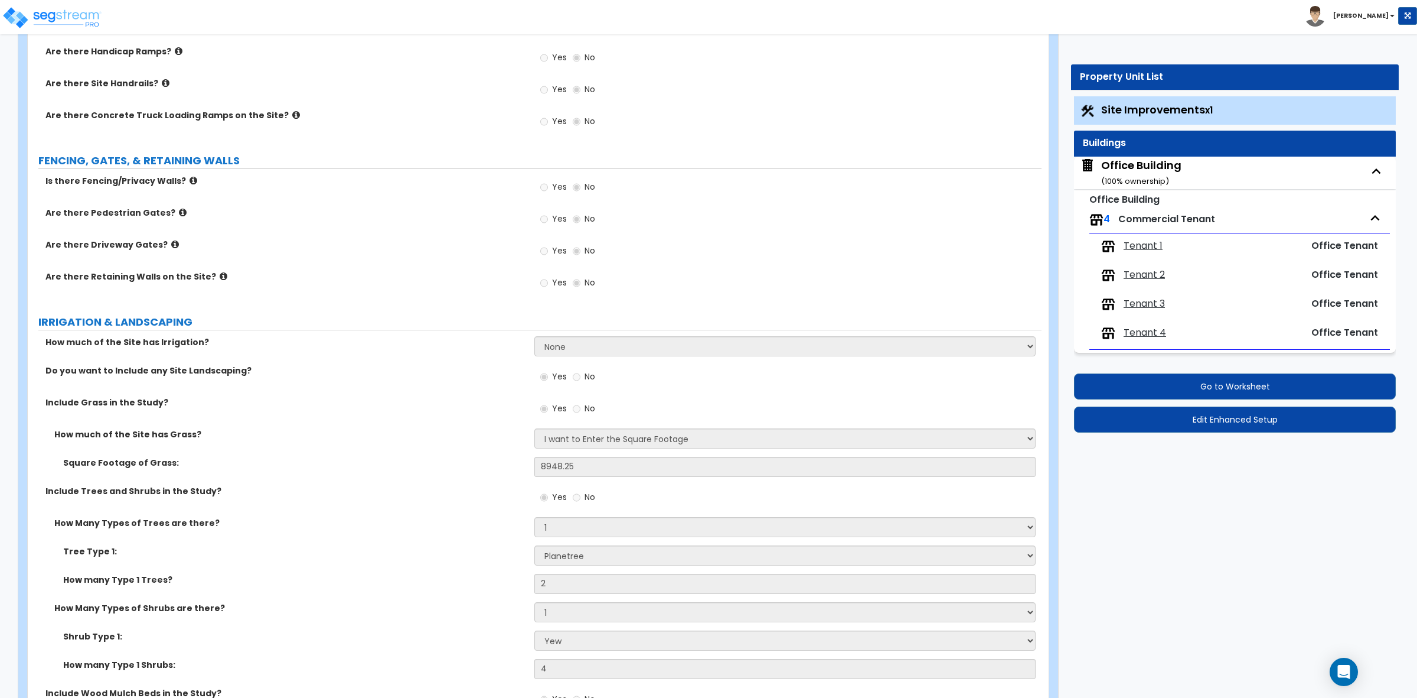
drag, startPoint x: 1131, startPoint y: 234, endPoint x: 1156, endPoint y: 201, distance: 42.2
click at [1134, 231] on div "4 Commercial Tenant Tenant 1 Office Tenant Tenant 2 Office Tenant Tenant 3 Offi…" at bounding box center [1240, 278] width 301 height 143
click at [1149, 213] on span "Commercial Tenant" at bounding box center [1167, 219] width 97 height 14
click at [1140, 243] on span "Tenant 1" at bounding box center [1143, 246] width 39 height 14
select select "2"
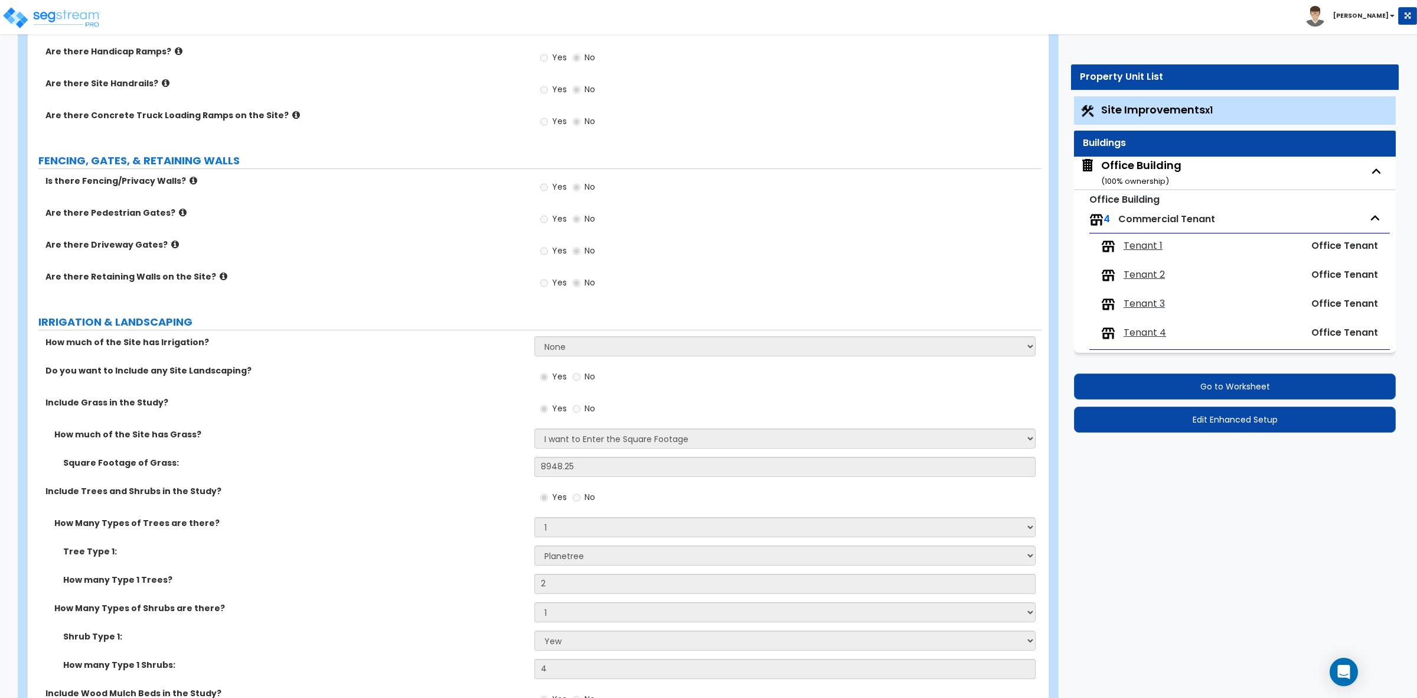
select select "7"
select select "3"
select select "1"
select select "3"
select select "1"
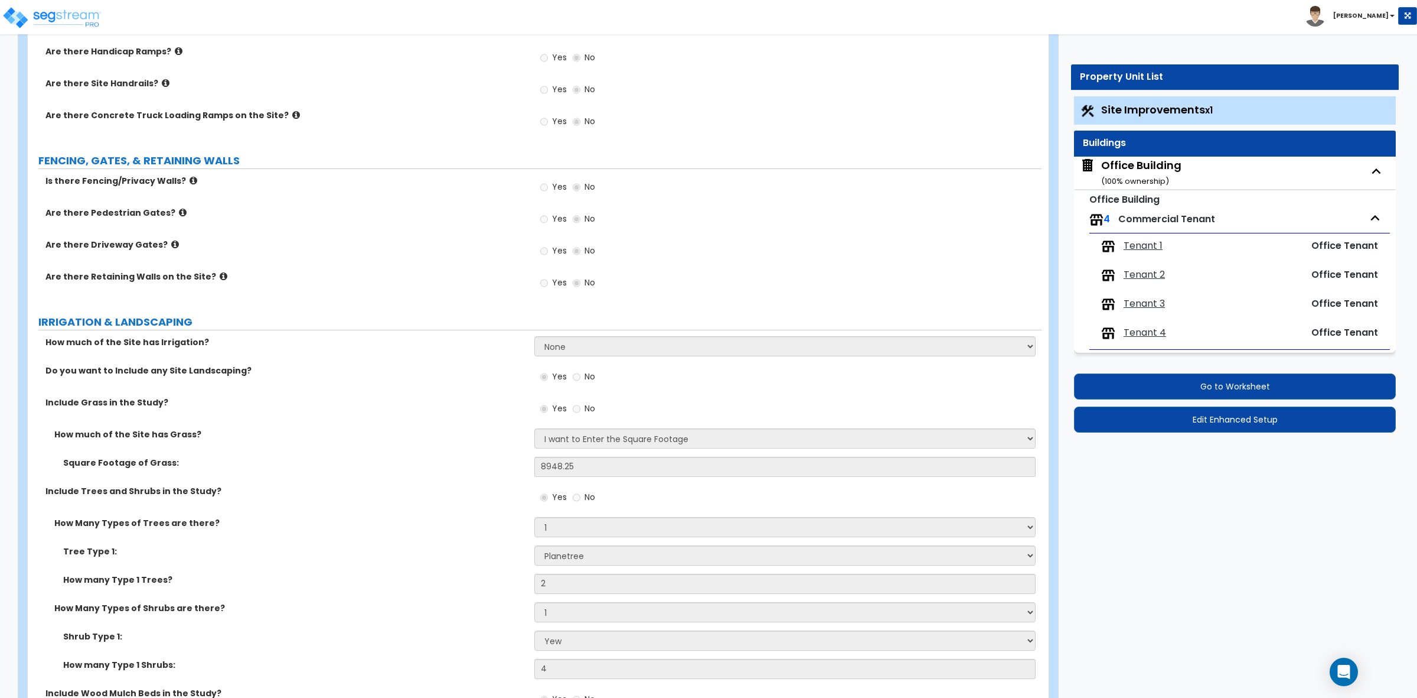
select select "1"
select select "3"
select select "5"
select select "6"
select select "3"
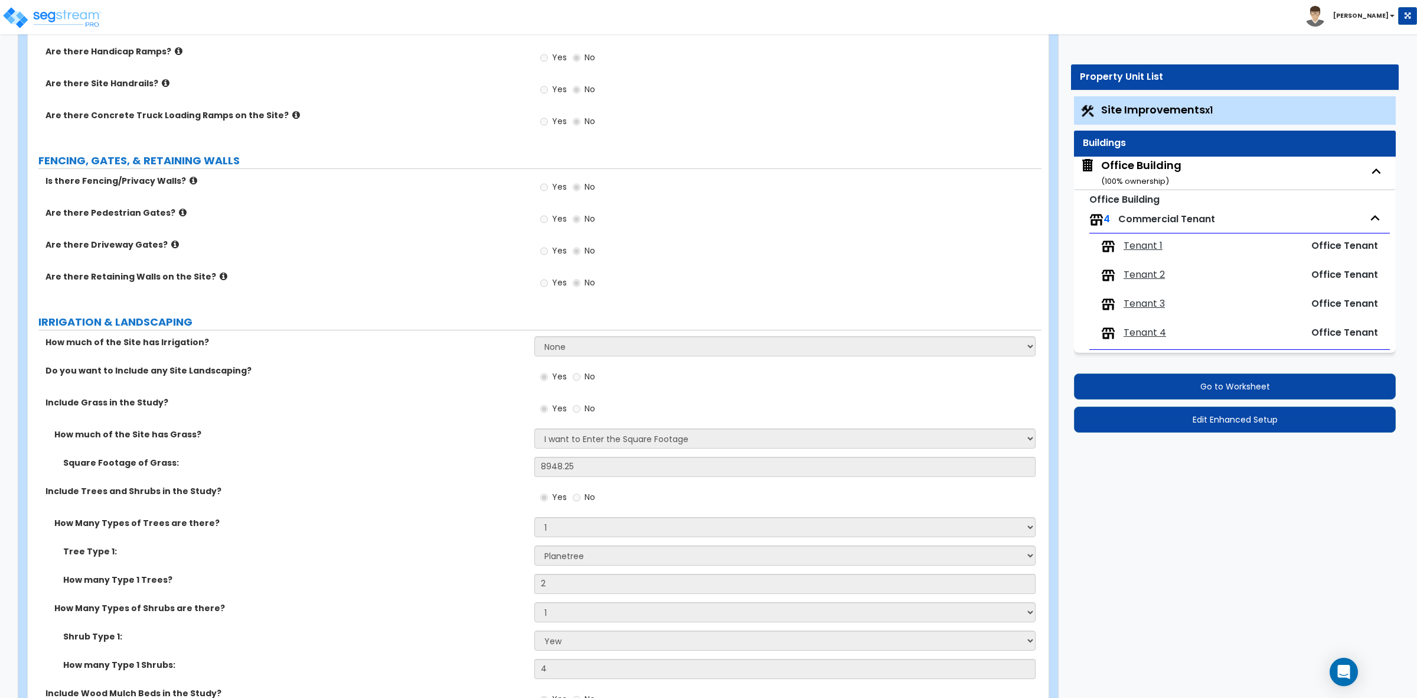
select select "1"
select select "2"
select select "1"
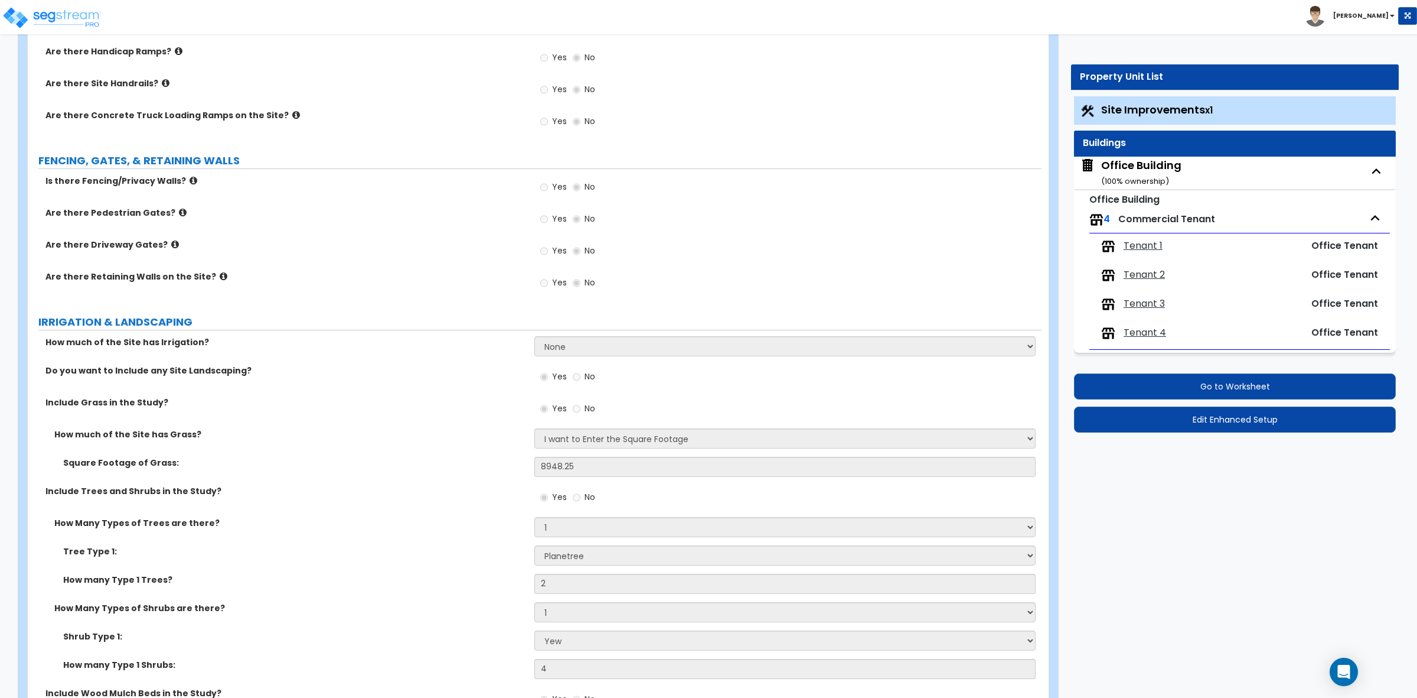
select select "1"
select select "2"
select select "3"
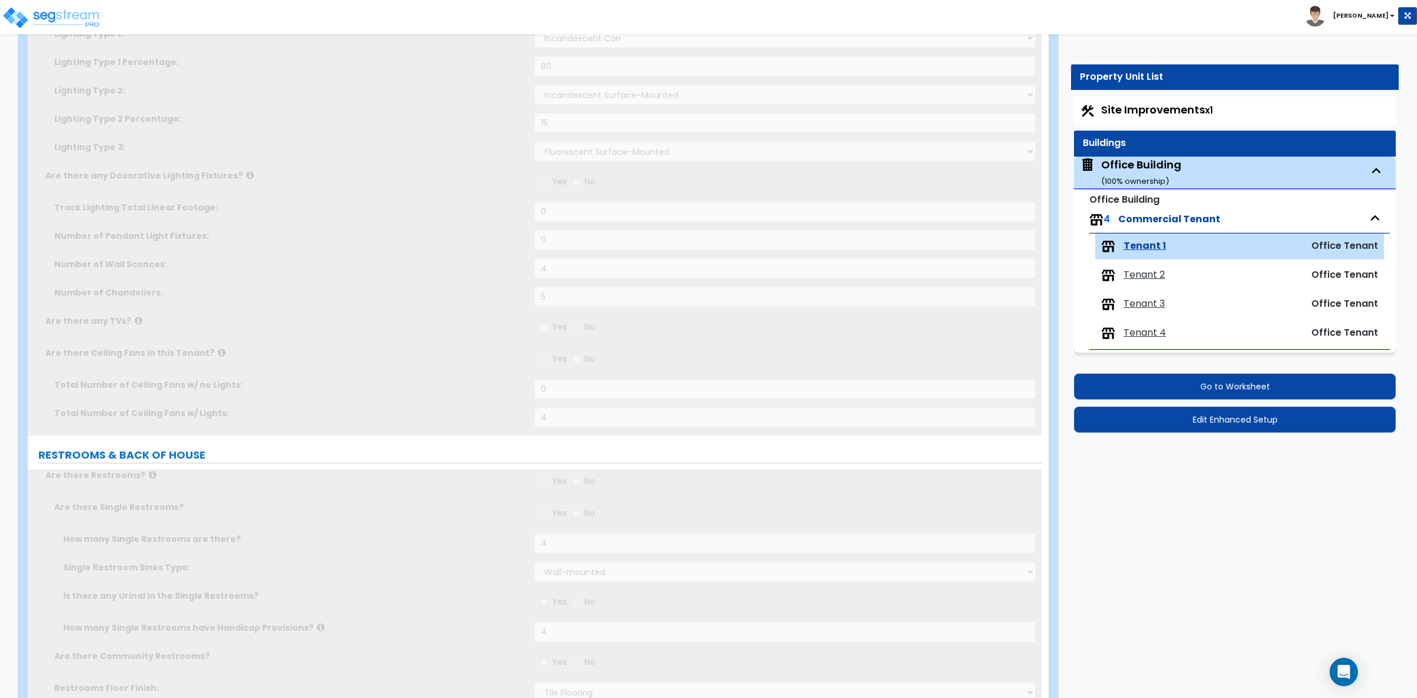
scroll to position [0, 0]
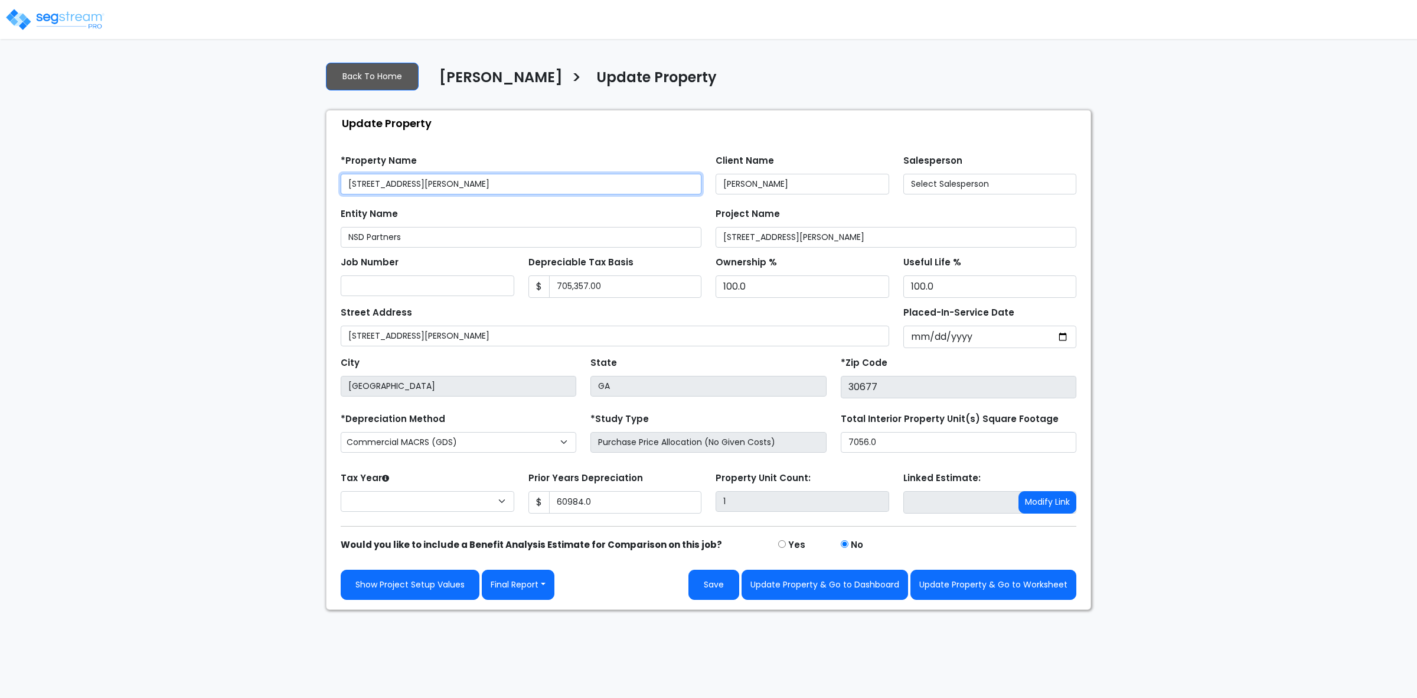
type input "60,984.0"
select select "2025"
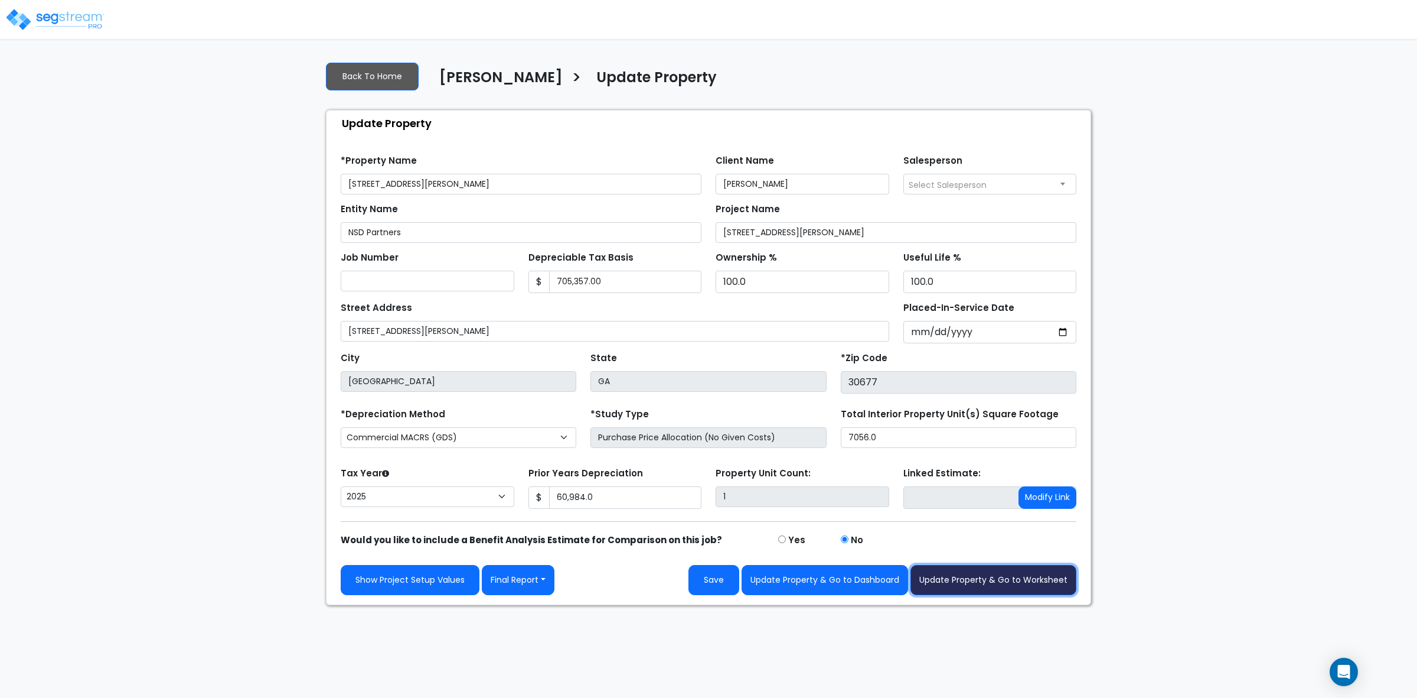
click at [1009, 579] on button "Update Property & Go to Worksheet" at bounding box center [994, 580] width 166 height 30
type input "60984"
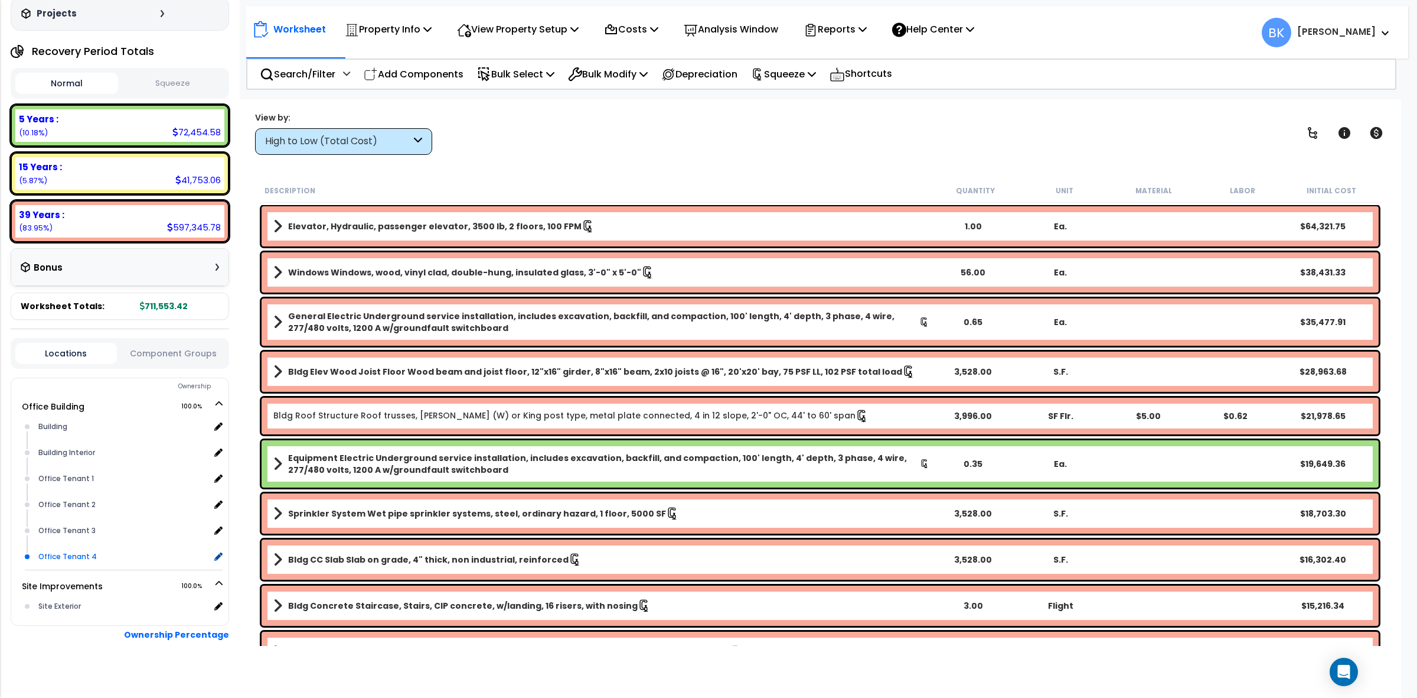
scroll to position [51, 0]
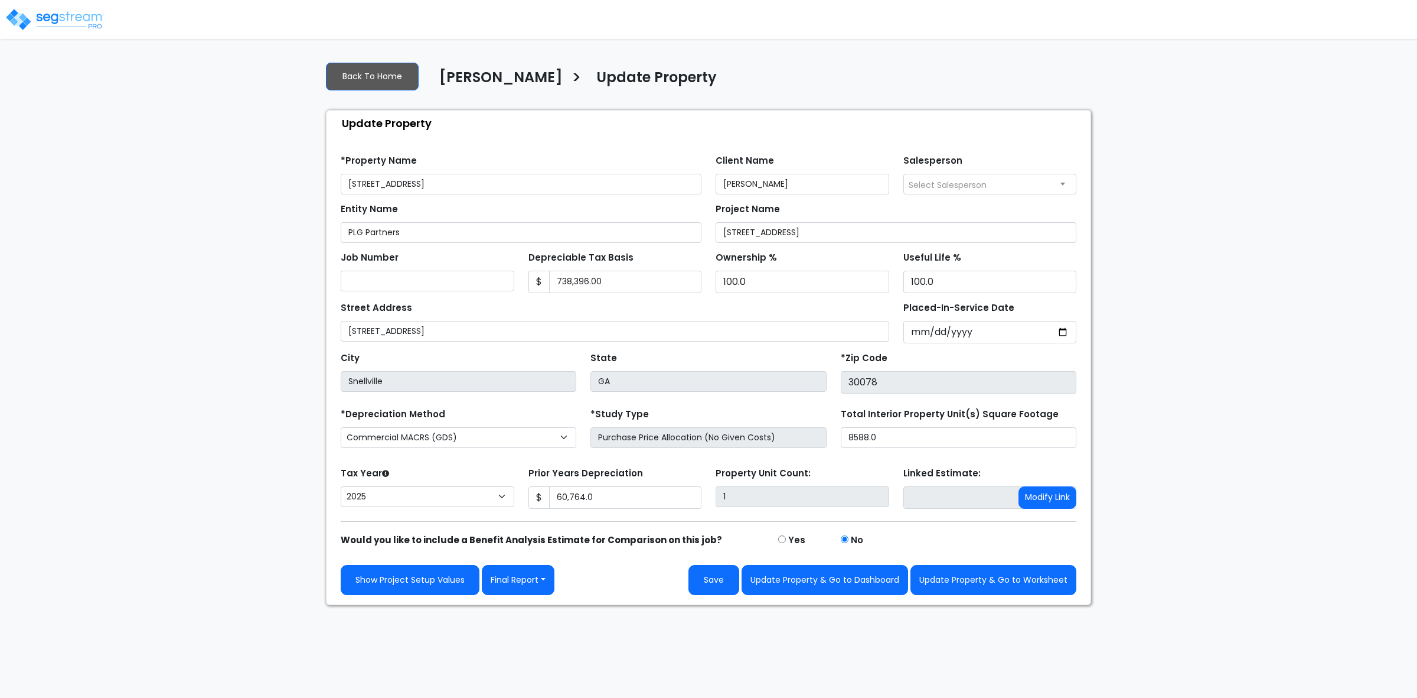
select select "2025"
click at [530, 584] on button "Final Report" at bounding box center [518, 580] width 73 height 30
click at [537, 607] on link "Report Custom Fields" at bounding box center [544, 615] width 123 height 27
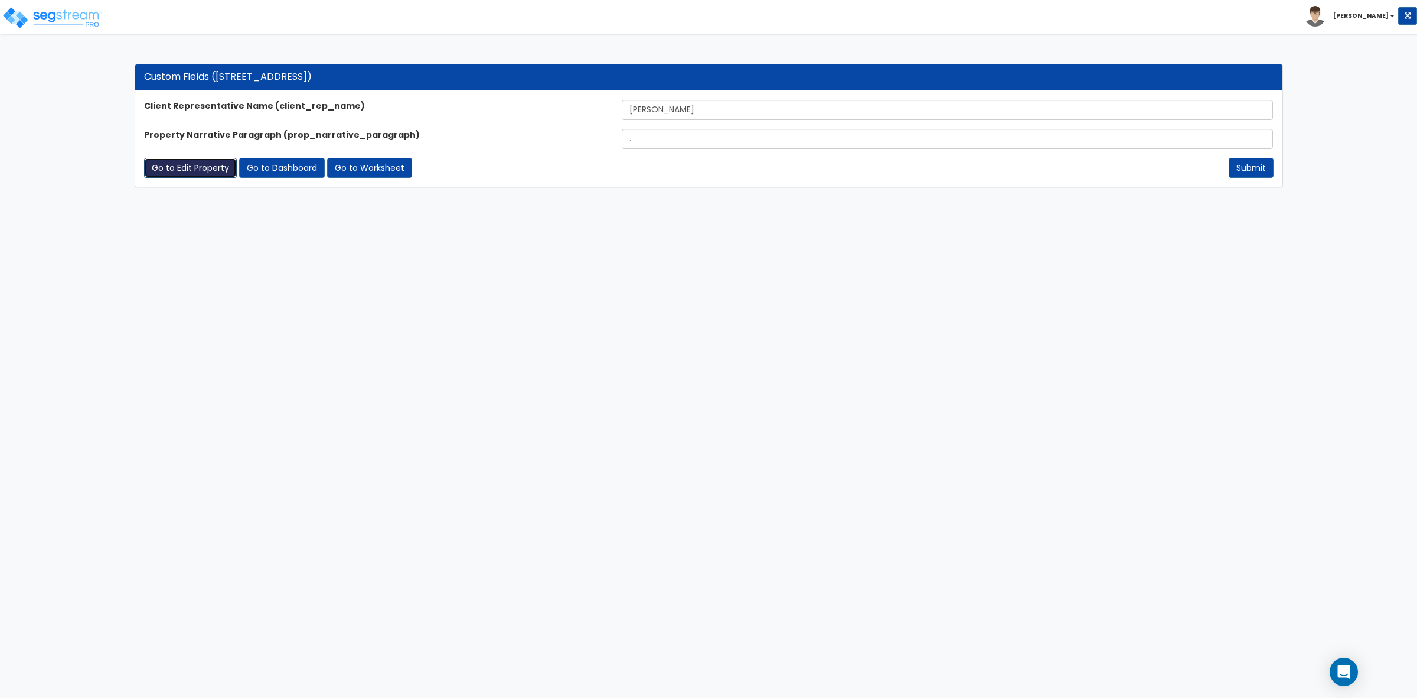
click at [181, 171] on link "Go to Edit Property" at bounding box center [190, 168] width 93 height 20
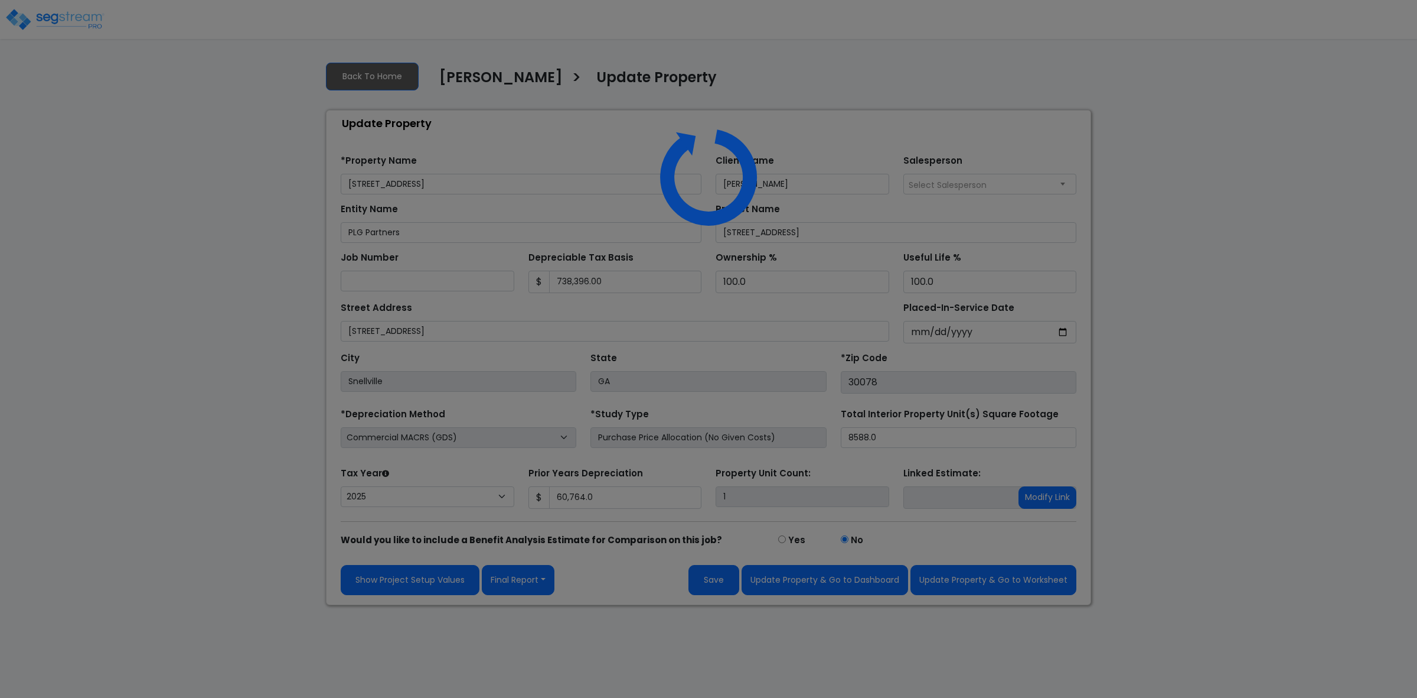
select select "2025"
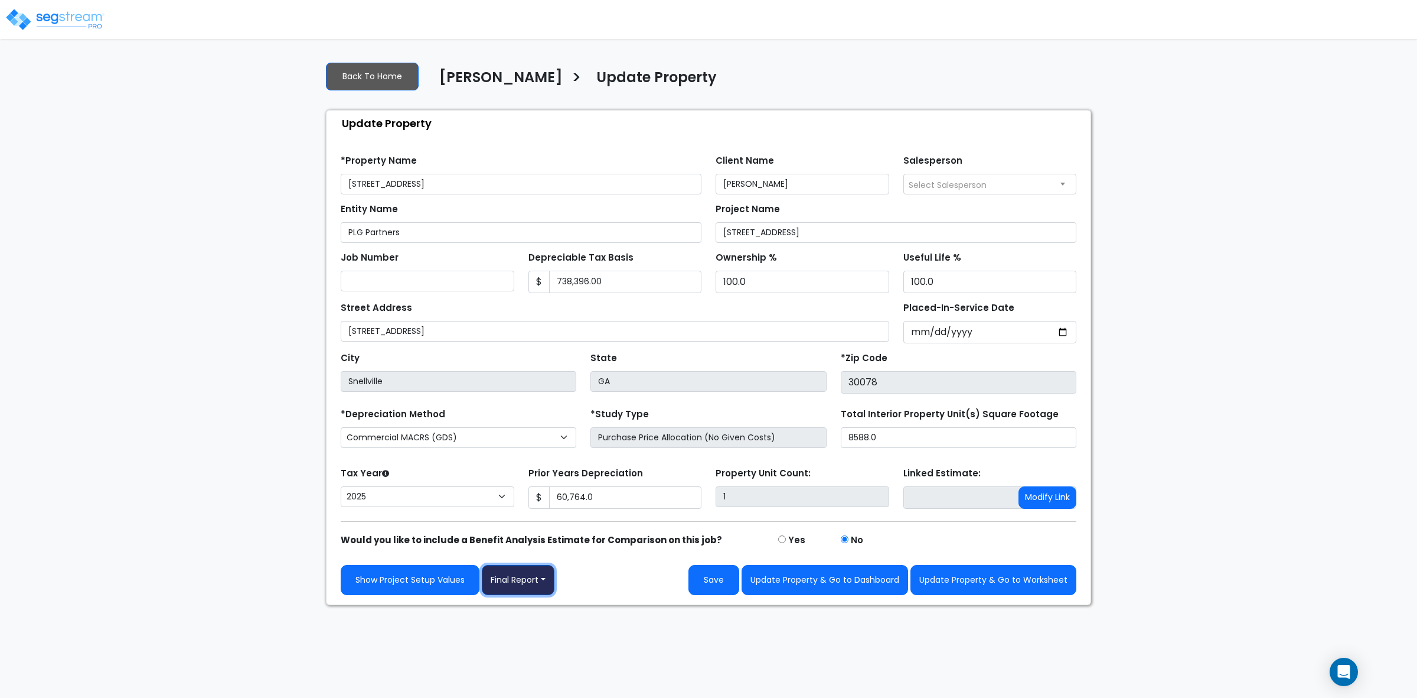
click at [543, 588] on button "Final Report" at bounding box center [518, 580] width 73 height 30
drag, startPoint x: 544, startPoint y: 646, endPoint x: 545, endPoint y: 638, distance: 7.1
click at [545, 645] on link "Report Images" at bounding box center [544, 641] width 123 height 27
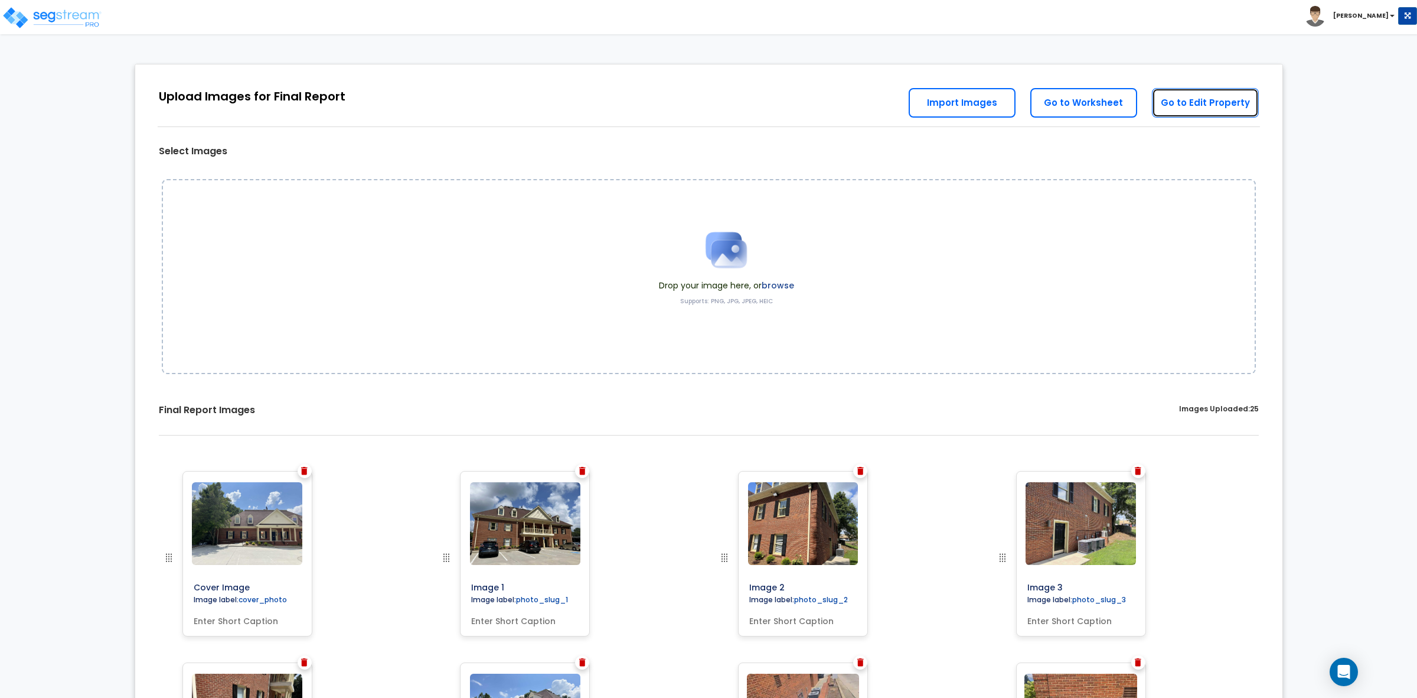
click at [1201, 103] on link "Go to Edit Property" at bounding box center [1205, 103] width 107 height 30
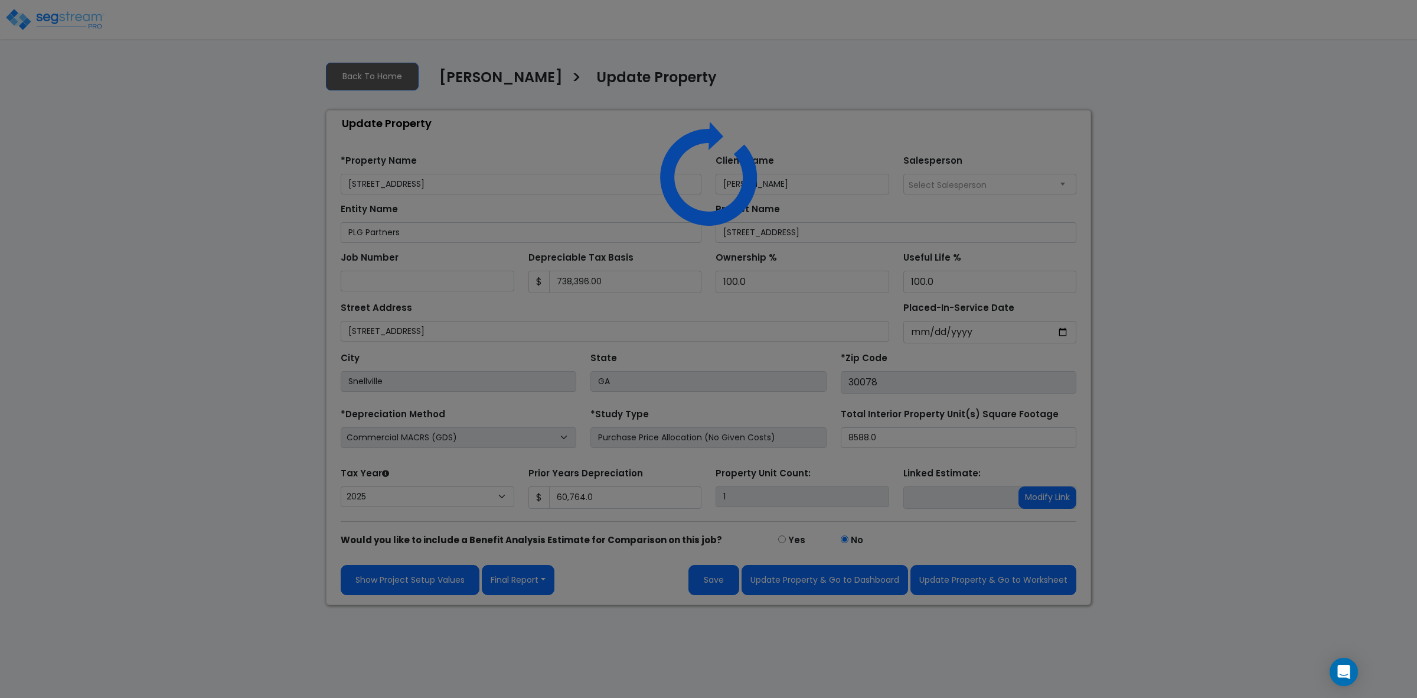
select select "2025"
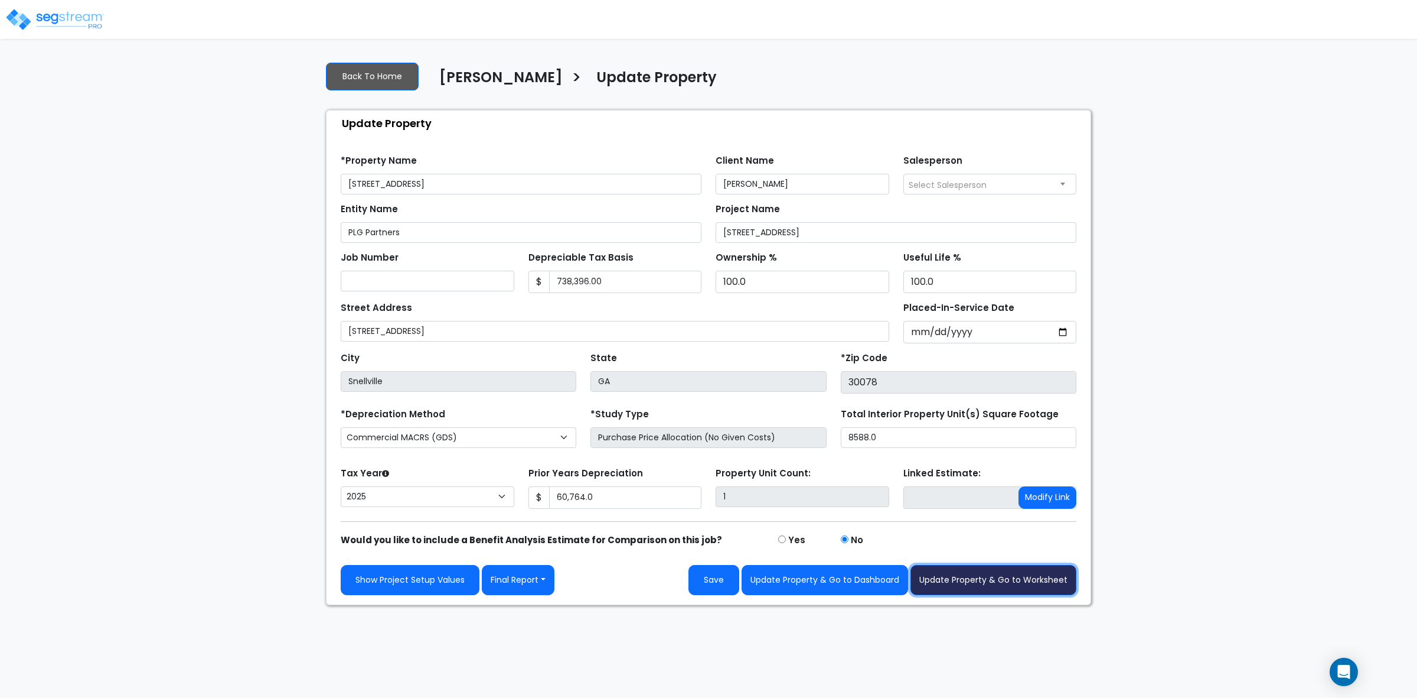
click at [996, 591] on button "Update Property & Go to Worksheet" at bounding box center [994, 580] width 166 height 30
type input "60764"
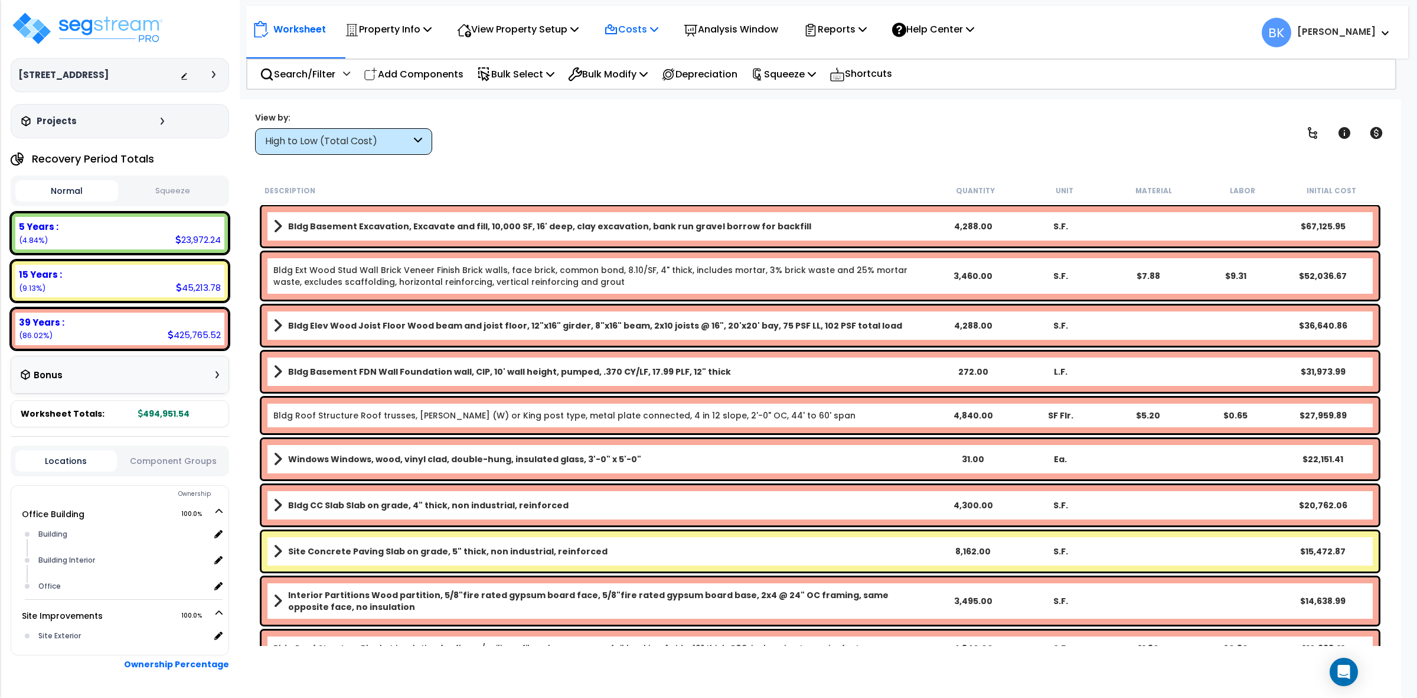
click at [647, 30] on p "Costs" at bounding box center [631, 29] width 54 height 16
click at [644, 77] on link "Direct Costs" at bounding box center [656, 81] width 117 height 24
click at [303, 78] on p "Search/Filter" at bounding box center [298, 74] width 76 height 16
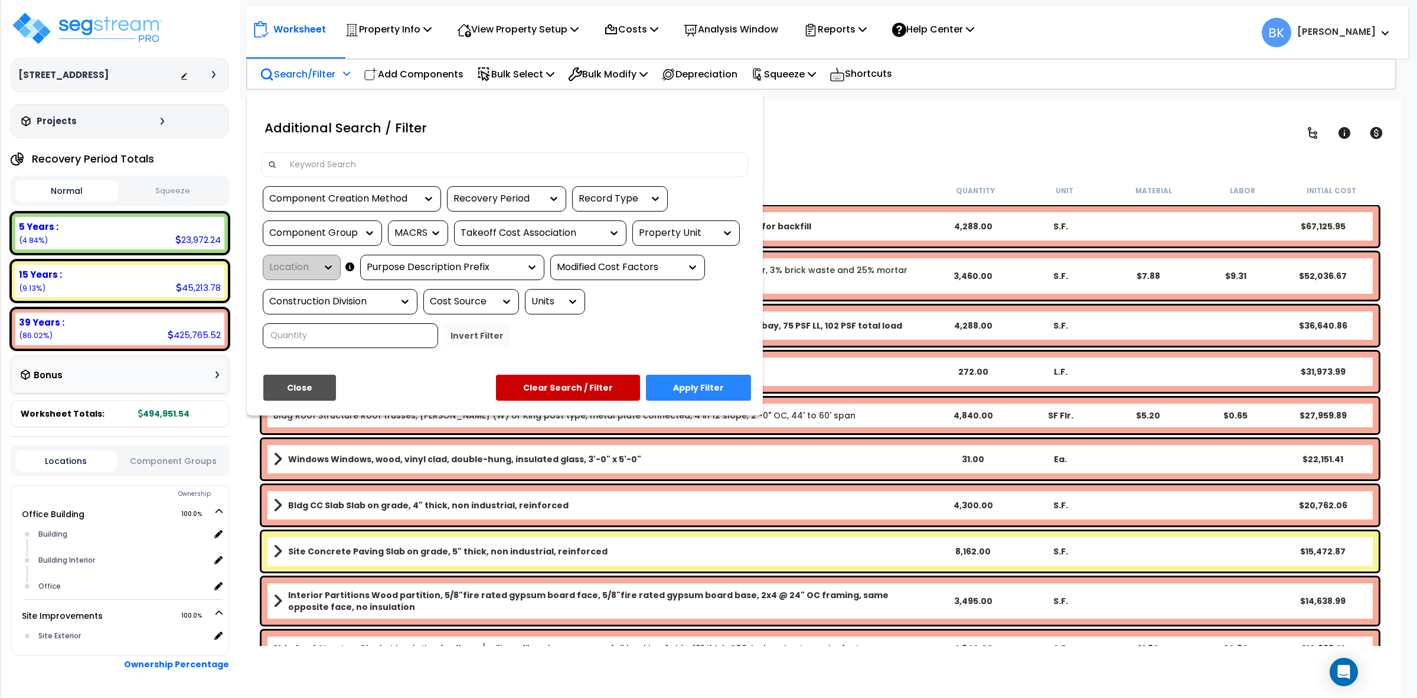
click at [426, 158] on input at bounding box center [512, 165] width 459 height 18
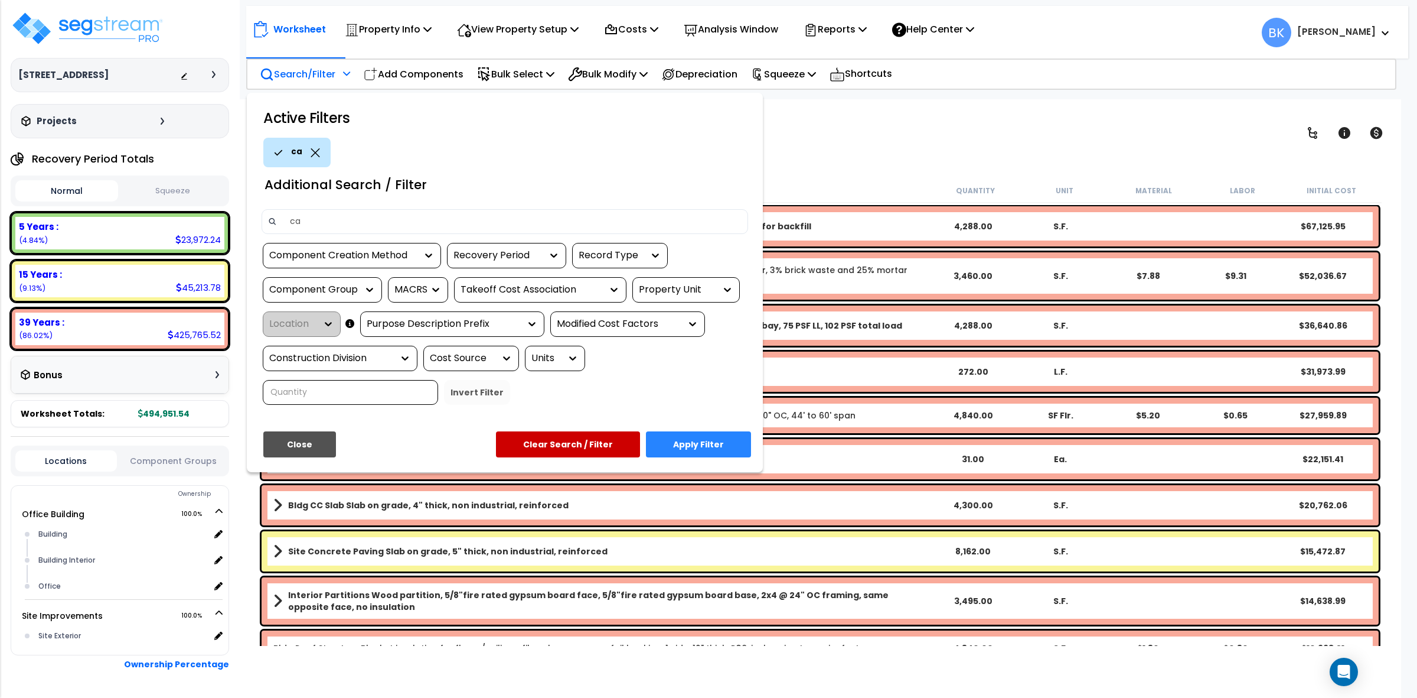
type input "cabinet"
click at [698, 446] on button "Apply Filter" at bounding box center [698, 444] width 105 height 26
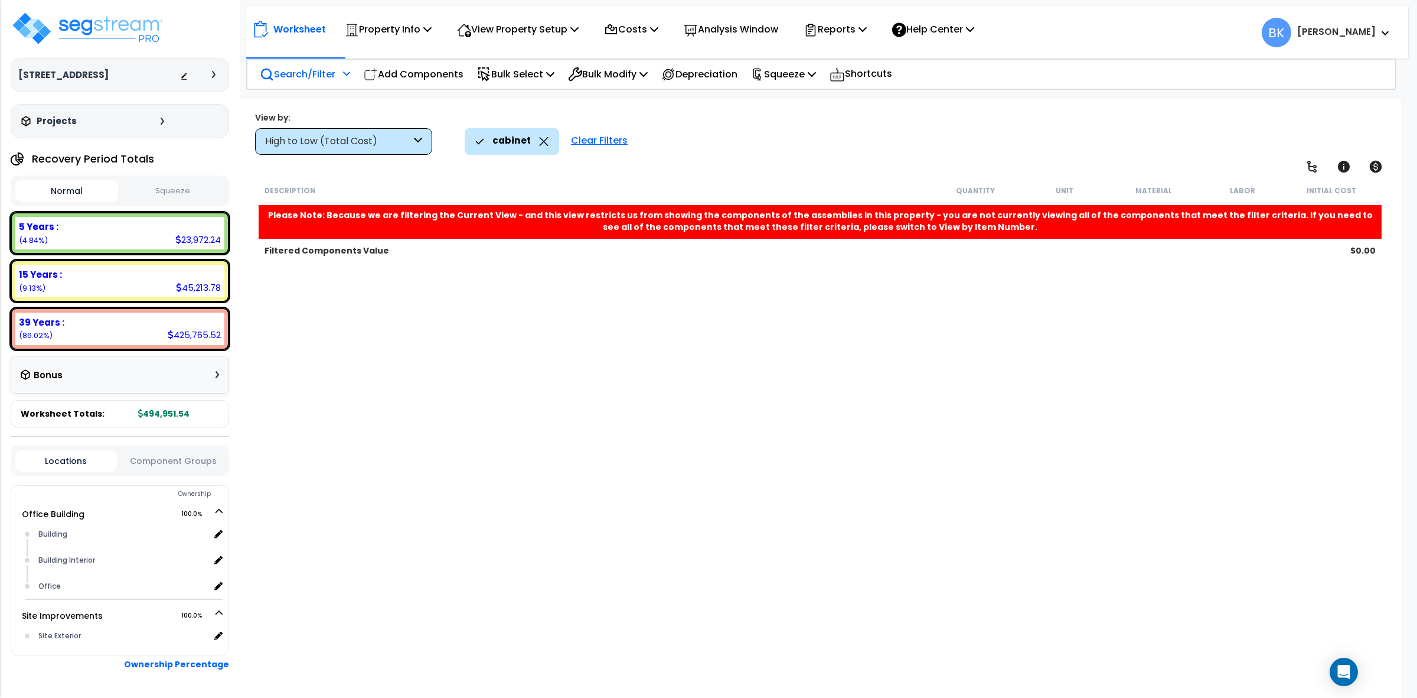
click at [544, 141] on icon at bounding box center [543, 141] width 9 height 9
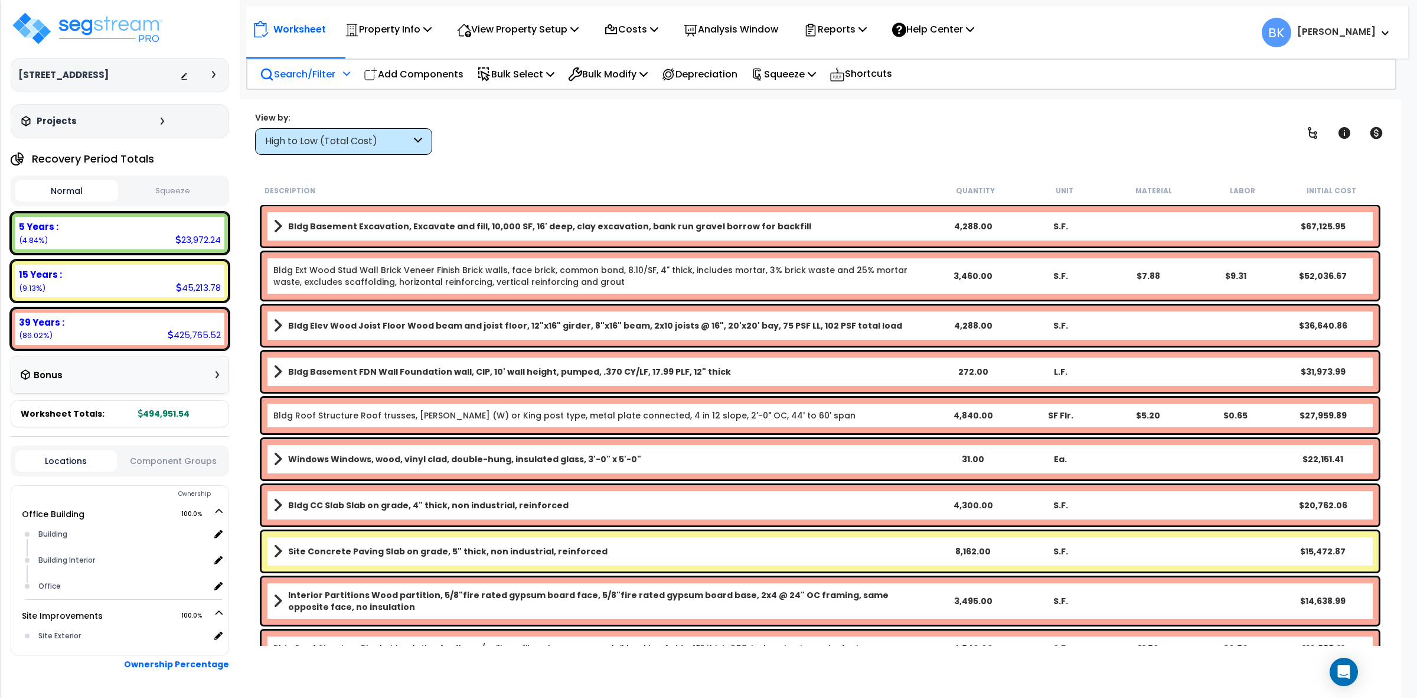
click at [418, 136] on icon at bounding box center [418, 142] width 8 height 14
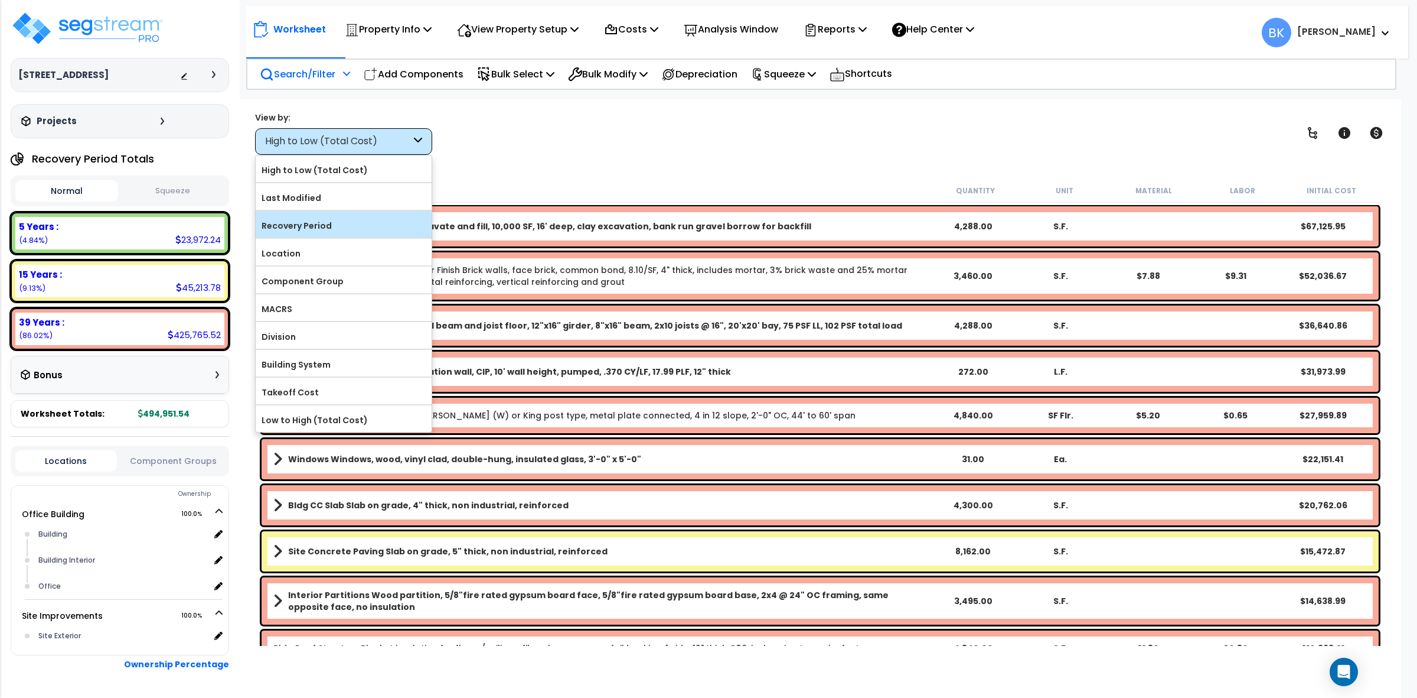
click at [320, 222] on label "Recovery Period" at bounding box center [344, 226] width 176 height 18
click at [0, 0] on input "Recovery Period" at bounding box center [0, 0] width 0 height 0
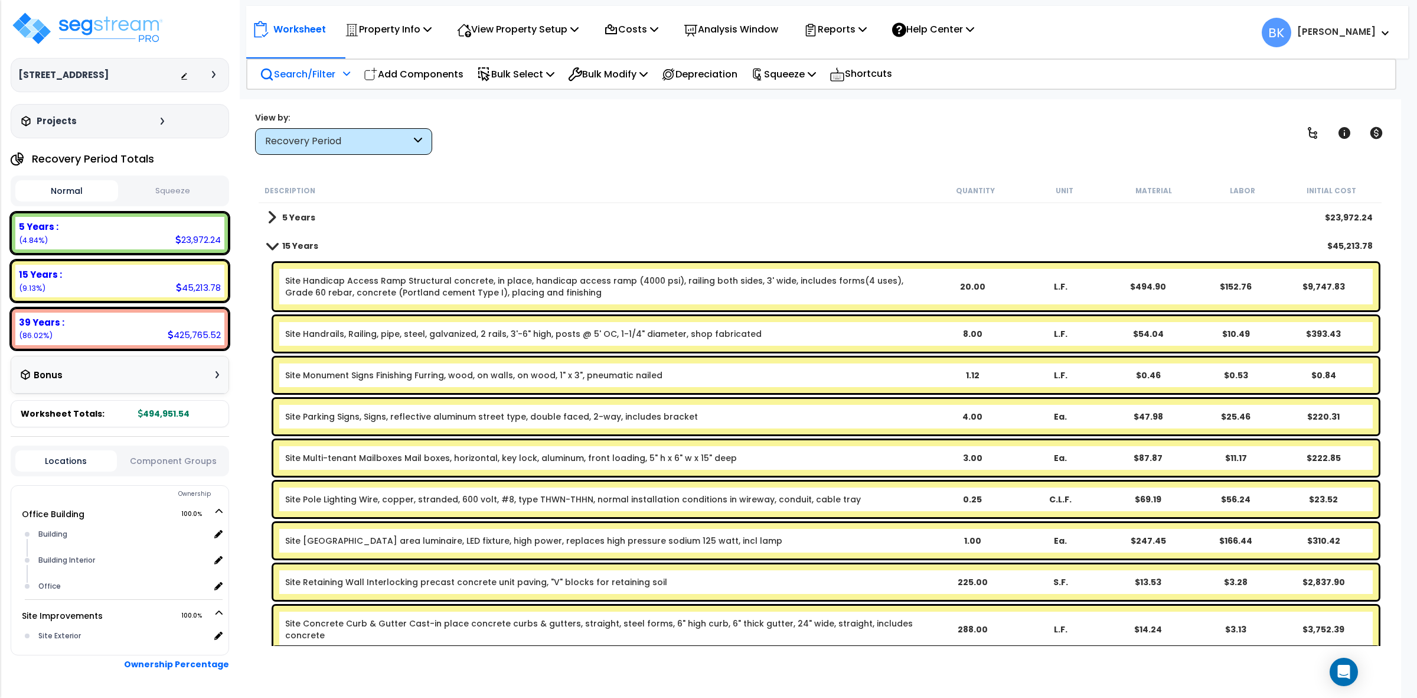
click at [278, 214] on link "5 Years" at bounding box center [292, 217] width 48 height 17
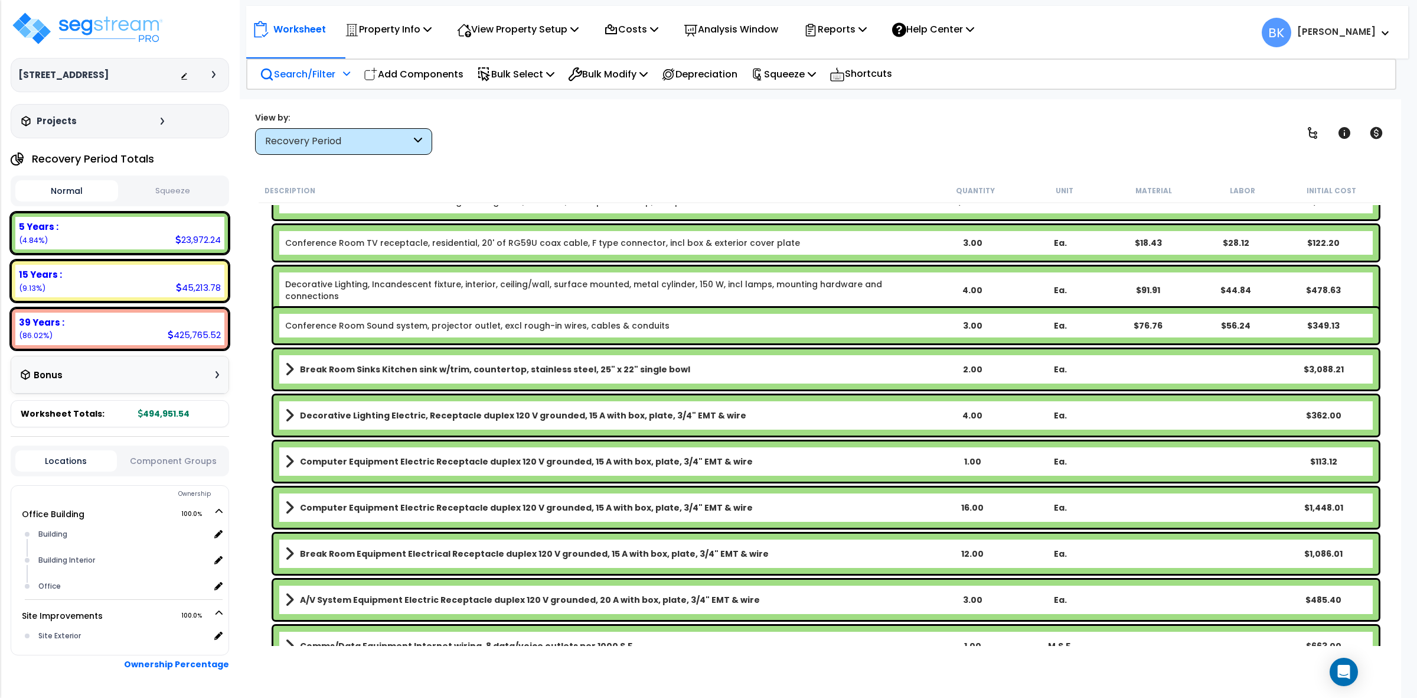
scroll to position [443, 0]
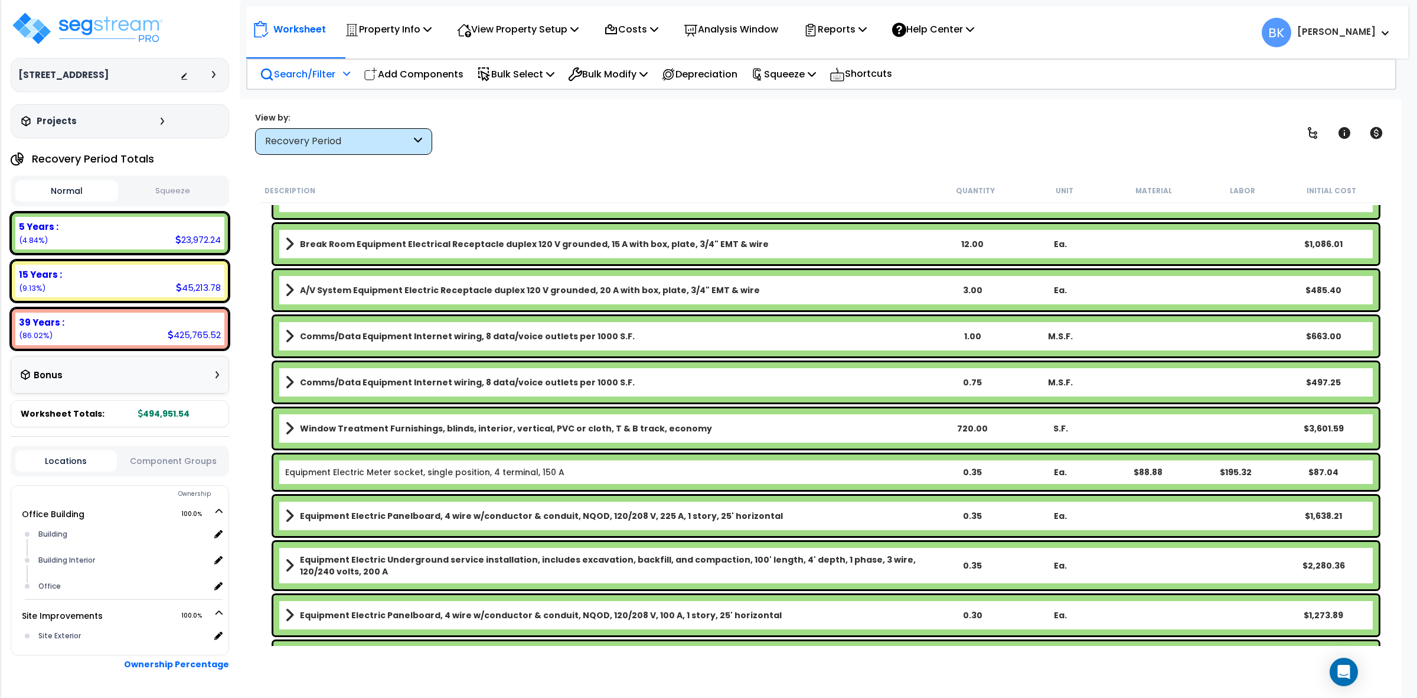
click at [382, 137] on div "Recovery Period" at bounding box center [338, 142] width 146 height 14
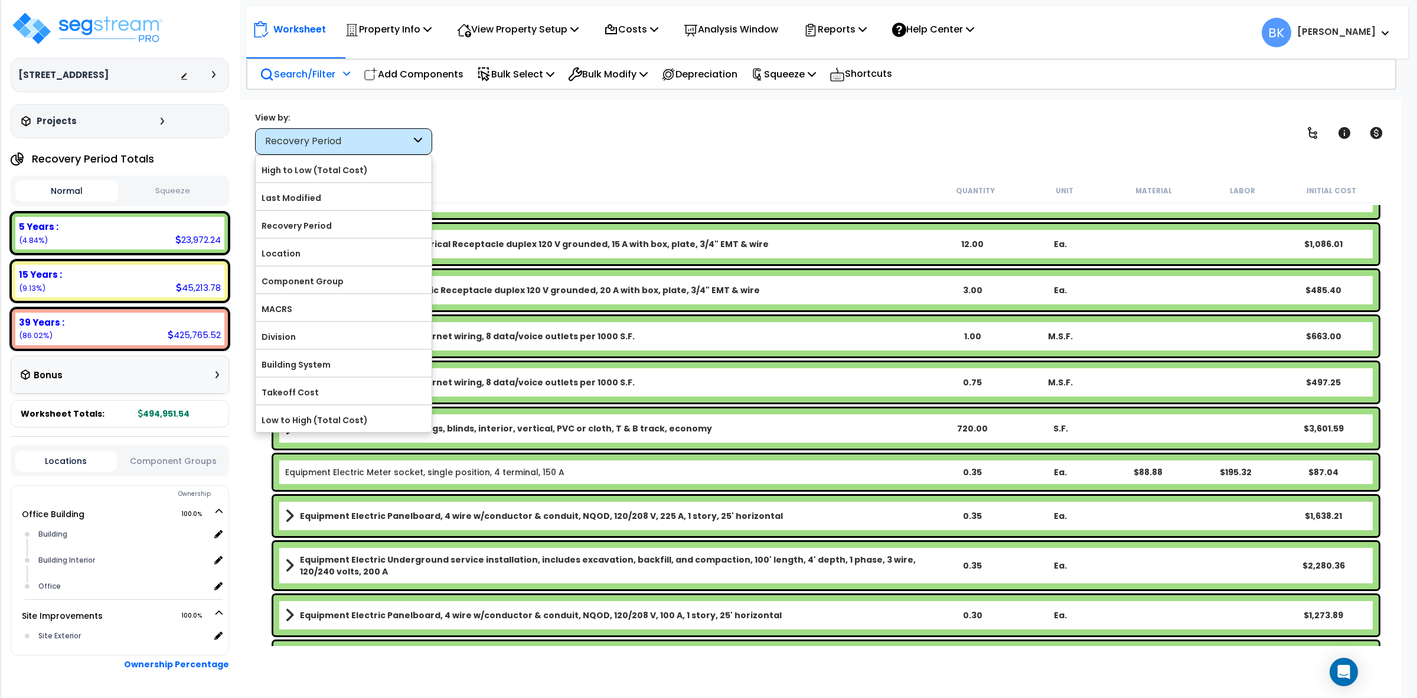
click at [308, 75] on p "Search/Filter" at bounding box center [298, 74] width 76 height 16
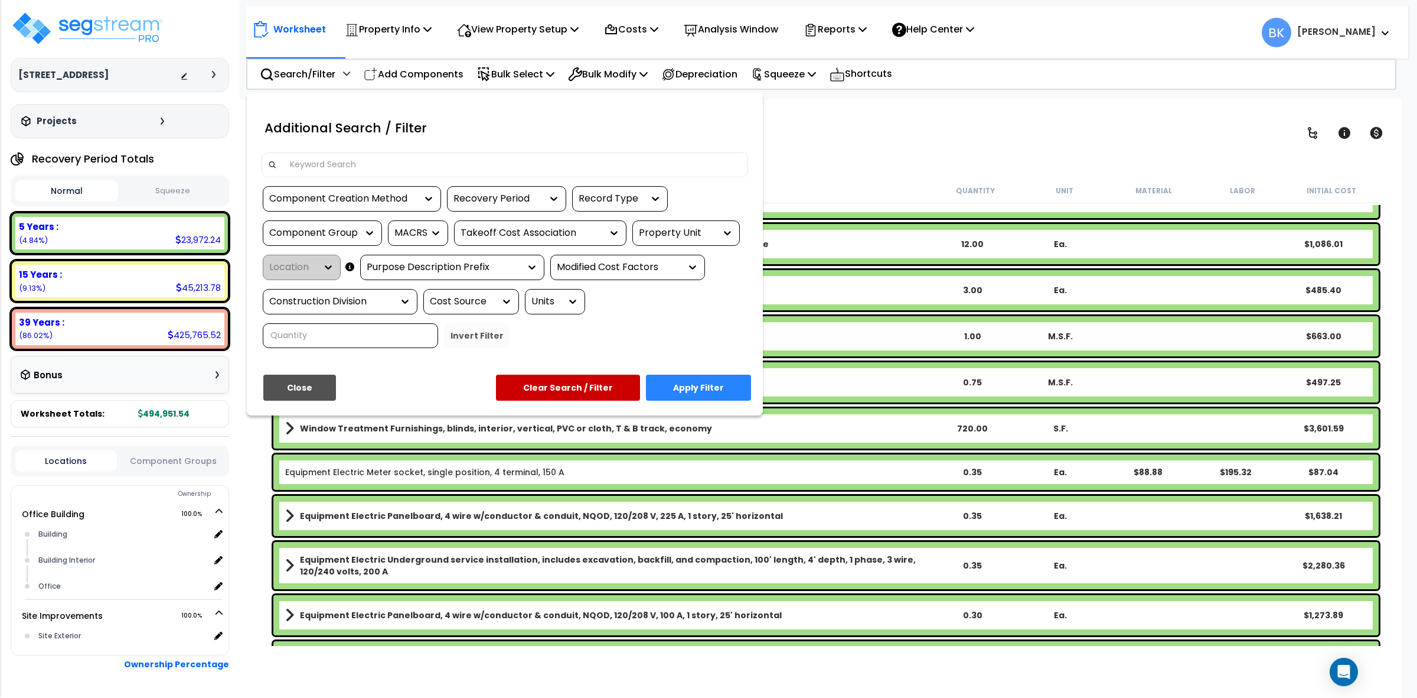
click at [341, 163] on input at bounding box center [512, 165] width 459 height 18
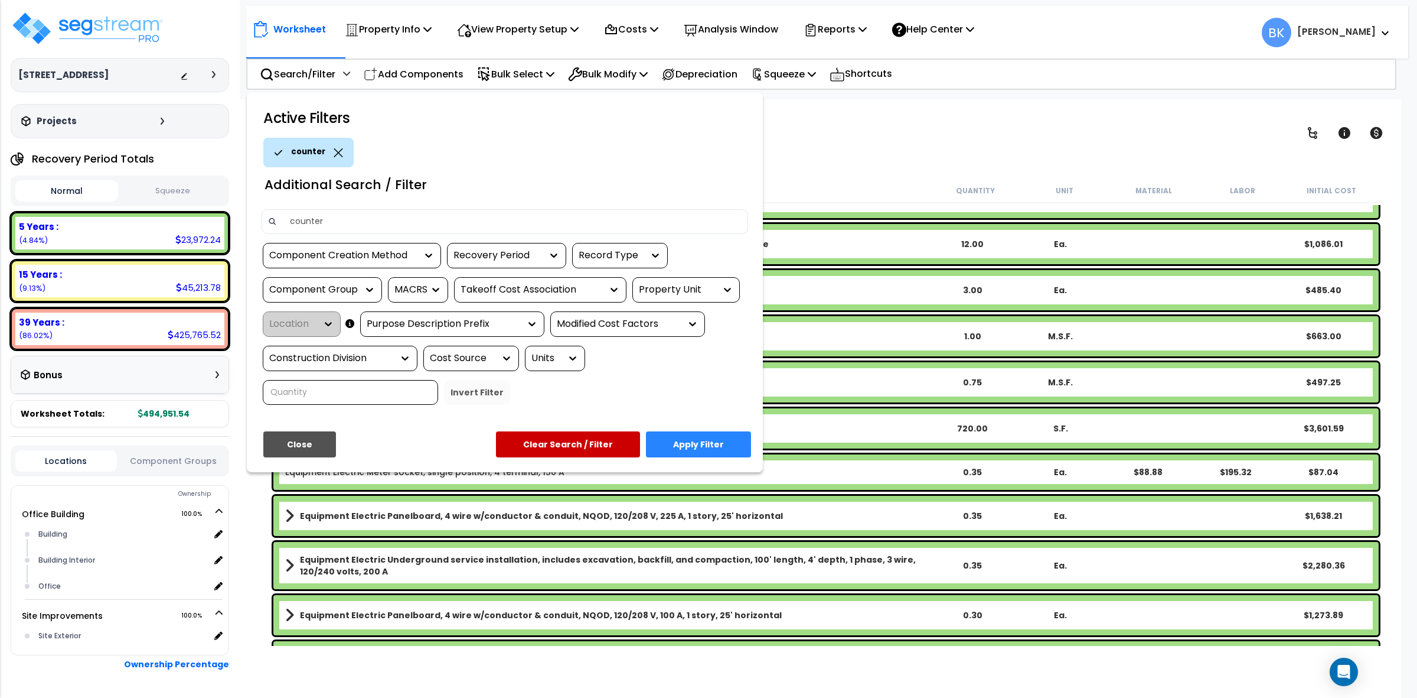
type input "counter"
click at [706, 446] on button "Apply Filter" at bounding box center [698, 444] width 105 height 26
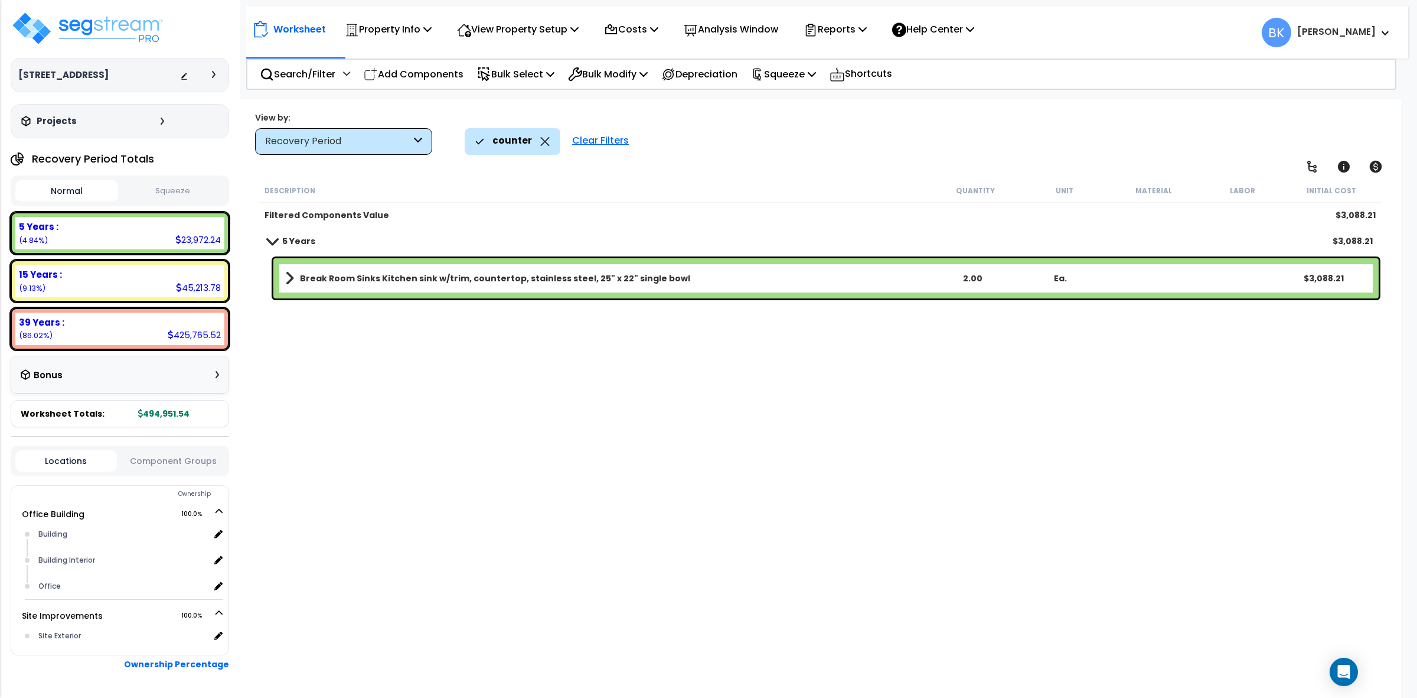
scroll to position [0, 0]
click at [546, 146] on div "counter" at bounding box center [512, 141] width 74 height 26
click at [542, 141] on icon at bounding box center [545, 141] width 9 height 9
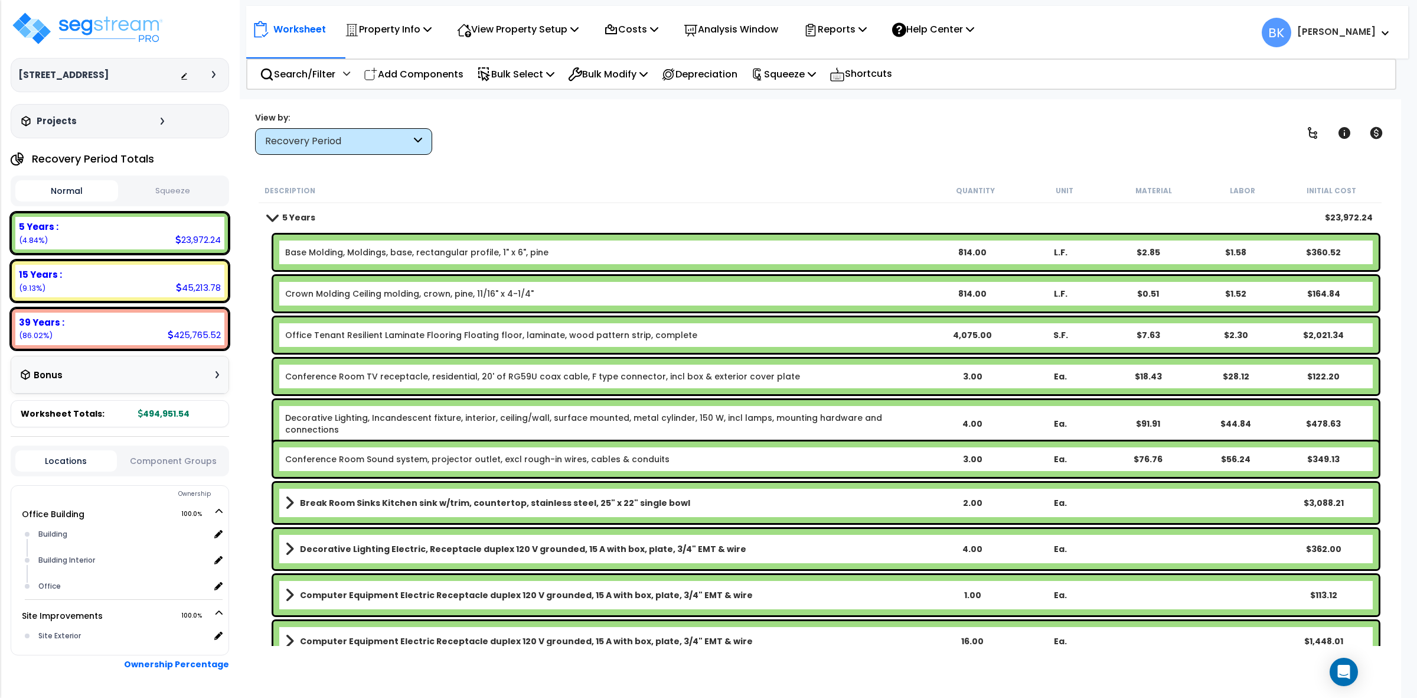
click at [360, 141] on div "Recovery Period" at bounding box center [338, 142] width 146 height 14
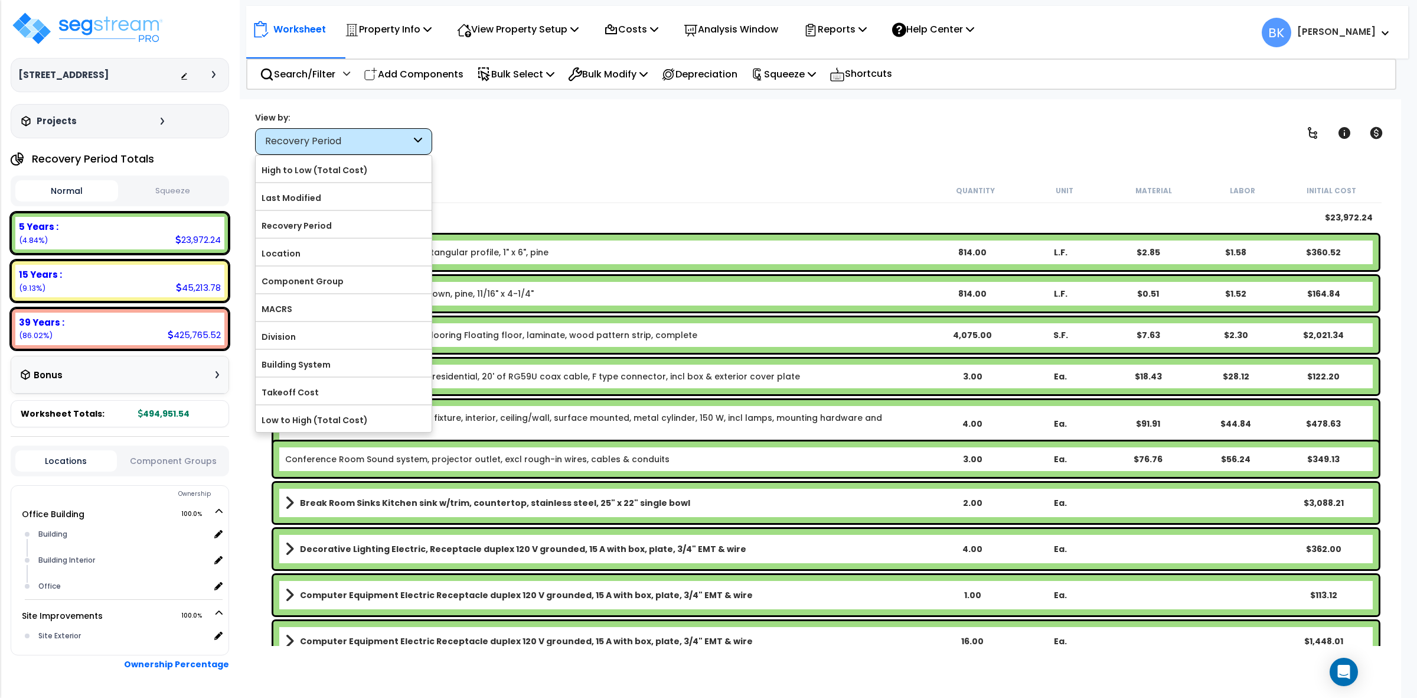
drag, startPoint x: 526, startPoint y: 148, endPoint x: 405, endPoint y: 98, distance: 130.8
click at [524, 146] on div "View by: Recovery Period High to Low (Total Cost)" at bounding box center [820, 133] width 1139 height 44
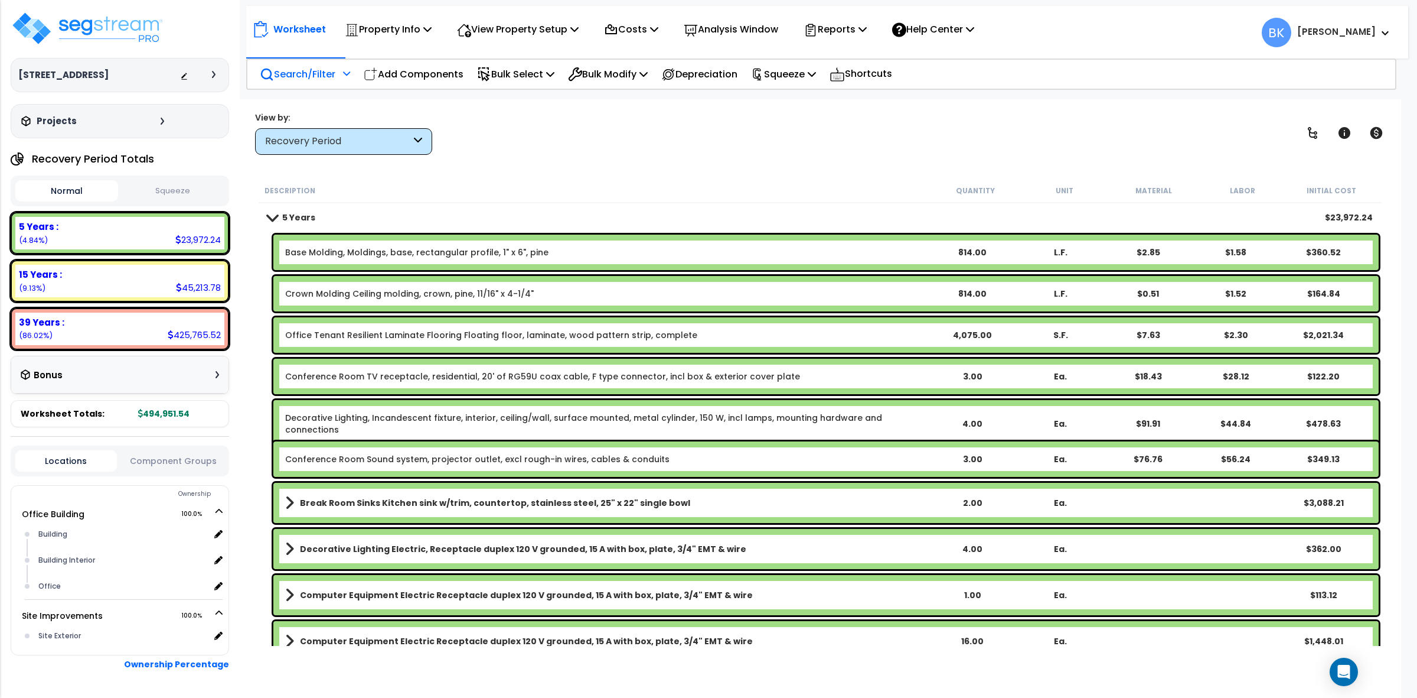
click at [302, 70] on p "Search/Filter" at bounding box center [298, 74] width 76 height 16
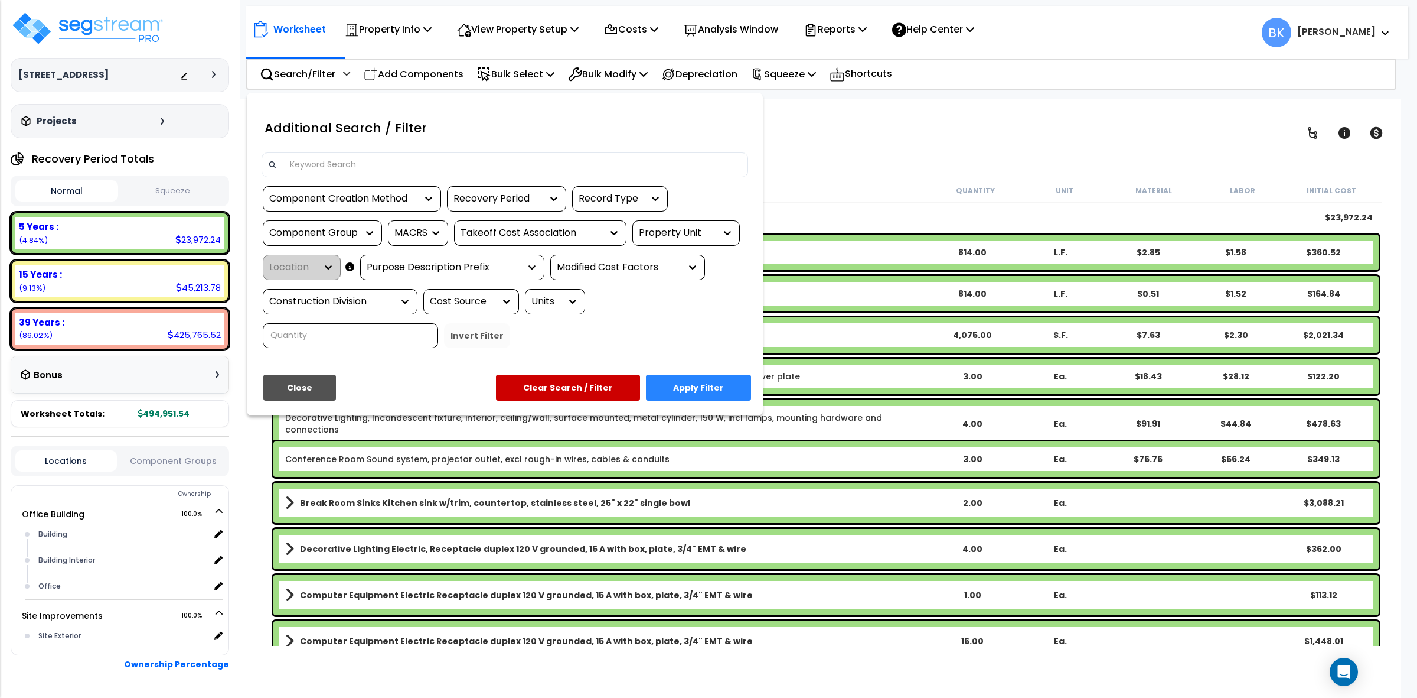
drag, startPoint x: 340, startPoint y: 161, endPoint x: 372, endPoint y: 149, distance: 34.0
click at [340, 161] on input at bounding box center [512, 165] width 459 height 18
type input "cabinet"
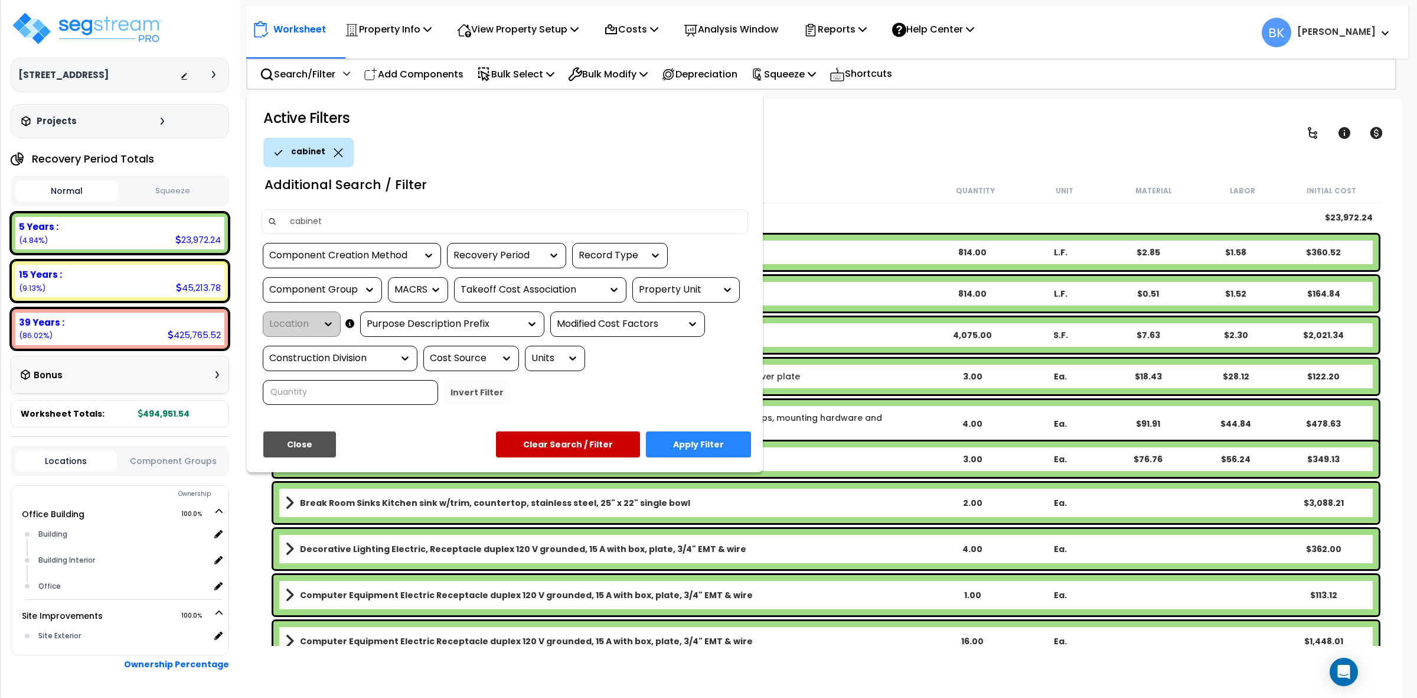
click at [716, 446] on button "Apply Filter" at bounding box center [698, 444] width 105 height 26
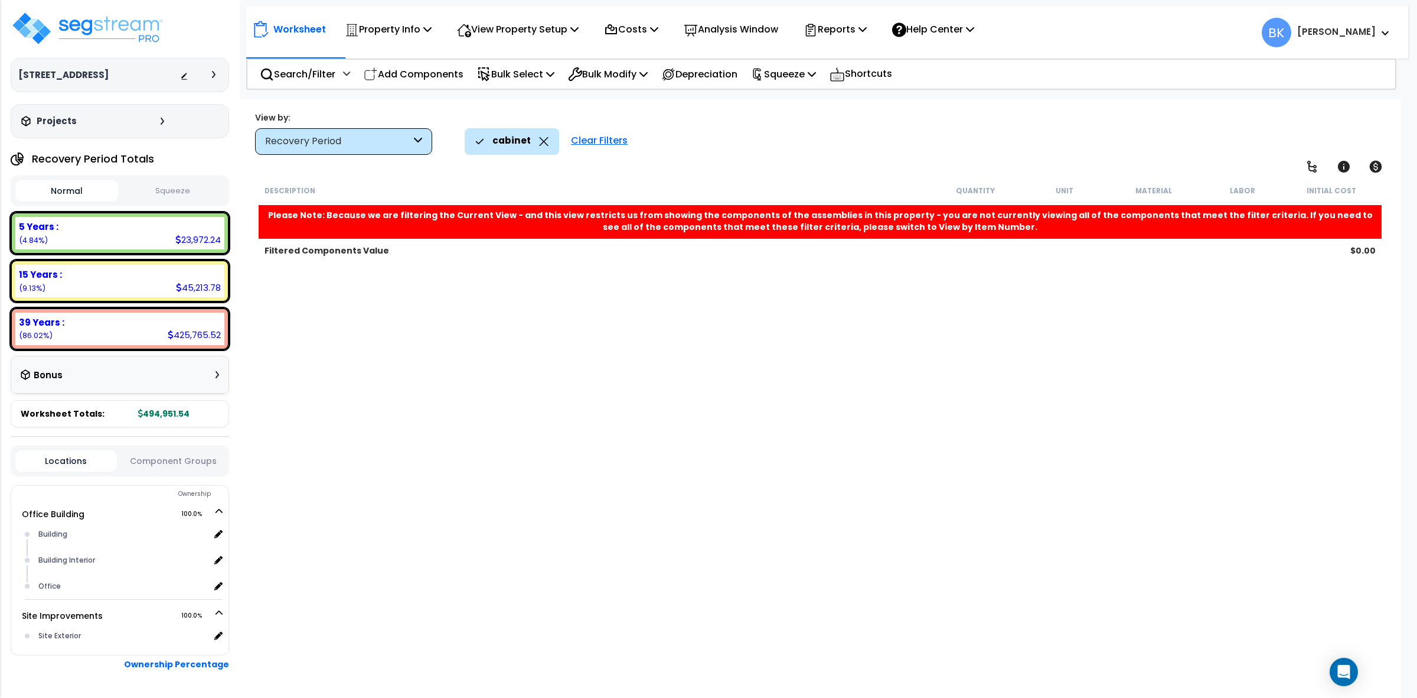
click at [547, 142] on div "cabinet" at bounding box center [512, 141] width 94 height 26
click at [542, 141] on icon at bounding box center [544, 141] width 9 height 9
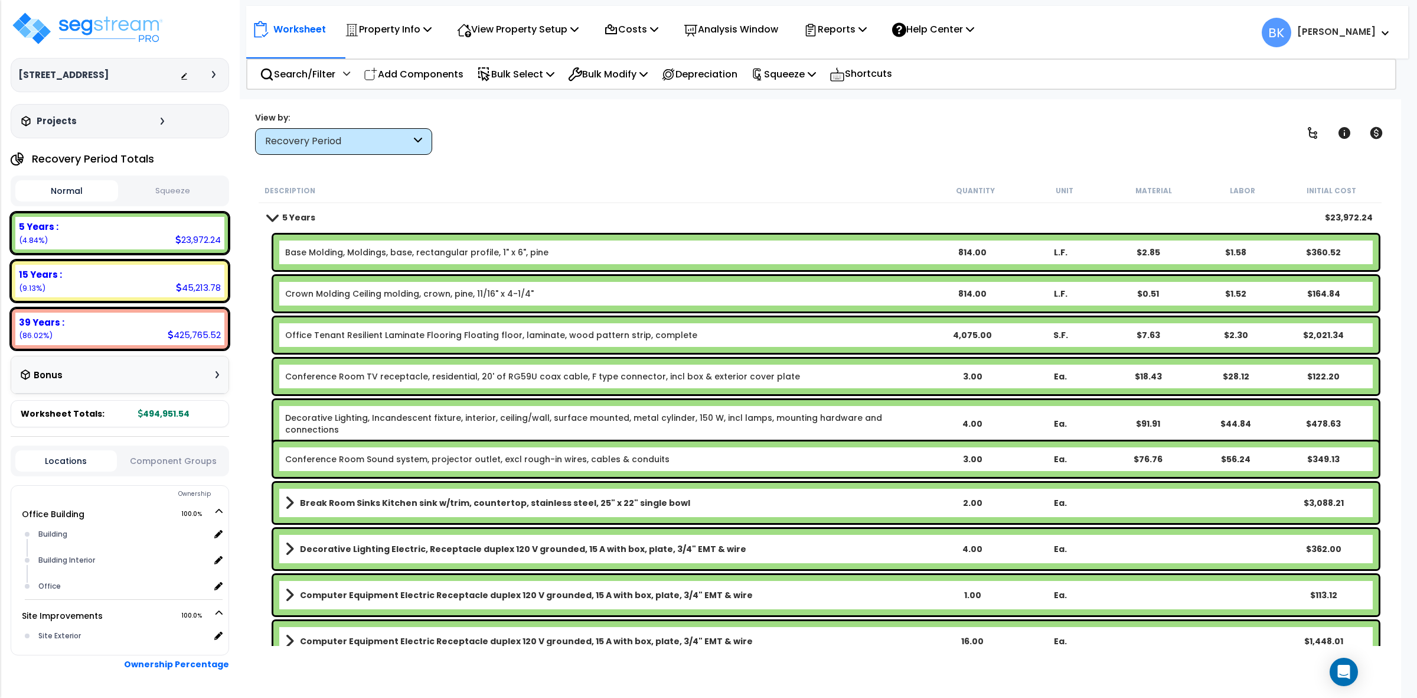
click at [275, 219] on span at bounding box center [272, 217] width 17 height 9
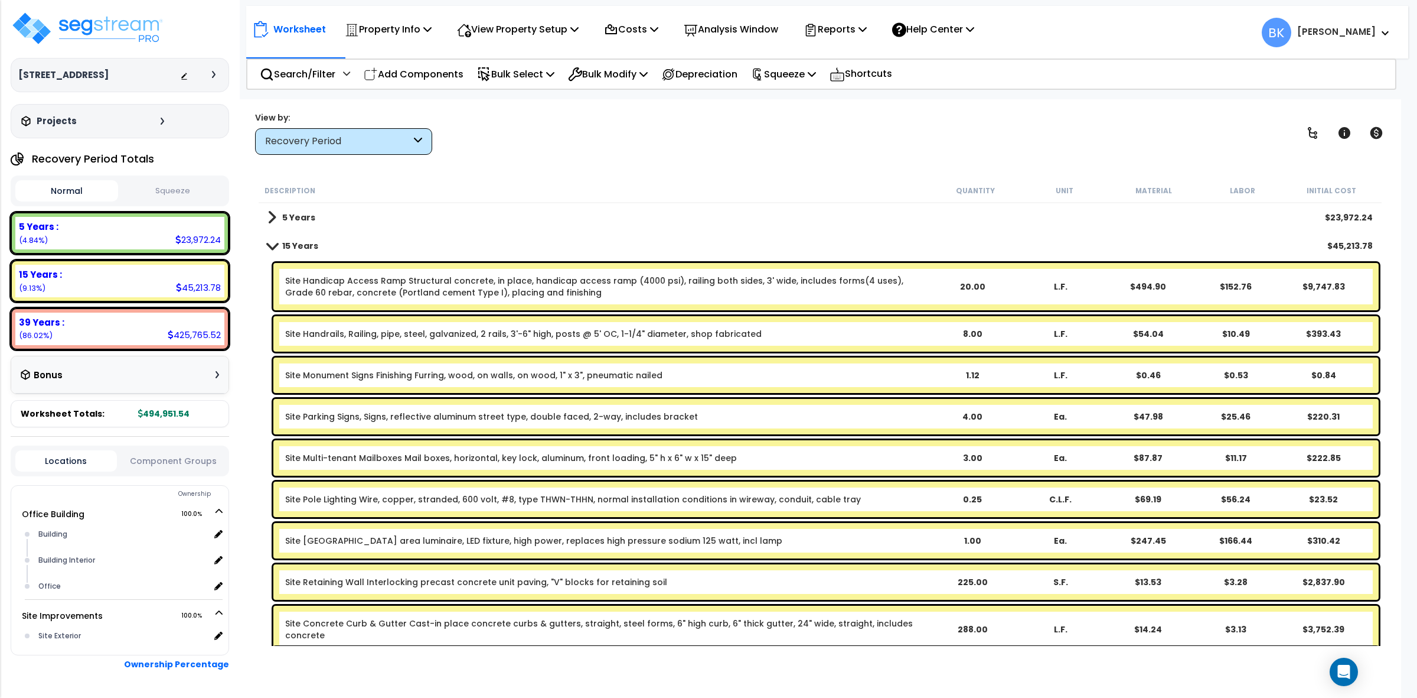
click at [273, 243] on span at bounding box center [272, 245] width 17 height 9
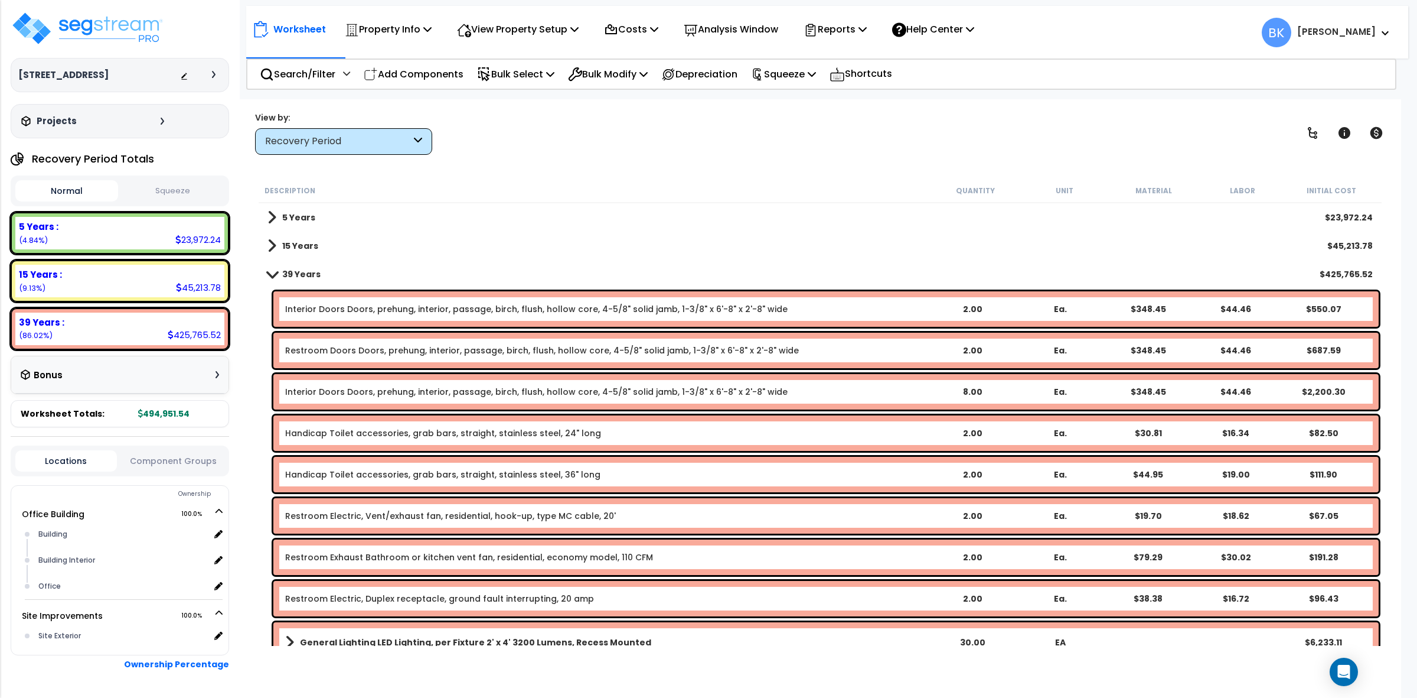
click at [276, 272] on span at bounding box center [272, 273] width 17 height 9
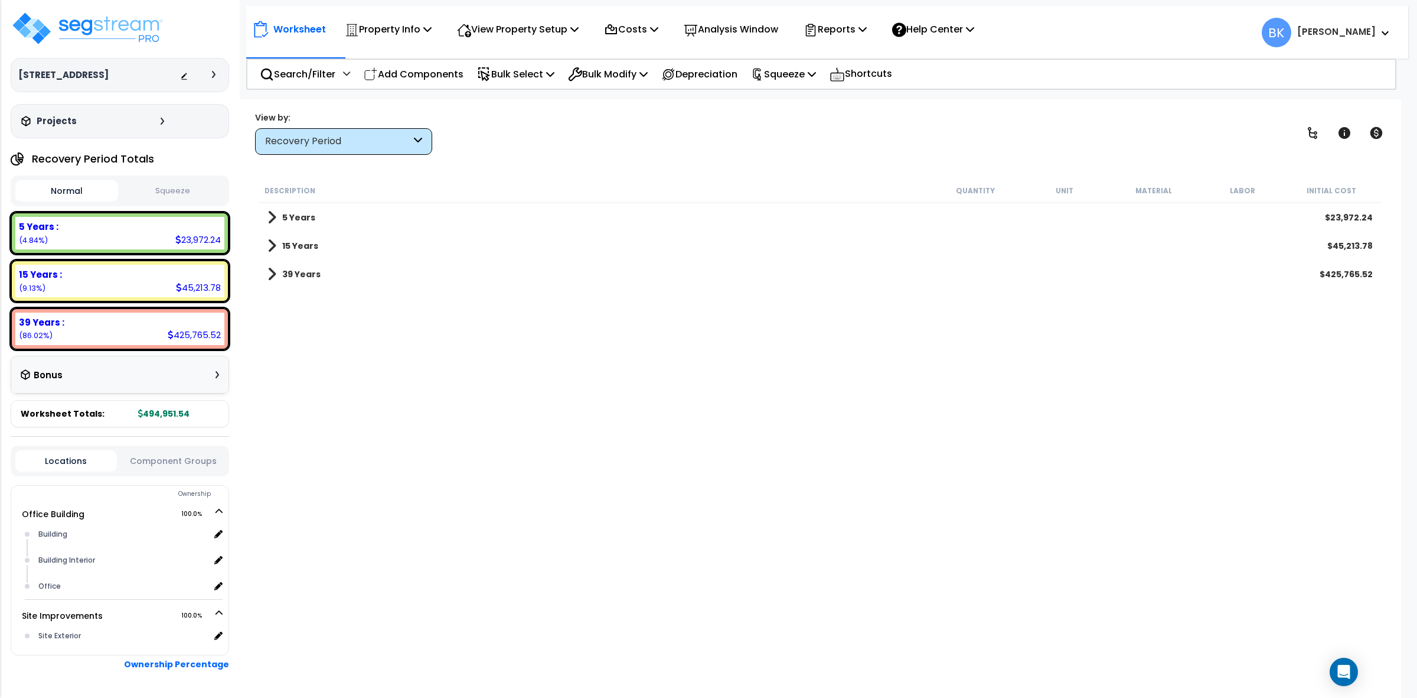
click at [276, 272] on link "39 Years" at bounding box center [294, 274] width 53 height 17
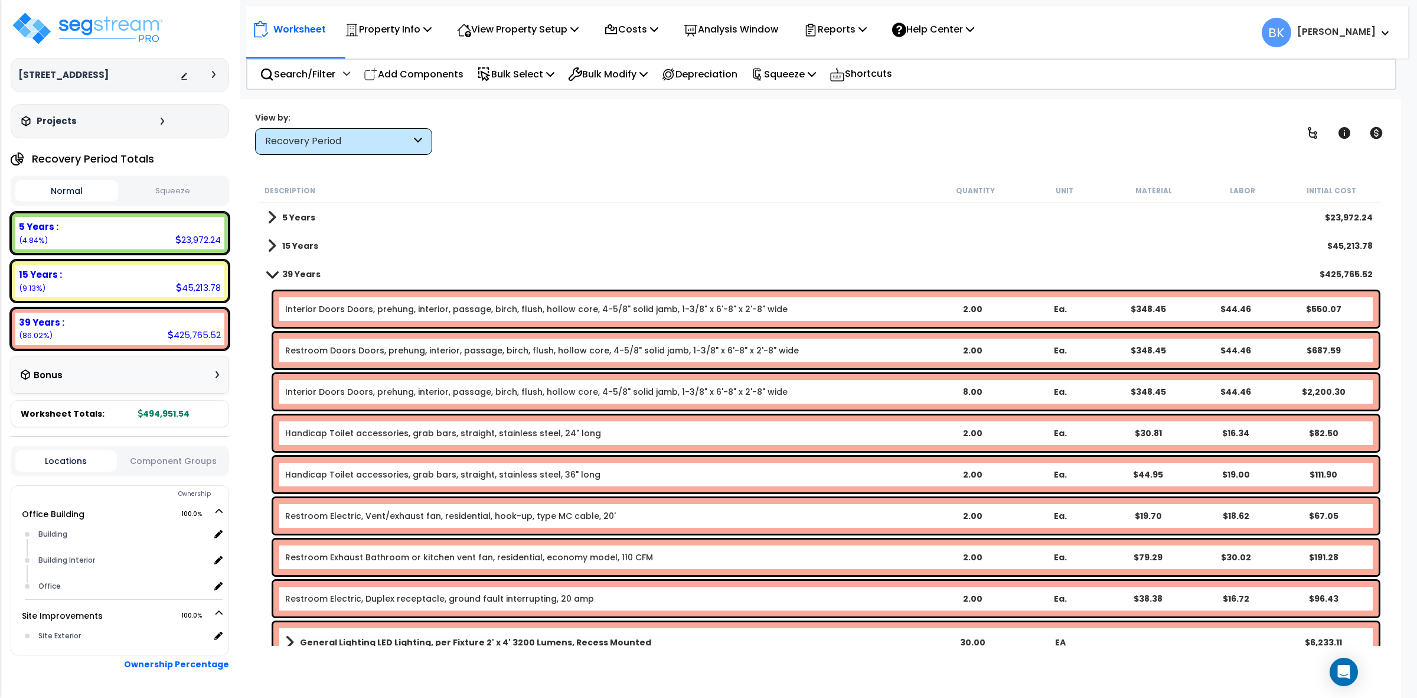
click at [270, 240] on span at bounding box center [272, 245] width 9 height 17
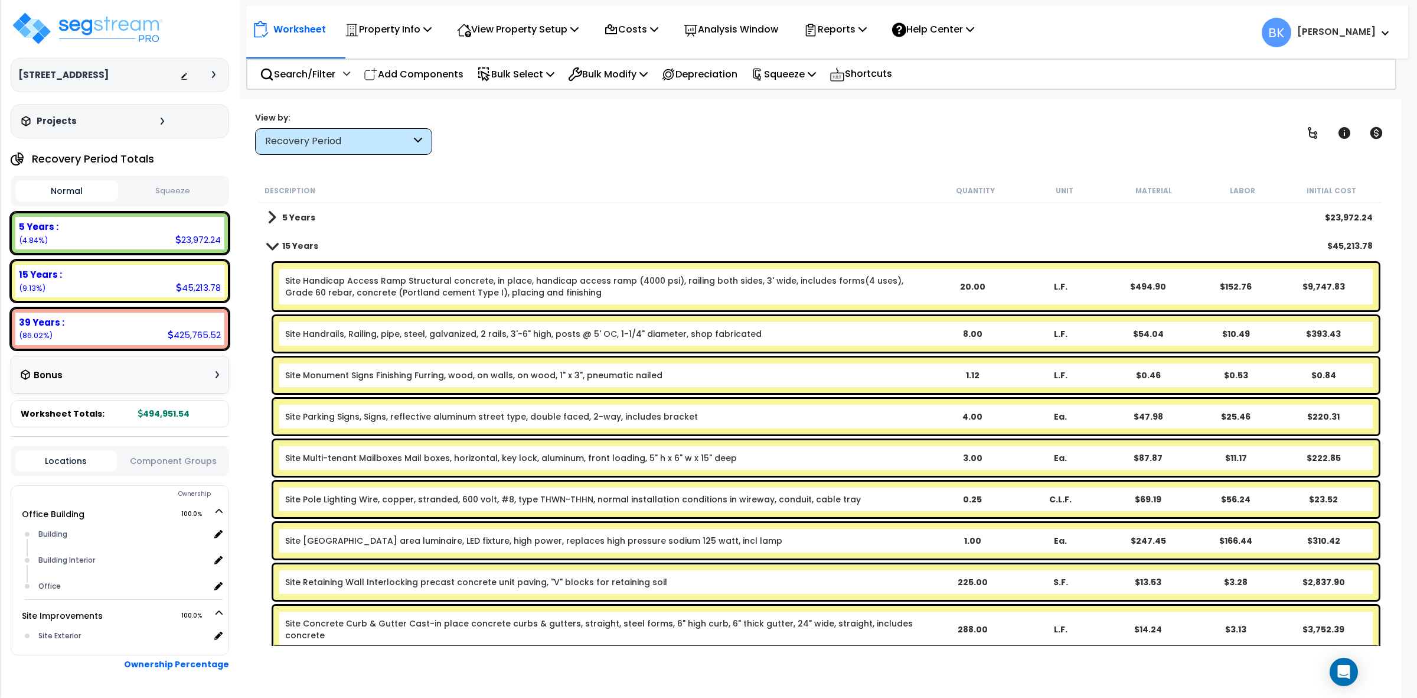
click at [272, 221] on span at bounding box center [272, 217] width 9 height 17
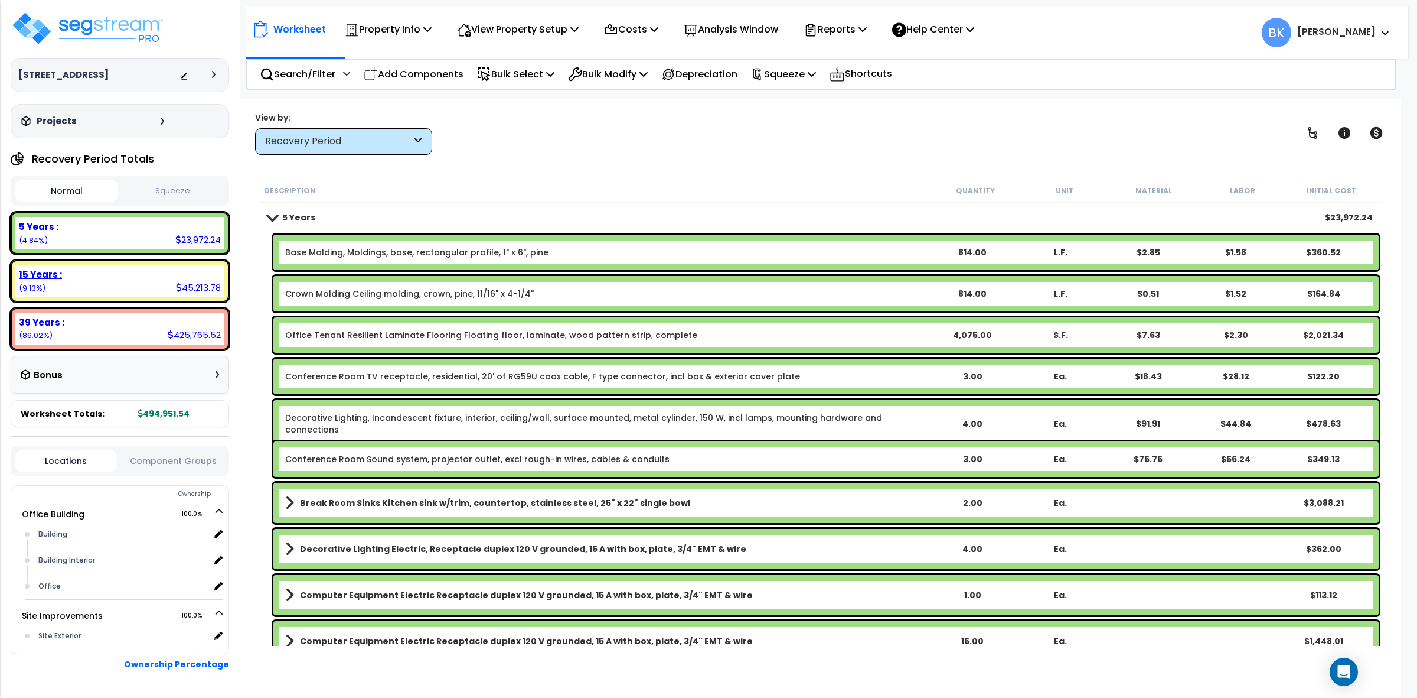
click at [105, 270] on div "15 Years :" at bounding box center [120, 274] width 202 height 12
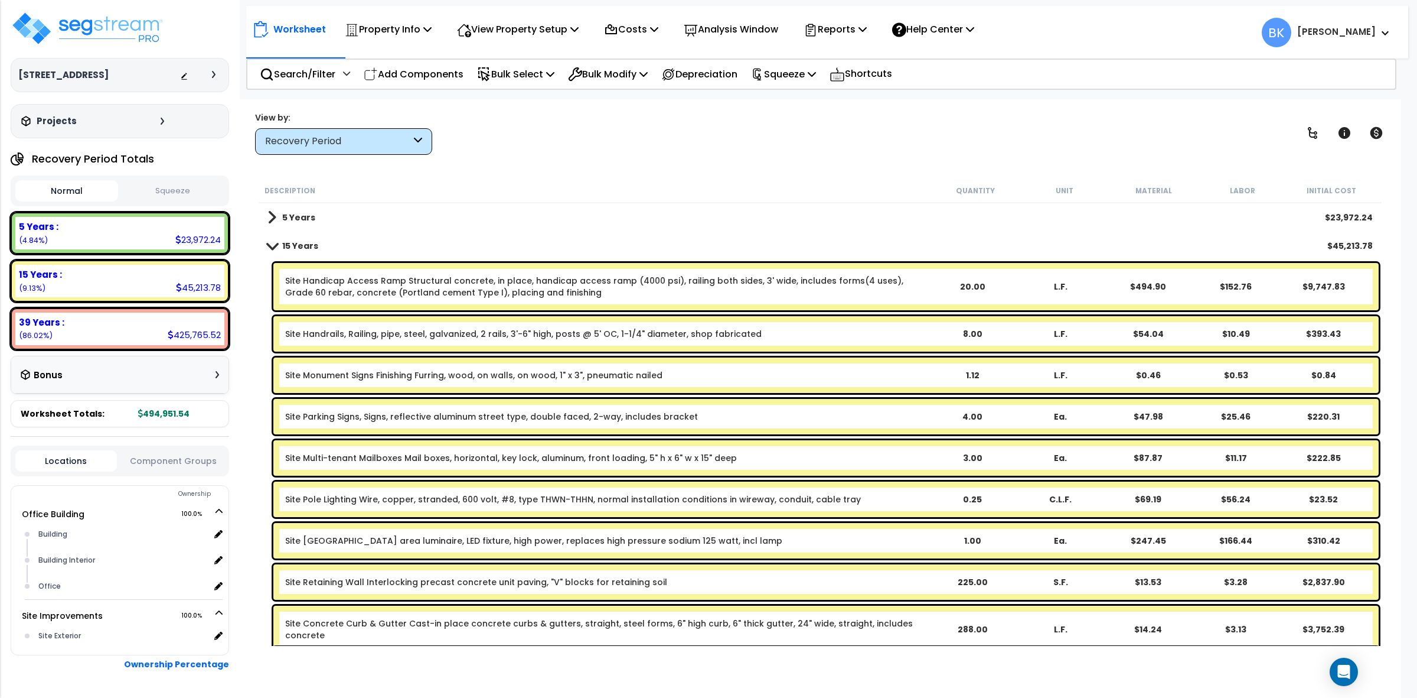
click at [822, 291] on link "Site Handicap Access Ramp Structural concrete, in place, handicap access ramp (…" at bounding box center [606, 287] width 643 height 24
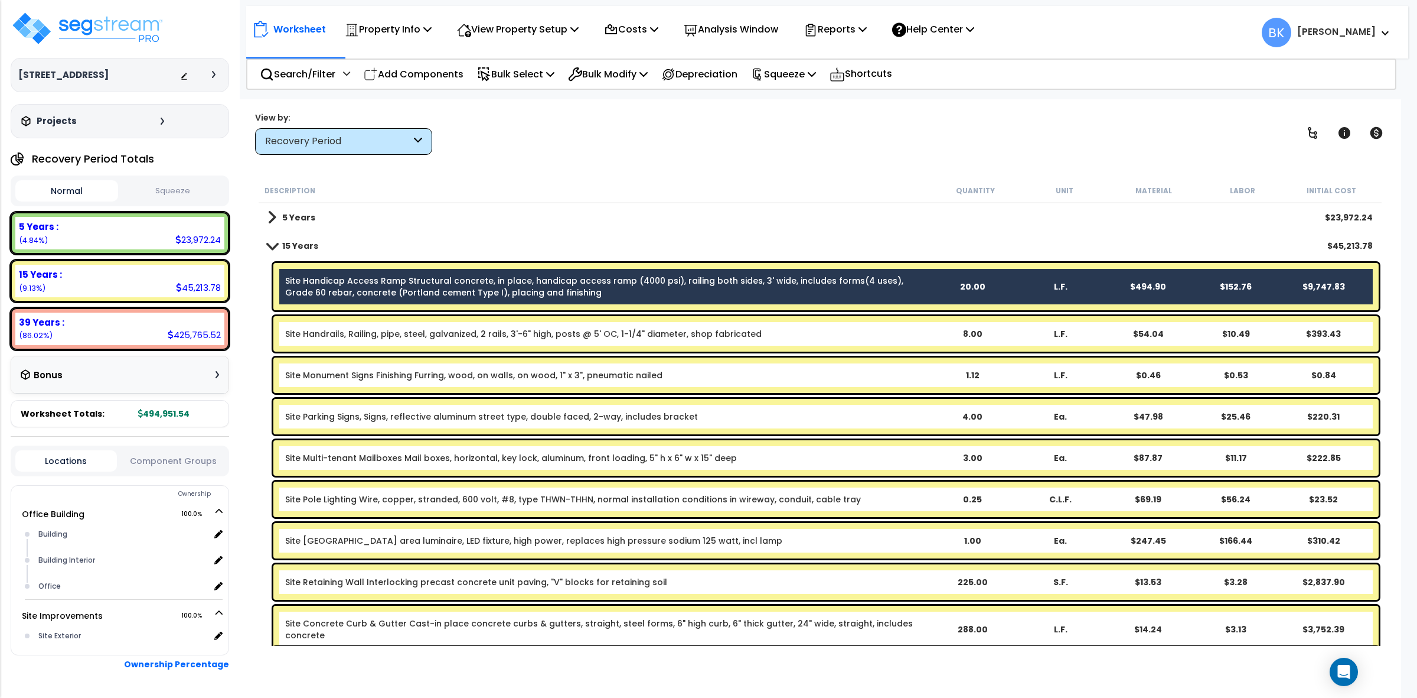
click at [822, 291] on link "Site Handicap Access Ramp Structural concrete, in place, handicap access ramp (…" at bounding box center [606, 287] width 643 height 24
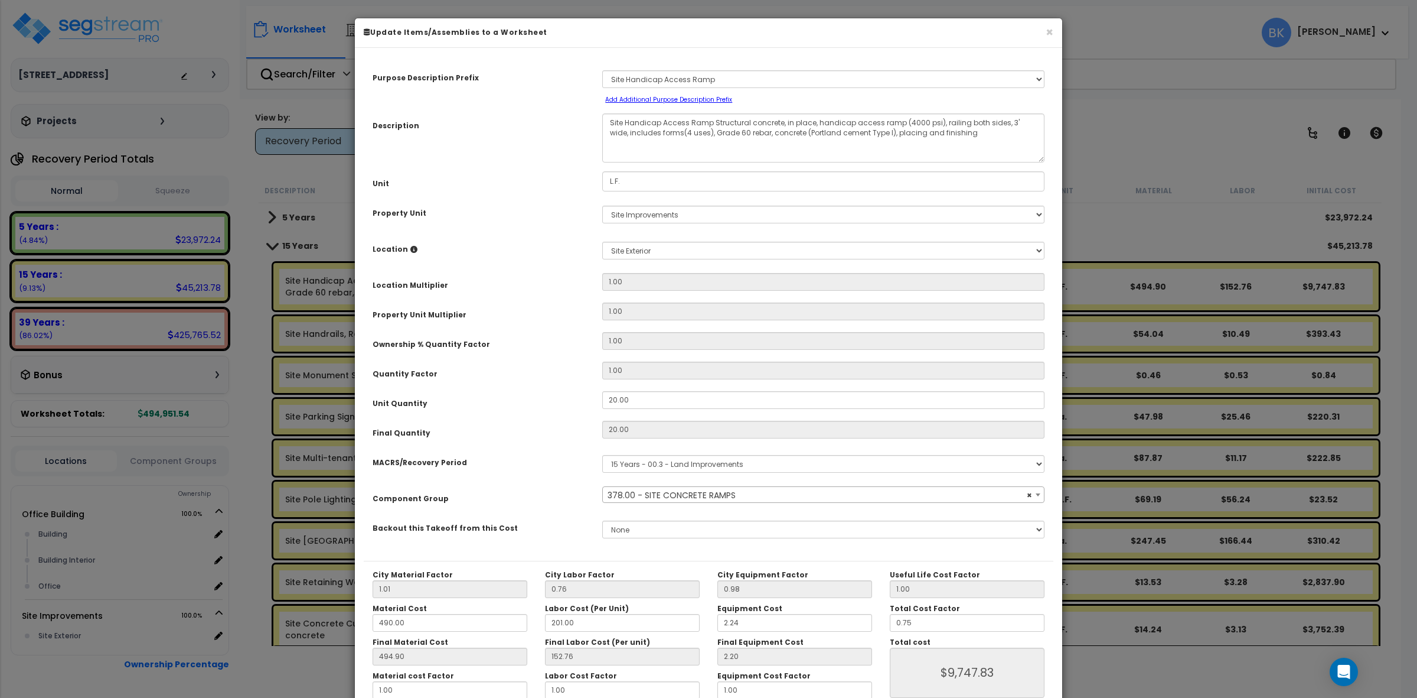
select select "39461"
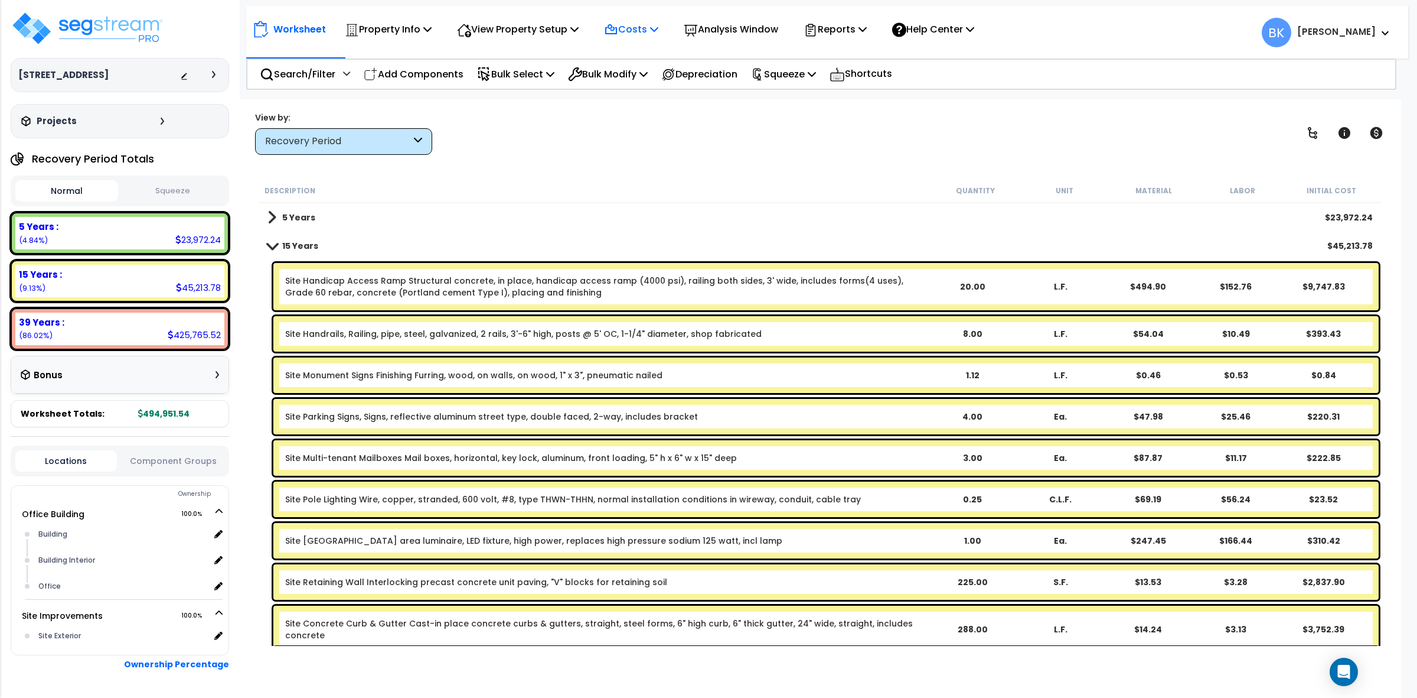
click at [654, 31] on p "Costs" at bounding box center [631, 29] width 54 height 16
click at [638, 81] on link "Direct Costs" at bounding box center [656, 81] width 117 height 24
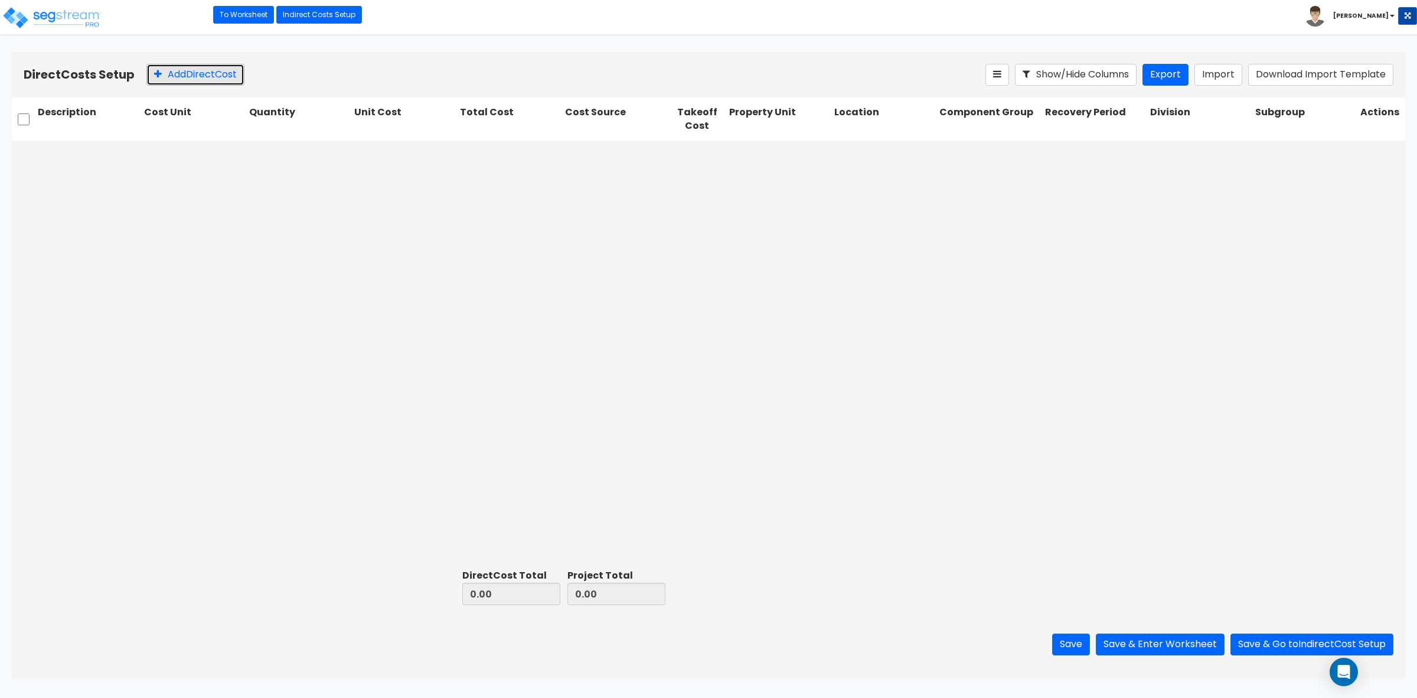
click at [243, 81] on button "Add Direct Cost" at bounding box center [195, 75] width 98 height 22
click at [93, 158] on input "text" at bounding box center [89, 154] width 102 height 22
paste input "Refrigerator"
type input "Refrigerator"
drag, startPoint x: 263, startPoint y: 225, endPoint x: 249, endPoint y: 163, distance: 63.6
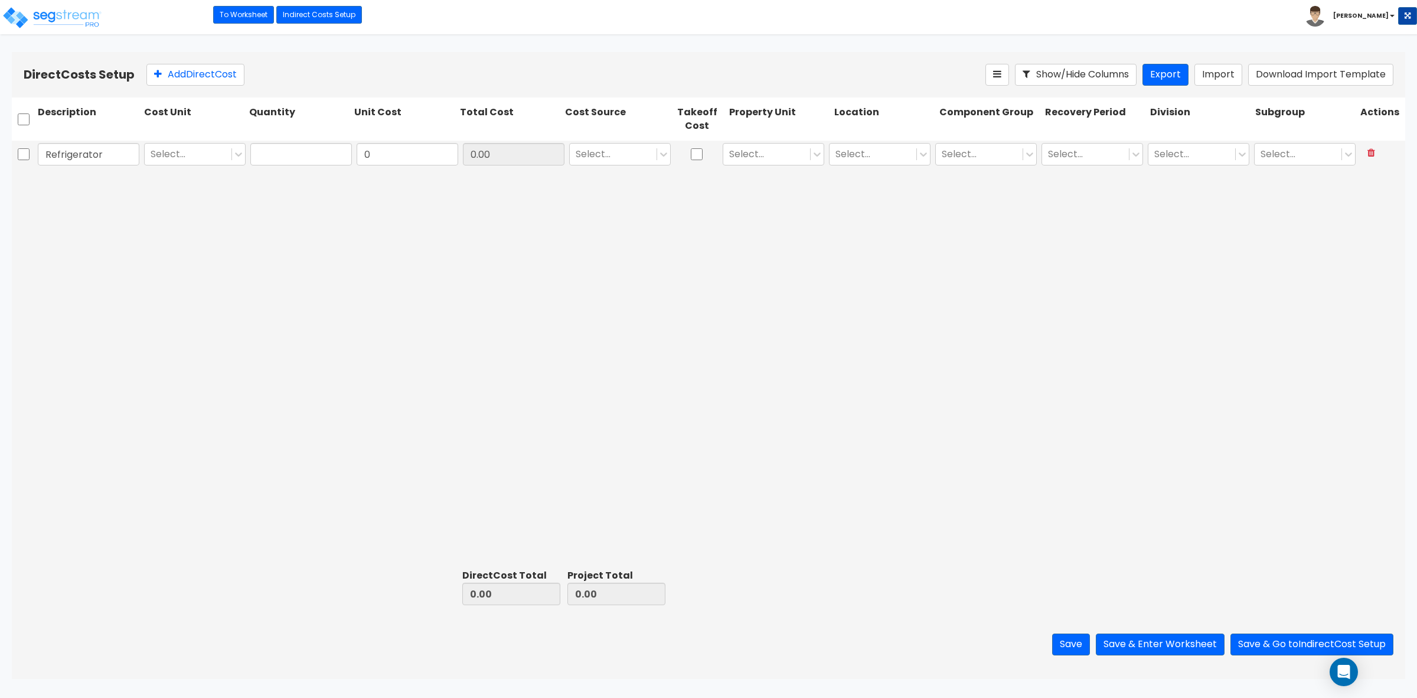
click at [266, 219] on div "Refrigerator Select... 0 0.00 Select... Select... Select... Select... Select...…" at bounding box center [709, 352] width 1394 height 423
click at [230, 159] on div "Select..." at bounding box center [188, 154] width 87 height 21
drag, startPoint x: 175, startPoint y: 217, endPoint x: 282, endPoint y: 151, distance: 125.7
click at [177, 217] on div "1" at bounding box center [195, 214] width 102 height 21
click at [282, 151] on input "text" at bounding box center [301, 154] width 102 height 22
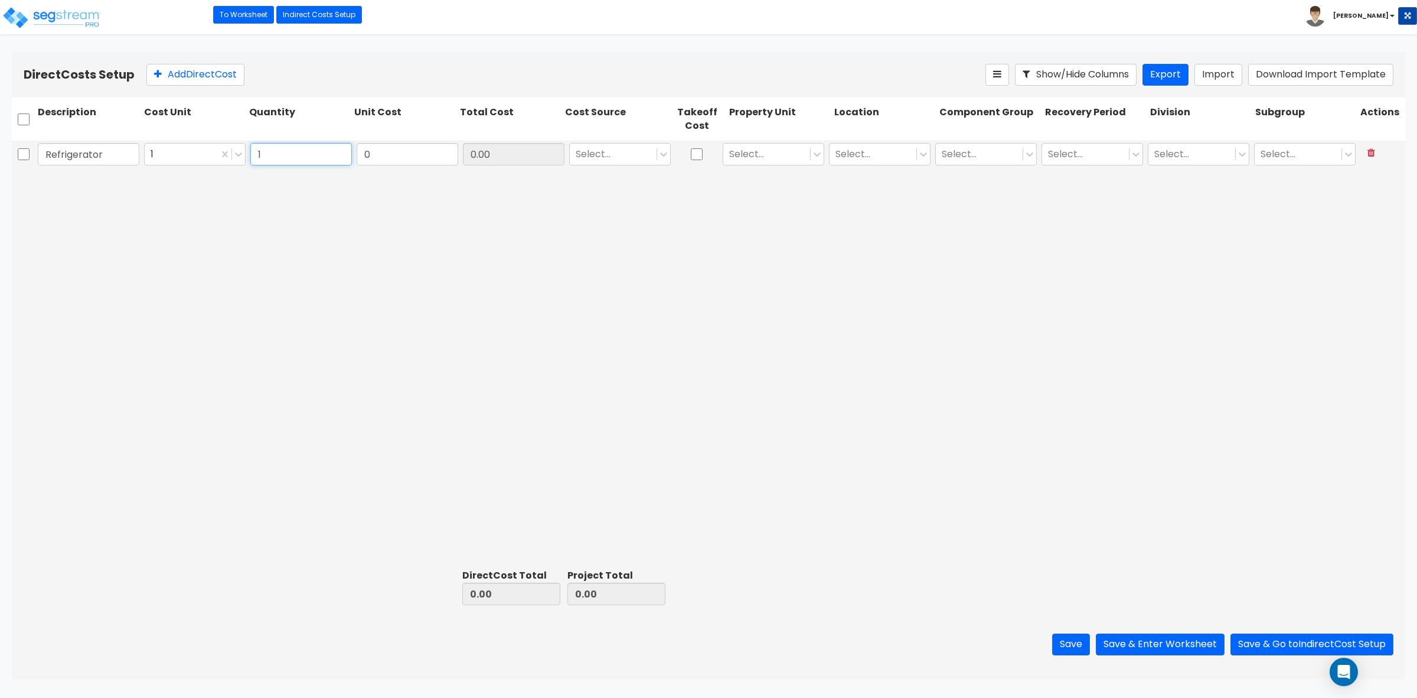
type input "1"
click at [433, 158] on input "0" at bounding box center [408, 154] width 102 height 22
type input "1,699"
type input "1,699.00"
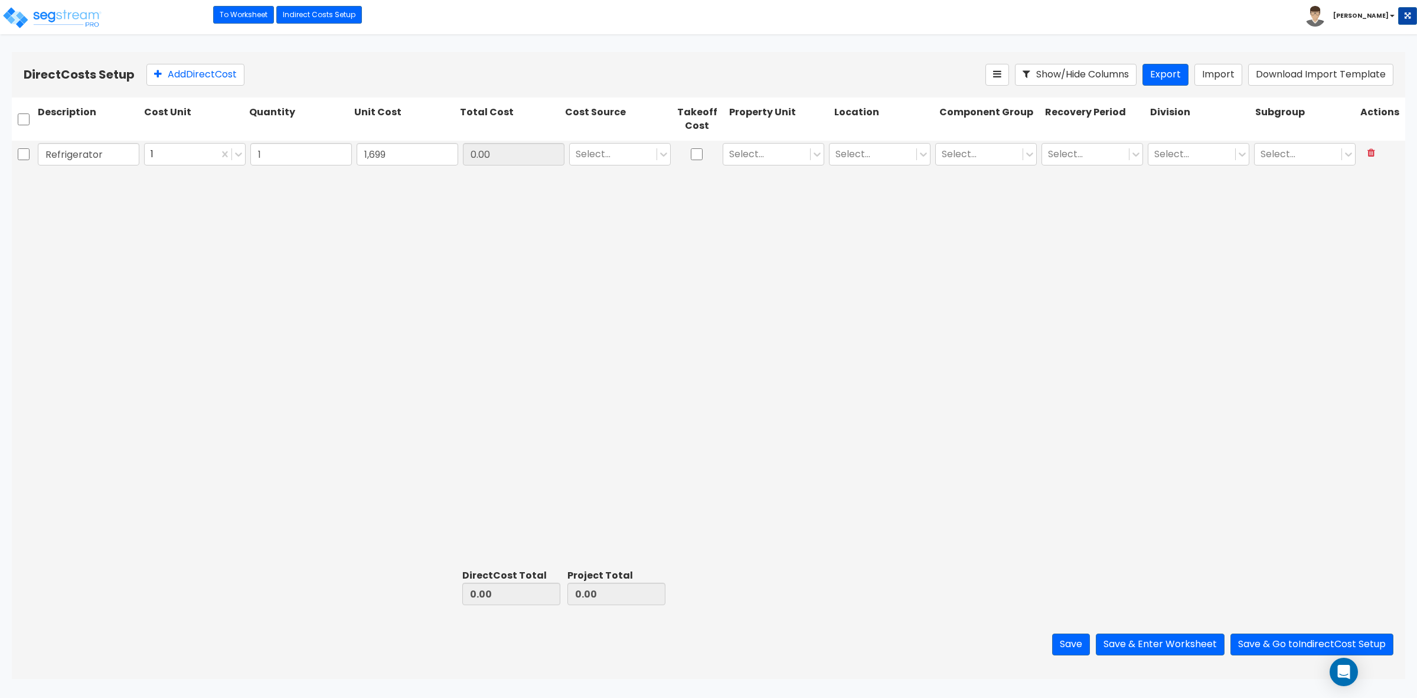
type input "1,699.00"
click at [549, 282] on div "Refrigerator 1 1 1,699 1,699.00 Select... Select... Select... Select... Select.…" at bounding box center [709, 352] width 1394 height 423
click at [629, 155] on div at bounding box center [613, 154] width 75 height 16
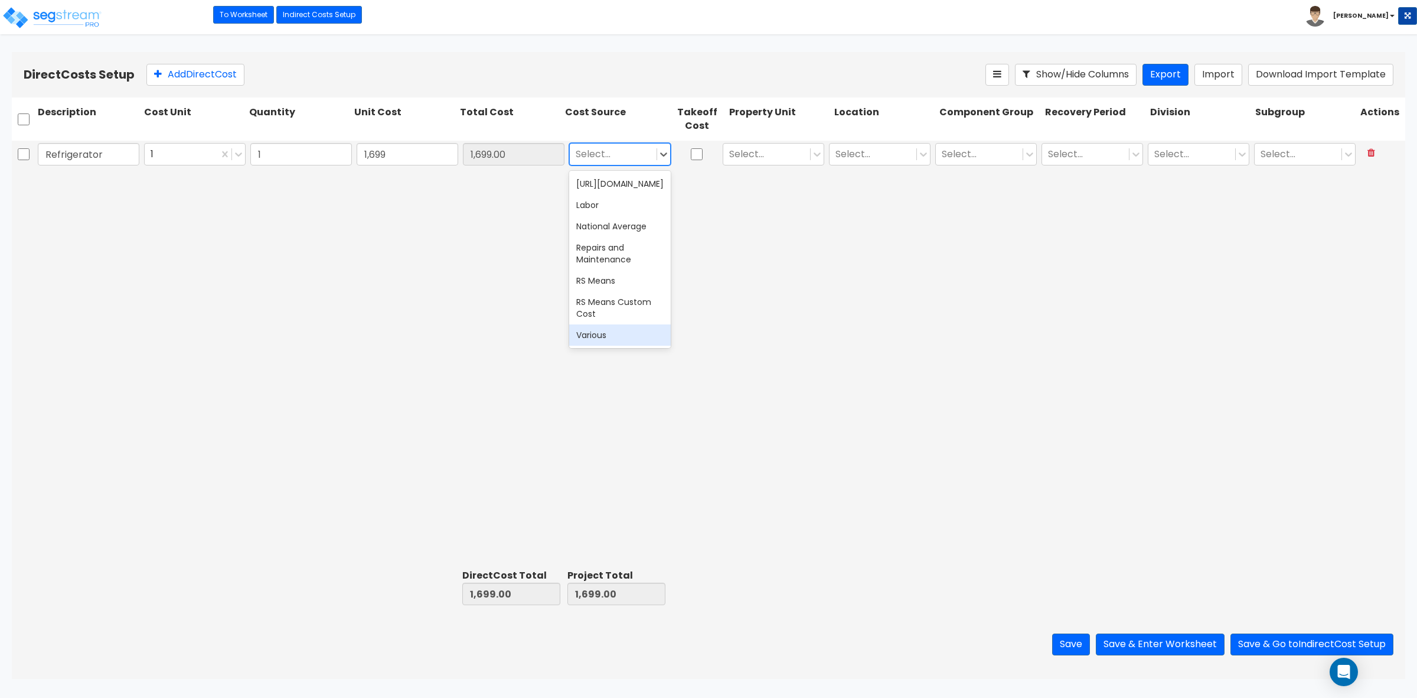
click at [607, 324] on div "Various" at bounding box center [620, 334] width 102 height 21
drag, startPoint x: 885, startPoint y: 283, endPoint x: 846, endPoint y: 214, distance: 79.9
click at [885, 281] on div "Refrigerator 1 1 1,699 1,699.00 option Various, selected. Various Select... Sel…" at bounding box center [709, 352] width 1394 height 423
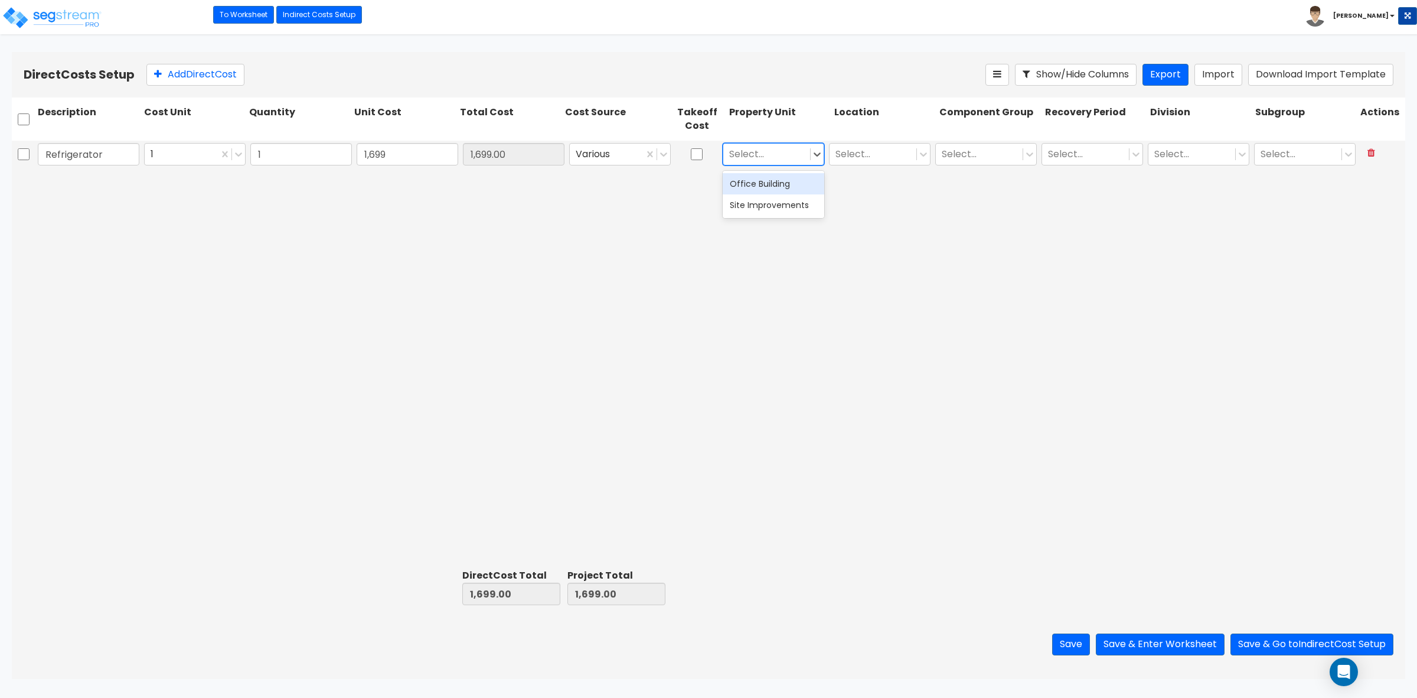
click at [786, 145] on div "Select..." at bounding box center [766, 154] width 87 height 21
drag, startPoint x: 768, startPoint y: 184, endPoint x: 878, endPoint y: 181, distance: 109.9
click at [770, 184] on div "Office Building" at bounding box center [774, 183] width 102 height 21
click at [878, 181] on div "Refrigerator 1 1 1,699 1,699.00 Various 2 results available. Use Up and Down to…" at bounding box center [709, 352] width 1394 height 423
click at [870, 155] on div at bounding box center [873, 154] width 75 height 16
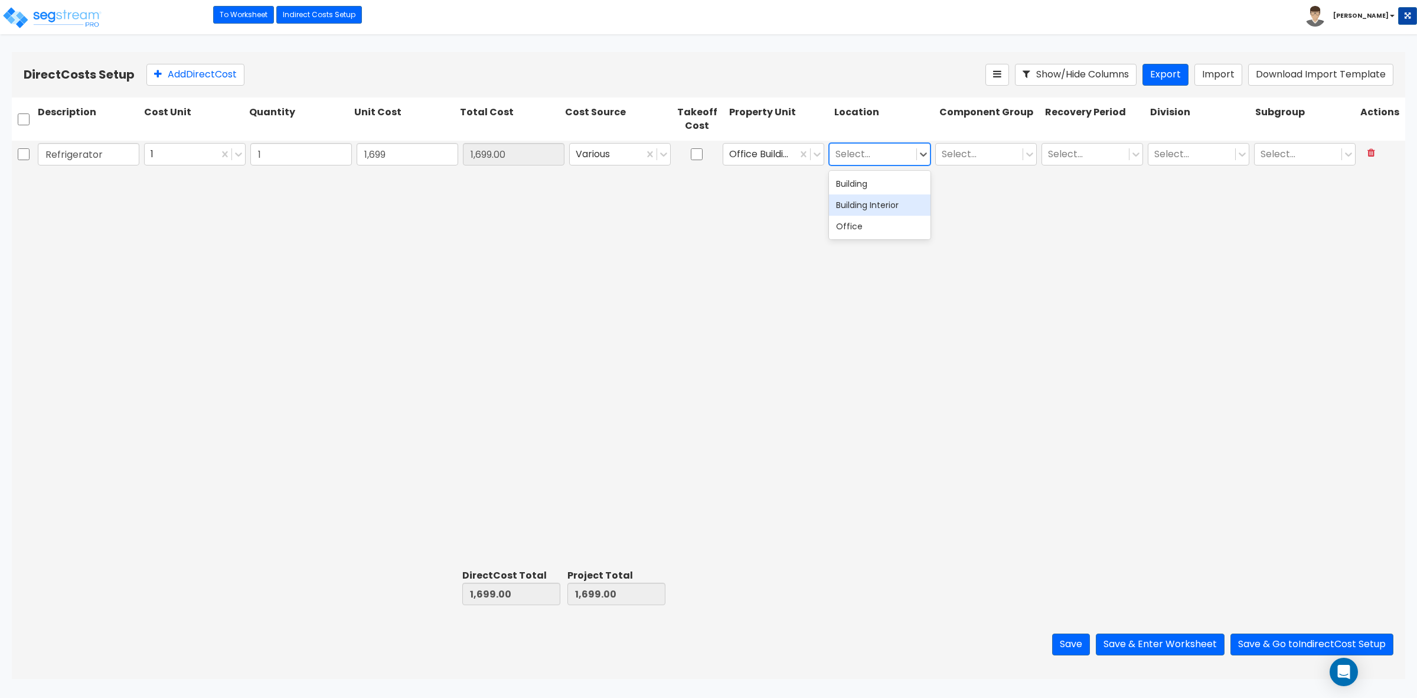
drag, startPoint x: 877, startPoint y: 206, endPoint x: 1028, endPoint y: 184, distance: 152.8
click at [879, 205] on div "Building Interior" at bounding box center [880, 204] width 102 height 21
drag, startPoint x: 1028, startPoint y: 184, endPoint x: 1000, endPoint y: 154, distance: 40.9
click at [1028, 184] on div "Refrigerator 1 1 1,699 1,699.00 Various Office Building option Building Interio…" at bounding box center [709, 352] width 1394 height 423
click at [986, 151] on div at bounding box center [979, 154] width 75 height 16
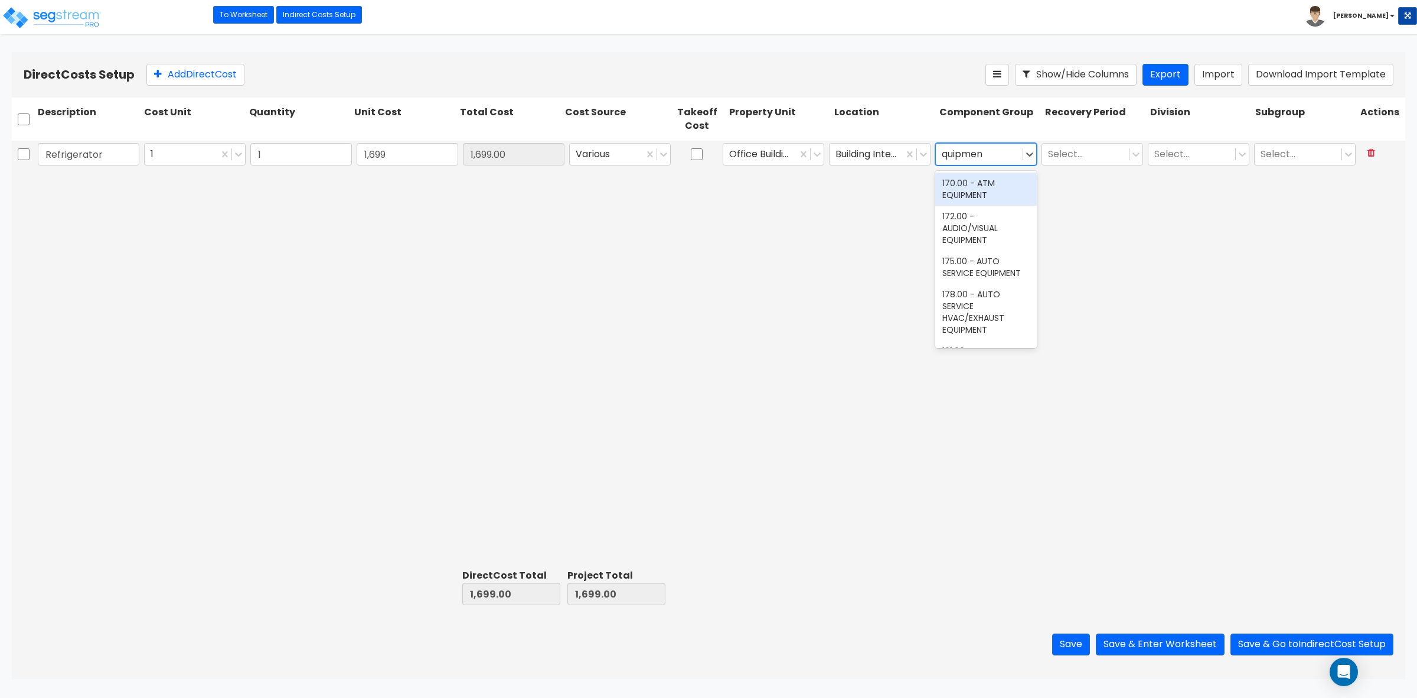
scroll to position [664, 0]
type input "quipmen"
type input "kitch"
click at [974, 221] on div "263.00 - KITCHEN EQUIPMENT" at bounding box center [987, 222] width 102 height 33
click at [1058, 262] on div "Refrigerator 1 1 1,699 1,699.00 Various Office Building Building Interior optio…" at bounding box center [709, 352] width 1394 height 423
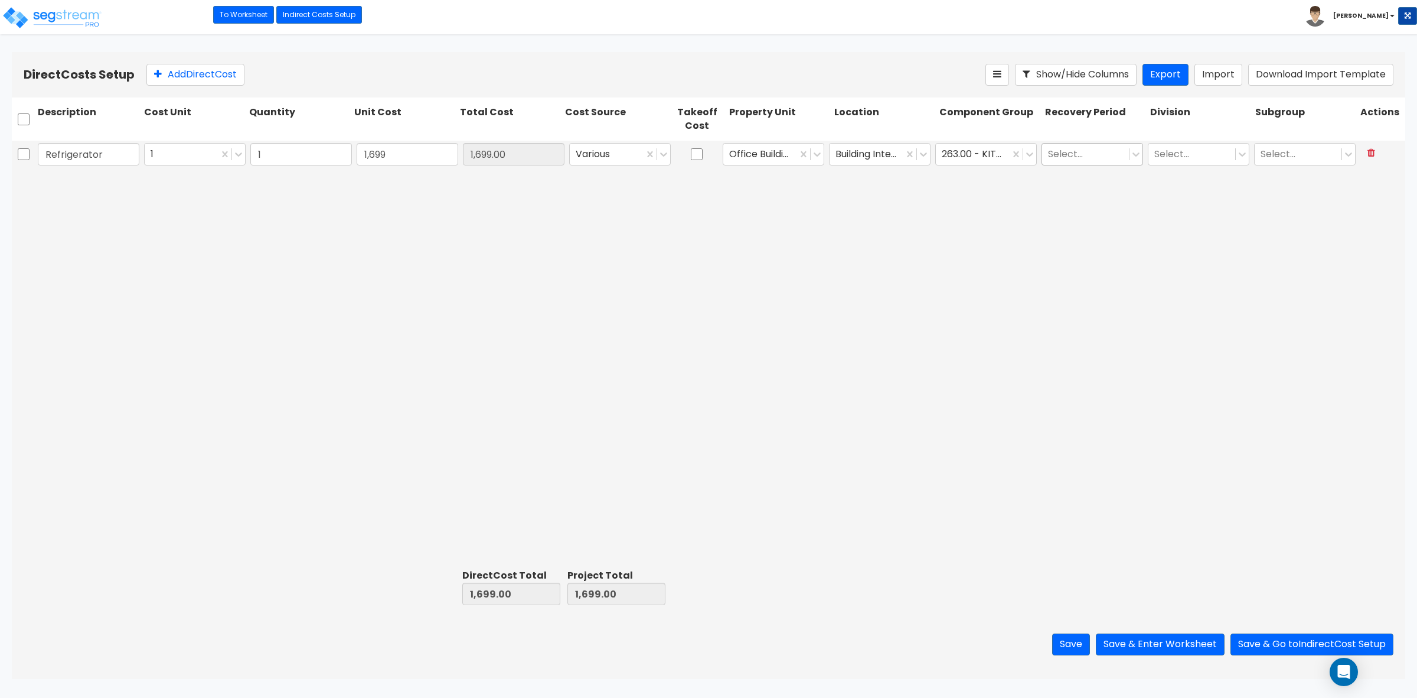
click at [1081, 148] on div at bounding box center [1085, 154] width 75 height 16
click at [1063, 263] on div "5 Years" at bounding box center [1093, 259] width 102 height 21
click at [1206, 149] on div at bounding box center [1192, 154] width 75 height 16
click at [1198, 295] on div "11. Equipment" at bounding box center [1199, 283] width 102 height 21
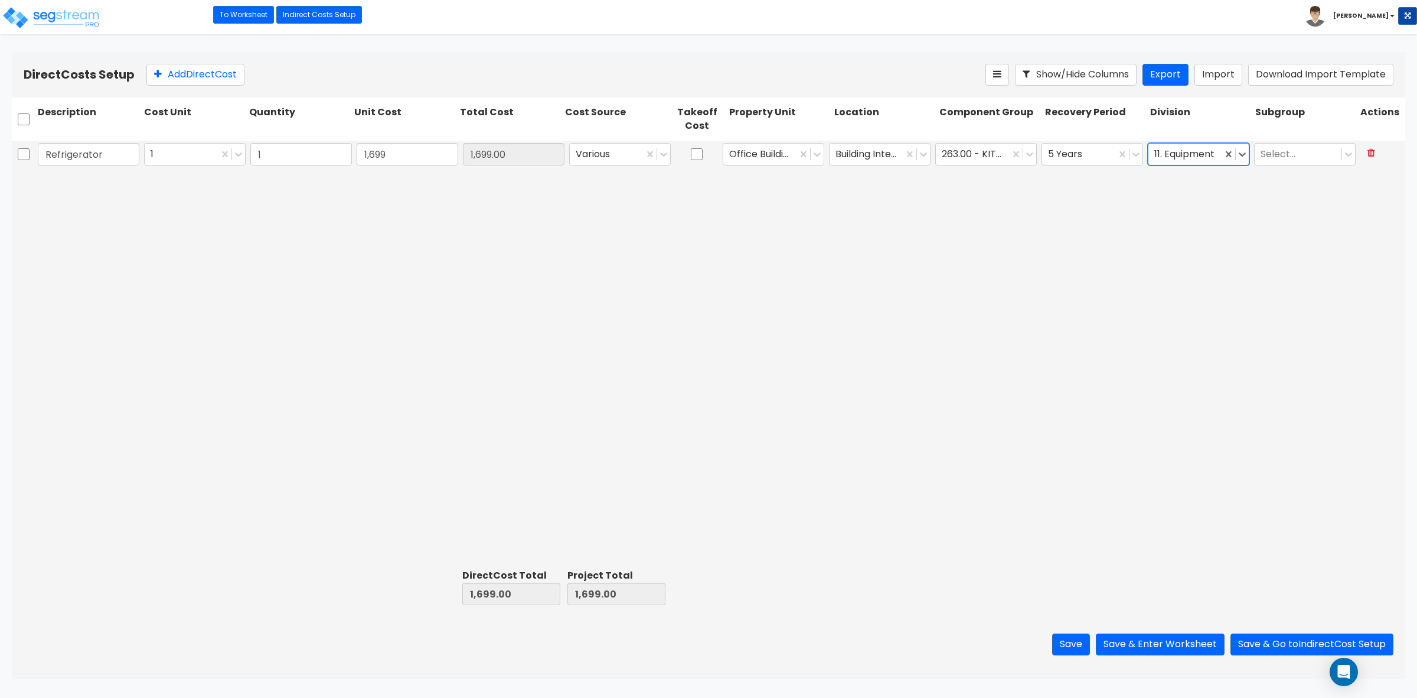
drag, startPoint x: 1038, startPoint y: 306, endPoint x: 1024, endPoint y: 286, distance: 24.1
click at [1038, 306] on div "Refrigerator 1 1 1,699 1,699.00 Various Office Building Building Interior 263.0…" at bounding box center [709, 352] width 1394 height 423
click at [1077, 644] on button "Save" at bounding box center [1071, 644] width 38 height 22
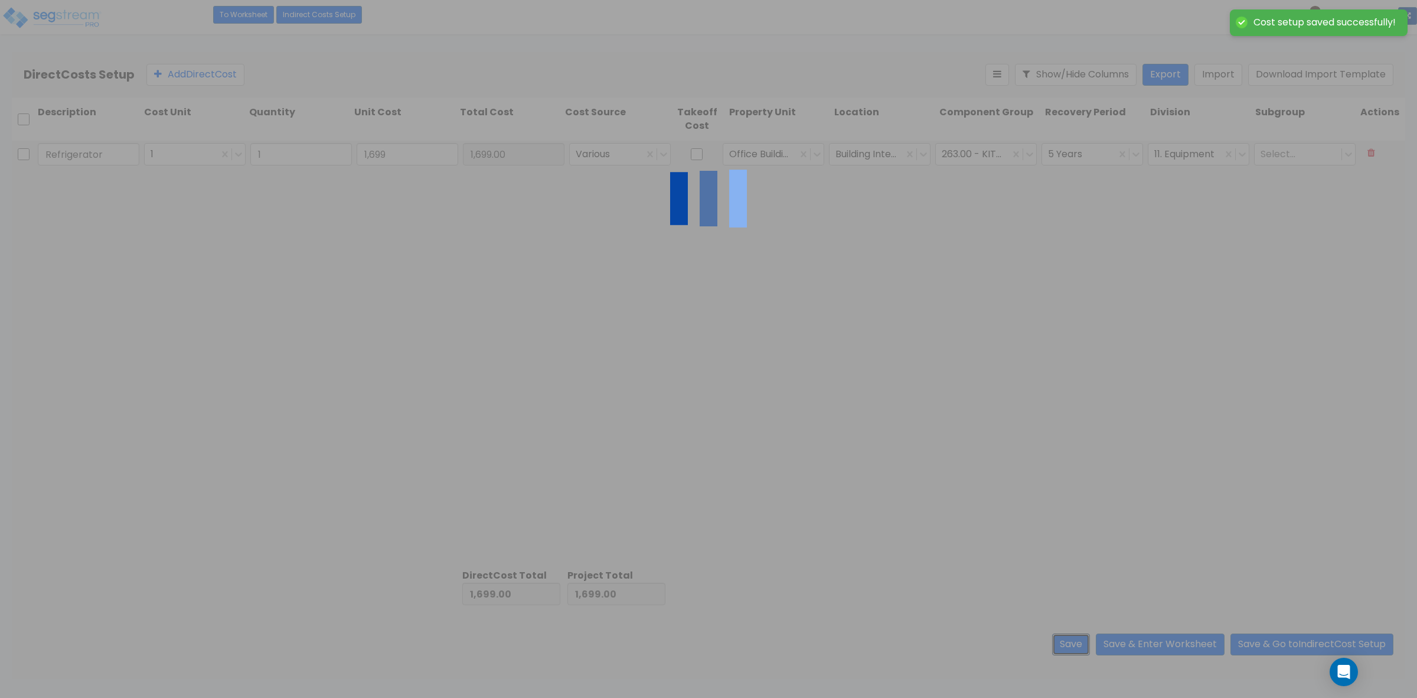
type input "1.00"
type input "1,699.00"
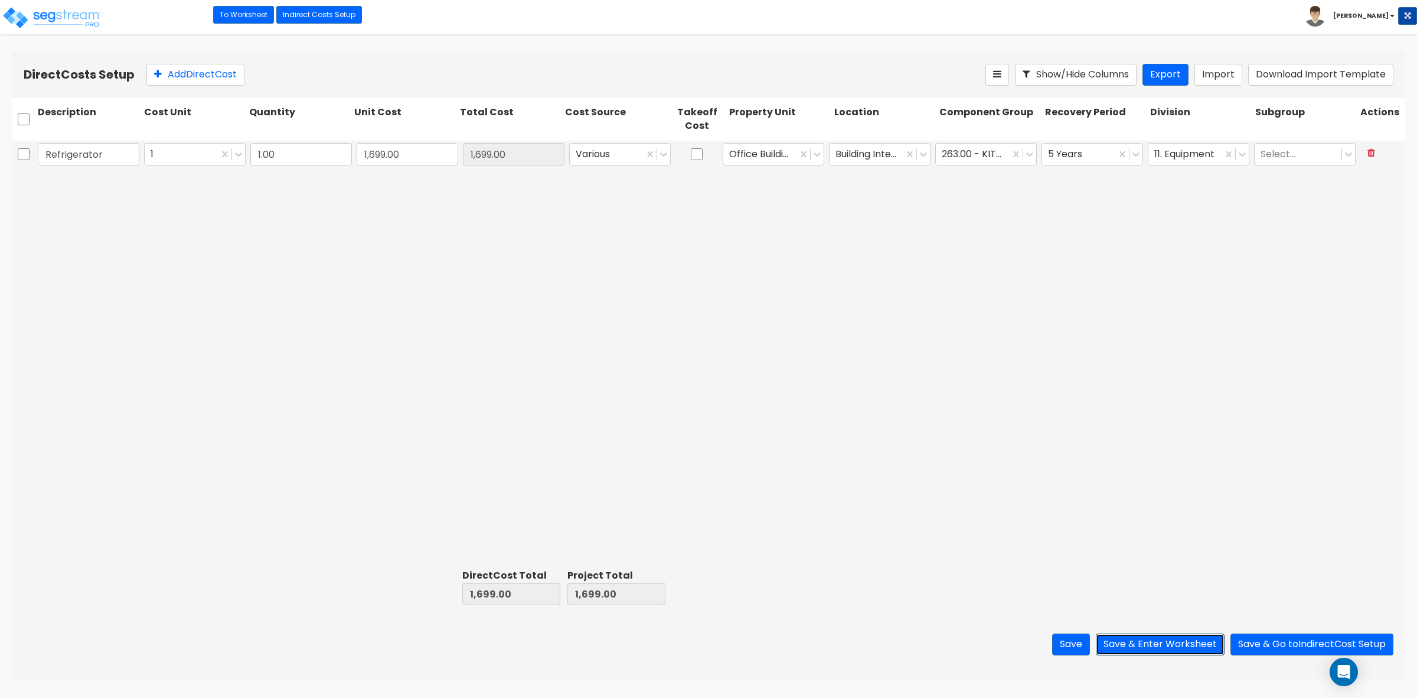
click at [1143, 648] on button "Save & Enter Worksheet" at bounding box center [1160, 644] width 129 height 22
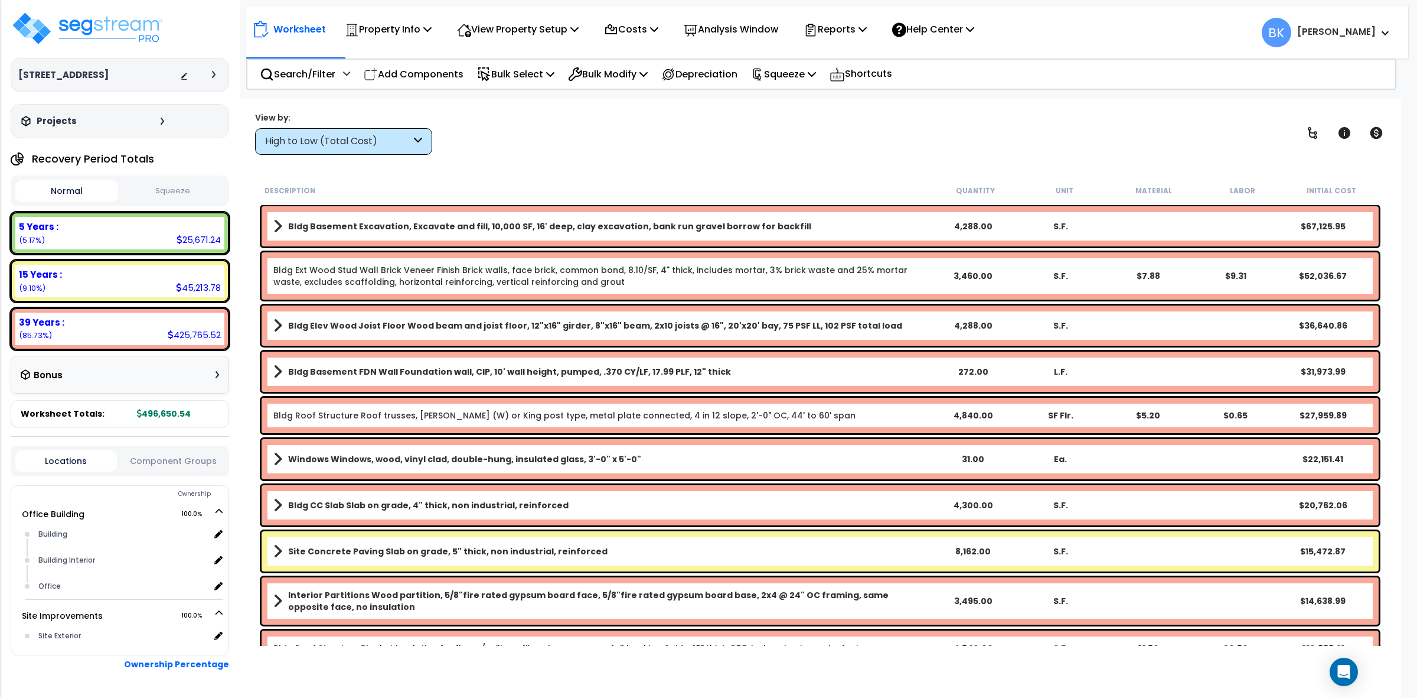
click at [396, 139] on div "High to Low (Total Cost)" at bounding box center [338, 142] width 146 height 14
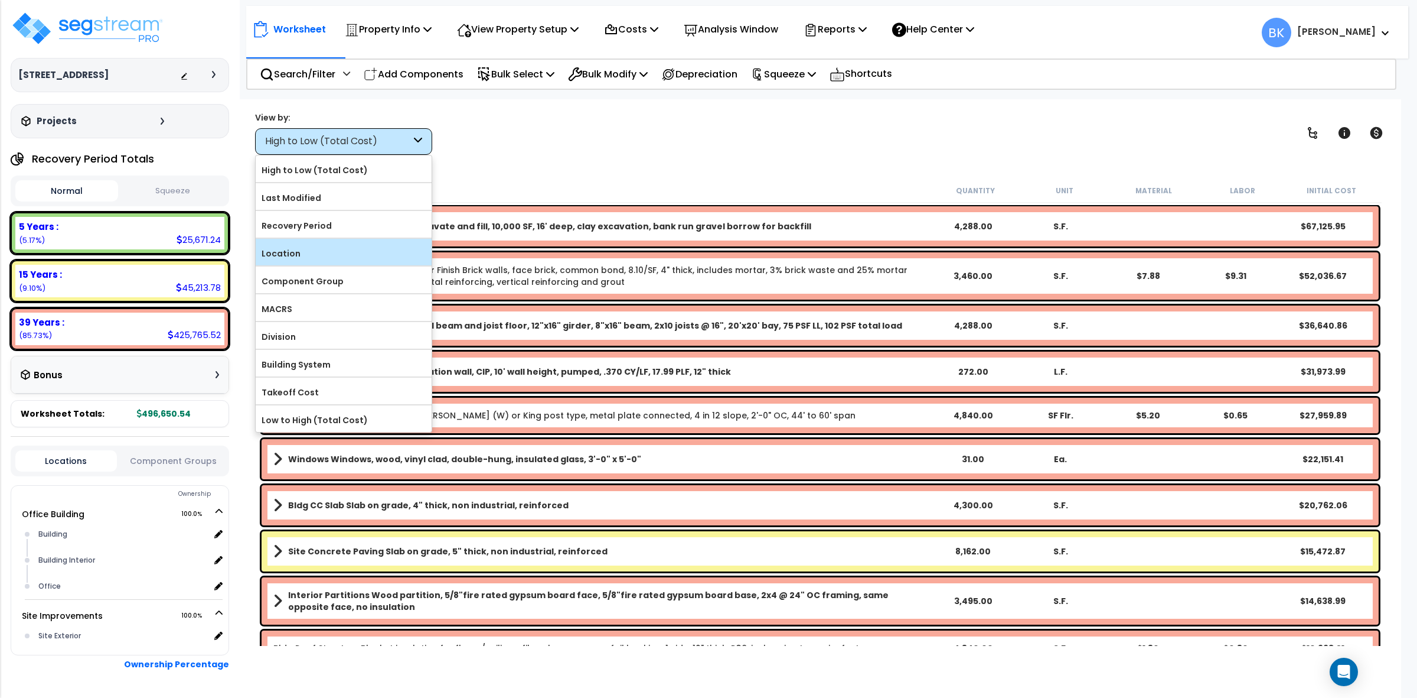
click at [297, 247] on label "Location" at bounding box center [344, 254] width 176 height 18
click at [0, 0] on input "Location" at bounding box center [0, 0] width 0 height 0
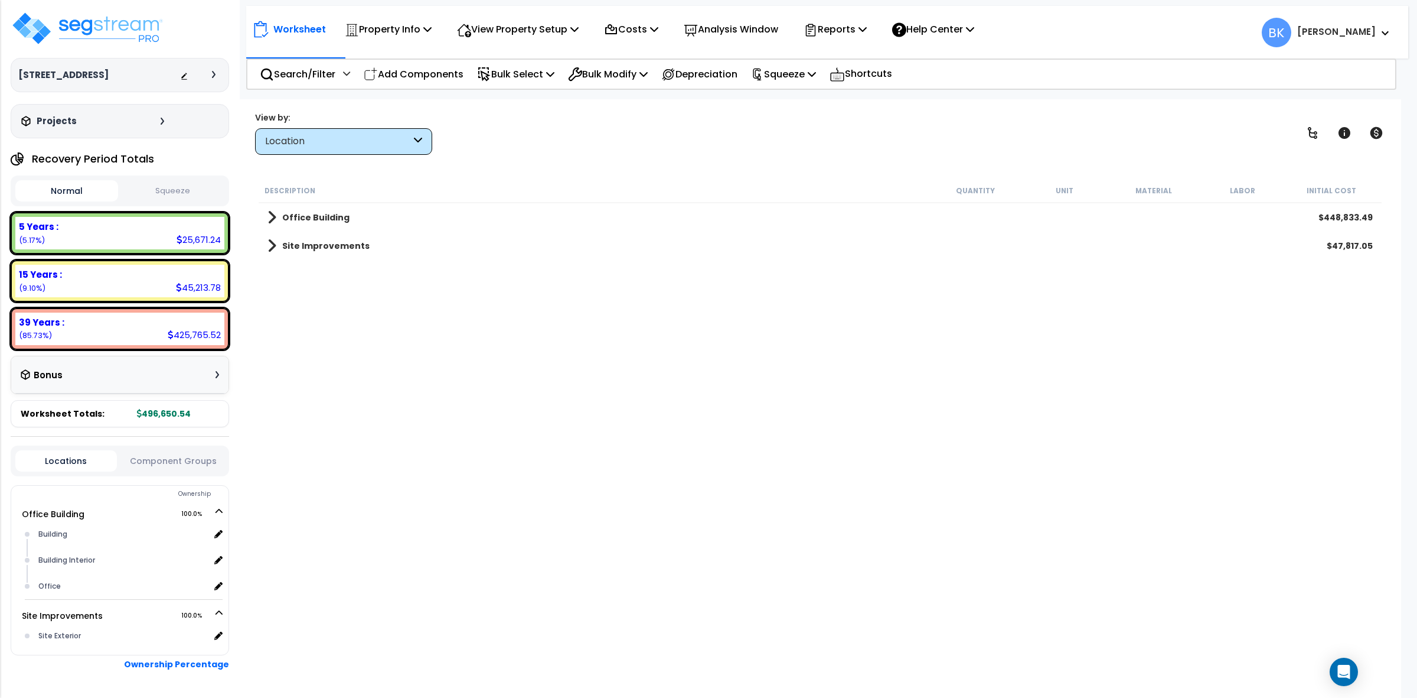
click at [268, 246] on span at bounding box center [272, 245] width 9 height 17
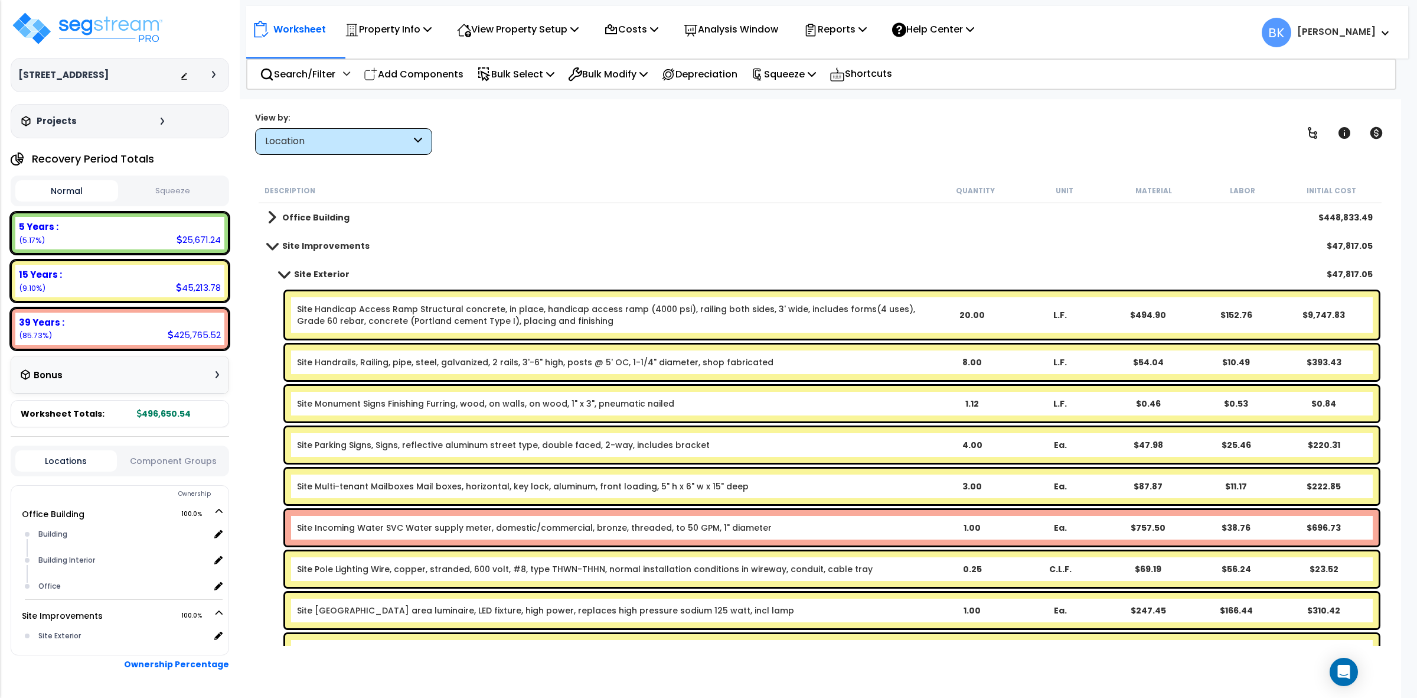
drag, startPoint x: 390, startPoint y: 530, endPoint x: 418, endPoint y: 439, distance: 95.7
click at [390, 529] on link "Site Incoming Water SVC Water supply meter, domestic/commercial, bronze, thread…" at bounding box center [534, 528] width 475 height 12
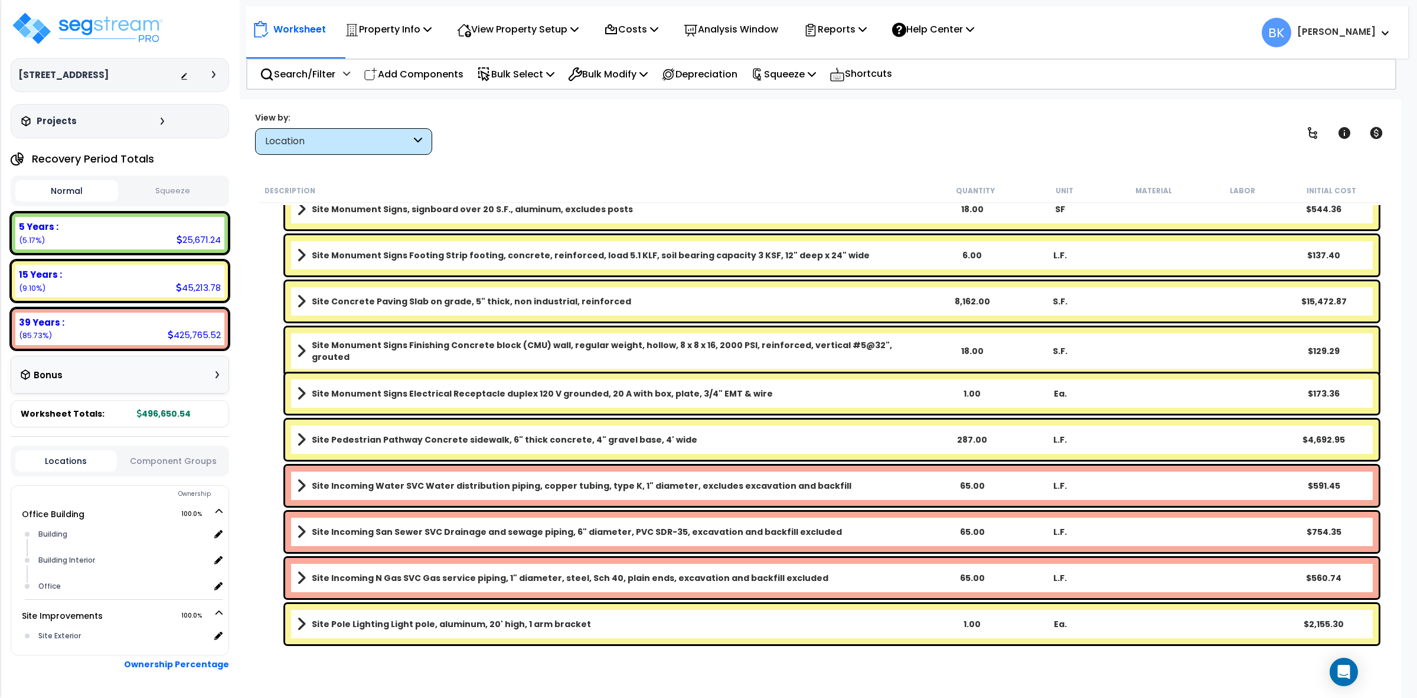
scroll to position [51, 0]
click at [400, 476] on div "Site Incoming Water SVC Water distribution piping, copper tubing, type K, 1" di…" at bounding box center [832, 485] width 1094 height 40
click at [417, 488] on b "Site Incoming Water SVC Water distribution piping, copper tubing, type K, 1" di…" at bounding box center [582, 486] width 540 height 12
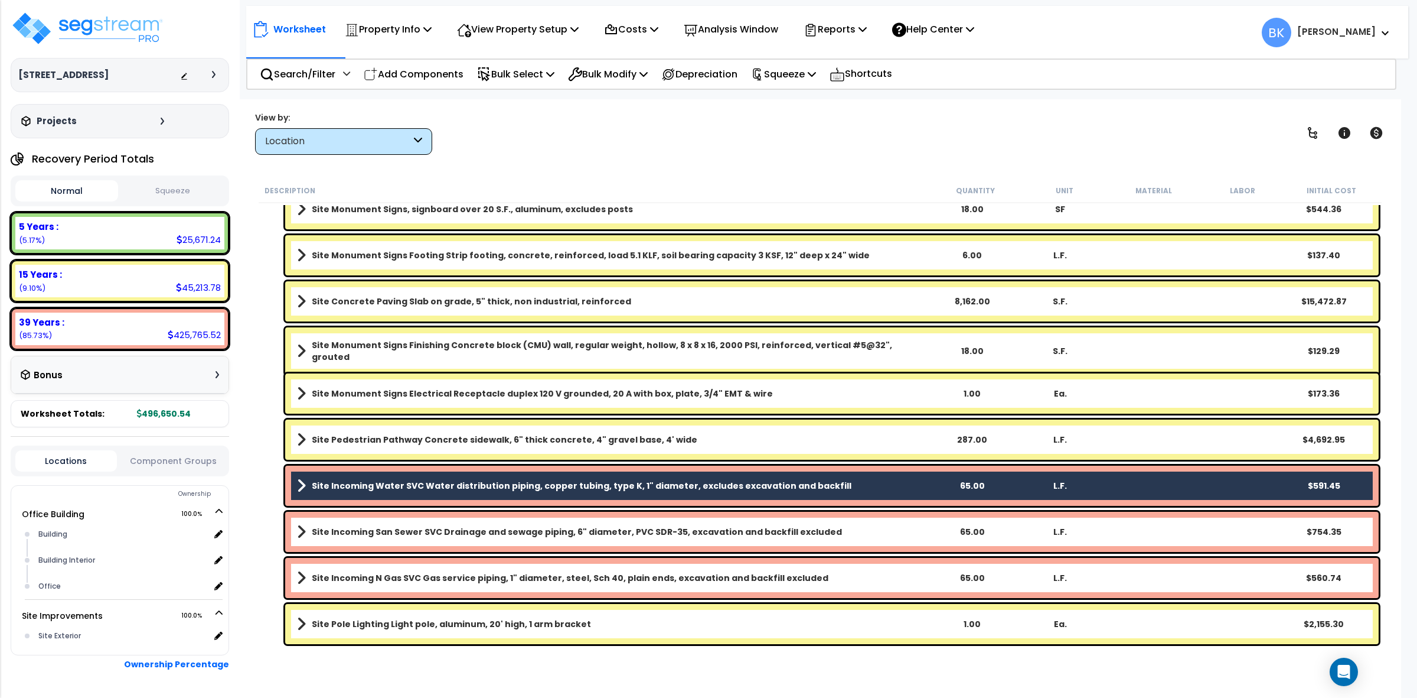
click at [408, 534] on b "Site Incoming San Sewer SVC Drainage and sewage piping, 6" diameter, PVC SDR-35…" at bounding box center [577, 532] width 530 height 12
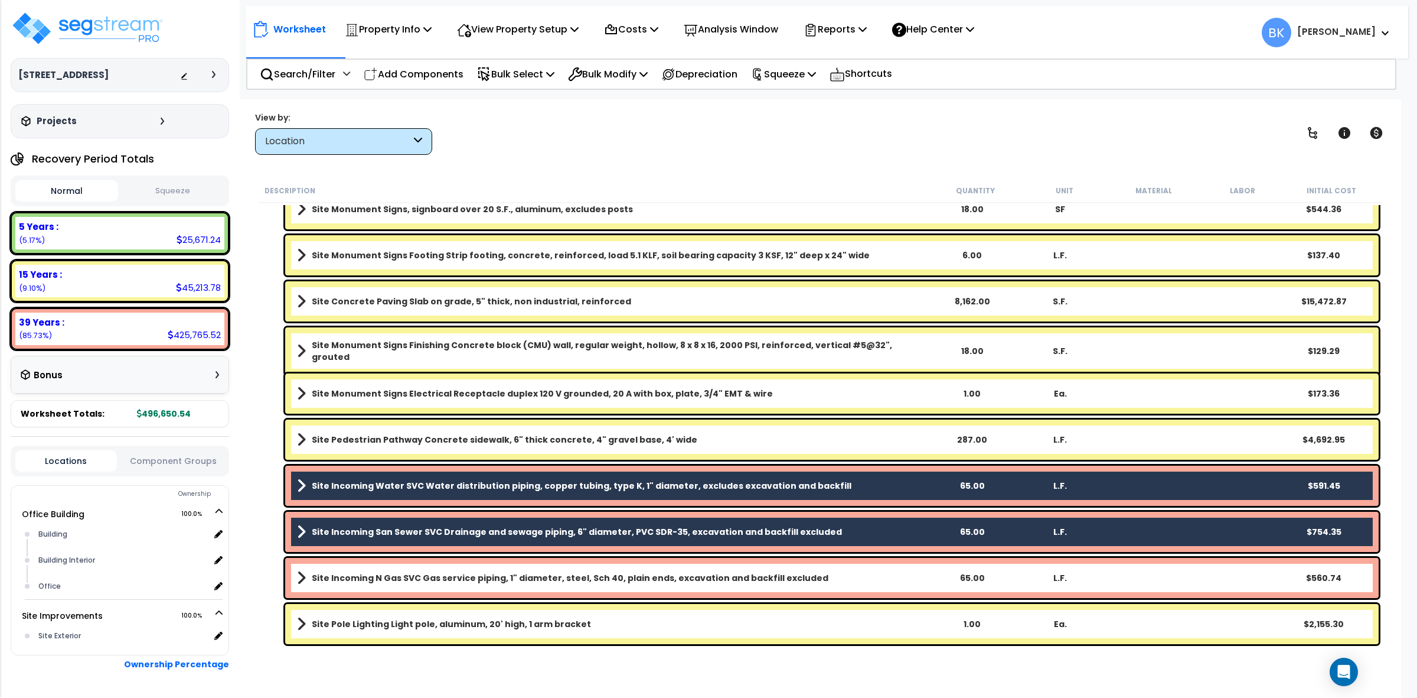
click at [410, 572] on b "Site Incoming N Gas SVC Gas service piping, 1" diameter, steel, Sch 40, plain e…" at bounding box center [570, 578] width 517 height 12
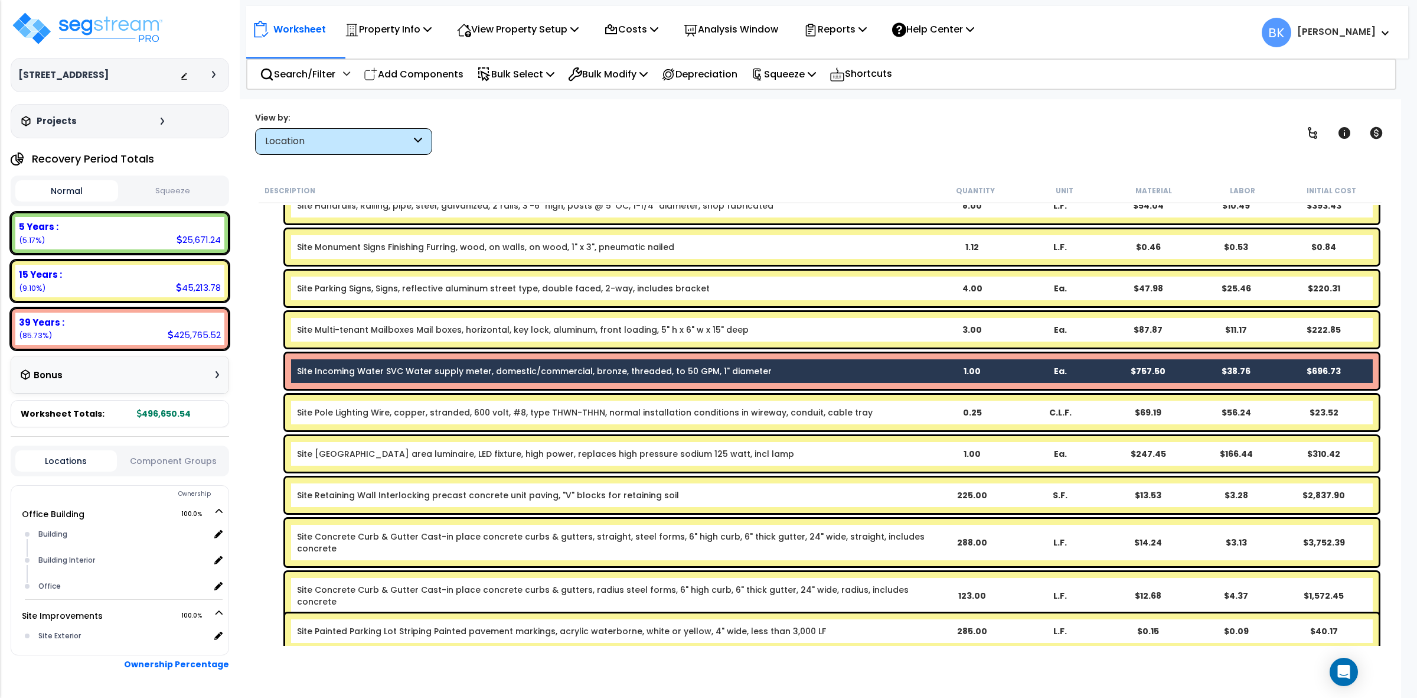
scroll to position [0, 0]
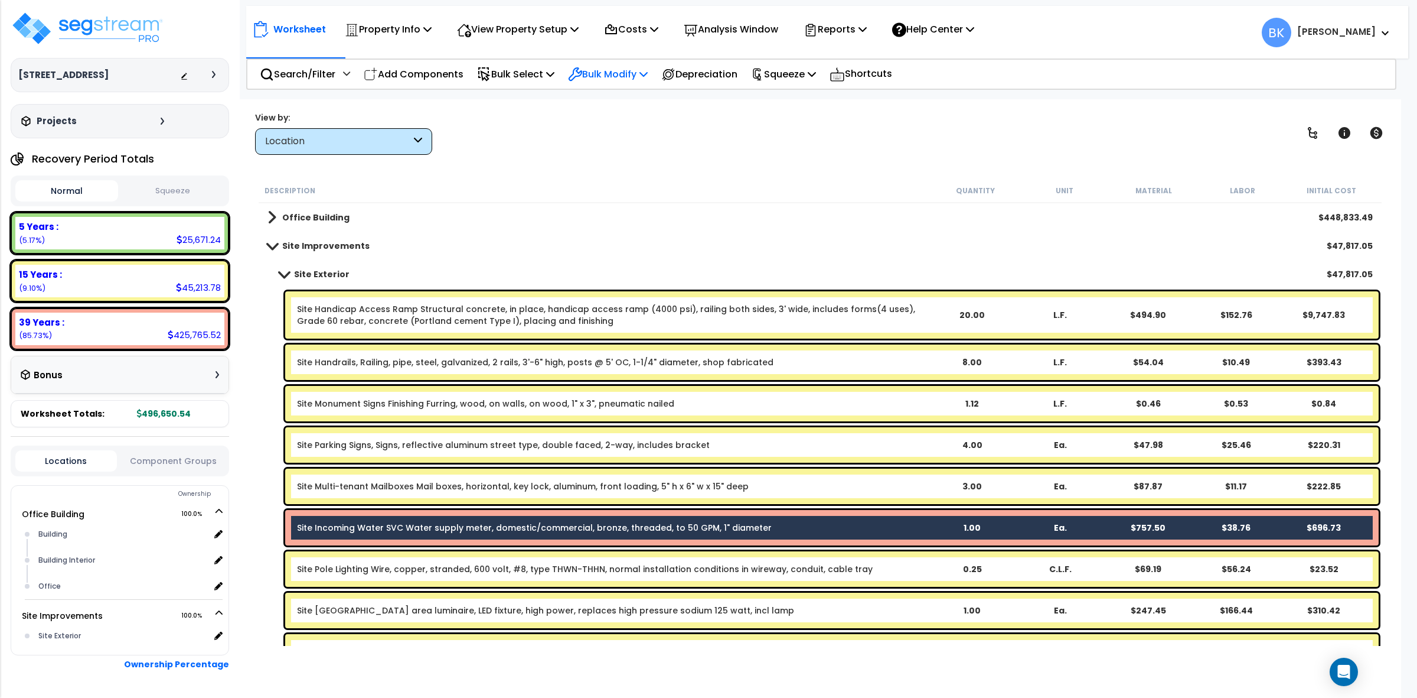
click at [634, 70] on p "Bulk Modify" at bounding box center [608, 74] width 80 height 16
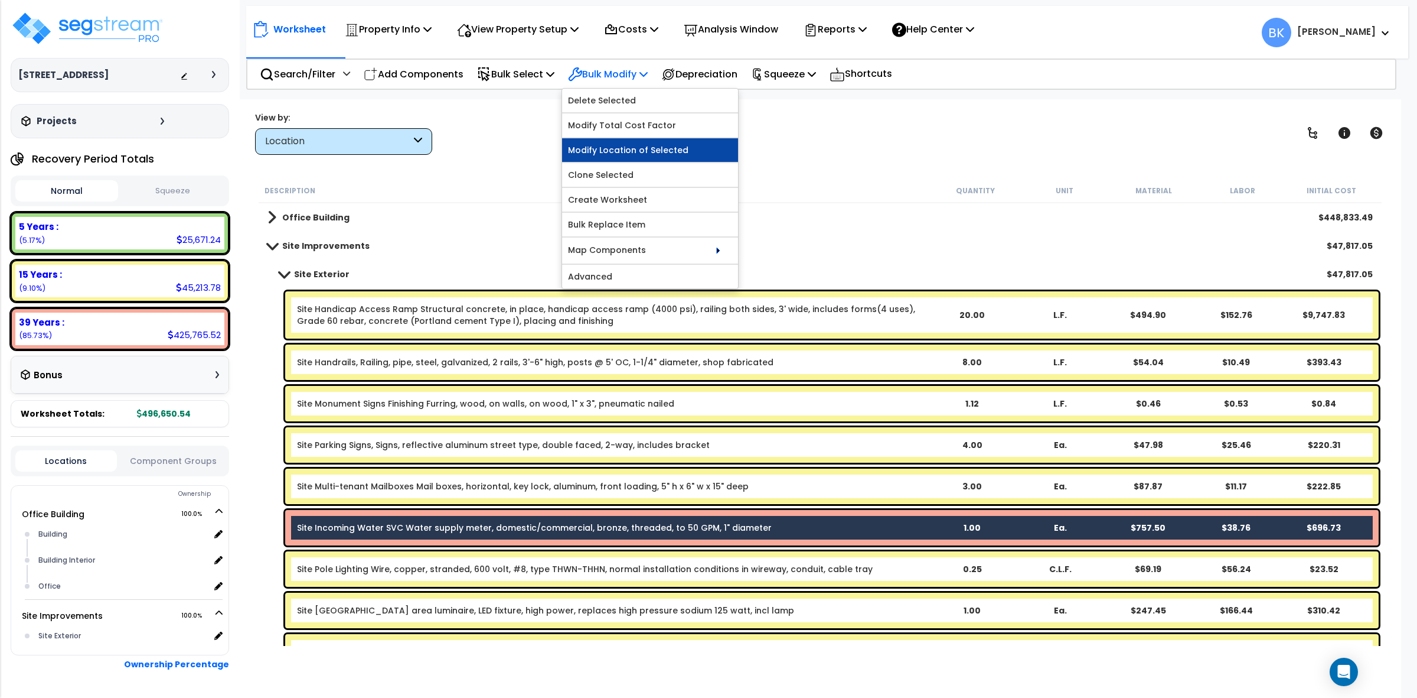
click at [630, 145] on link "Modify Location of Selected" at bounding box center [650, 150] width 176 height 24
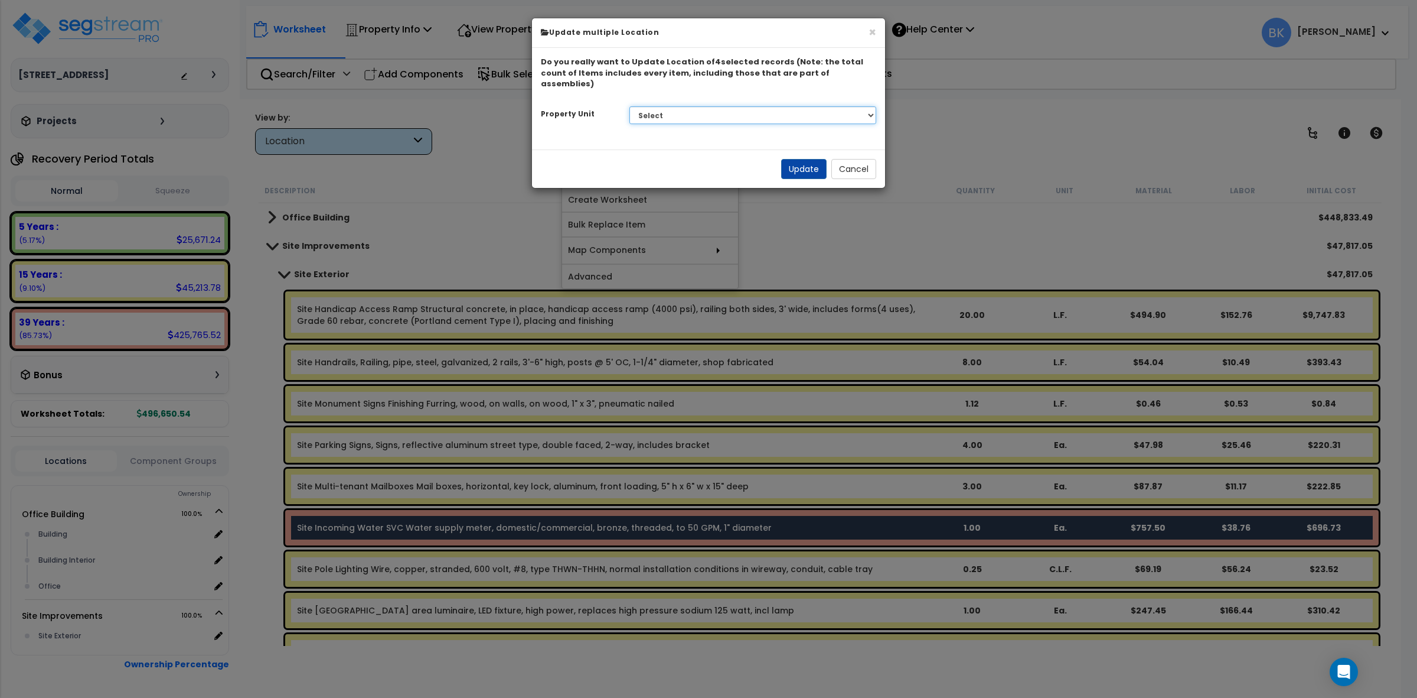
click at [664, 106] on select "Select Office Building Site Improvements" at bounding box center [753, 115] width 247 height 18
select select "164511"
click at [630, 106] on select "Select Office Building Site Improvements" at bounding box center [753, 115] width 247 height 18
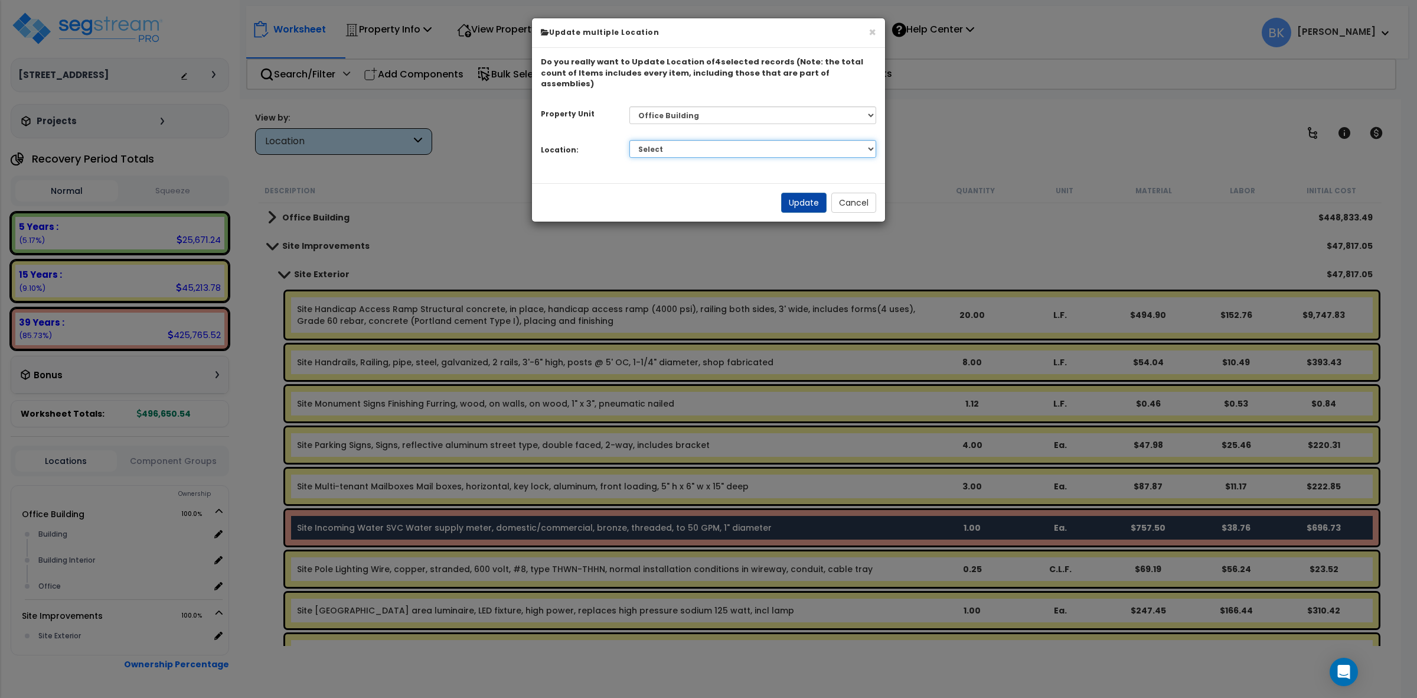
click at [669, 140] on select "Select Building Building Interior Office Add Additional Location" at bounding box center [753, 149] width 247 height 18
select select "461"
click at [630, 140] on select "Select Building Building Interior Office Add Additional Location" at bounding box center [753, 149] width 247 height 18
click at [801, 198] on button "Update" at bounding box center [803, 203] width 45 height 20
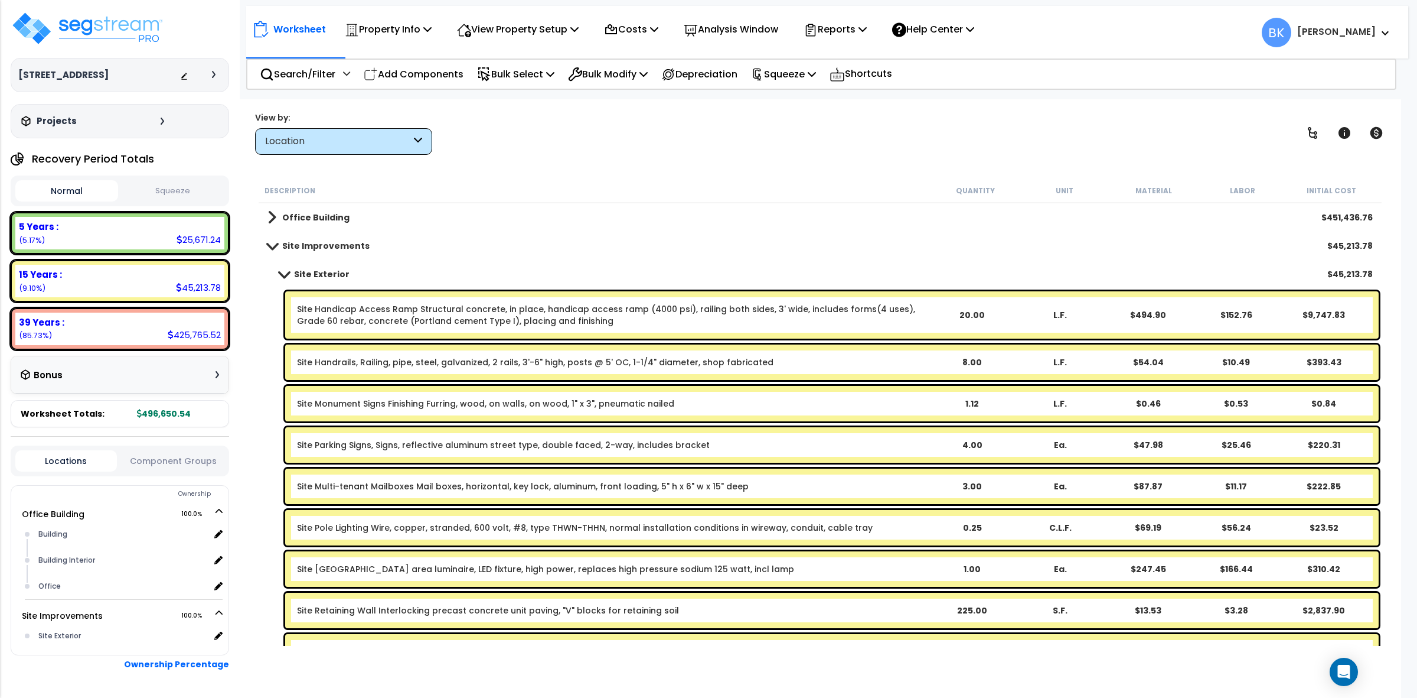
click at [361, 145] on div "Location" at bounding box center [338, 142] width 146 height 14
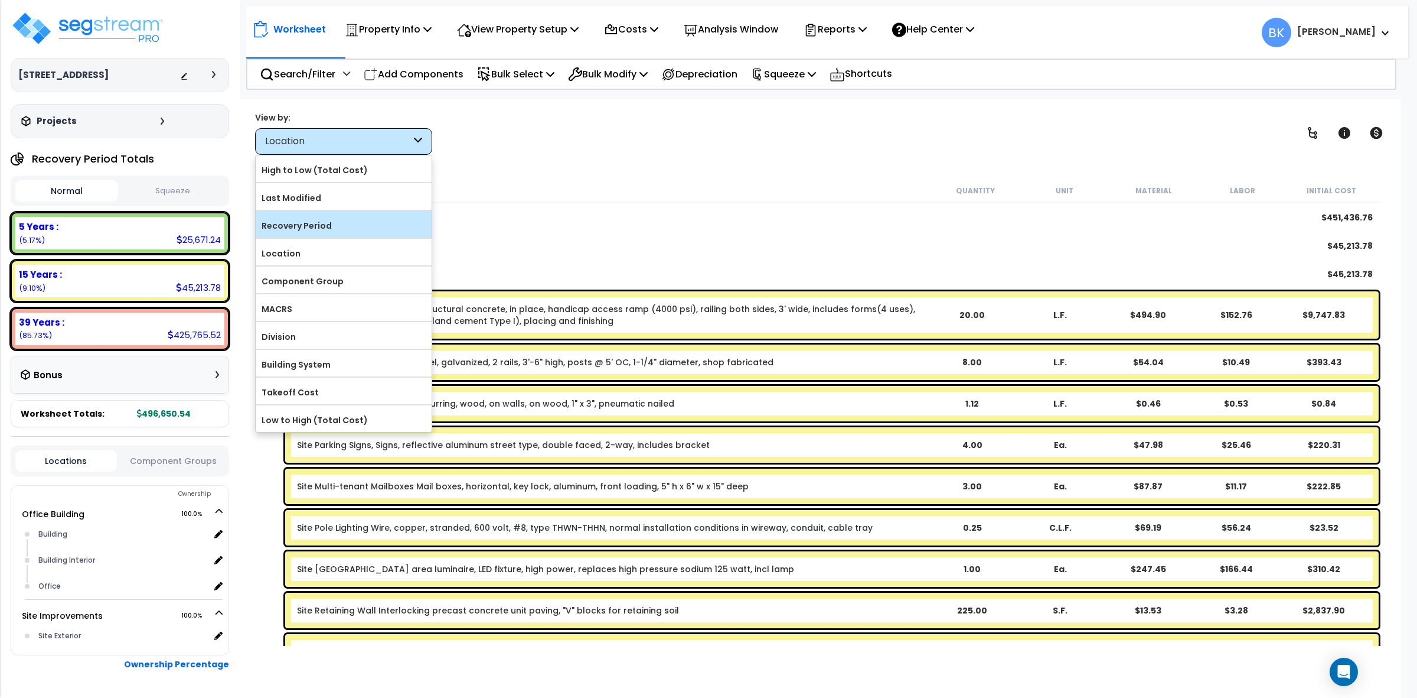
click at [313, 230] on label "Recovery Period" at bounding box center [344, 226] width 176 height 18
click at [0, 0] on input "Recovery Period" at bounding box center [0, 0] width 0 height 0
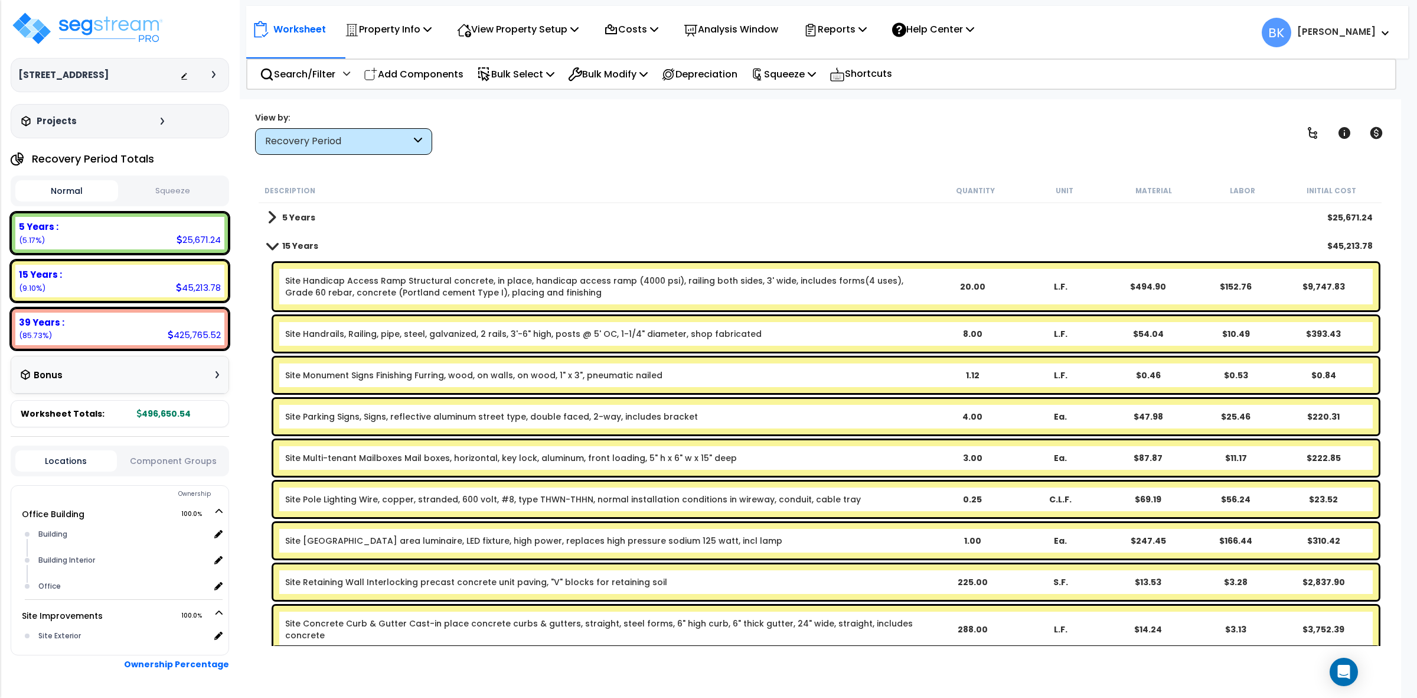
click at [275, 241] on span at bounding box center [272, 245] width 17 height 9
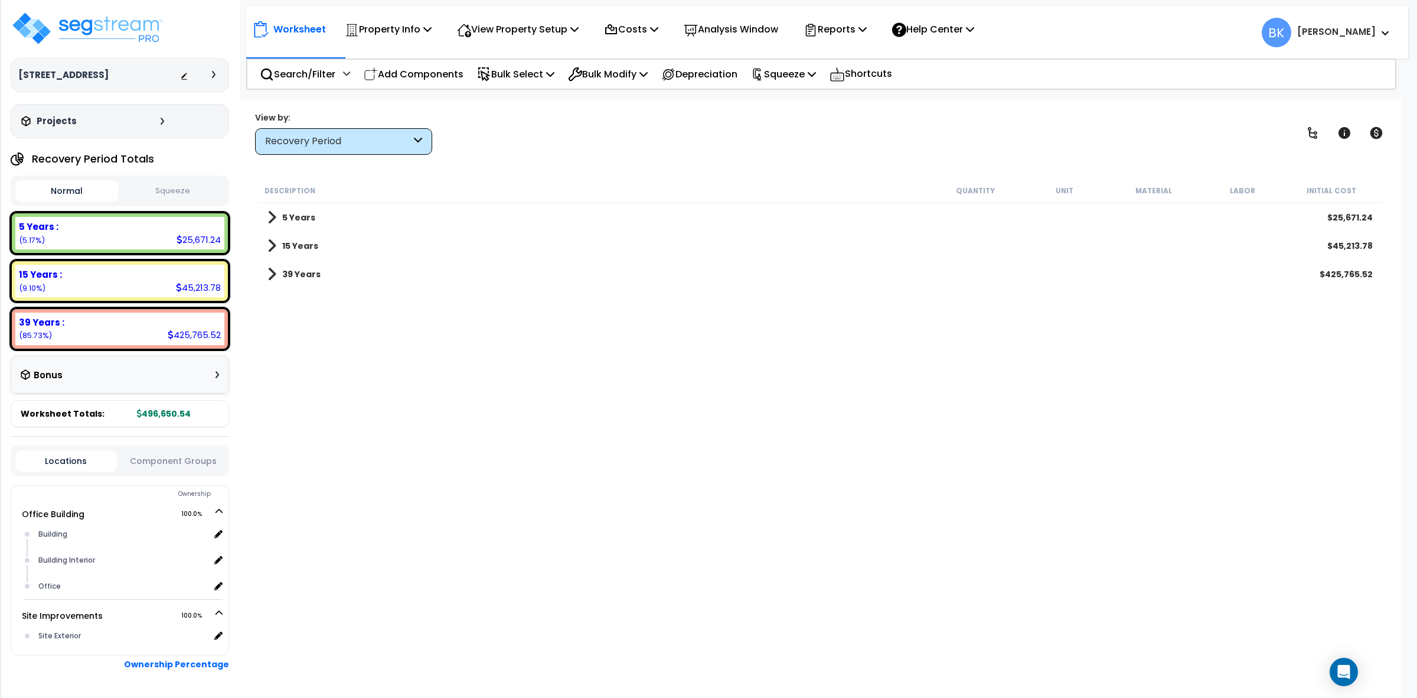
click at [272, 282] on span at bounding box center [272, 274] width 9 height 17
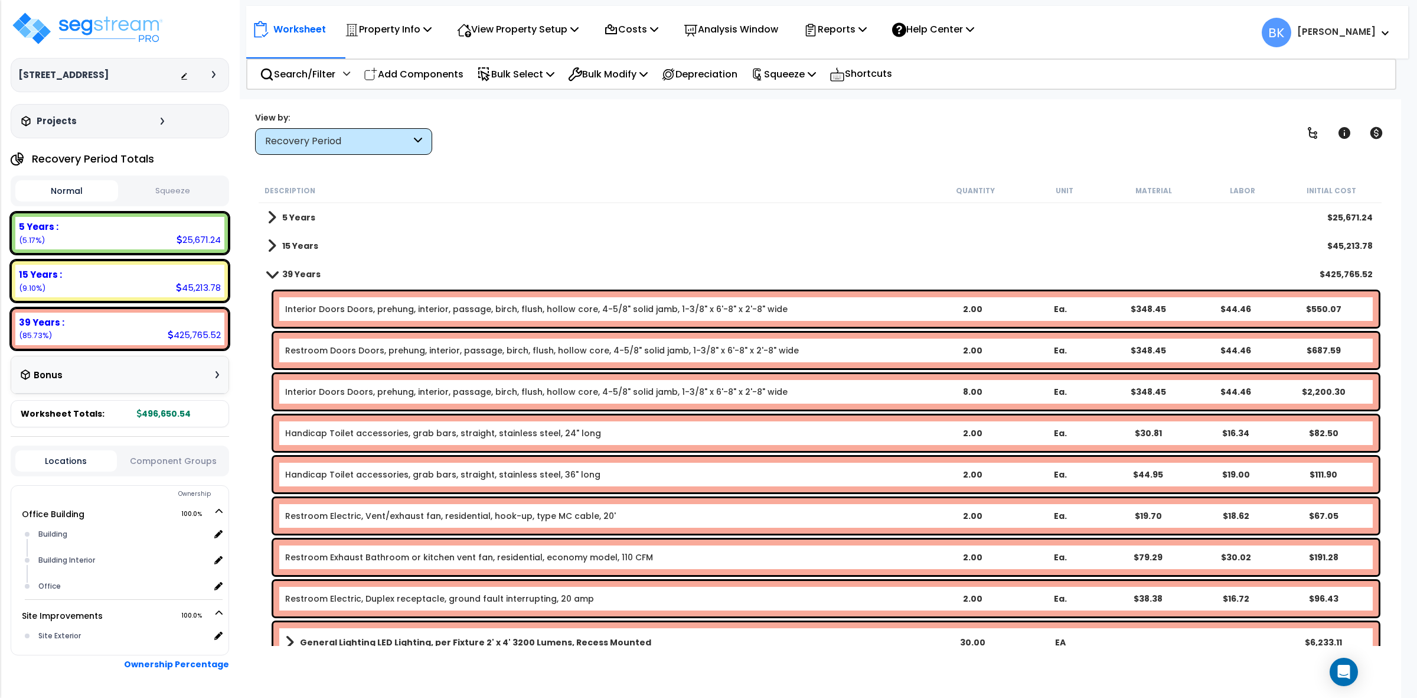
click at [279, 246] on link "15 Years" at bounding box center [293, 245] width 51 height 17
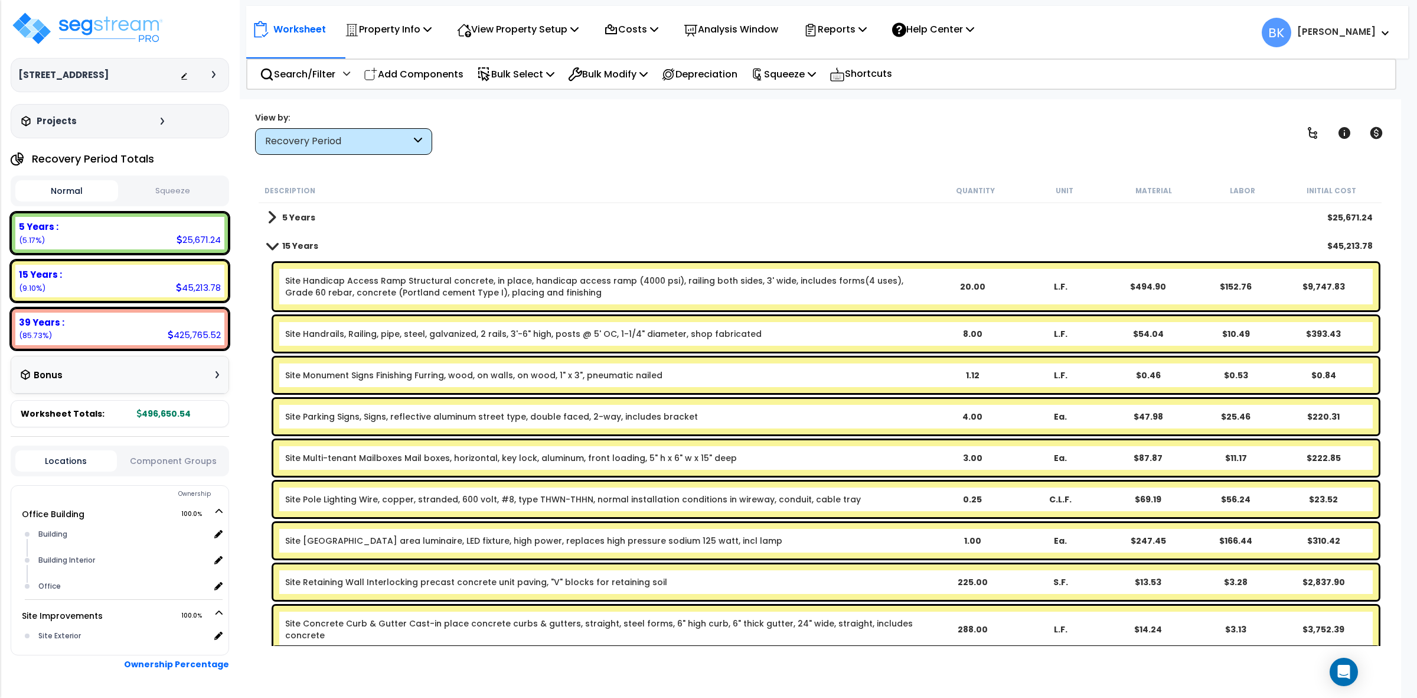
click at [278, 214] on link "5 Years" at bounding box center [292, 217] width 48 height 17
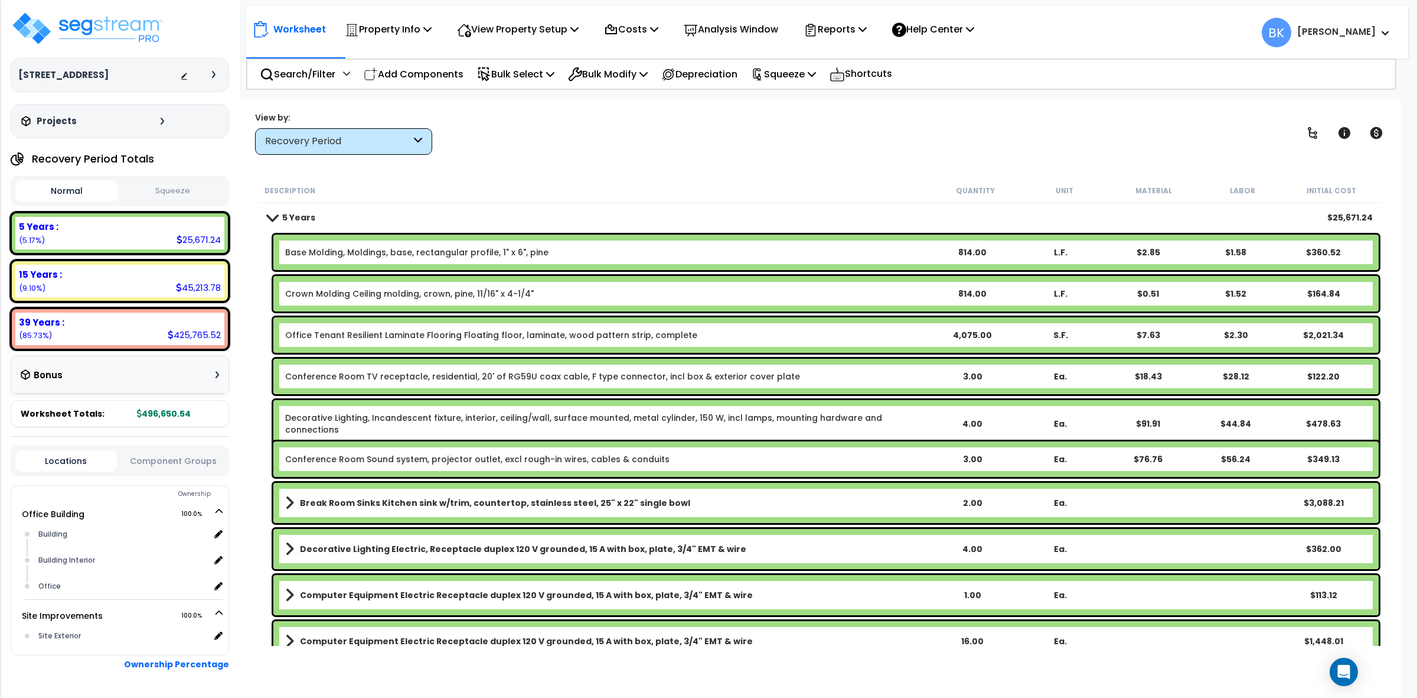
click at [884, 334] on b "Office Tenant Resilient Laminate Flooring Floating floor, laminate, wood patter…" at bounding box center [606, 335] width 643 height 12
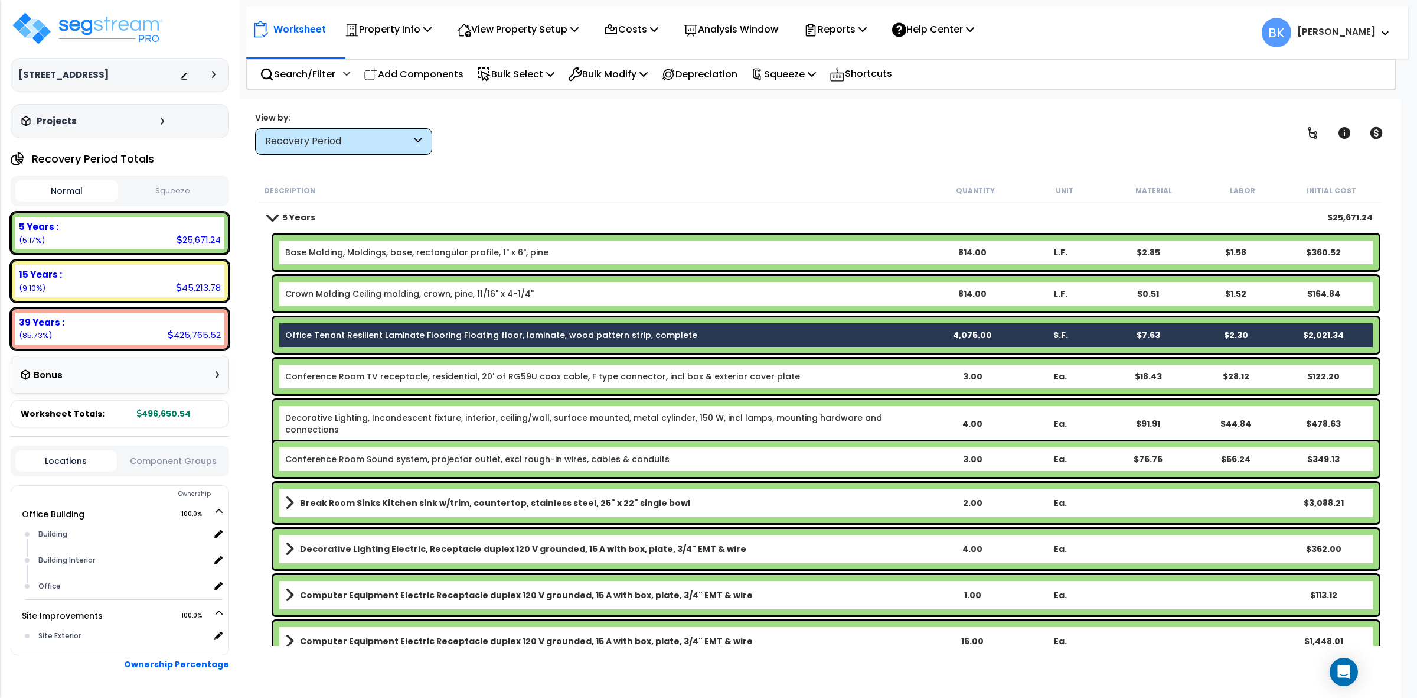
click at [884, 334] on b "Office Tenant Resilient Laminate Flooring Floating floor, laminate, wood patter…" at bounding box center [606, 335] width 643 height 12
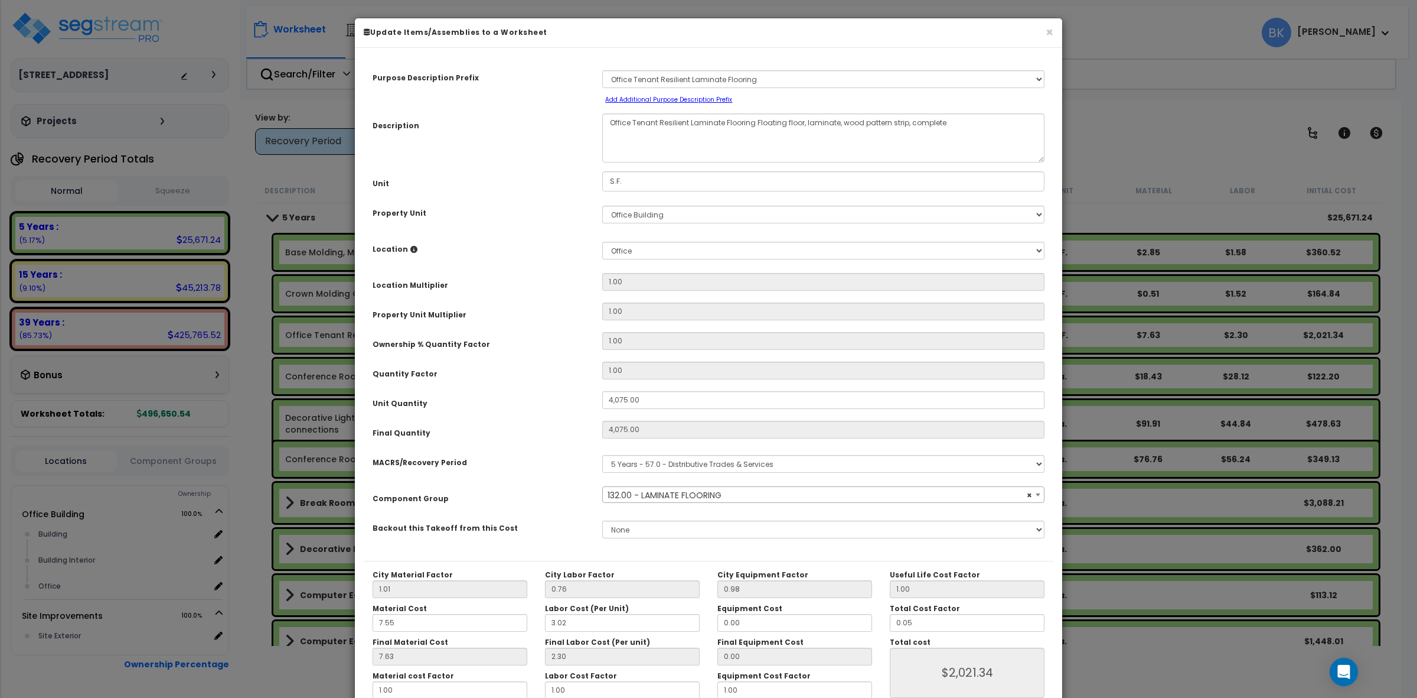
select select "39244"
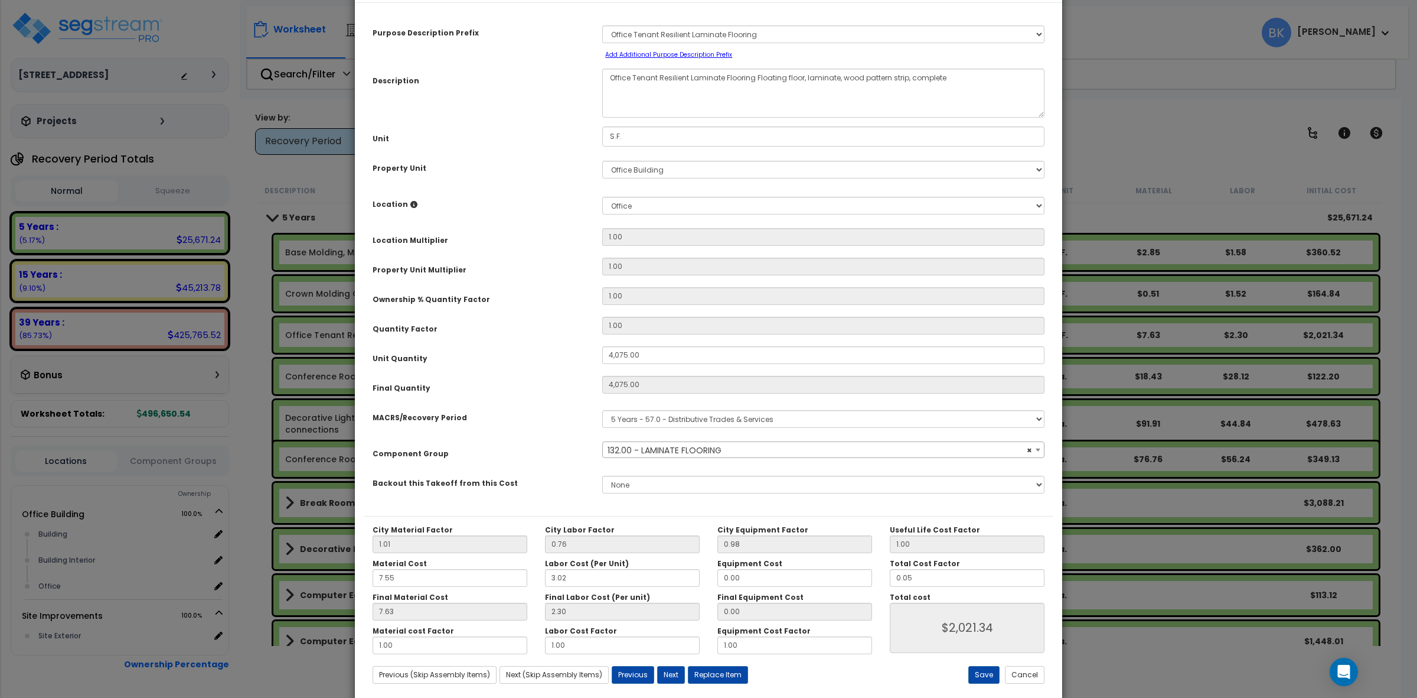
scroll to position [67, 0]
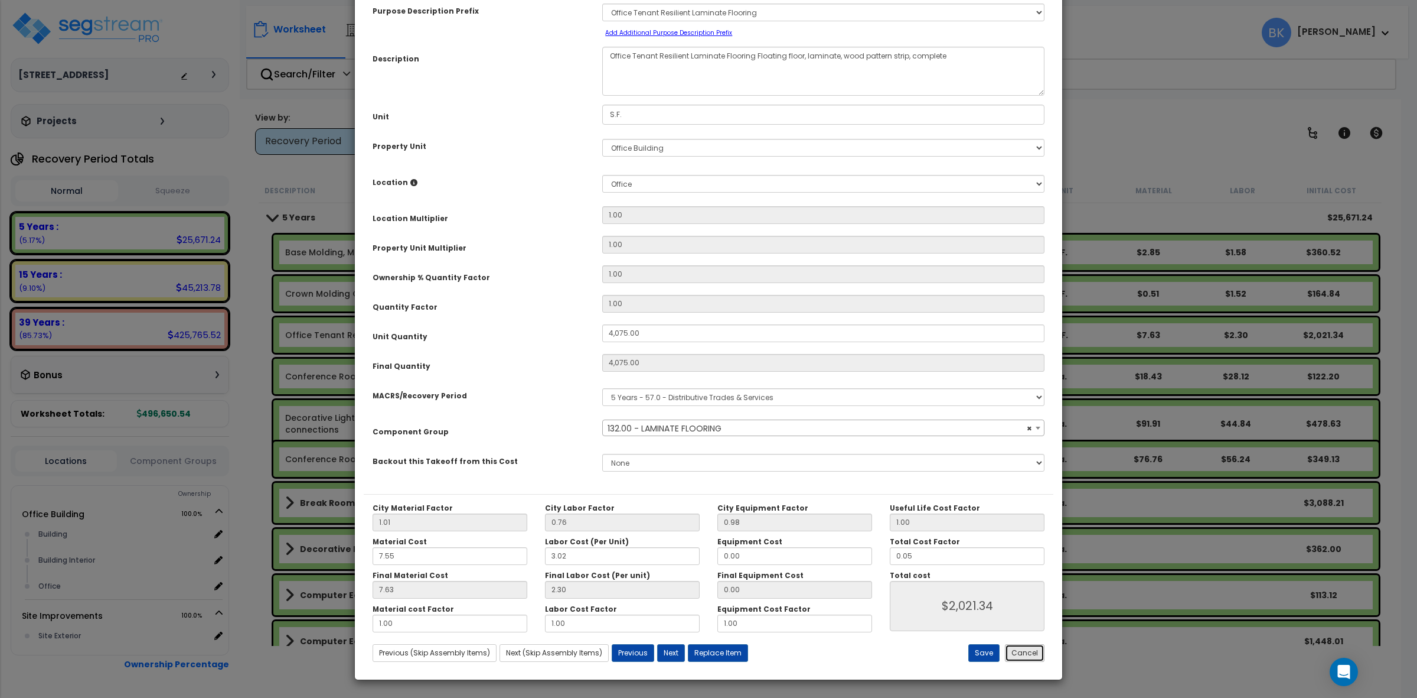
click at [1032, 651] on button "Cancel" at bounding box center [1025, 653] width 40 height 18
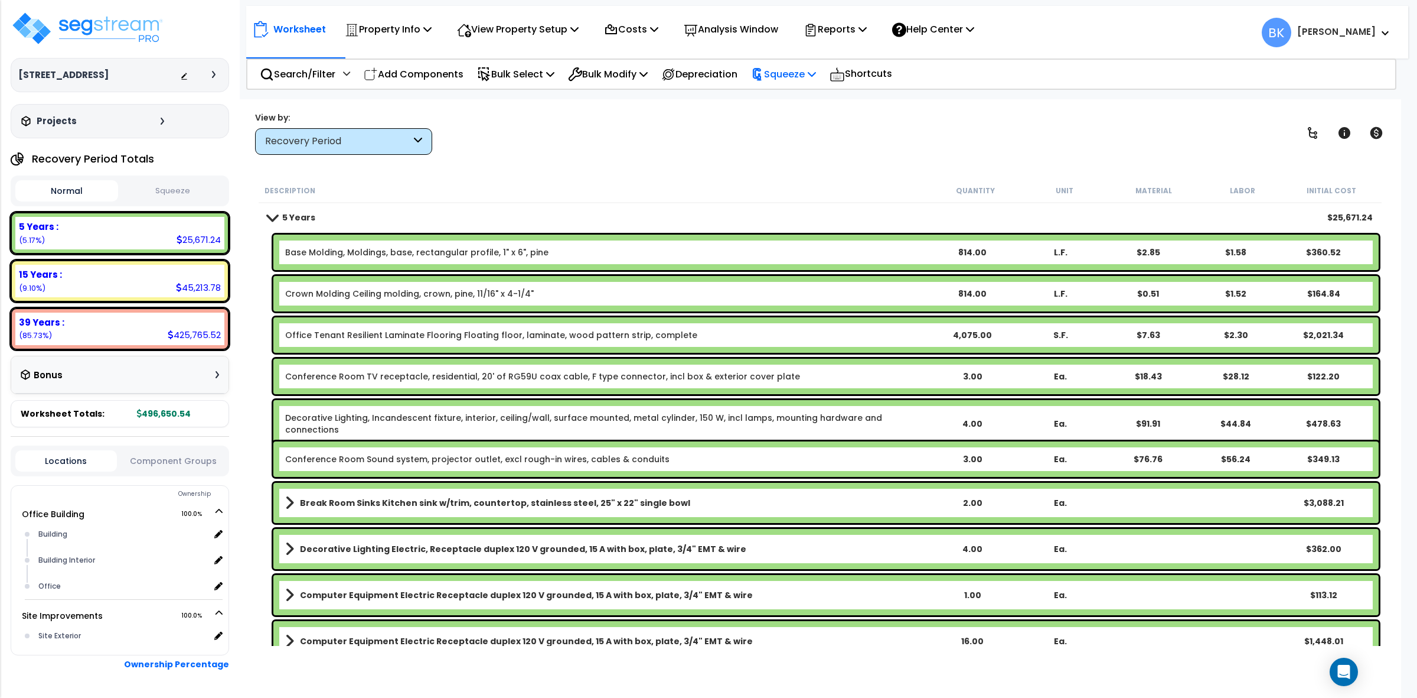
click at [798, 75] on p "Squeeze" at bounding box center [783, 74] width 65 height 16
click at [855, 21] on p "Reports" at bounding box center [835, 29] width 63 height 16
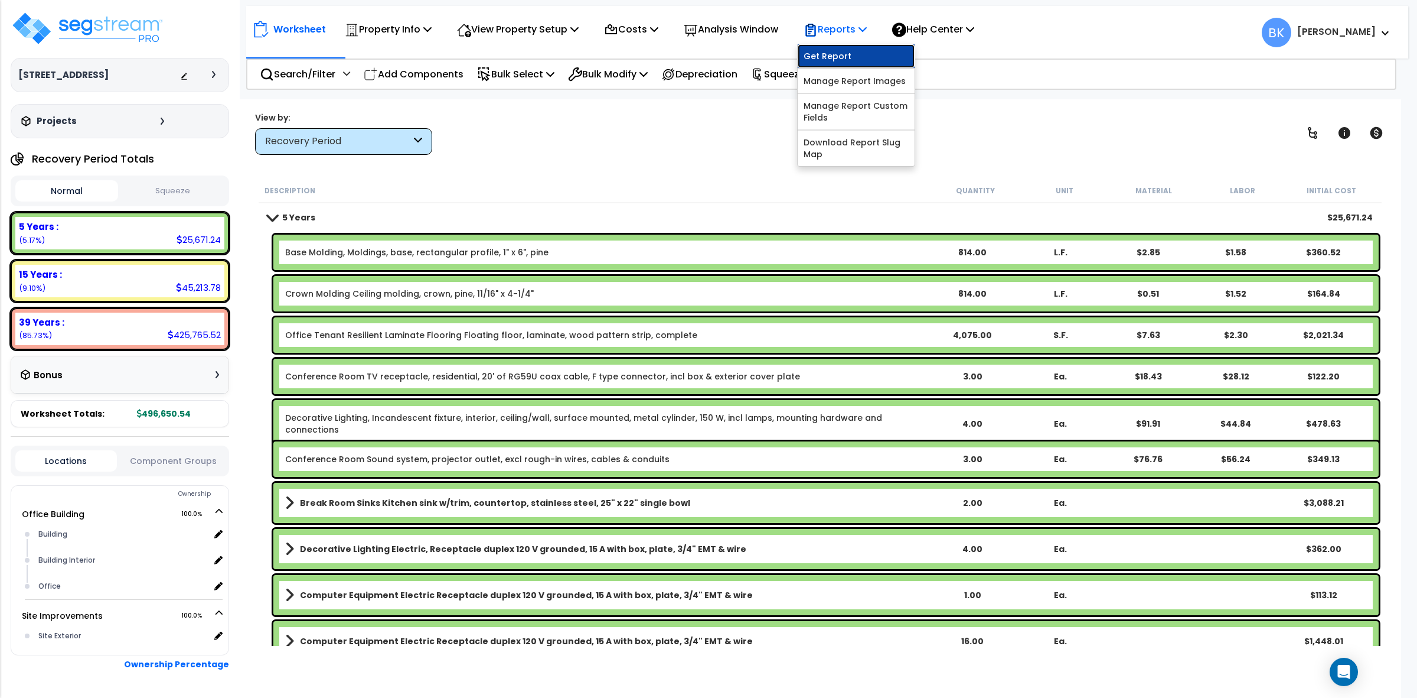
click at [851, 66] on link "Get Report" at bounding box center [856, 56] width 117 height 24
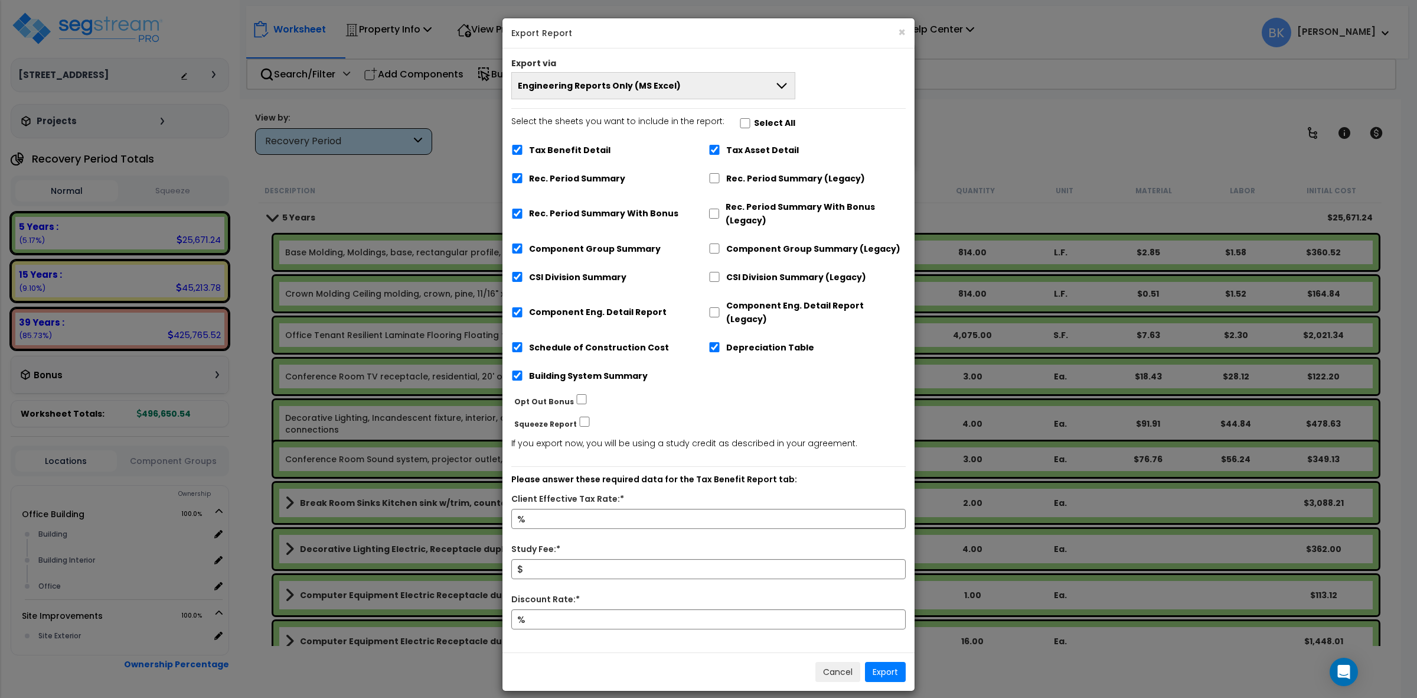
click at [753, 145] on label "Tax Asset Detail" at bounding box center [762, 151] width 73 height 14
click at [721, 145] on input "Tax Asset Detail" at bounding box center [715, 150] width 12 height 10
checkbox input "false"
click at [571, 152] on label "Tax Benefit Detail" at bounding box center [570, 151] width 82 height 14
click at [523, 152] on input "Tax Benefit Detail" at bounding box center [517, 150] width 12 height 10
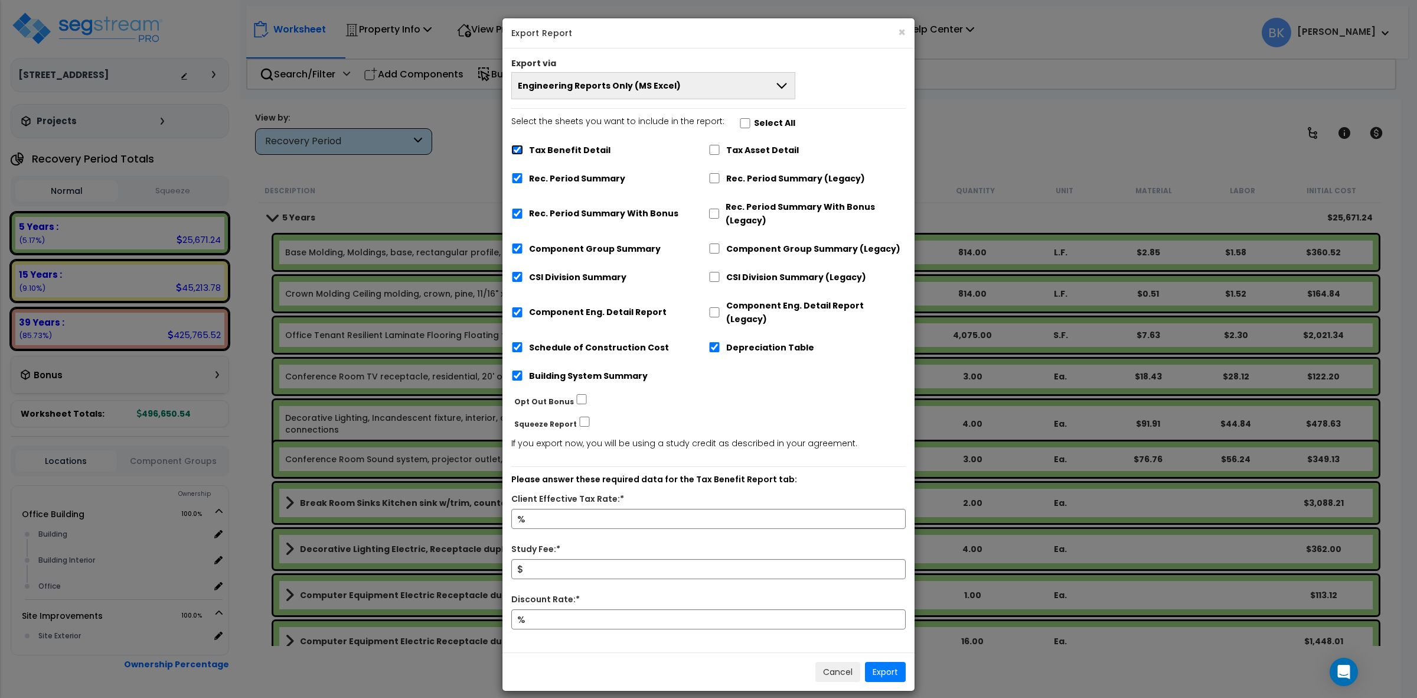
checkbox input "false"
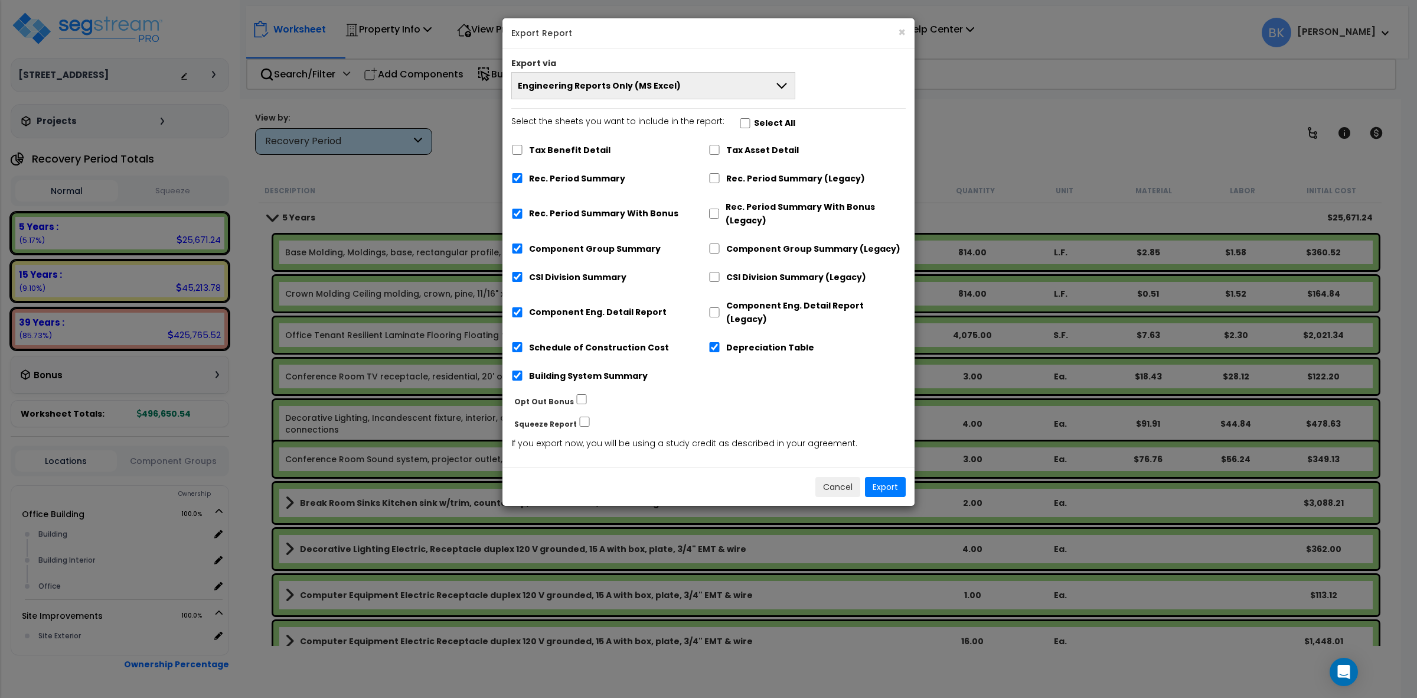
click at [571, 211] on label "Rec. Period Summary With Bonus" at bounding box center [603, 214] width 149 height 14
click at [523, 211] on input "Rec. Period Summary With Bonus" at bounding box center [517, 213] width 12 height 10
checkbox input "false"
click at [739, 341] on label "Depreciation Table" at bounding box center [770, 348] width 88 height 14
click at [721, 342] on input "Depreciation Table" at bounding box center [715, 347] width 12 height 10
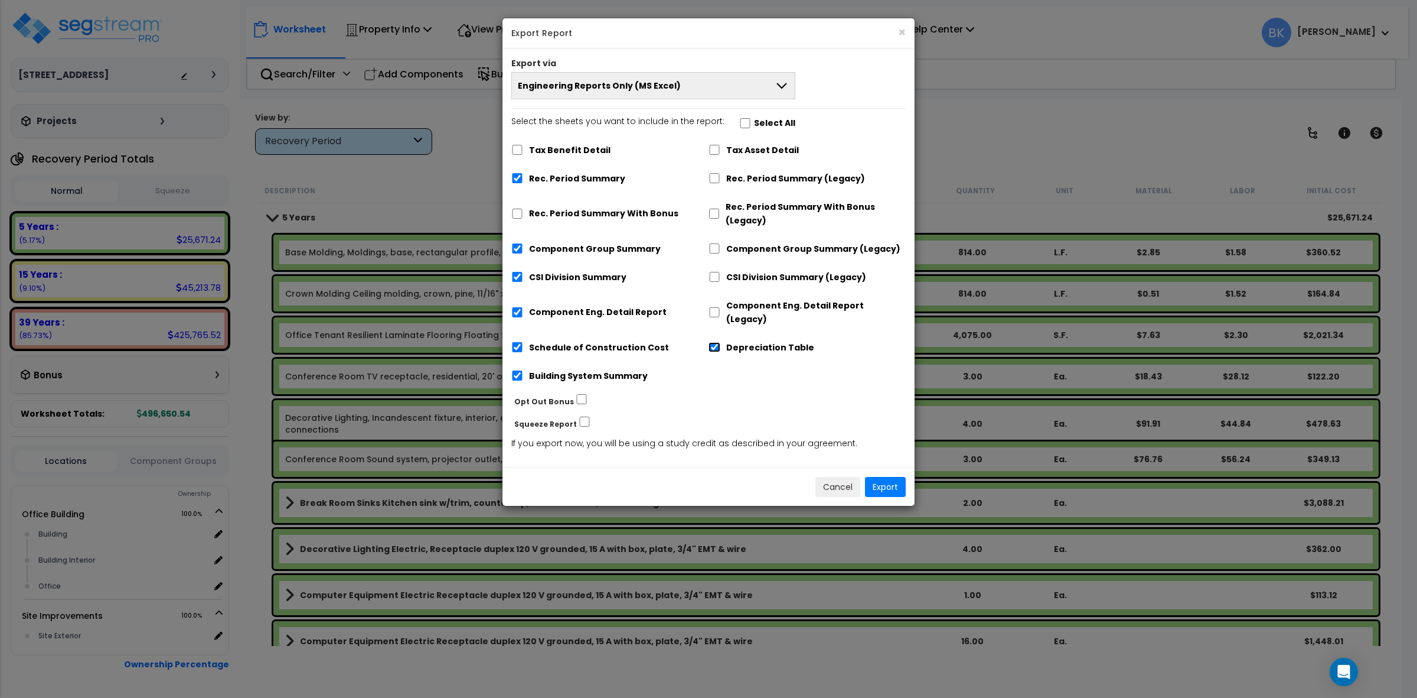
checkbox input "false"
click at [878, 477] on button "Export" at bounding box center [885, 487] width 41 height 20
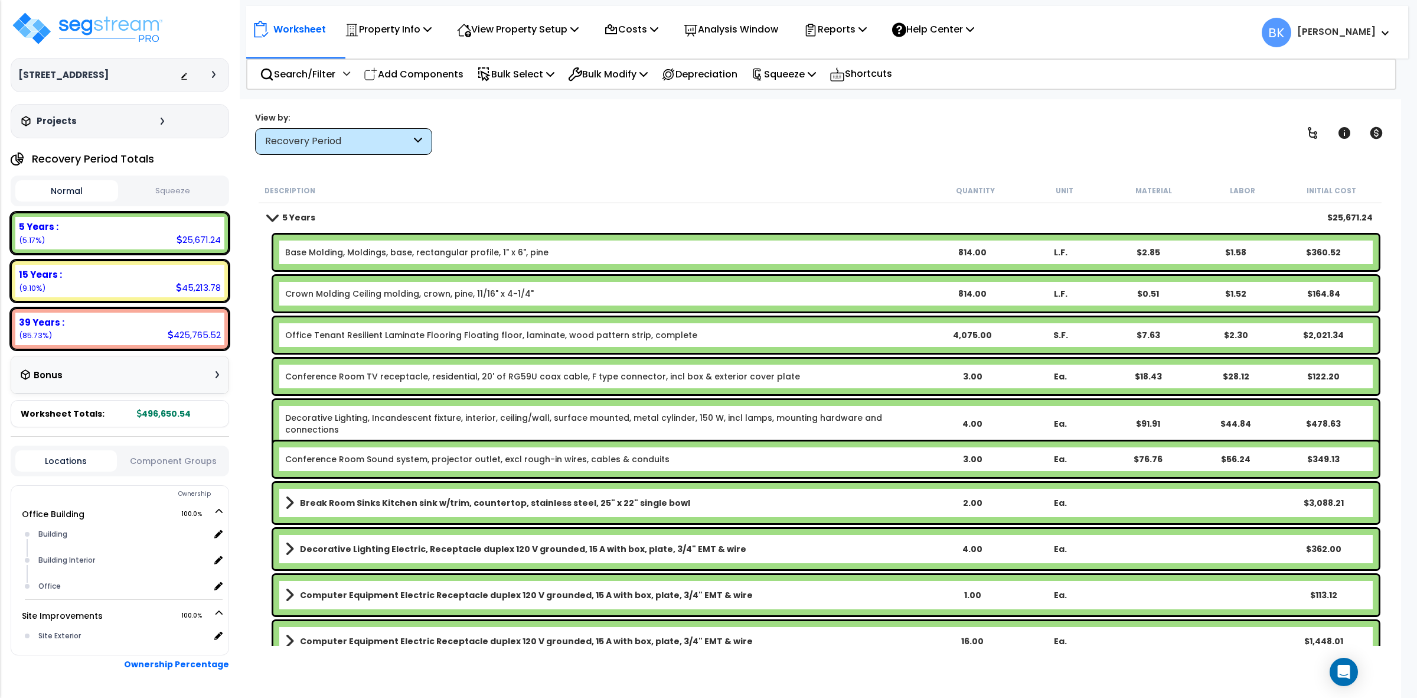
click at [357, 181] on div "Description Quantity Unit Material Labor Initial Cost" at bounding box center [820, 190] width 1123 height 25
click at [616, 75] on p "Bulk Modify" at bounding box center [608, 74] width 80 height 16
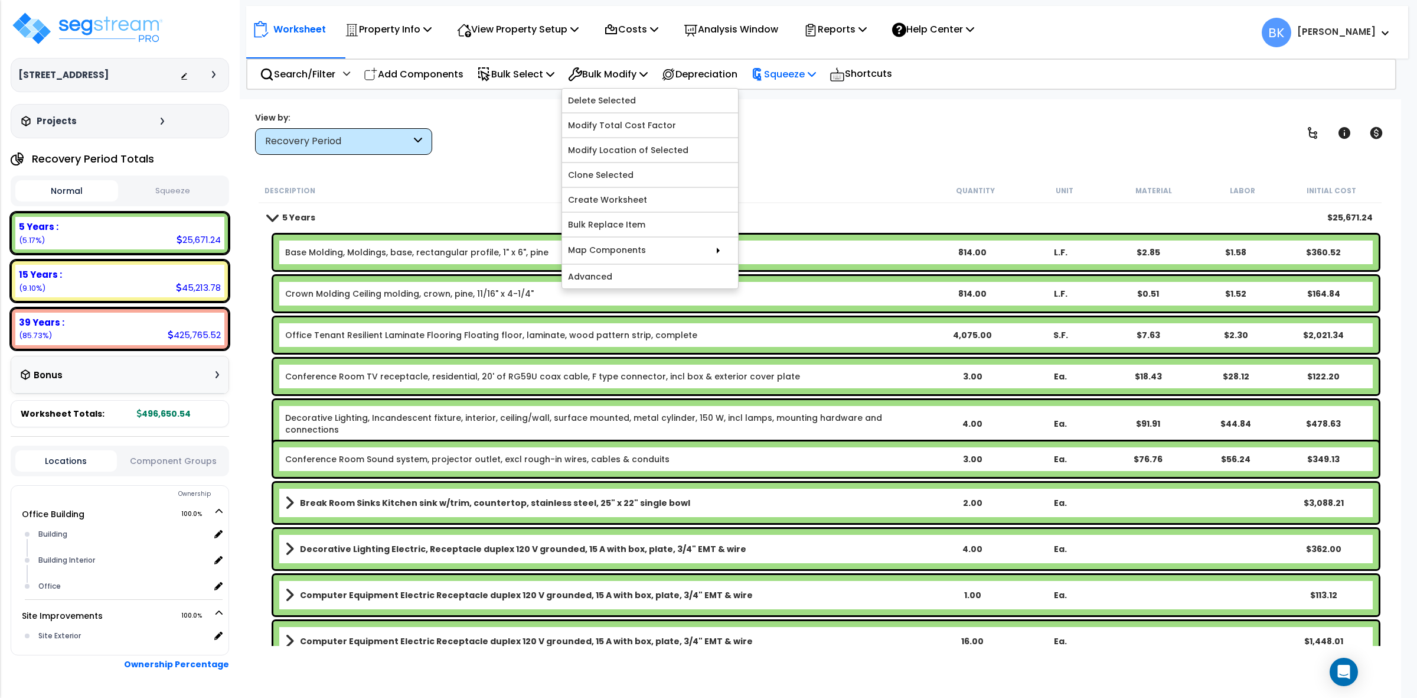
click at [761, 75] on icon at bounding box center [757, 75] width 8 height 12
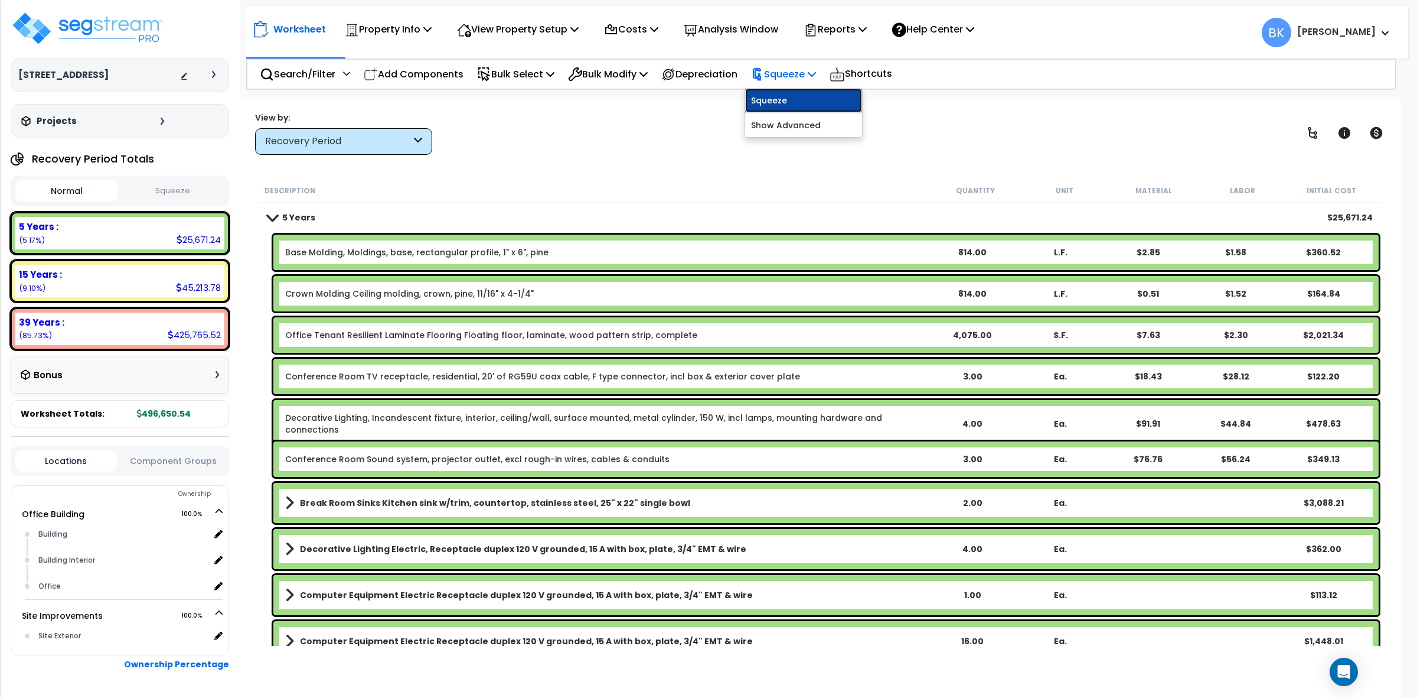
click at [794, 105] on link "Squeeze" at bounding box center [803, 101] width 117 height 24
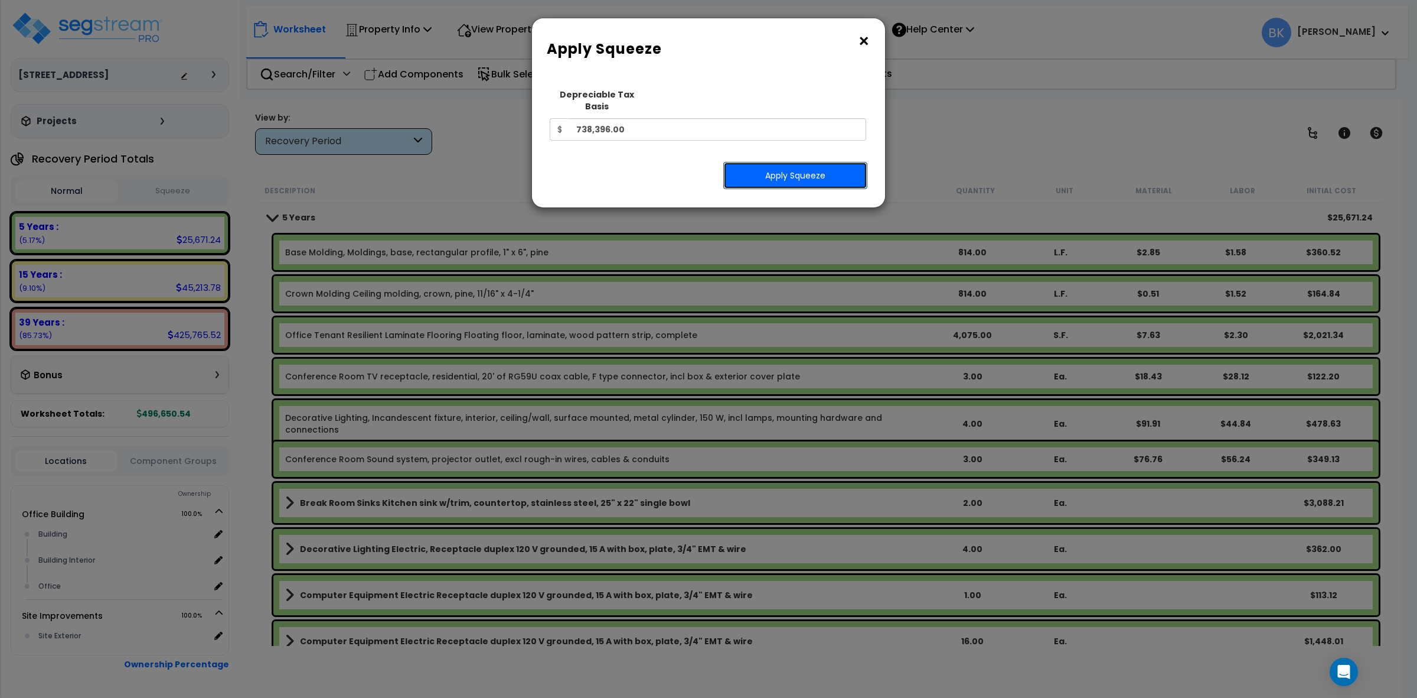
click at [769, 162] on button "Apply Squeeze" at bounding box center [795, 175] width 144 height 27
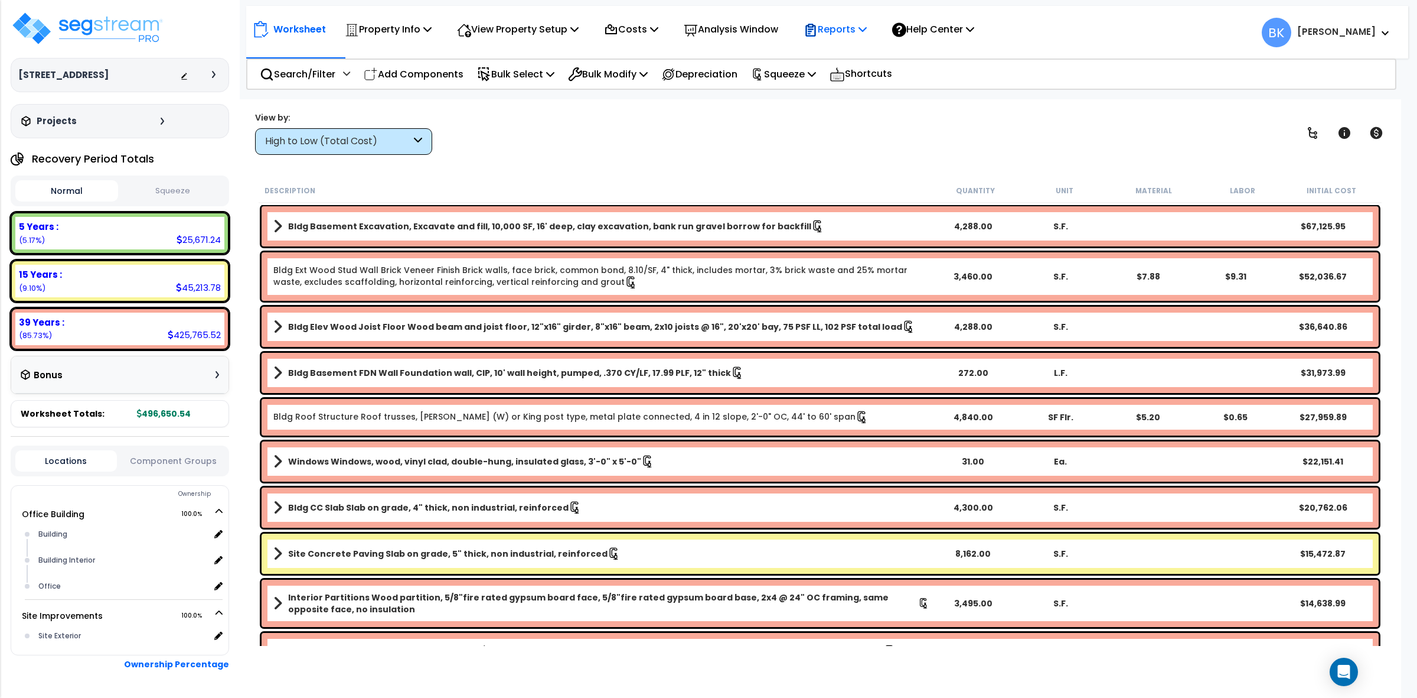
click at [865, 21] on p "Reports" at bounding box center [835, 29] width 63 height 16
click at [854, 53] on link "Get Report" at bounding box center [856, 56] width 117 height 24
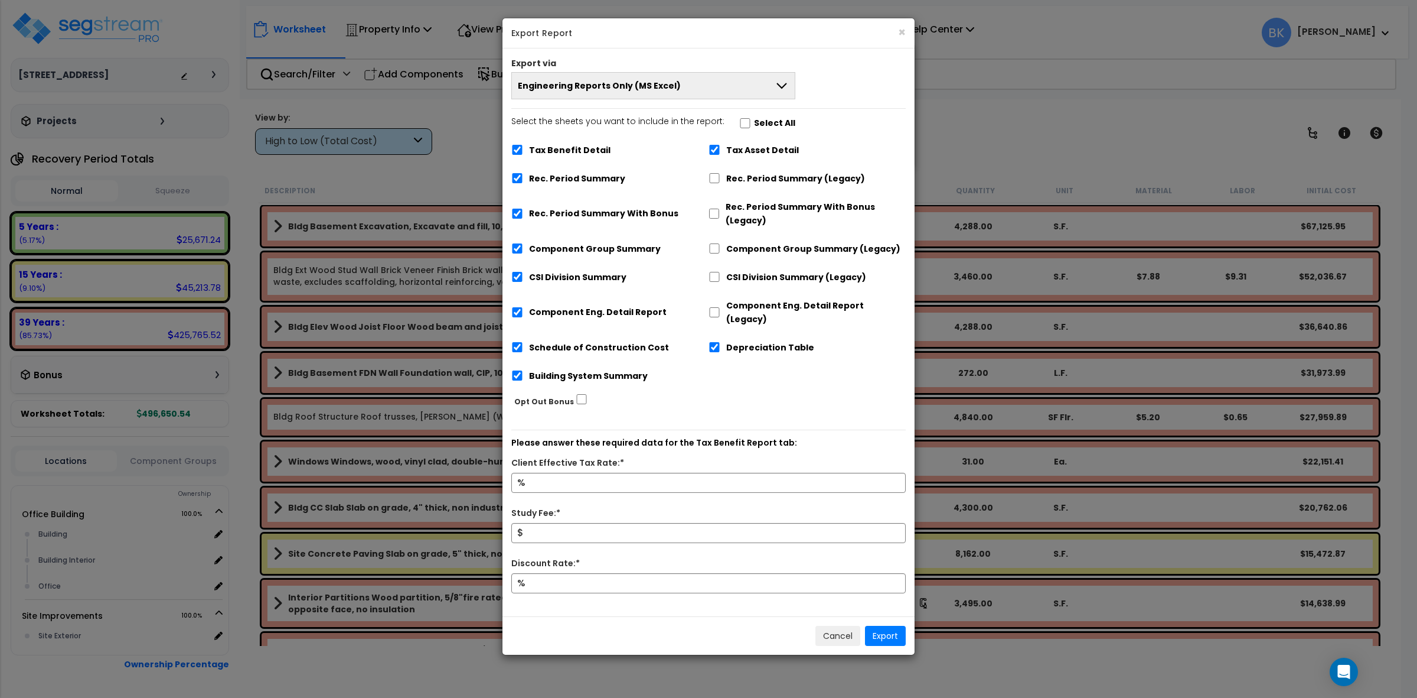
click at [576, 152] on label "Tax Benefit Detail" at bounding box center [570, 151] width 82 height 14
click at [523, 152] on input "Tax Benefit Detail" at bounding box center [517, 150] width 12 height 10
checkbox input "false"
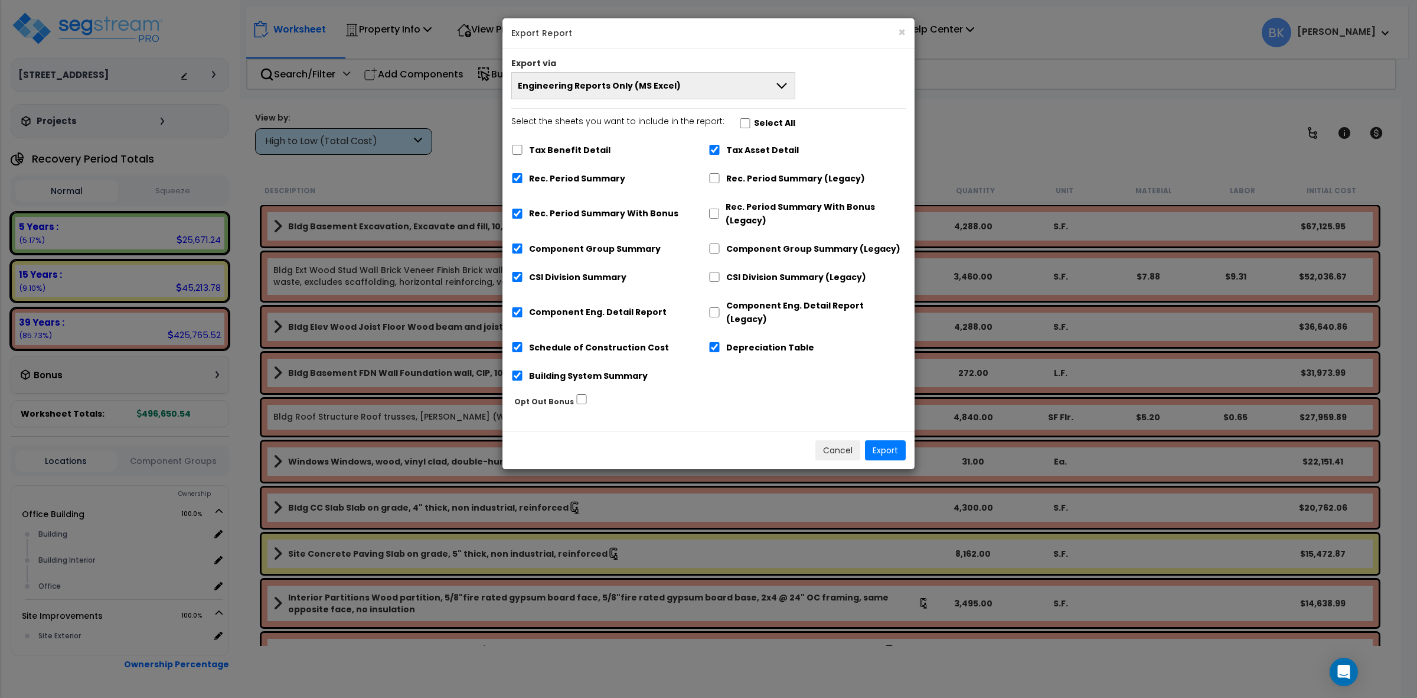
click at [761, 341] on label "Depreciation Table" at bounding box center [770, 348] width 88 height 14
click at [721, 342] on input "Depreciation Table" at bounding box center [715, 347] width 12 height 10
checkbox input "false"
click at [747, 149] on label "Tax Asset Detail" at bounding box center [762, 151] width 73 height 14
click at [721, 149] on input "Tax Asset Detail" at bounding box center [715, 150] width 12 height 10
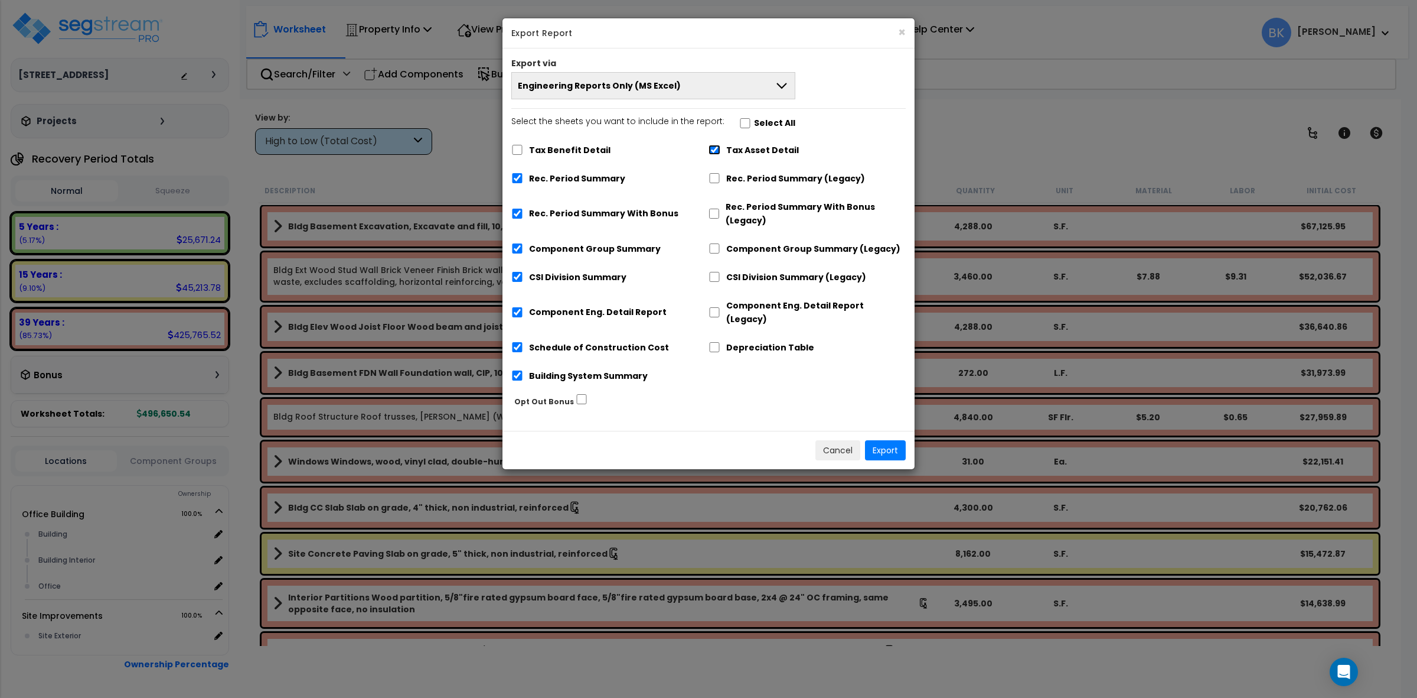
checkbox input "false"
click at [575, 214] on label "Rec. Period Summary With Bonus" at bounding box center [603, 214] width 149 height 14
click at [523, 214] on input "Rec. Period Summary With Bonus" at bounding box center [517, 213] width 12 height 10
checkbox input "false"
click at [888, 440] on button "Export" at bounding box center [885, 450] width 41 height 20
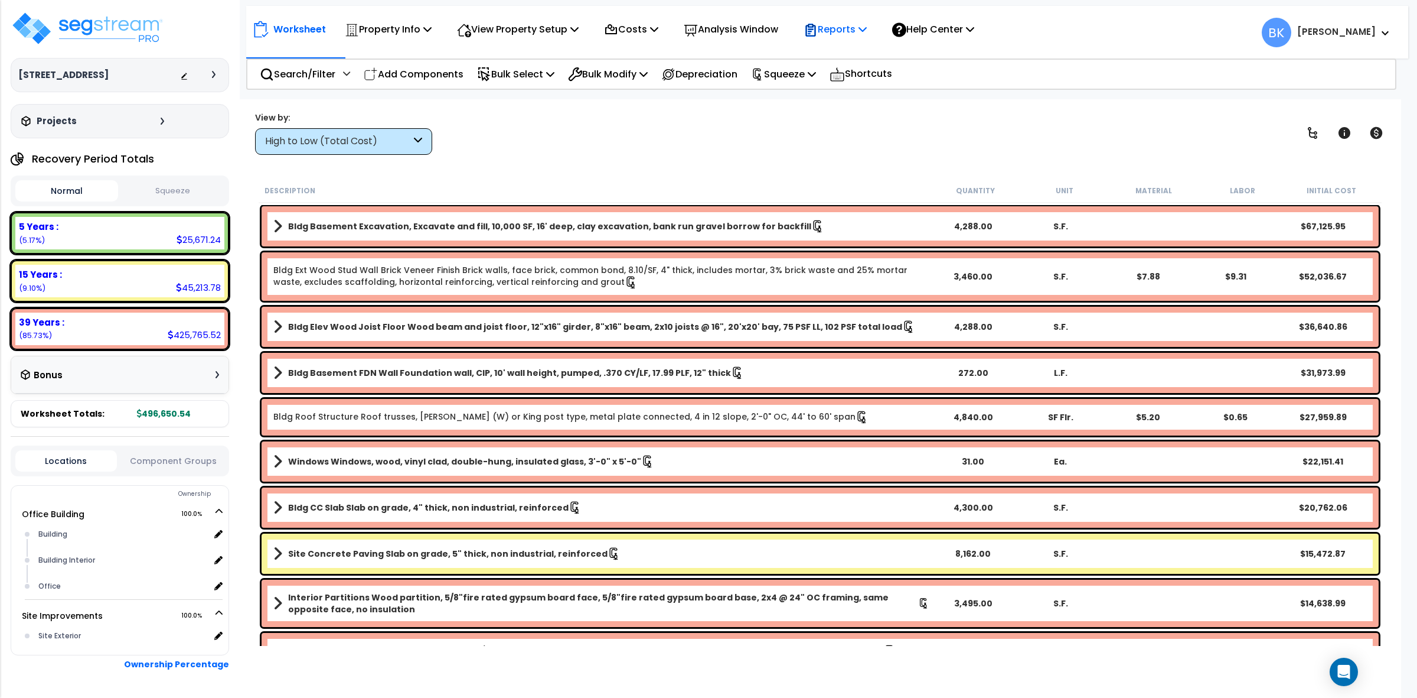
click at [842, 24] on p "Reports" at bounding box center [835, 29] width 63 height 16
click at [866, 54] on link "Get Report" at bounding box center [856, 56] width 117 height 24
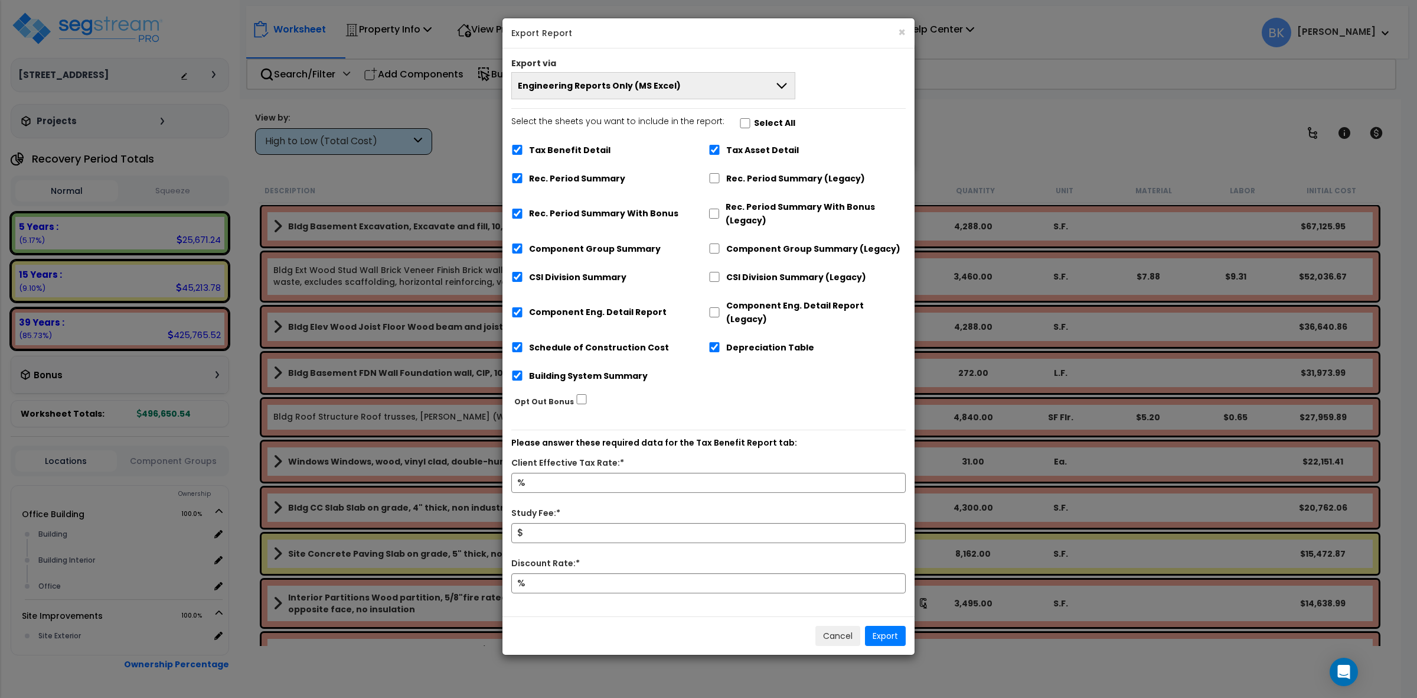
click at [775, 78] on button "Engineering Reports Only (MS Excel)" at bounding box center [653, 85] width 284 height 27
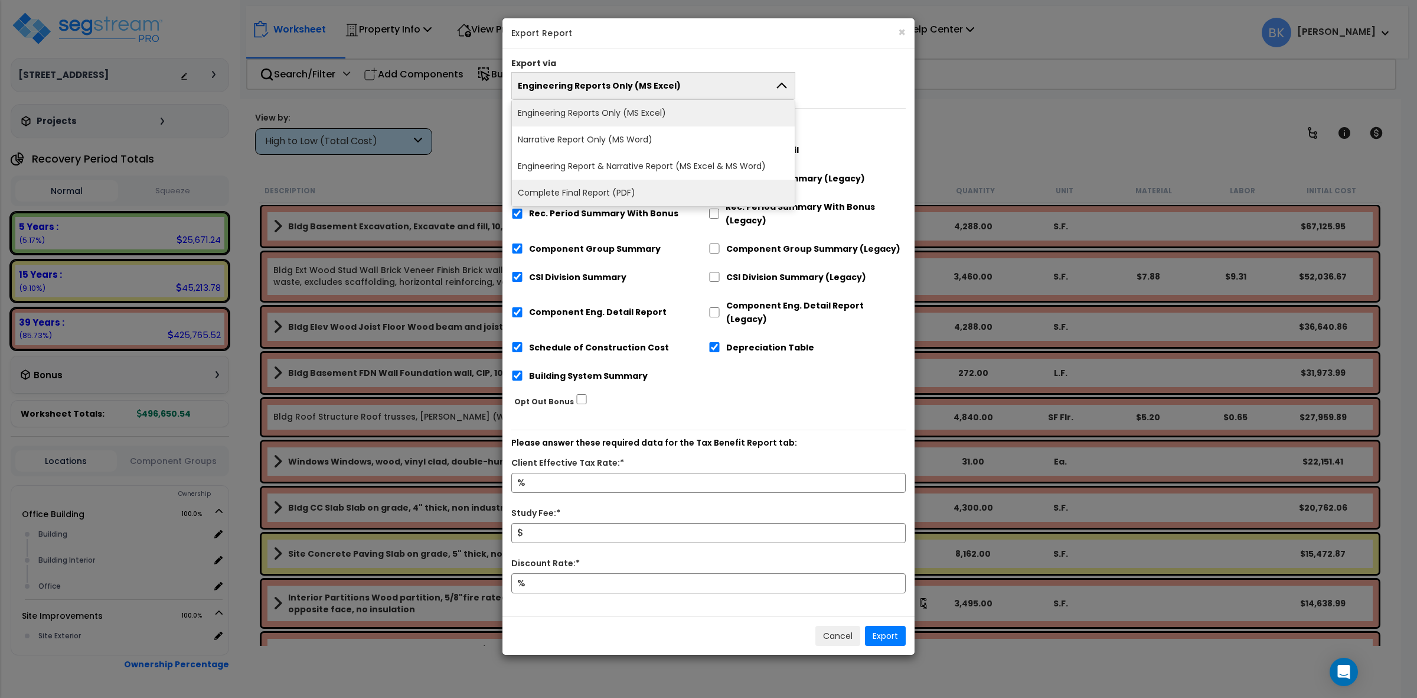
click at [630, 190] on li "Complete Final Report (PDF)" at bounding box center [653, 193] width 283 height 27
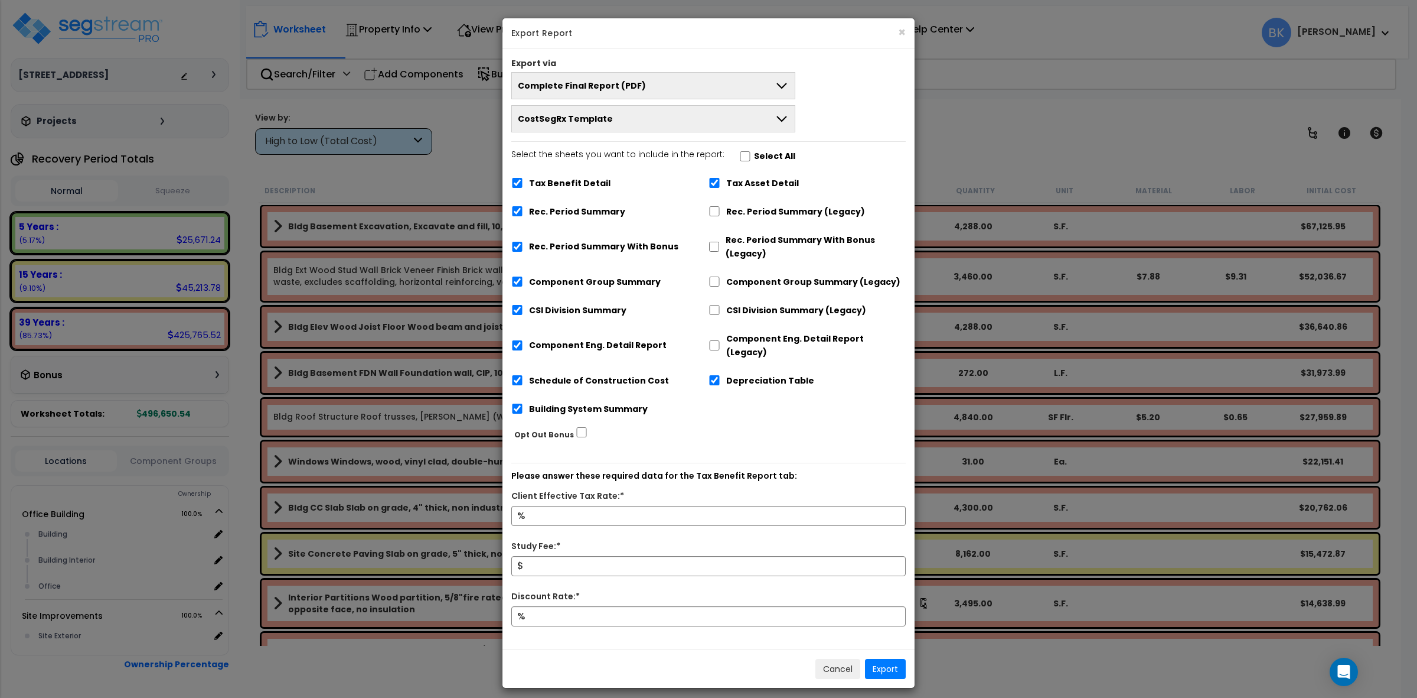
click at [562, 181] on label "Tax Benefit Detail" at bounding box center [570, 184] width 82 height 14
click at [523, 181] on input "Tax Benefit Detail" at bounding box center [517, 183] width 12 height 10
checkbox input "false"
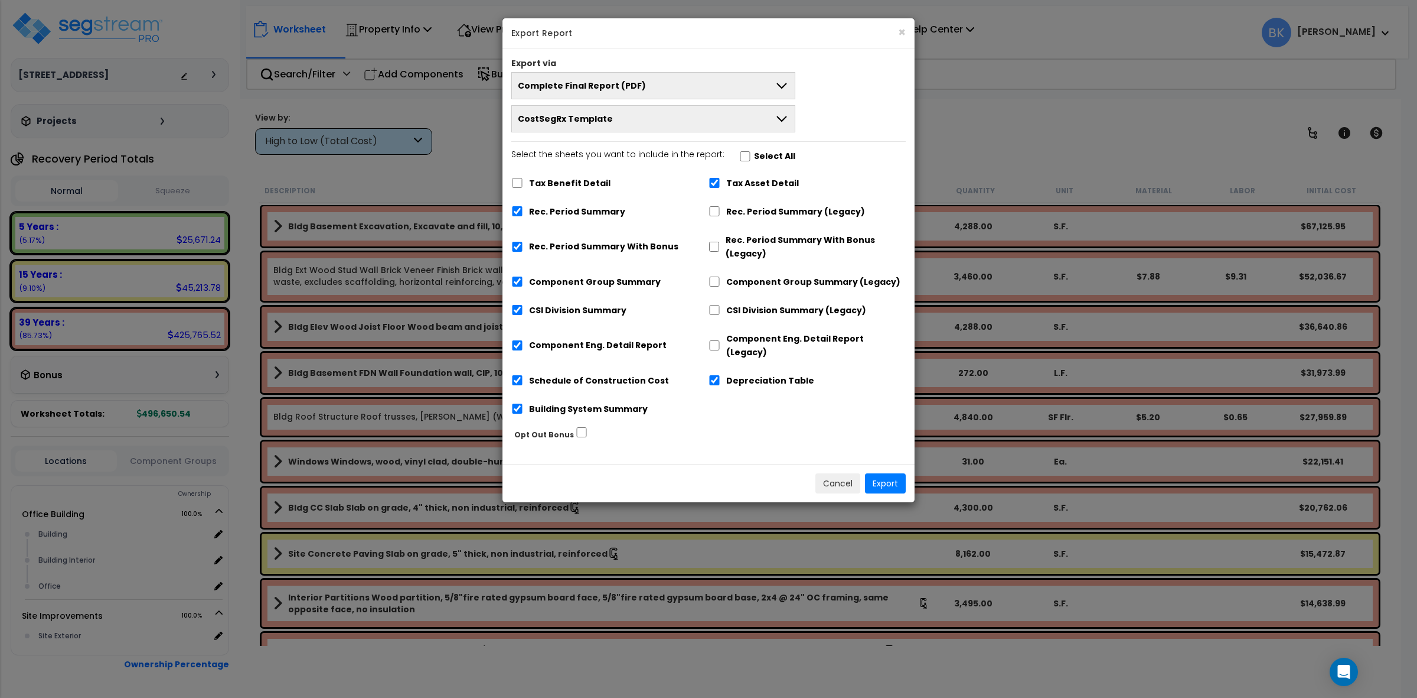
click at [775, 184] on label "Tax Asset Detail" at bounding box center [762, 184] width 73 height 14
click at [721, 184] on input "Tax Asset Detail" at bounding box center [715, 183] width 12 height 10
checkbox input "false"
click at [769, 374] on label "Depreciation Table" at bounding box center [770, 381] width 88 height 14
click at [721, 375] on input "Depreciation Table" at bounding box center [715, 380] width 12 height 10
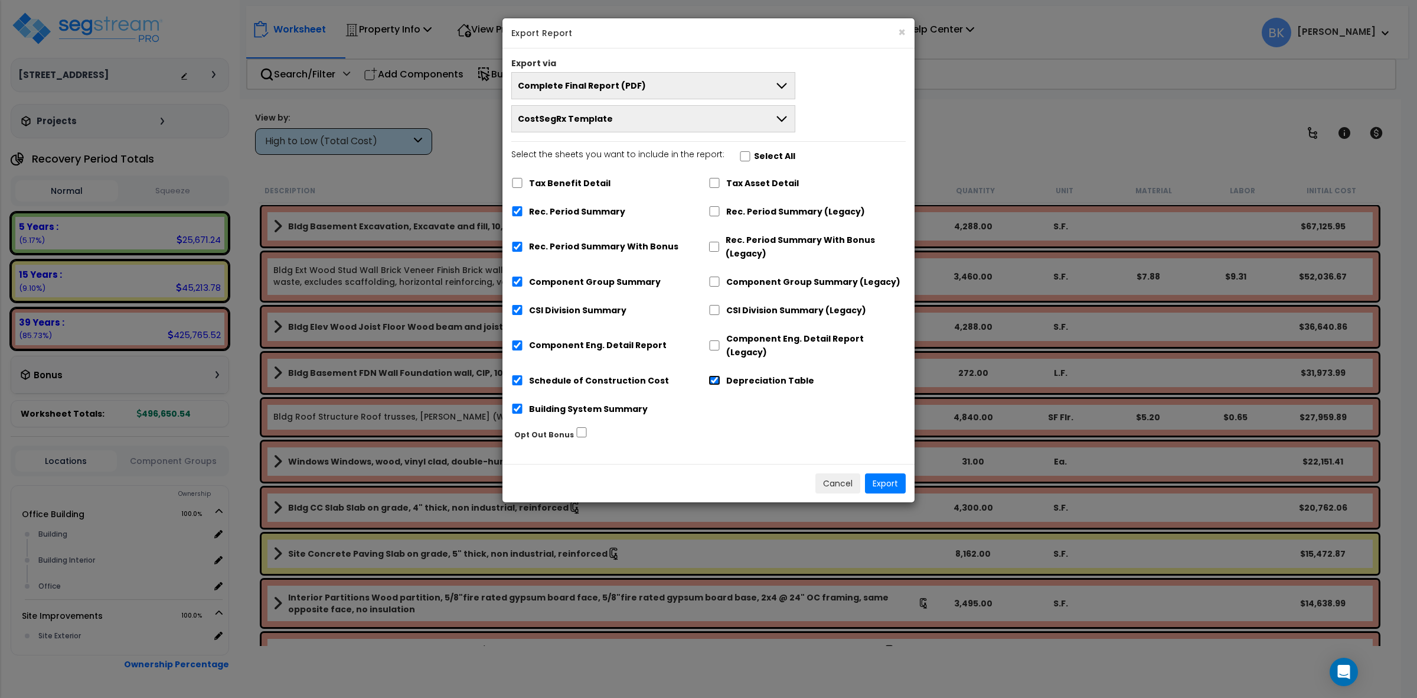
checkbox input "false"
click at [550, 374] on label "Schedule of Construction Cost" at bounding box center [599, 381] width 140 height 14
click at [523, 375] on input "Schedule of Construction Cost" at bounding box center [517, 380] width 12 height 10
click at [595, 374] on label "Schedule of Construction Cost" at bounding box center [599, 381] width 140 height 14
click at [523, 375] on input "Schedule of Construction Cost" at bounding box center [517, 380] width 12 height 10
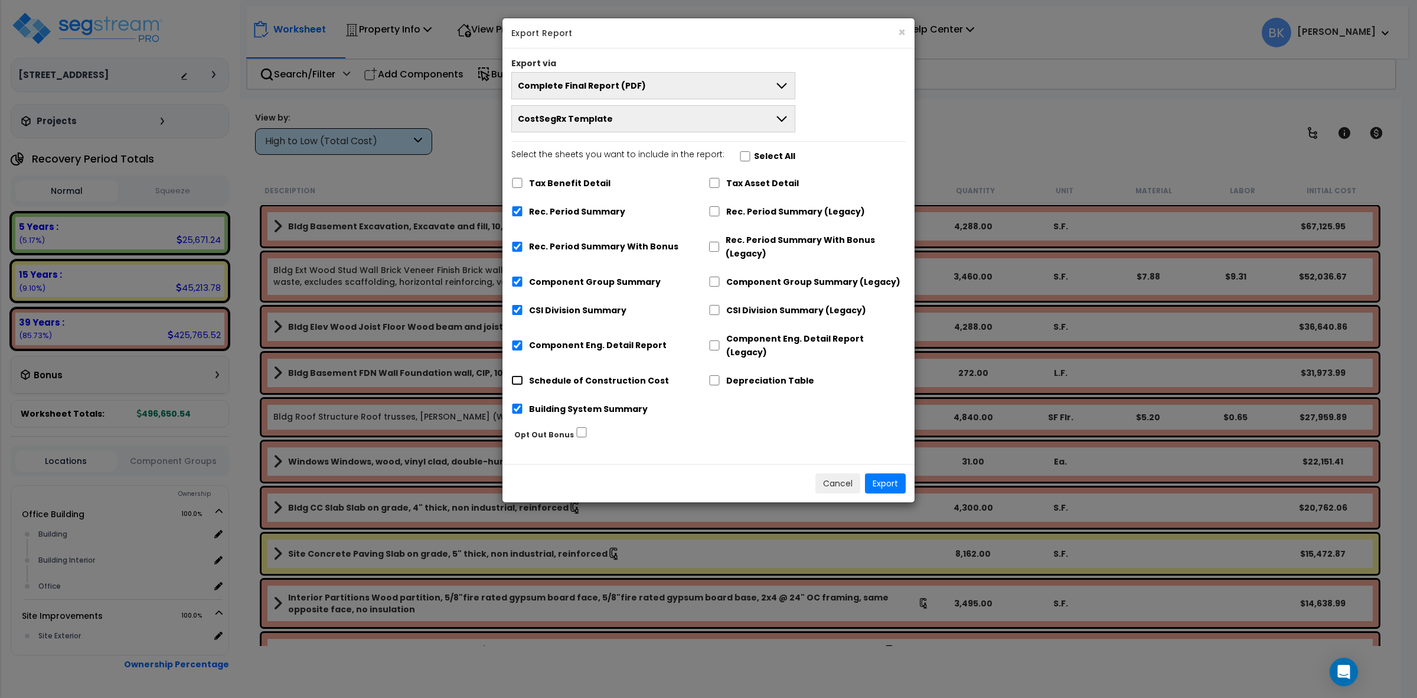
checkbox input "true"
click at [612, 243] on label "Rec. Period Summary With Bonus" at bounding box center [603, 247] width 149 height 14
click at [523, 243] on input "Rec. Period Summary With Bonus" at bounding box center [517, 247] width 12 height 10
checkbox input "false"
click at [888, 473] on button "Export" at bounding box center [885, 483] width 41 height 20
